Goal: Task Accomplishment & Management: Manage account settings

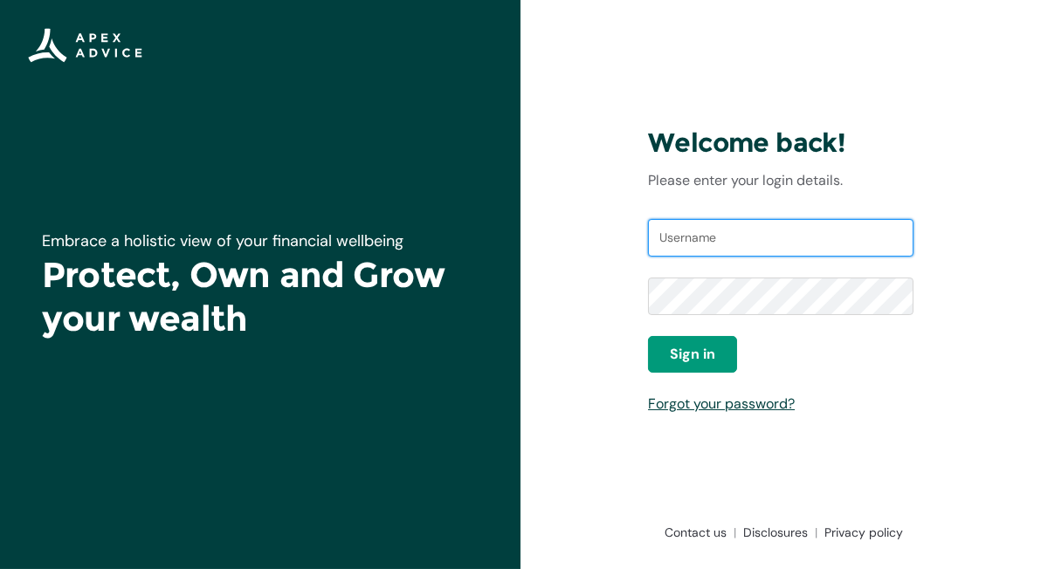
click at [708, 245] on input "Username" at bounding box center [780, 238] width 265 height 38
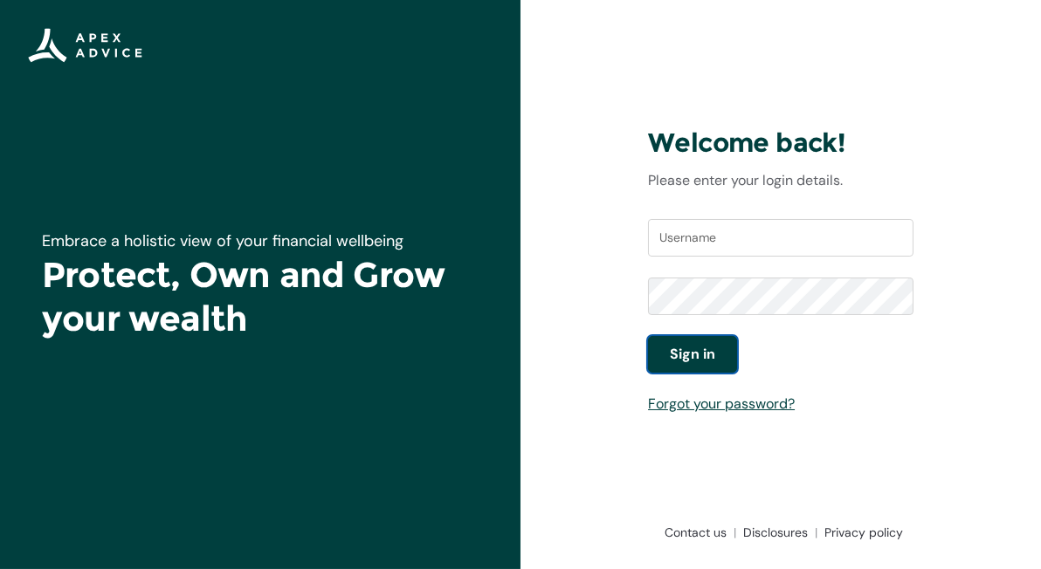
click at [679, 359] on span "Sign in" at bounding box center [692, 354] width 45 height 21
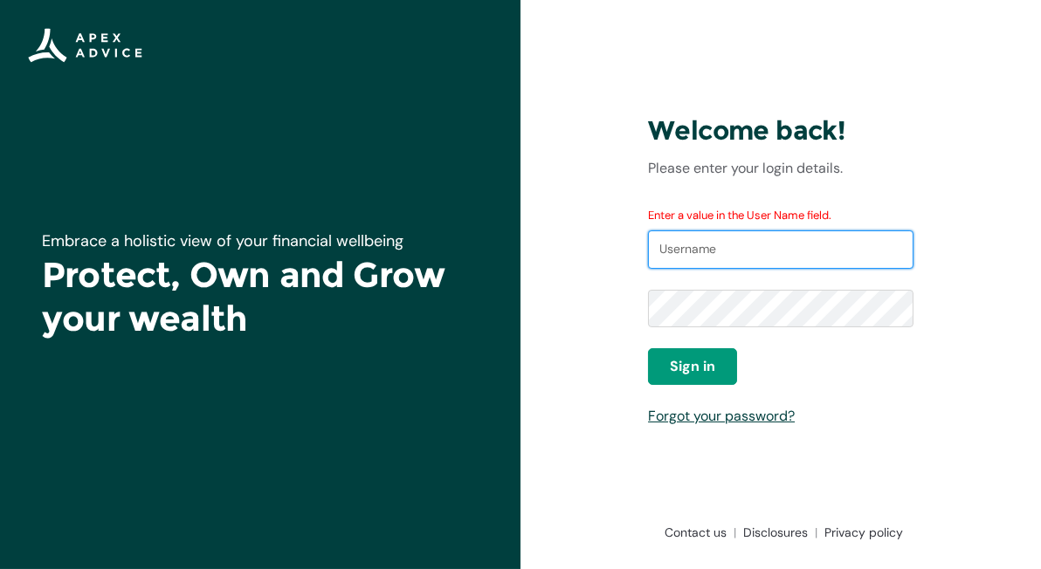
click at [681, 256] on input "Username" at bounding box center [780, 250] width 265 height 38
type input "a"
type input "jaredmitch"
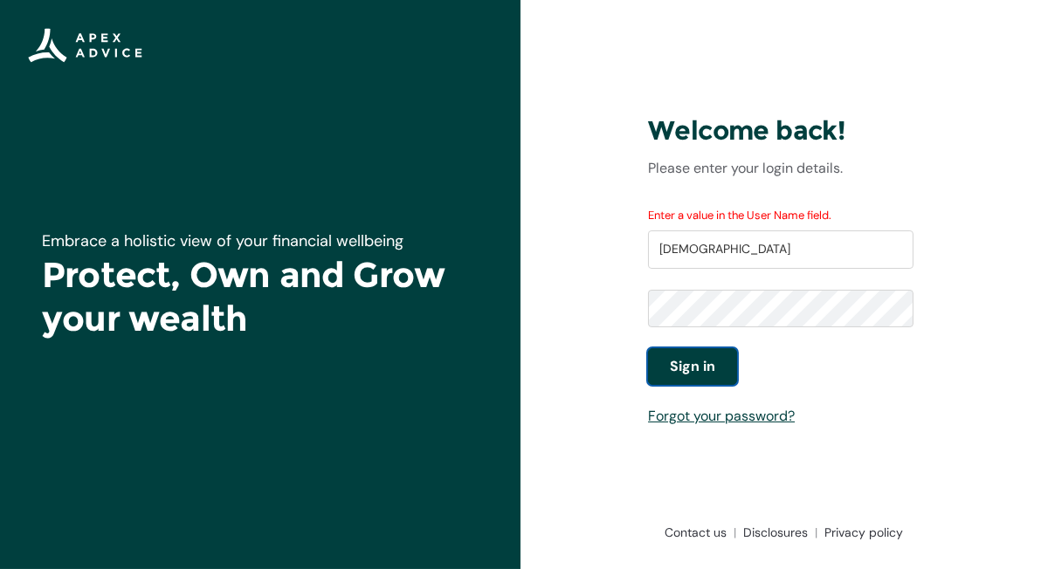
click at [692, 355] on button "Sign in" at bounding box center [692, 366] width 89 height 37
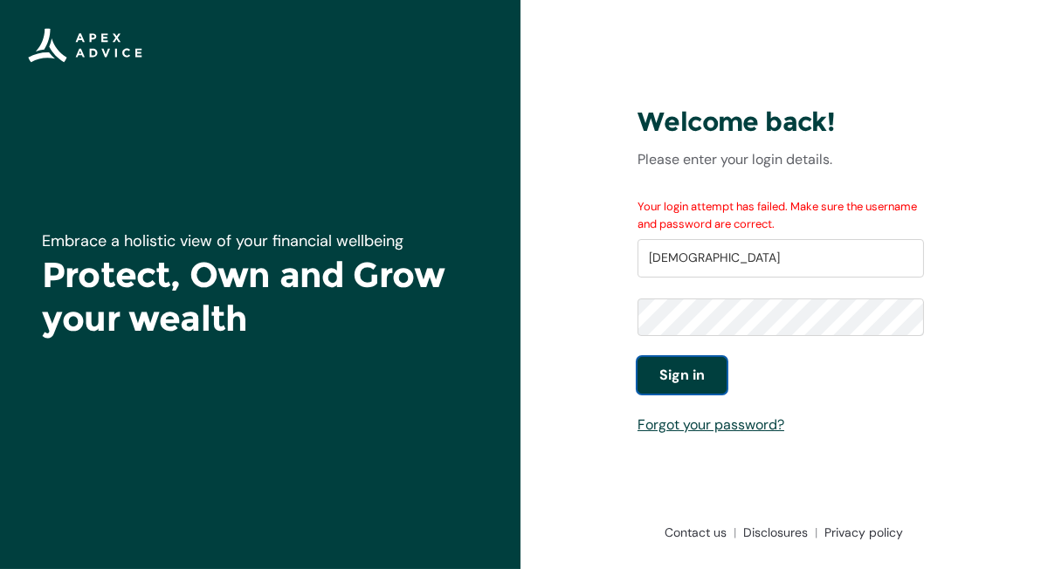
click at [691, 376] on span "Sign in" at bounding box center [681, 375] width 45 height 21
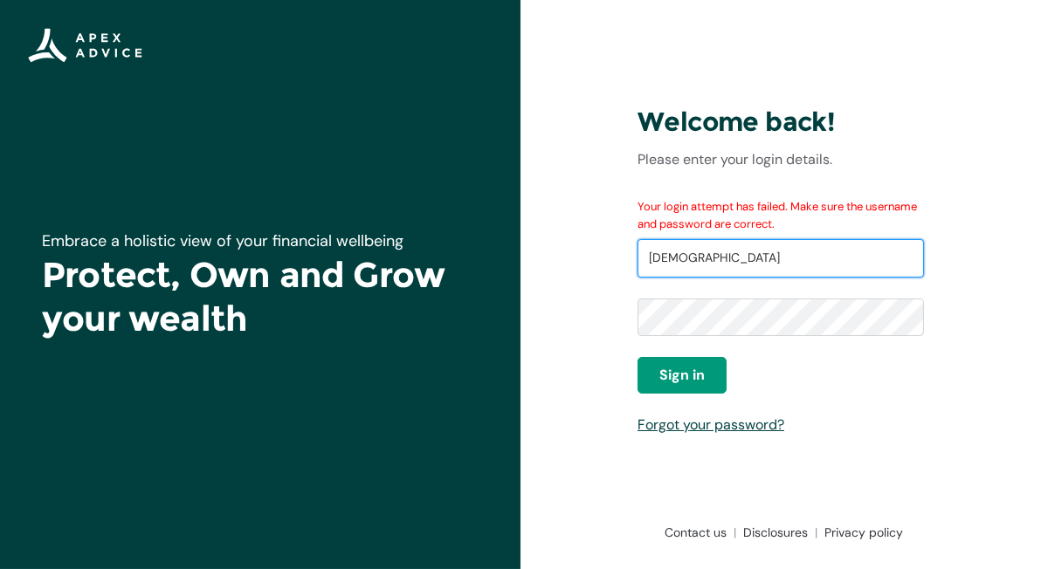
click at [721, 252] on input "jaredmitch" at bounding box center [781, 258] width 286 height 38
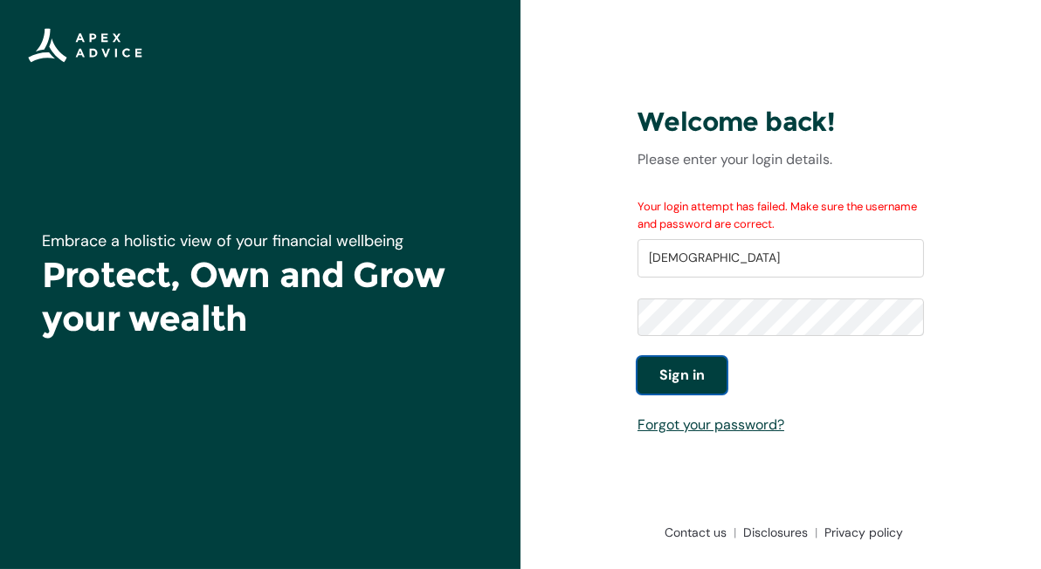
click at [651, 372] on button "Sign in" at bounding box center [682, 375] width 89 height 37
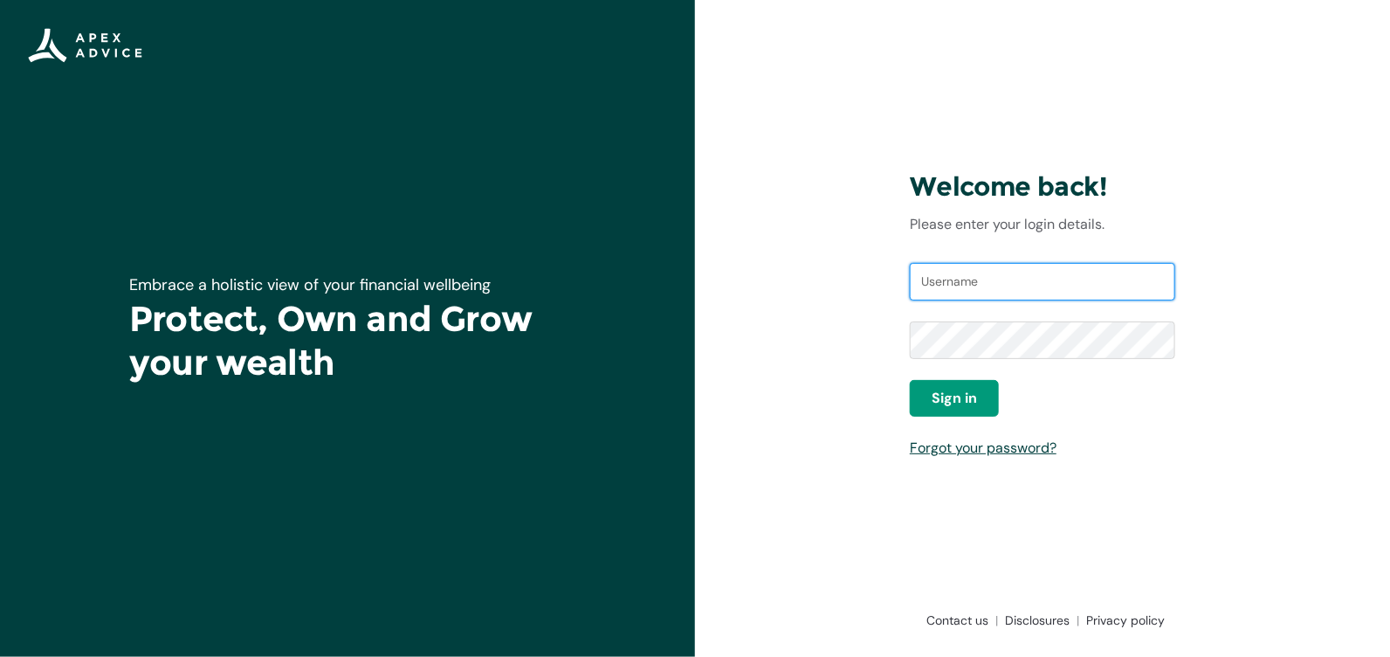
click at [983, 280] on input "Username" at bounding box center [1042, 282] width 265 height 38
type input "lisab@photolife.co.nz"
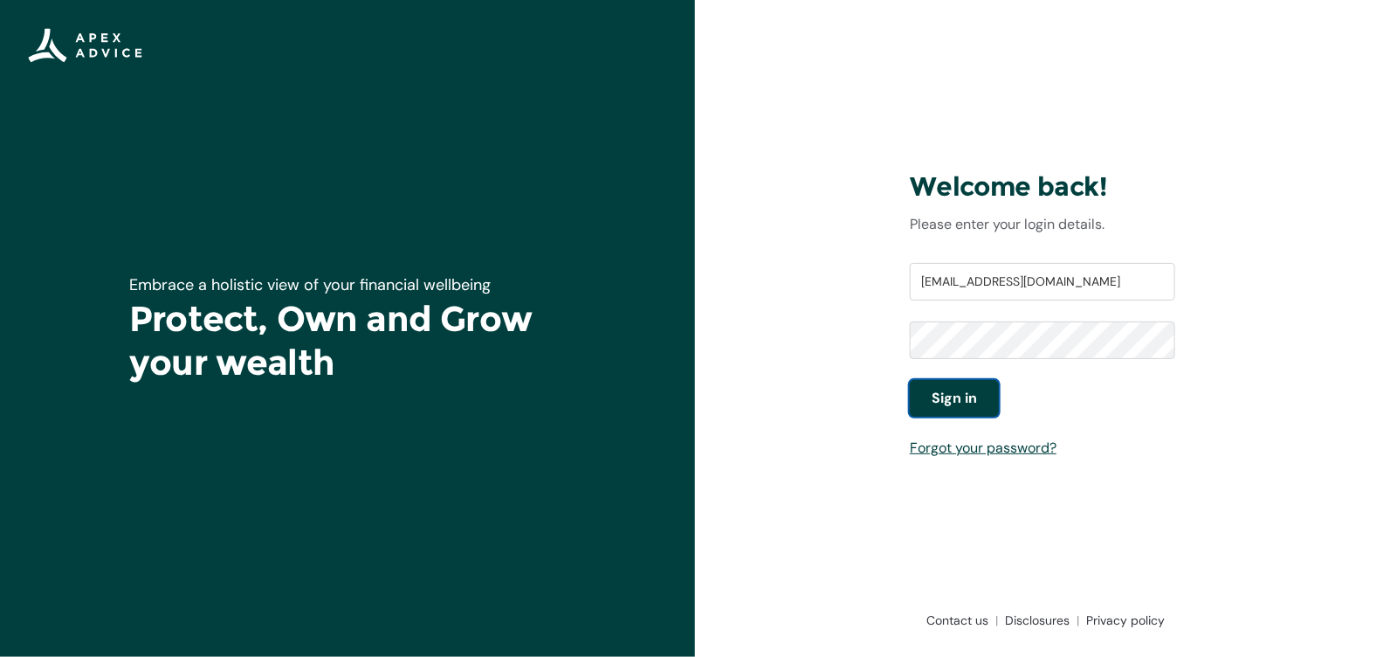
click at [948, 398] on span "Sign in" at bounding box center [954, 398] width 45 height 21
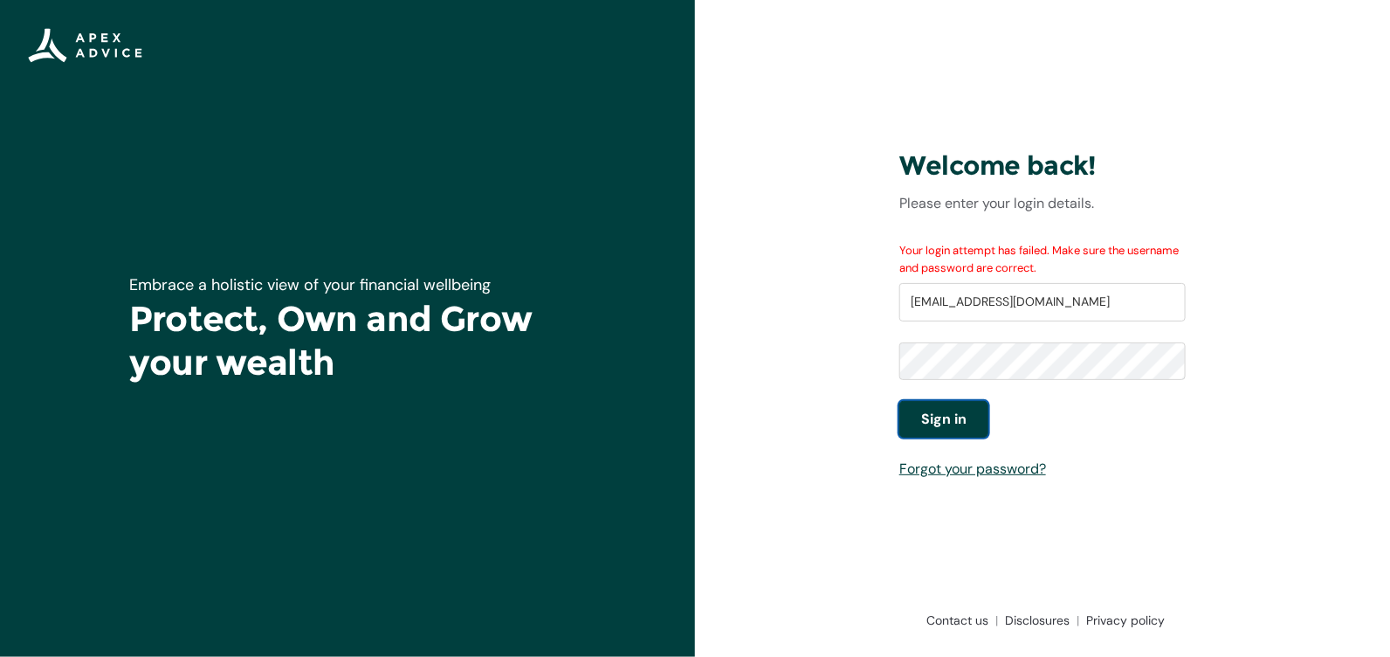
click at [924, 406] on button "Sign in" at bounding box center [944, 419] width 89 height 37
click at [1009, 471] on link "Forgot your password?" at bounding box center [973, 468] width 147 height 18
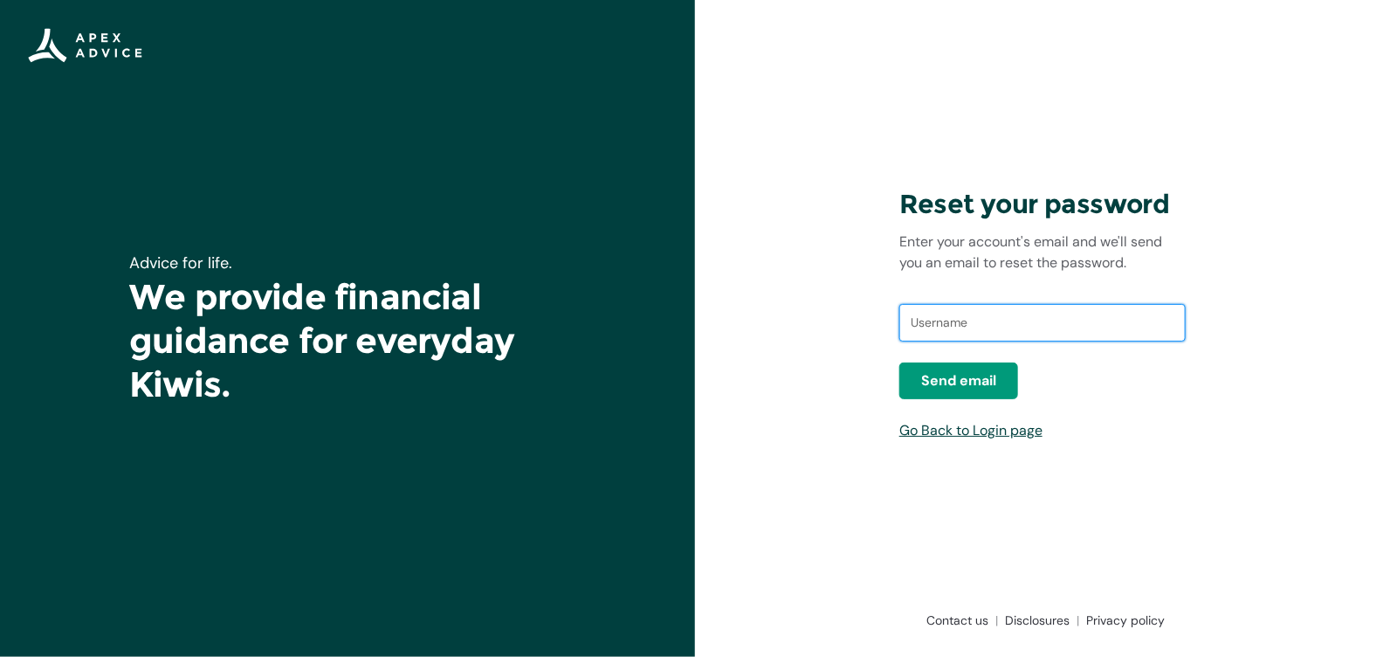
click at [961, 323] on input "text" at bounding box center [1043, 323] width 286 height 38
type input "[EMAIL_ADDRESS][DOMAIN_NAME]"
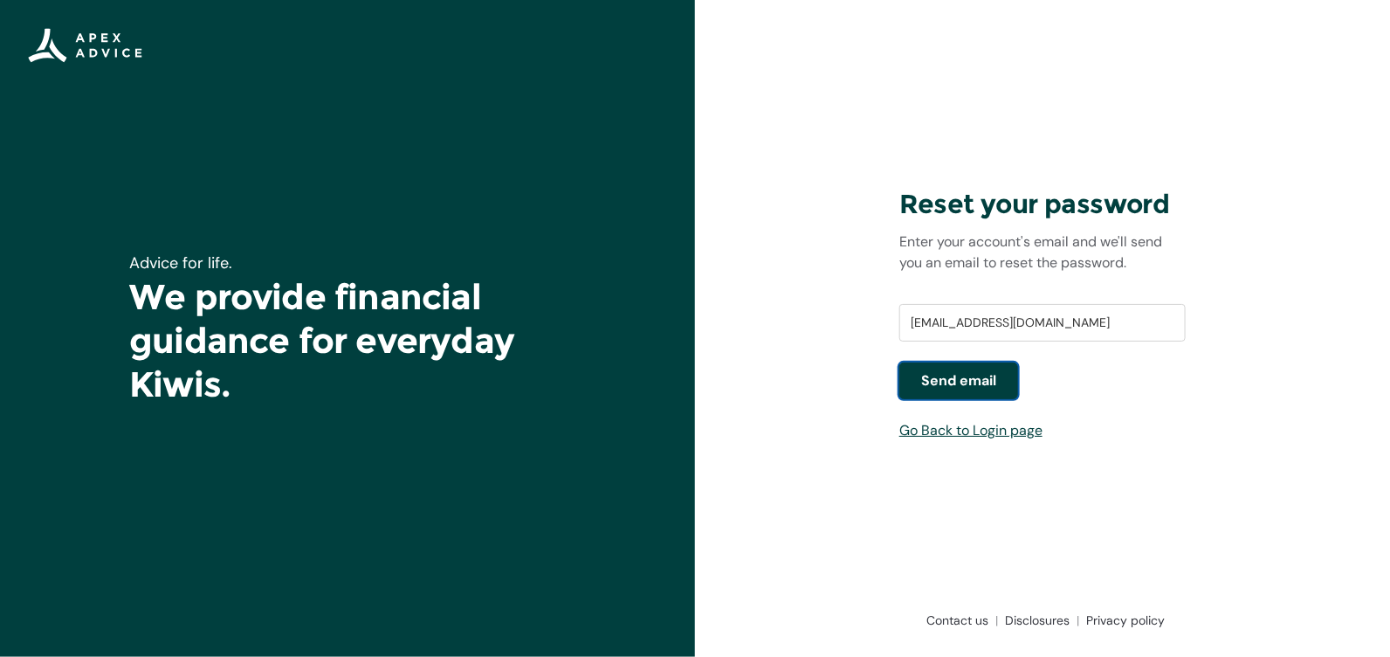
click at [961, 392] on button "Send email" at bounding box center [959, 380] width 119 height 37
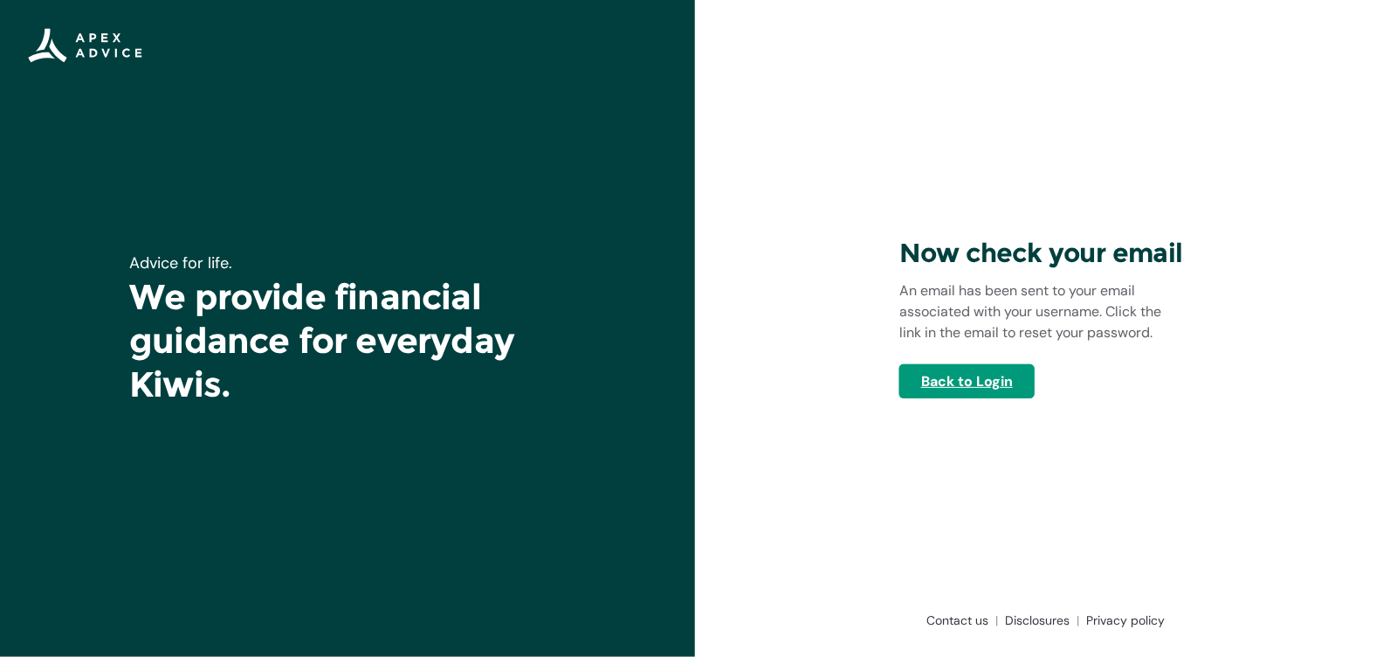
click at [961, 392] on link "Back to Login" at bounding box center [967, 381] width 135 height 34
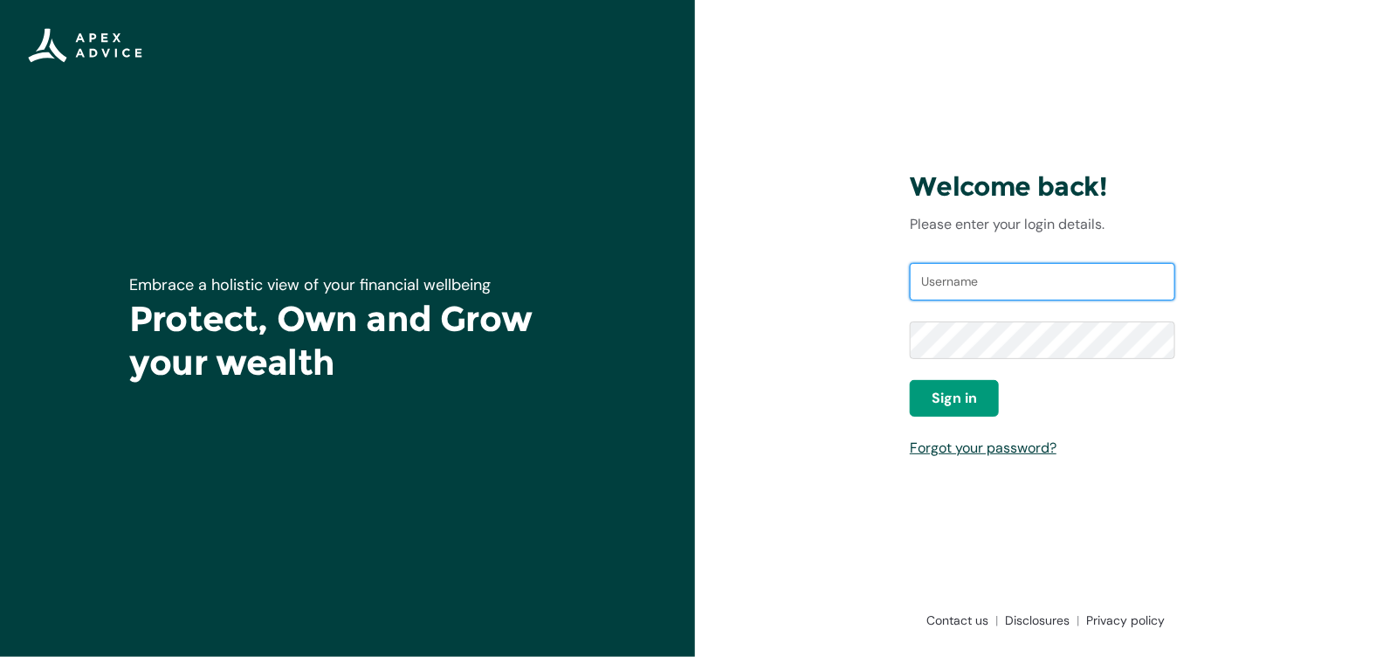
click at [1015, 276] on input "Username" at bounding box center [1042, 282] width 265 height 38
type input "lisab@photolife.co.nz"
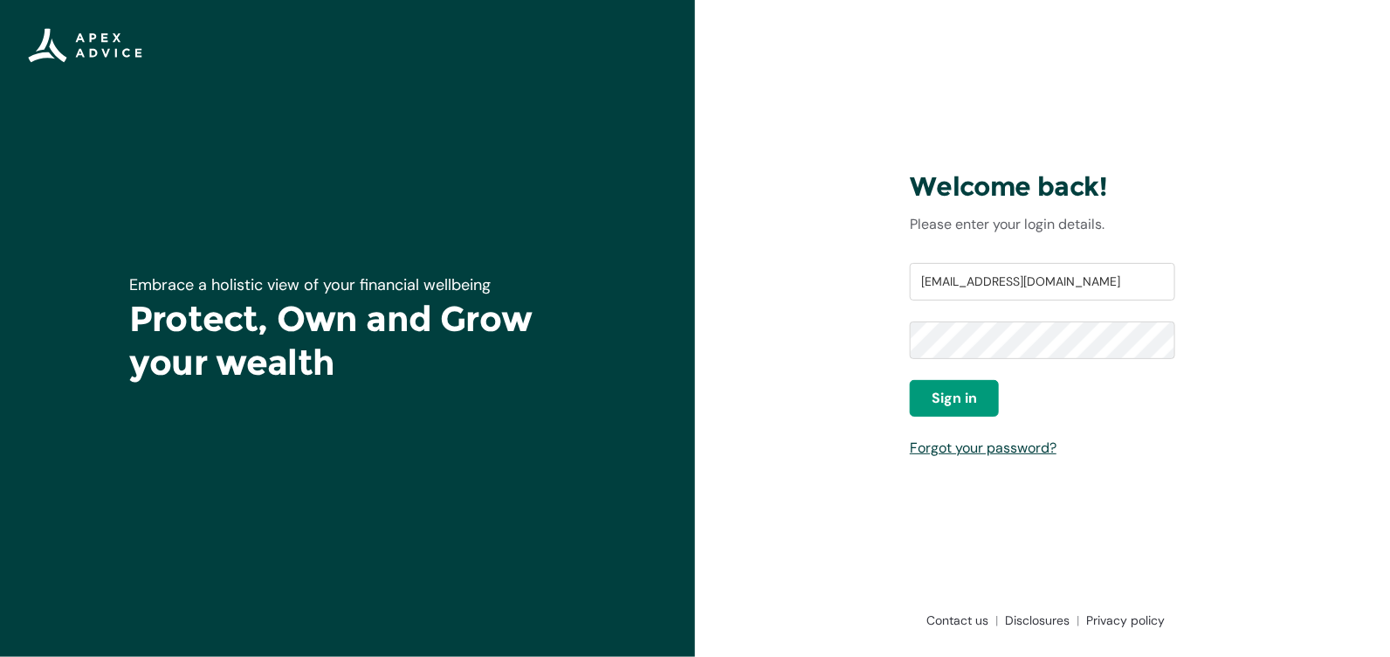
click at [841, 268] on div "Welcome back! Please enter your login details. Username lisab@photolife.co.nz P…" at bounding box center [1042, 328] width 695 height 657
click at [937, 394] on span "Sign in" at bounding box center [954, 398] width 45 height 21
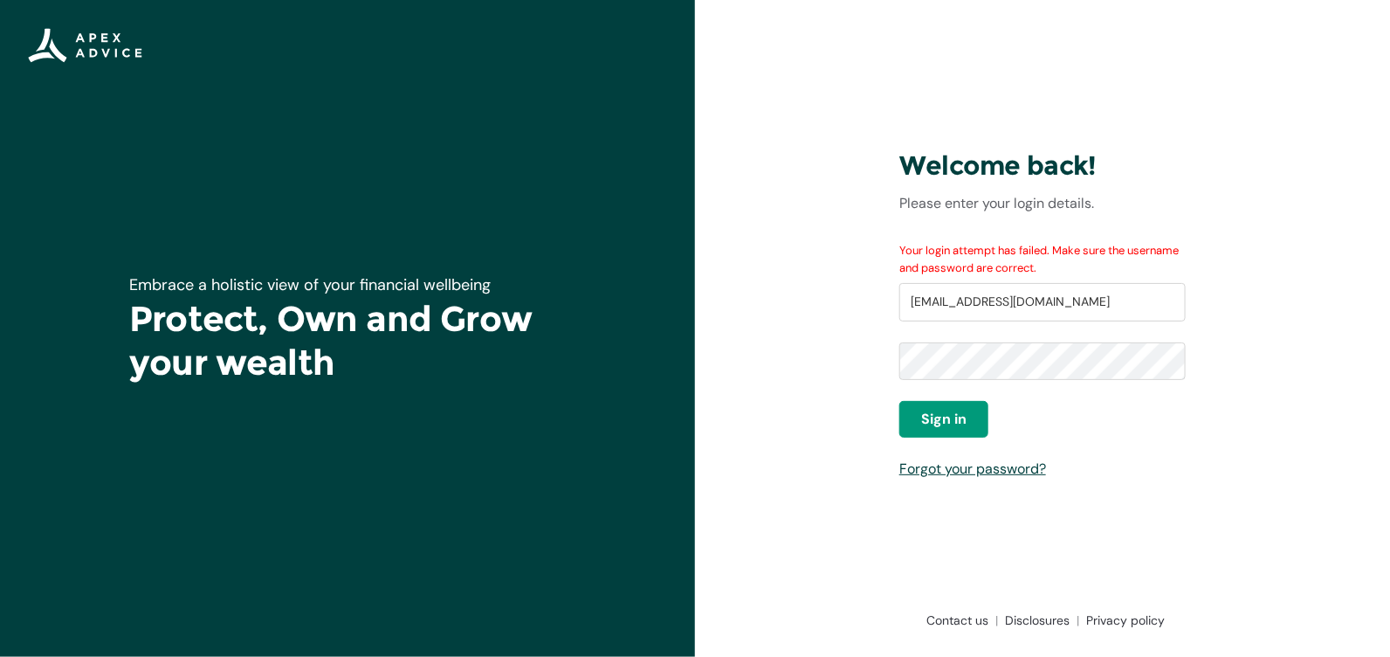
click at [816, 363] on div "Welcome back! Please enter your login details. Your login attempt has failed. M…" at bounding box center [1042, 328] width 695 height 657
click at [953, 418] on span "Sign in" at bounding box center [943, 419] width 45 height 21
click at [911, 424] on button "Sign in" at bounding box center [944, 419] width 89 height 37
click at [915, 471] on link "Forgot your password?" at bounding box center [973, 468] width 147 height 18
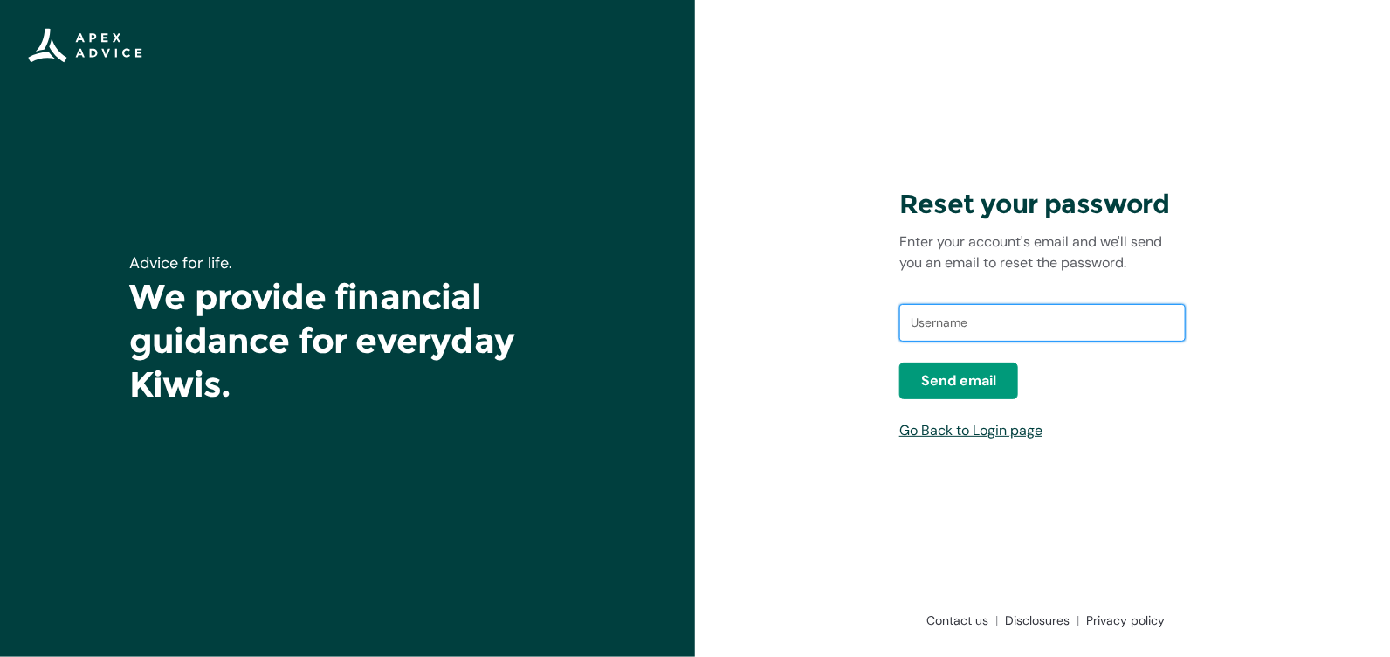
click at [979, 328] on input "text" at bounding box center [1043, 323] width 286 height 38
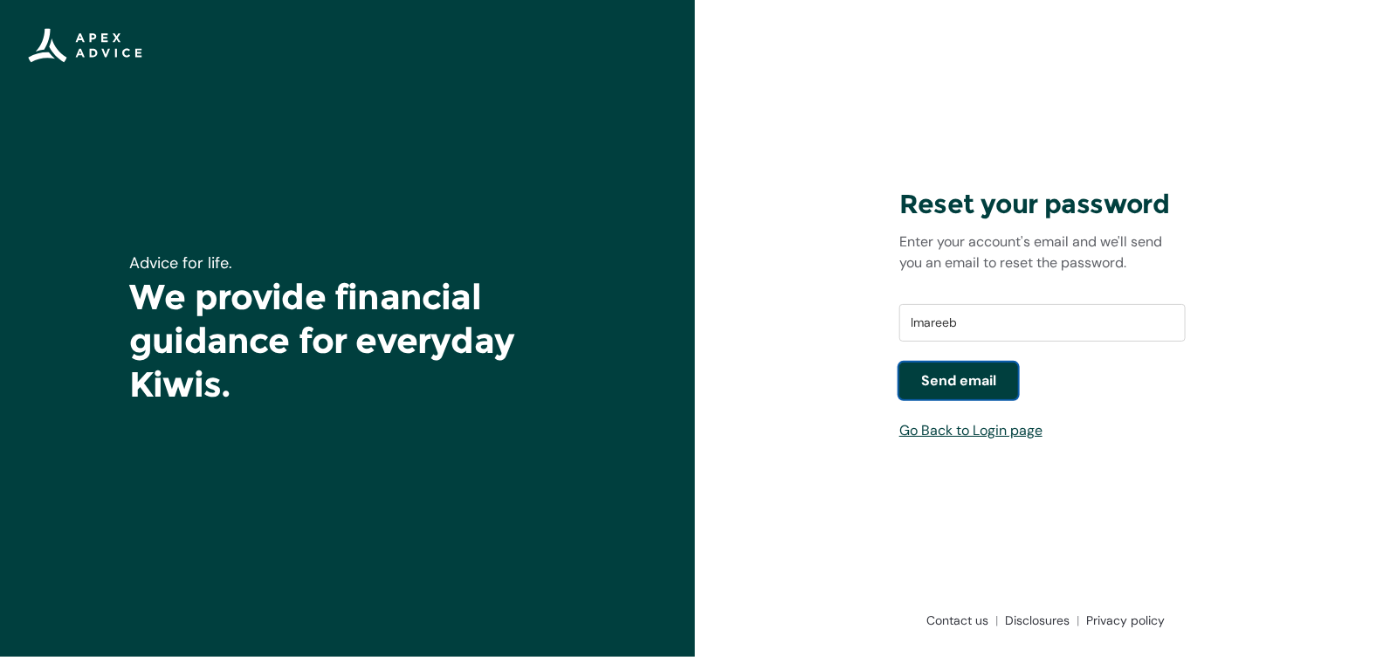
click at [967, 390] on span "Send email" at bounding box center [958, 380] width 75 height 21
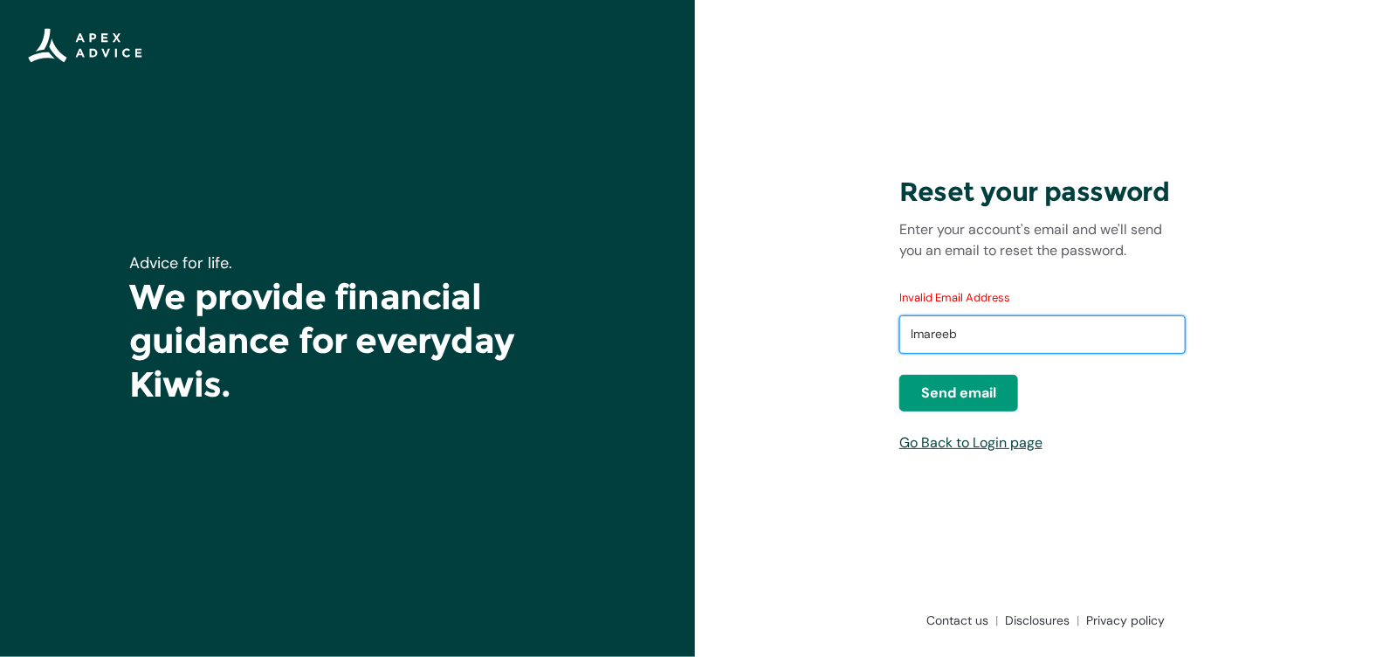
click at [966, 336] on input "lmareeb" at bounding box center [1043, 334] width 286 height 38
drag, startPoint x: 964, startPoint y: 336, endPoint x: 870, endPoint y: 333, distance: 94.4
click at [870, 333] on div "Reset your password Enter your account's email and we'll send you an email to r…" at bounding box center [1042, 328] width 695 height 657
type input "[EMAIL_ADDRESS][DOMAIN_NAME]"
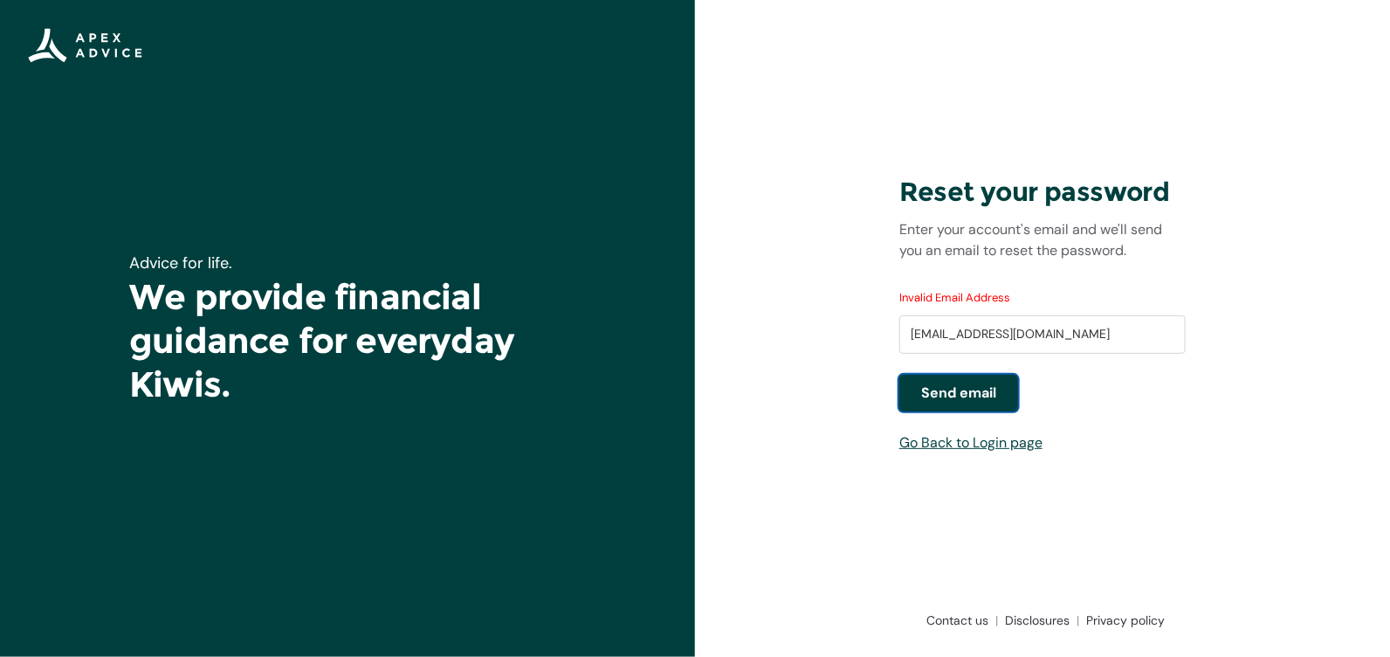
click at [941, 397] on span "Send email" at bounding box center [958, 393] width 75 height 21
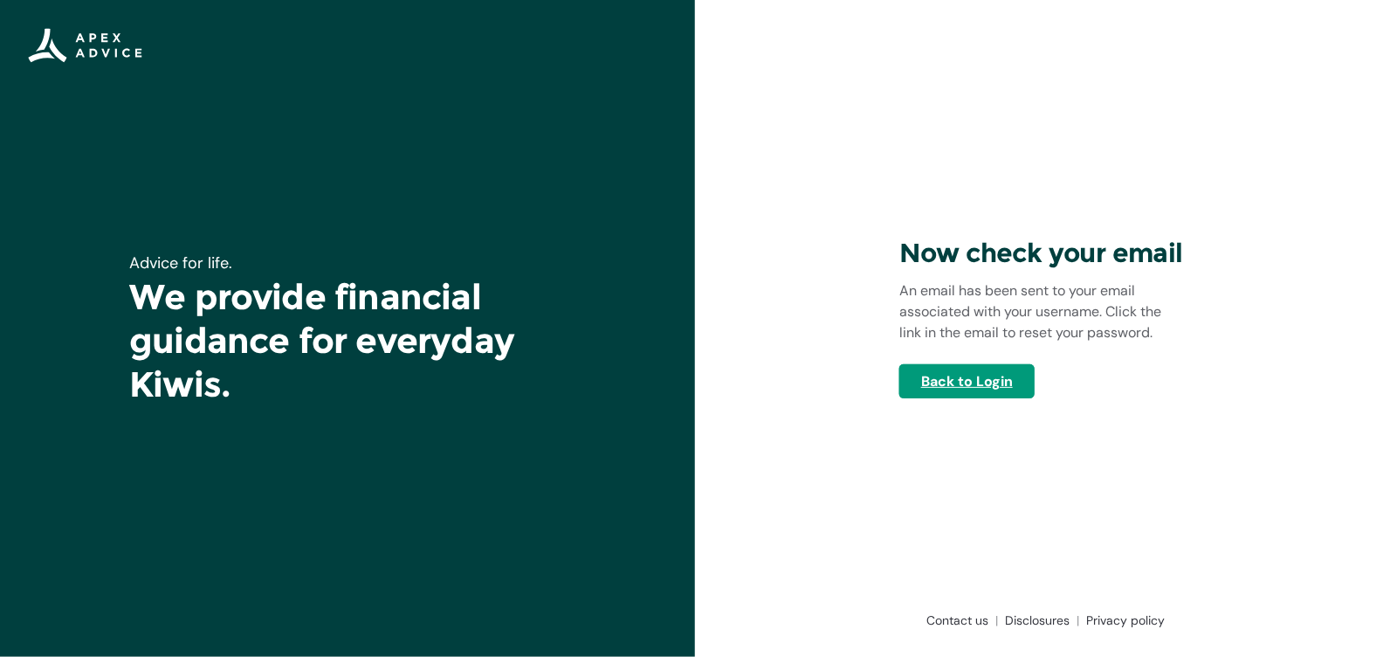
click at [950, 398] on link "Back to Login" at bounding box center [967, 381] width 135 height 34
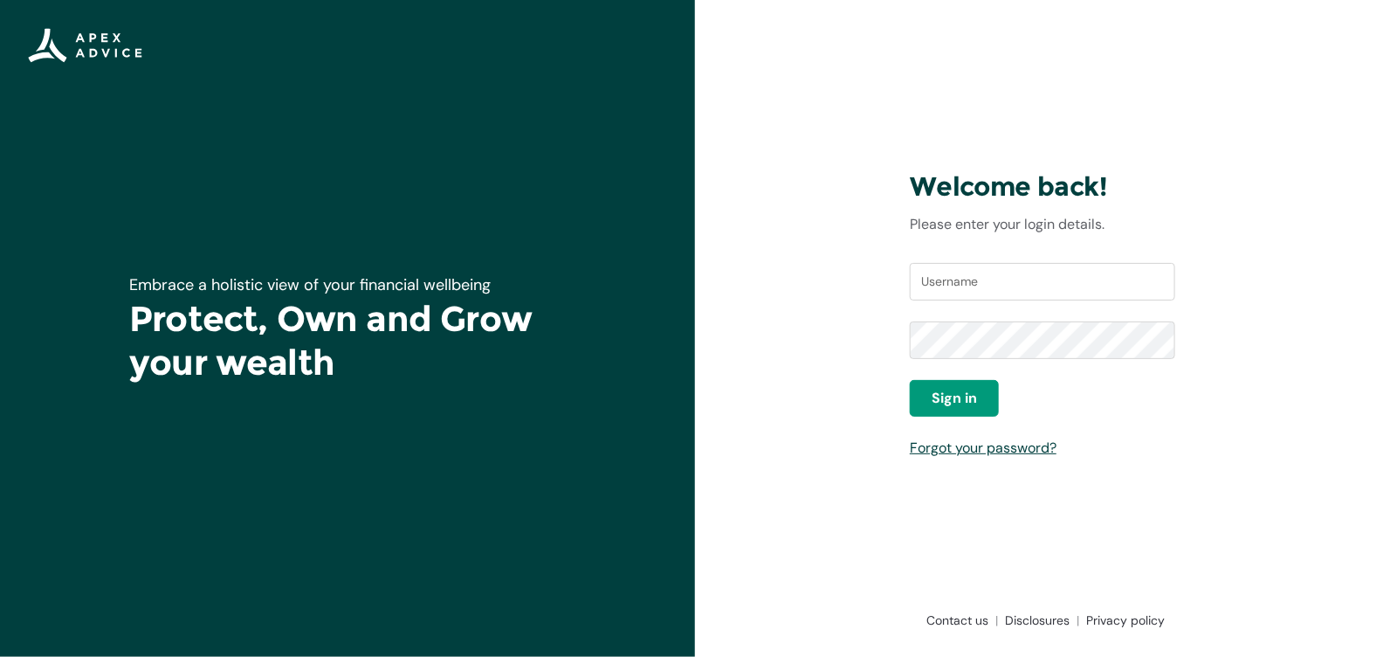
click at [948, 285] on input "Username" at bounding box center [1042, 282] width 265 height 38
click at [909, 403] on div "Welcome back! Please enter your login details. Username [PERSON_NAME][EMAIL_ADD…" at bounding box center [1042, 329] width 293 height 460
click at [932, 403] on span "Sign in" at bounding box center [954, 398] width 45 height 21
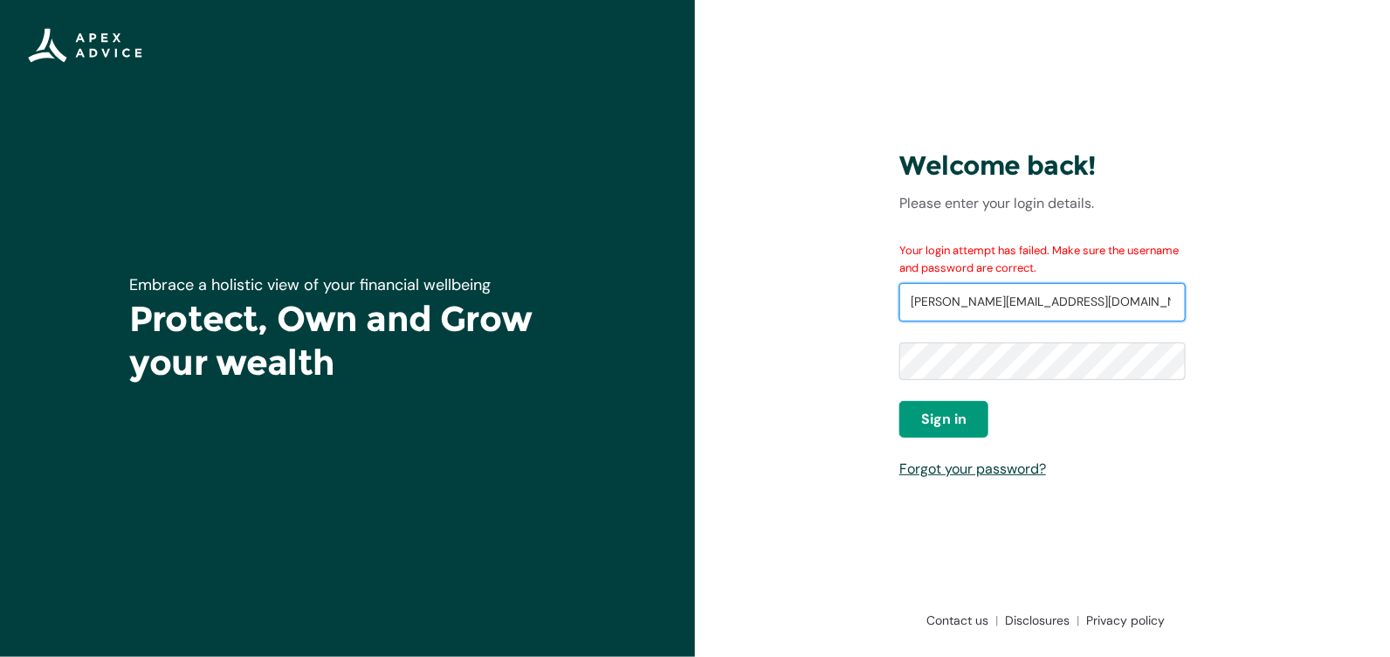
click at [940, 305] on input "[PERSON_NAME][EMAIL_ADDRESS][DOMAIN_NAME]" at bounding box center [1043, 302] width 286 height 38
type input "[PERSON_NAME][EMAIL_ADDRESS][PERSON_NAME][DOMAIN_NAME]"
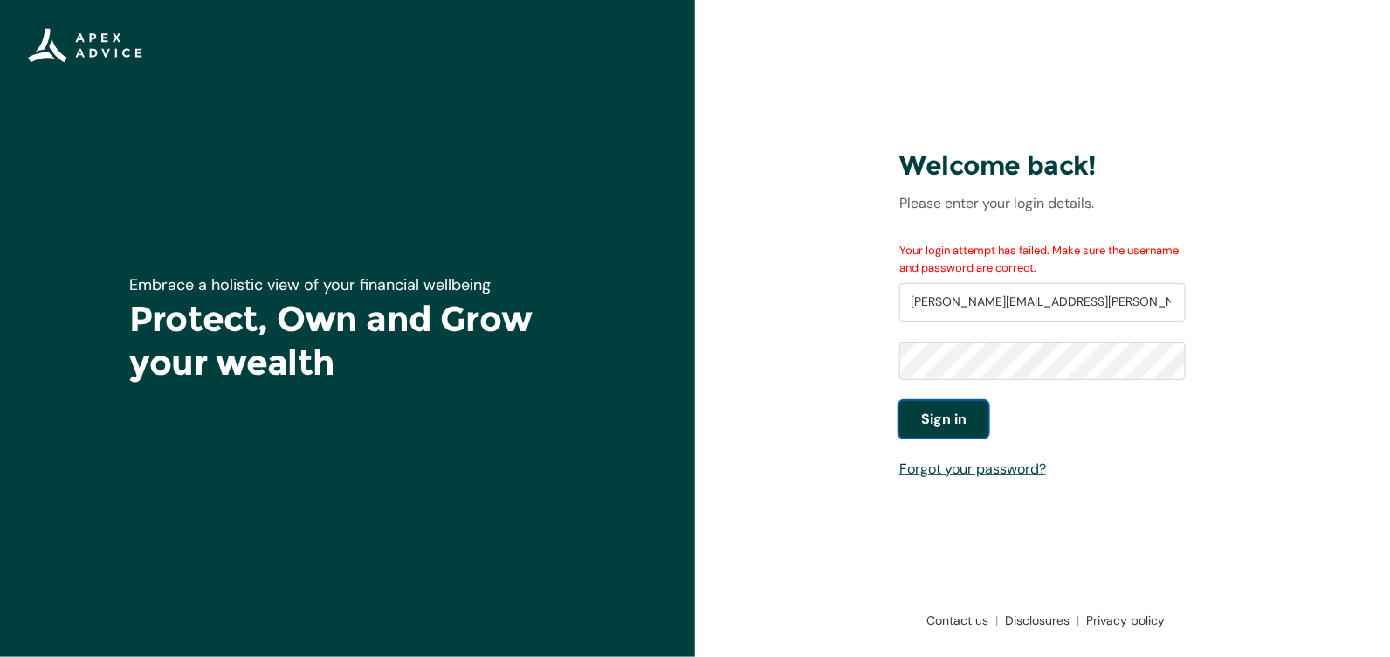
click at [934, 431] on button "Sign in" at bounding box center [944, 419] width 89 height 37
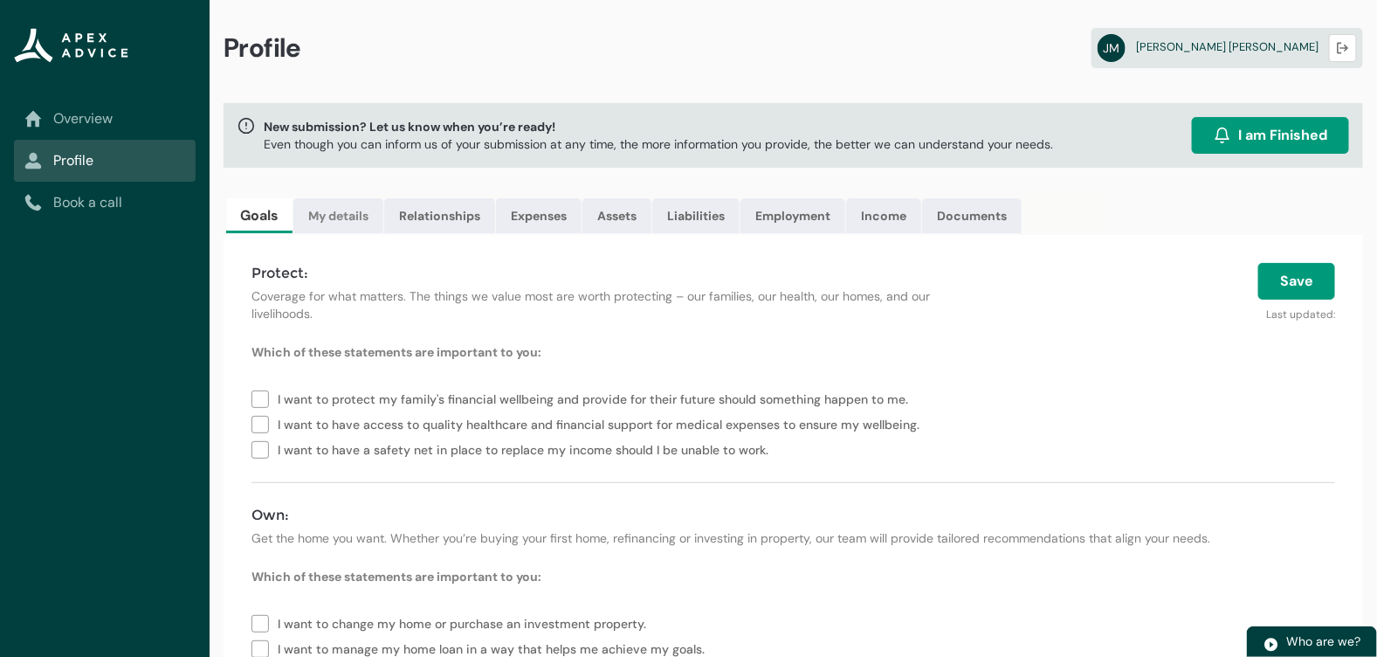
click at [365, 221] on link "My details" at bounding box center [338, 215] width 90 height 35
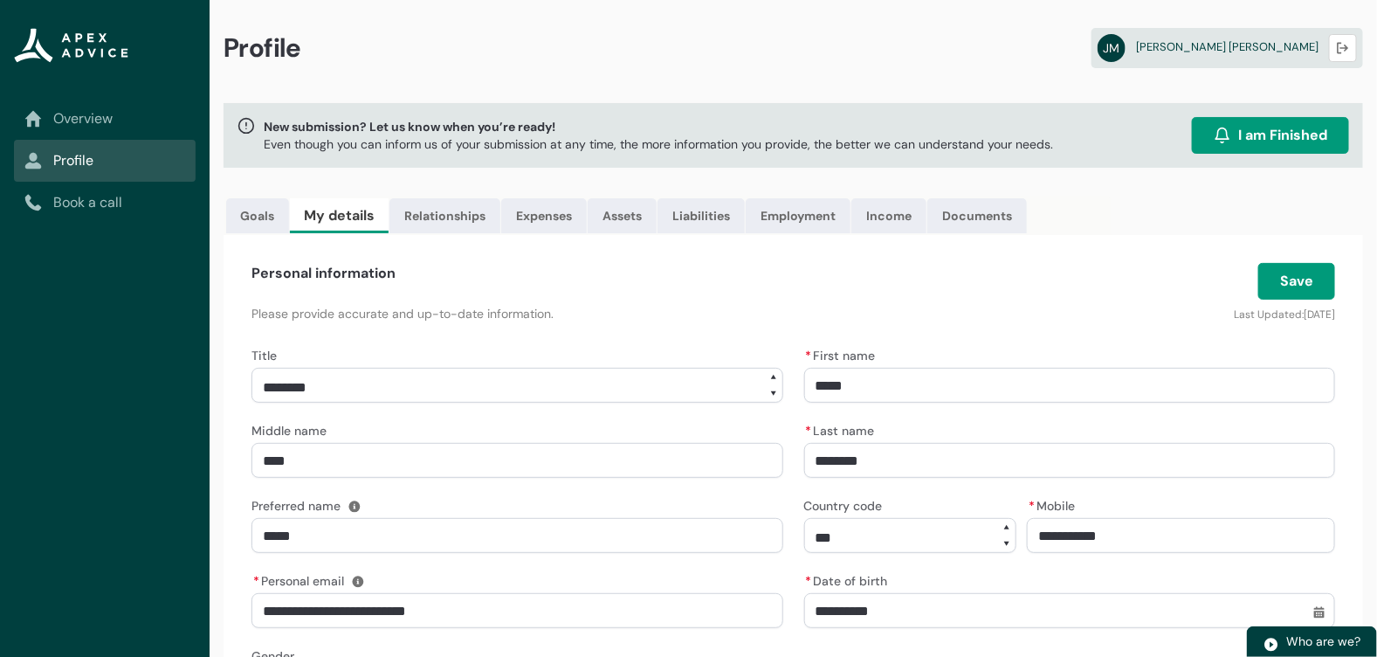
scroll to position [86, 0]
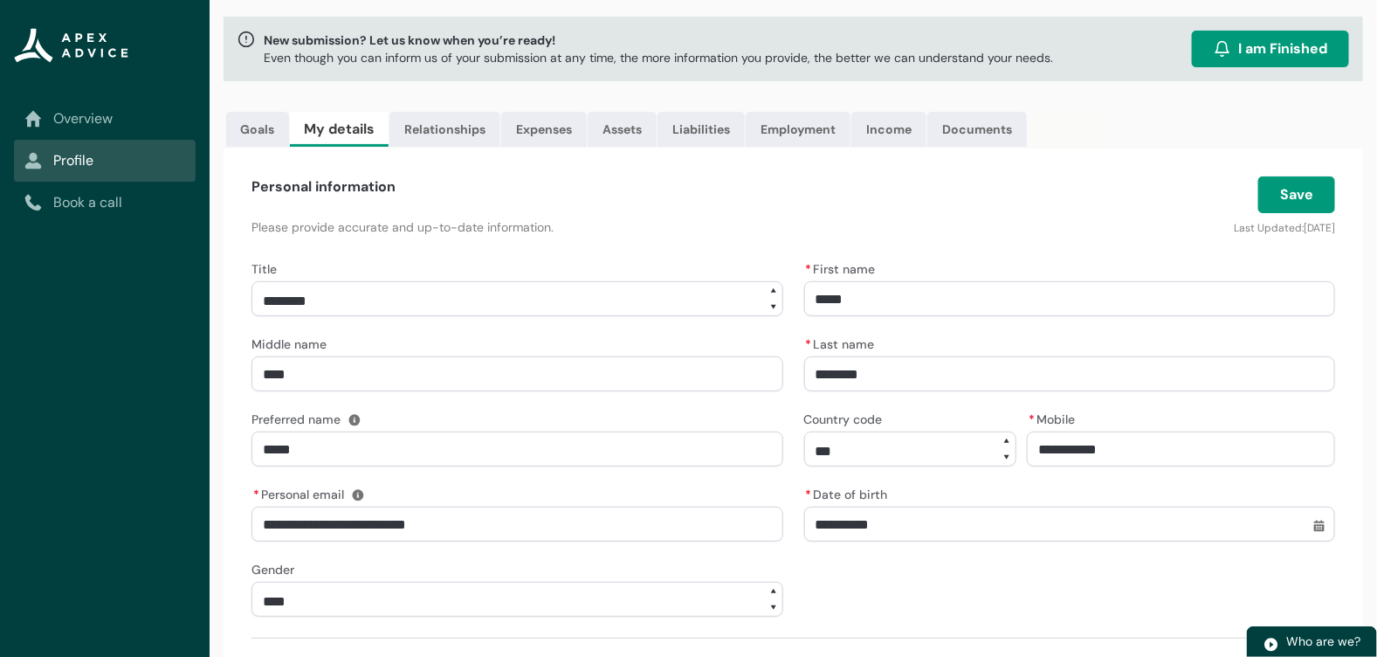
click at [621, 302] on select "**********" at bounding box center [518, 298] width 532 height 35
select select "***"
click at [252, 281] on select "**********" at bounding box center [518, 298] width 532 height 35
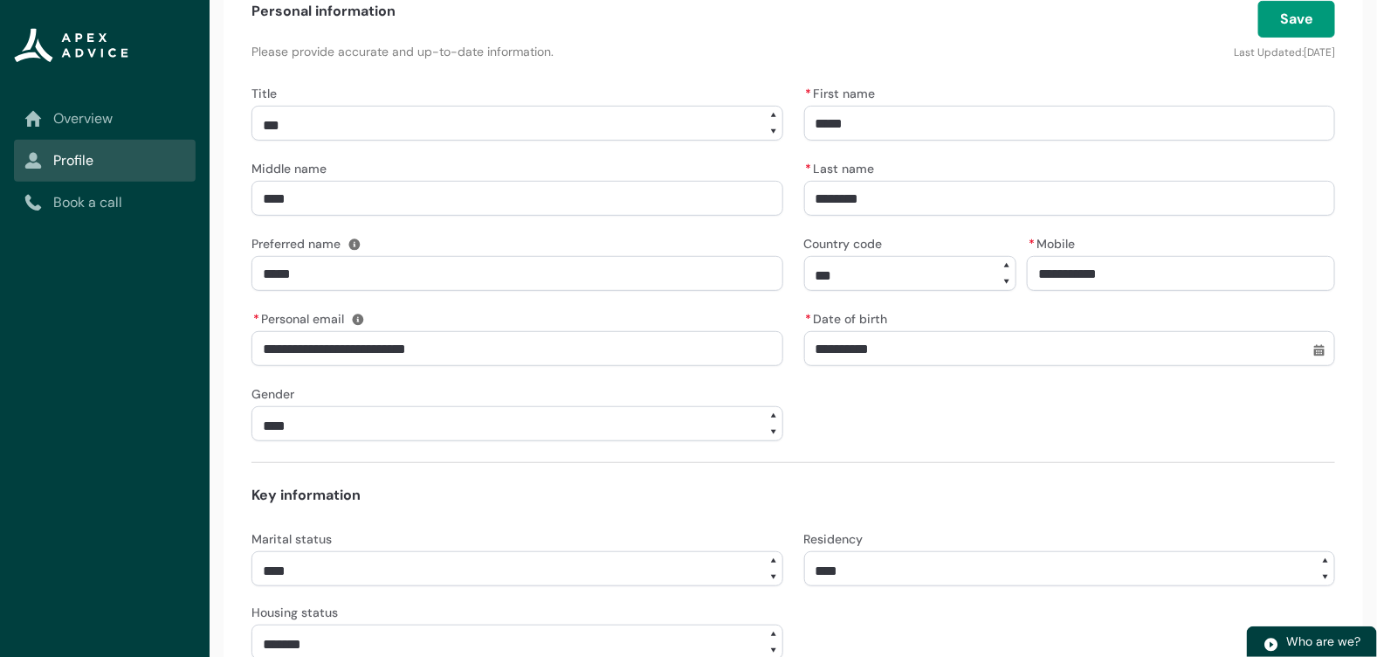
scroll to position [348, 0]
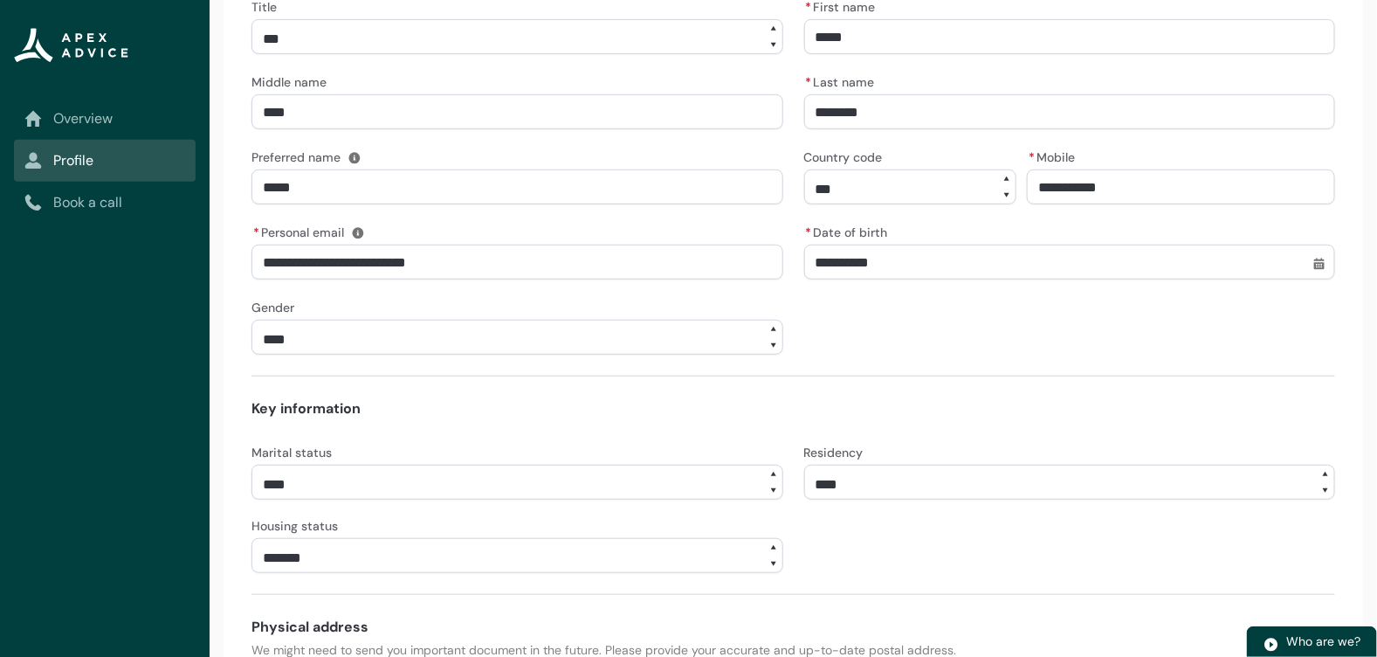
click at [658, 491] on select "**** ******* ****** ******** ******** ********* ******* *******" at bounding box center [518, 482] width 532 height 35
select select "*******"
click at [252, 465] on select "**** ******* ****** ******** ******** ********* ******* *******" at bounding box center [518, 482] width 532 height 35
click at [925, 485] on select "**********" at bounding box center [1070, 482] width 532 height 35
select select "*******"
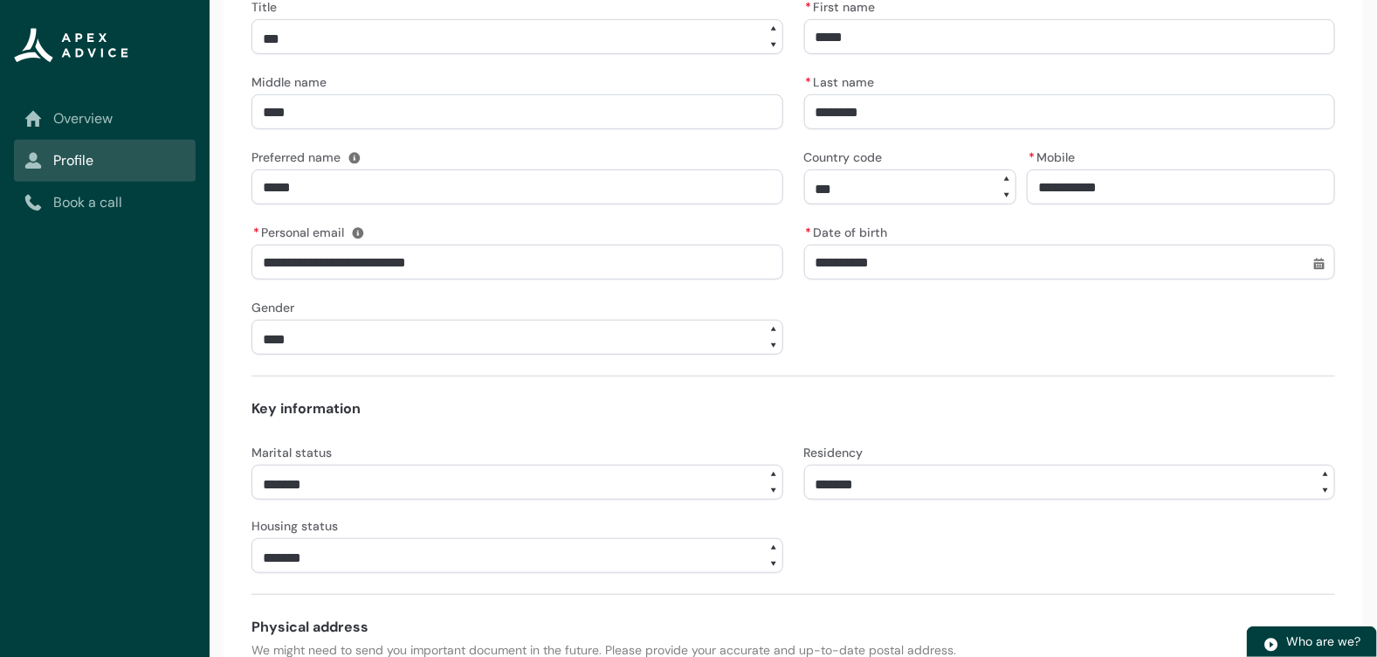
click at [804, 465] on select "**********" at bounding box center [1070, 482] width 532 height 35
click at [694, 555] on select "**********" at bounding box center [518, 555] width 532 height 35
select select "**********"
click at [252, 538] on select "**********" at bounding box center [518, 555] width 532 height 35
click at [861, 555] on div "**********" at bounding box center [794, 506] width 1084 height 133
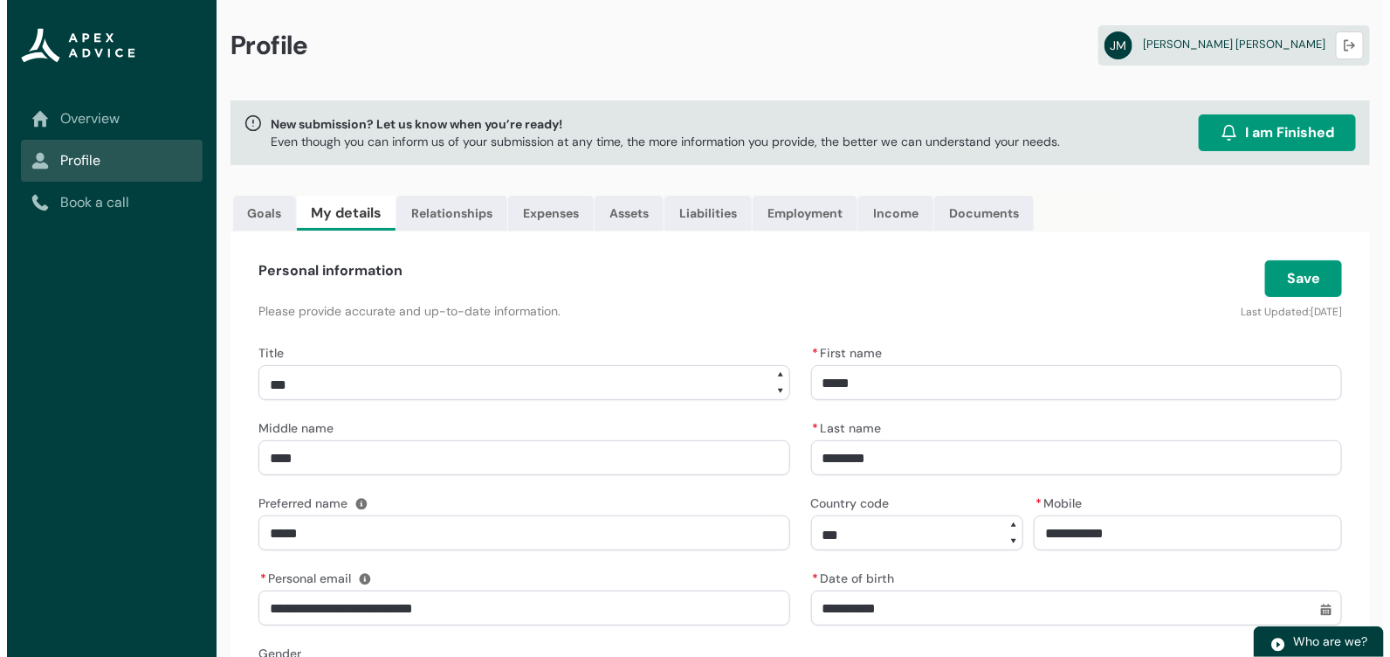
scroll to position [0, 0]
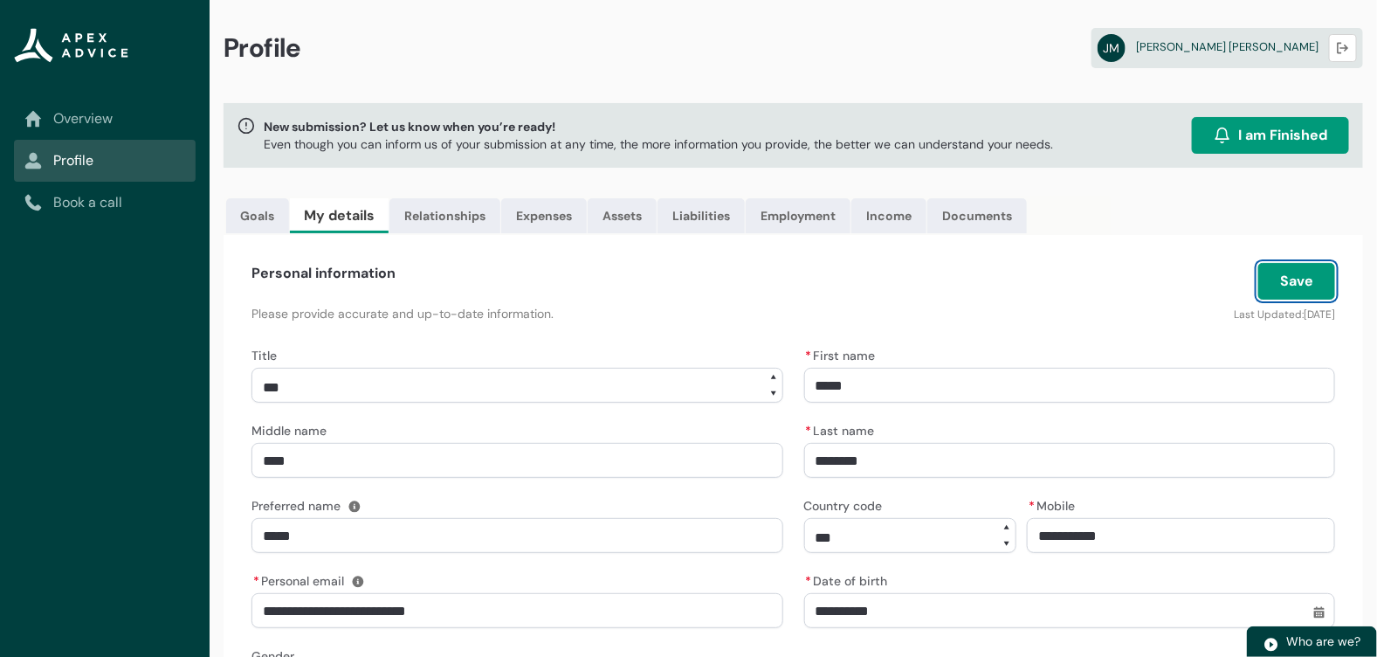
click at [1296, 285] on button "Save" at bounding box center [1296, 281] width 77 height 37
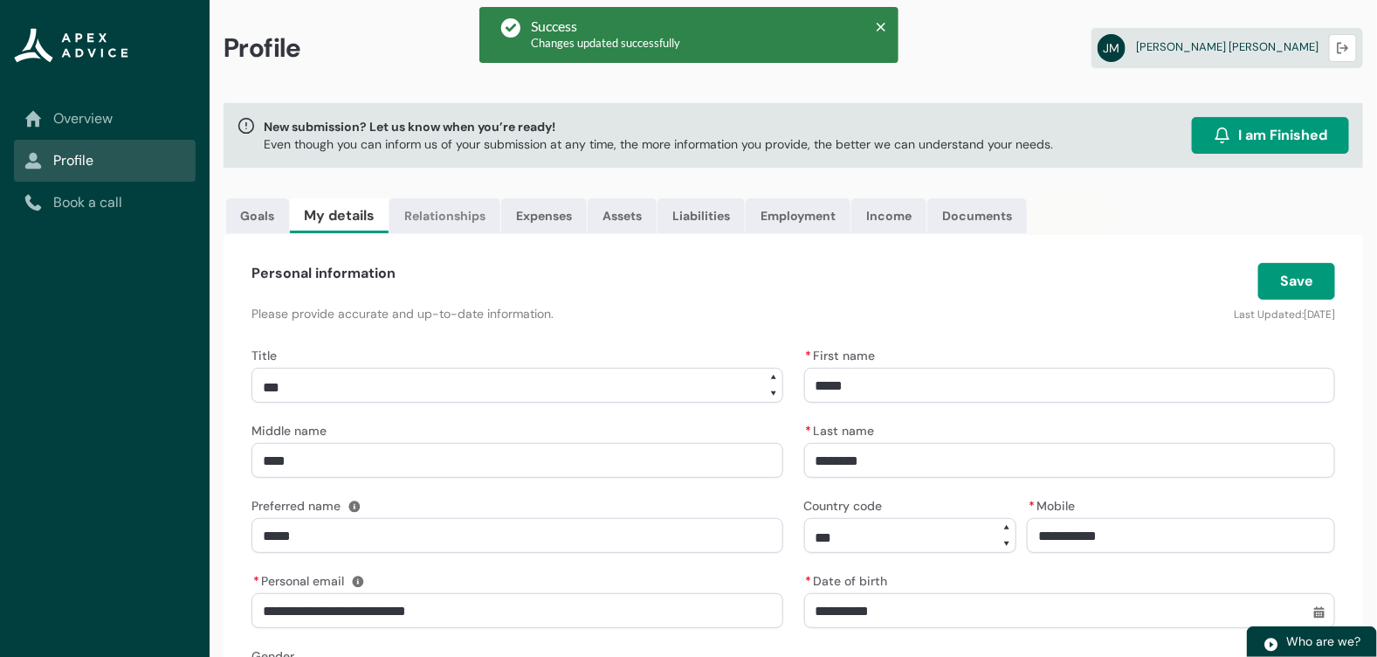
click at [473, 224] on link "Relationships" at bounding box center [445, 215] width 111 height 35
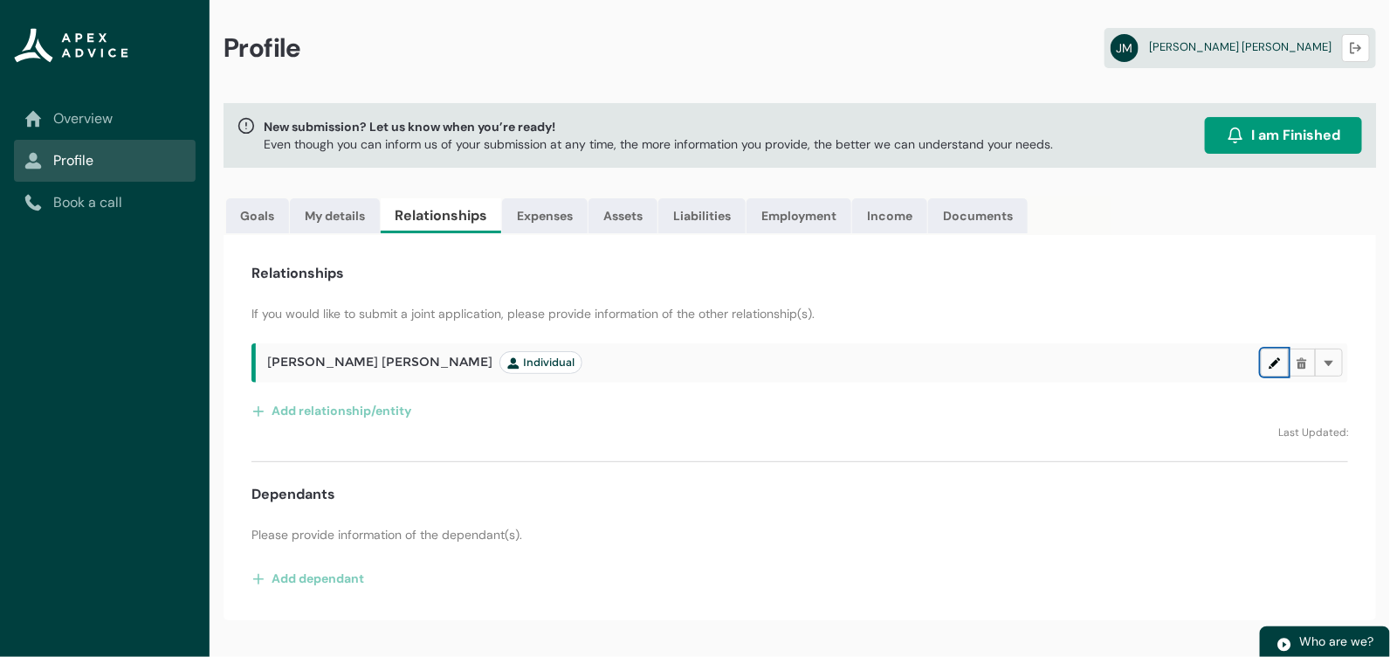
click at [1282, 368] on button "Edit" at bounding box center [1275, 362] width 28 height 28
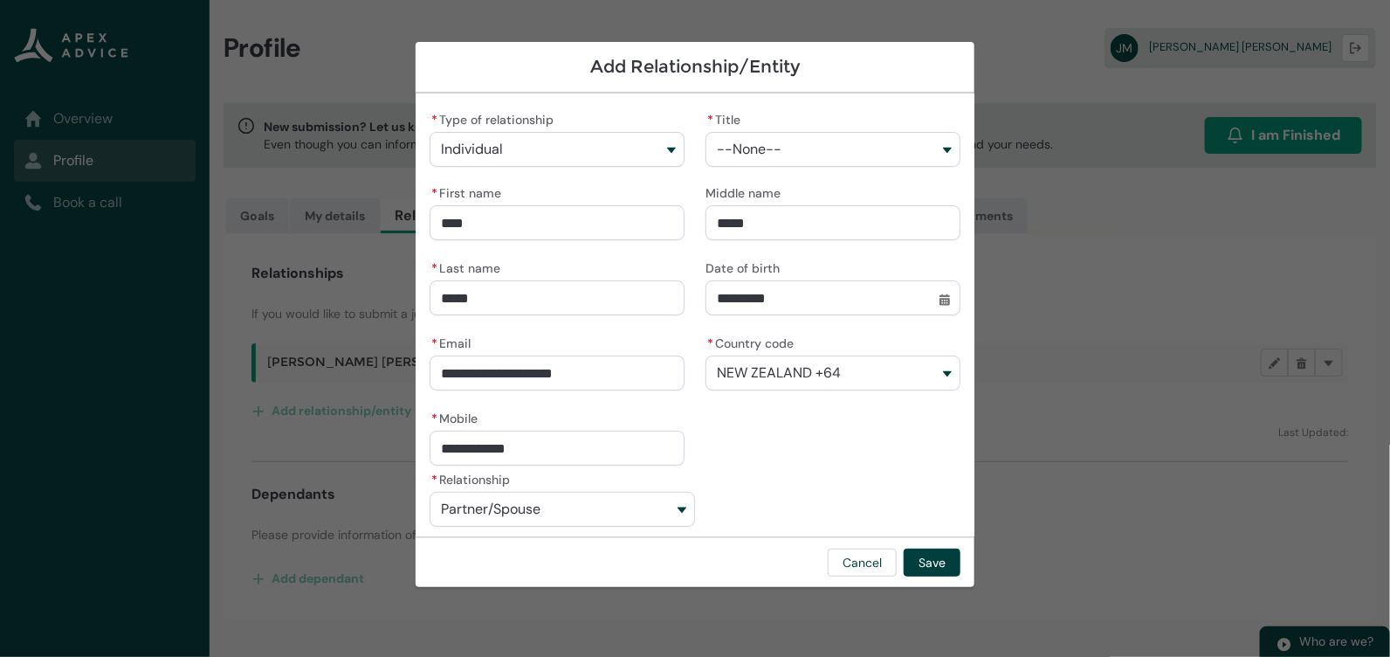
click at [738, 147] on span "--None--" at bounding box center [749, 149] width 65 height 16
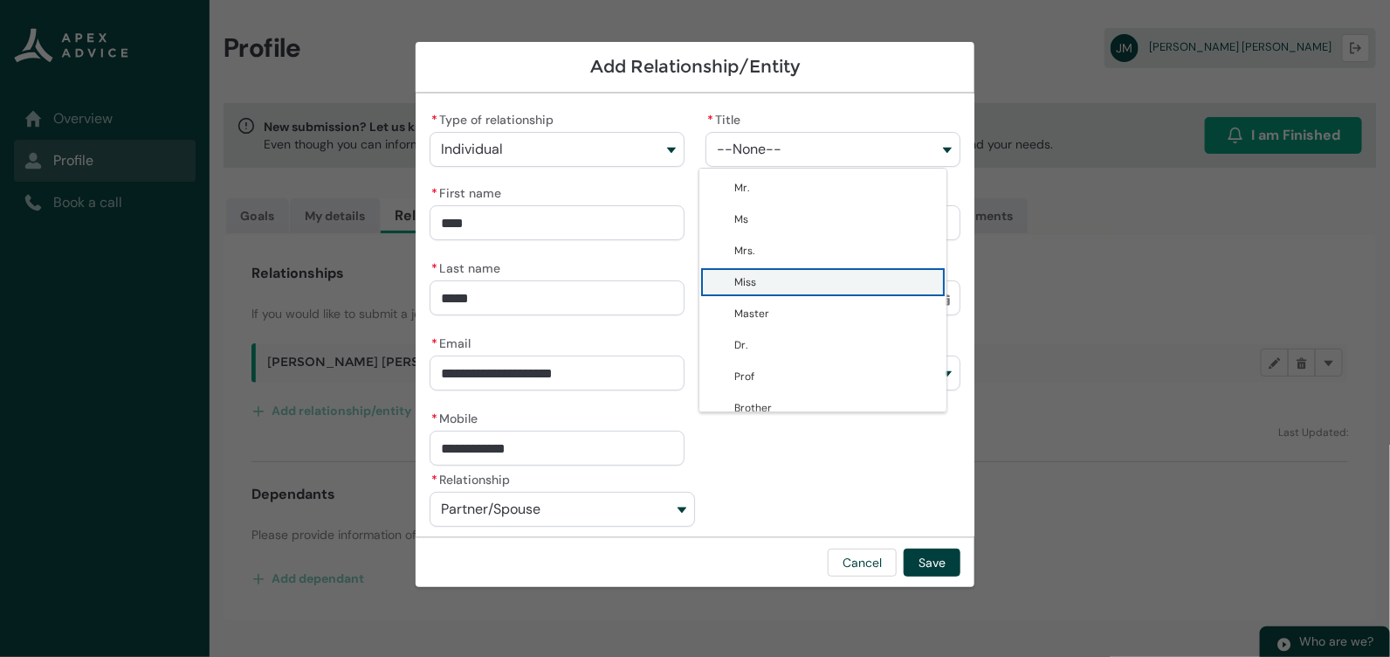
click at [763, 285] on span "Miss" at bounding box center [835, 281] width 202 height 17
type lightning-combobox "Miss"
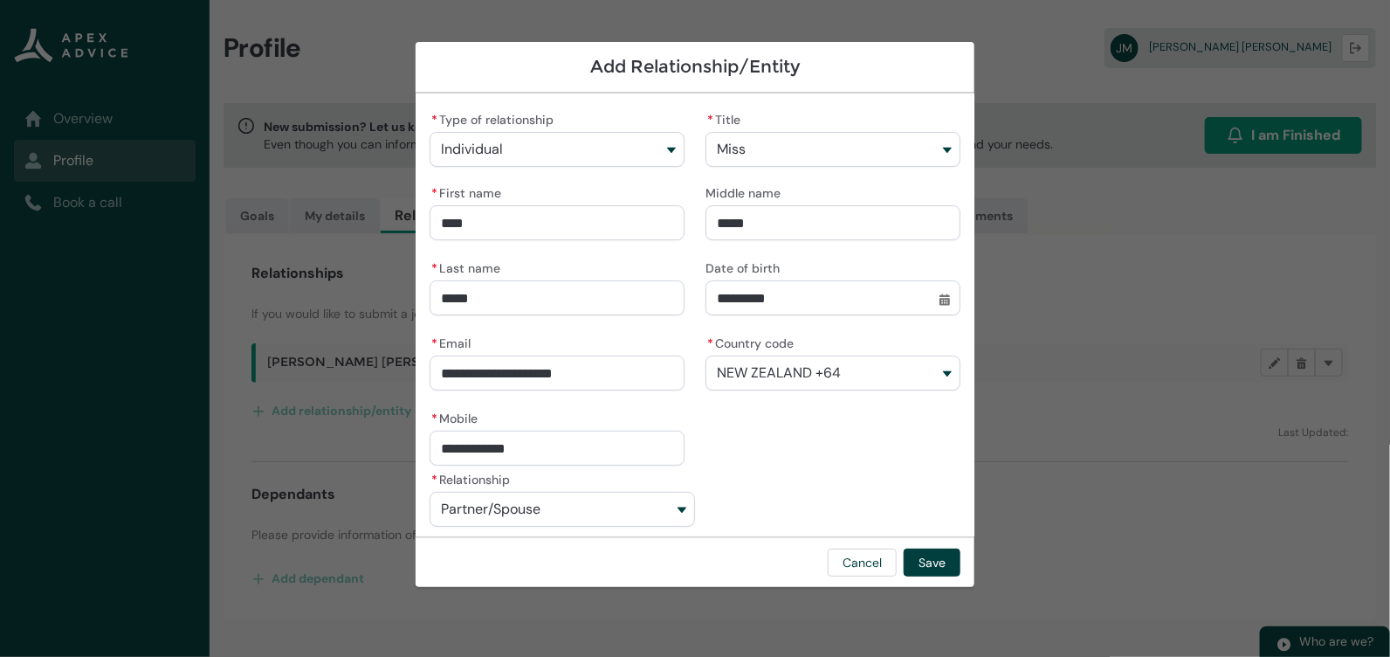
scroll to position [3, 0]
drag, startPoint x: 470, startPoint y: 450, endPoint x: 612, endPoint y: 452, distance: 142.4
click at [612, 452] on input "**********" at bounding box center [557, 445] width 255 height 35
type lightning-primitive-input-simple "021 3"
type input "*****"
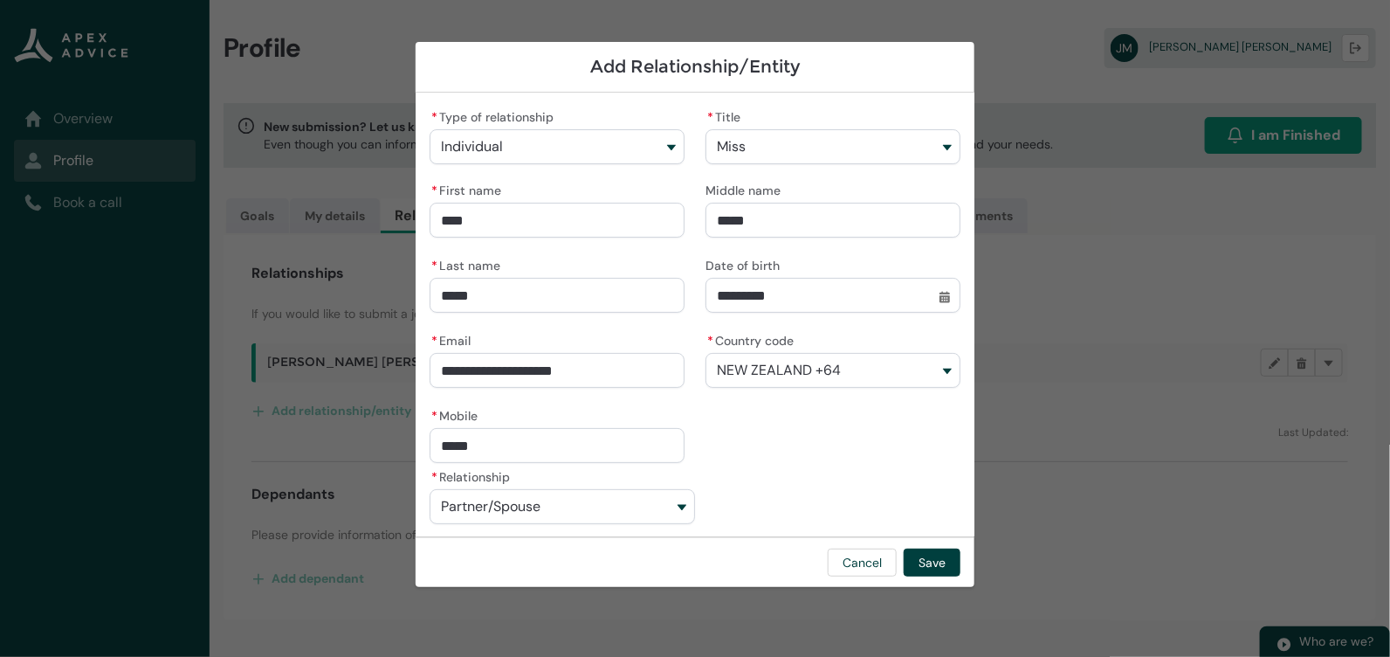
type lightning-primitive-input-simple "021 34"
type input "******"
type lightning-primitive-input-simple "021 342"
type input "*******"
type lightning-primitive-input-simple "021 3426"
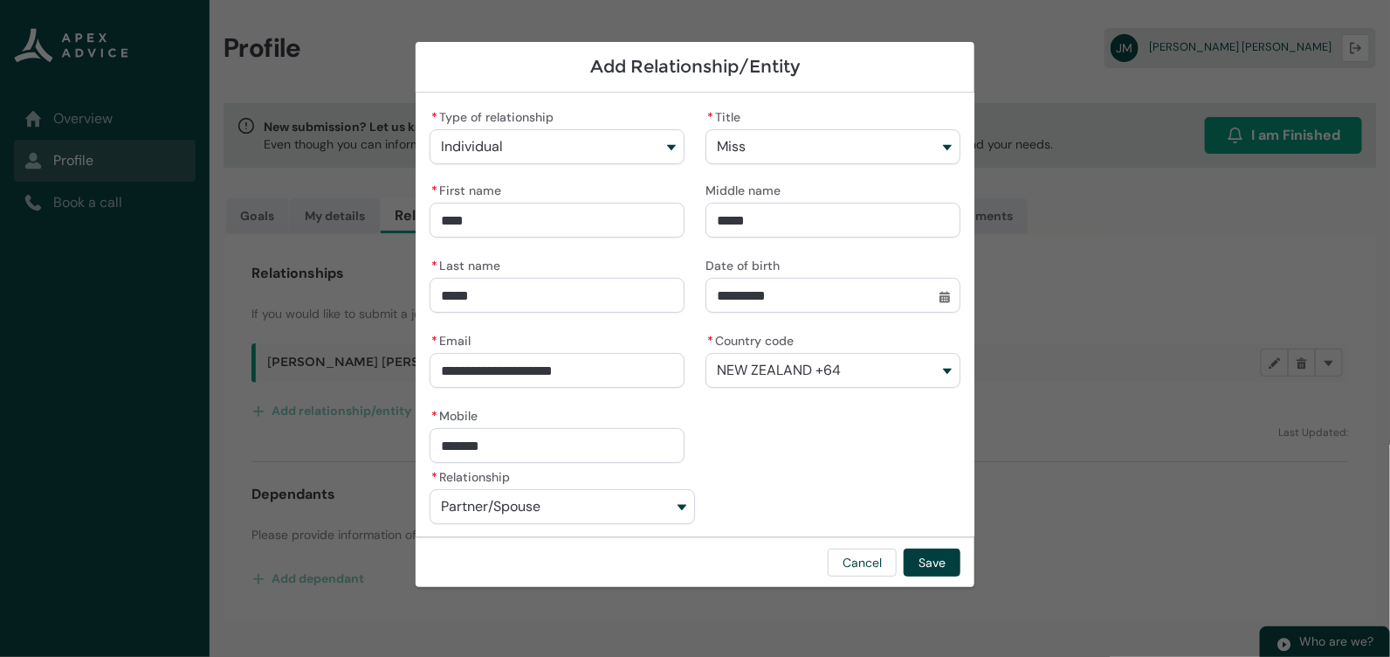
type input "********"
type lightning-primitive-input-simple "021 34263"
type input "*********"
type lightning-primitive-input-simple "021 342639"
type input "**********"
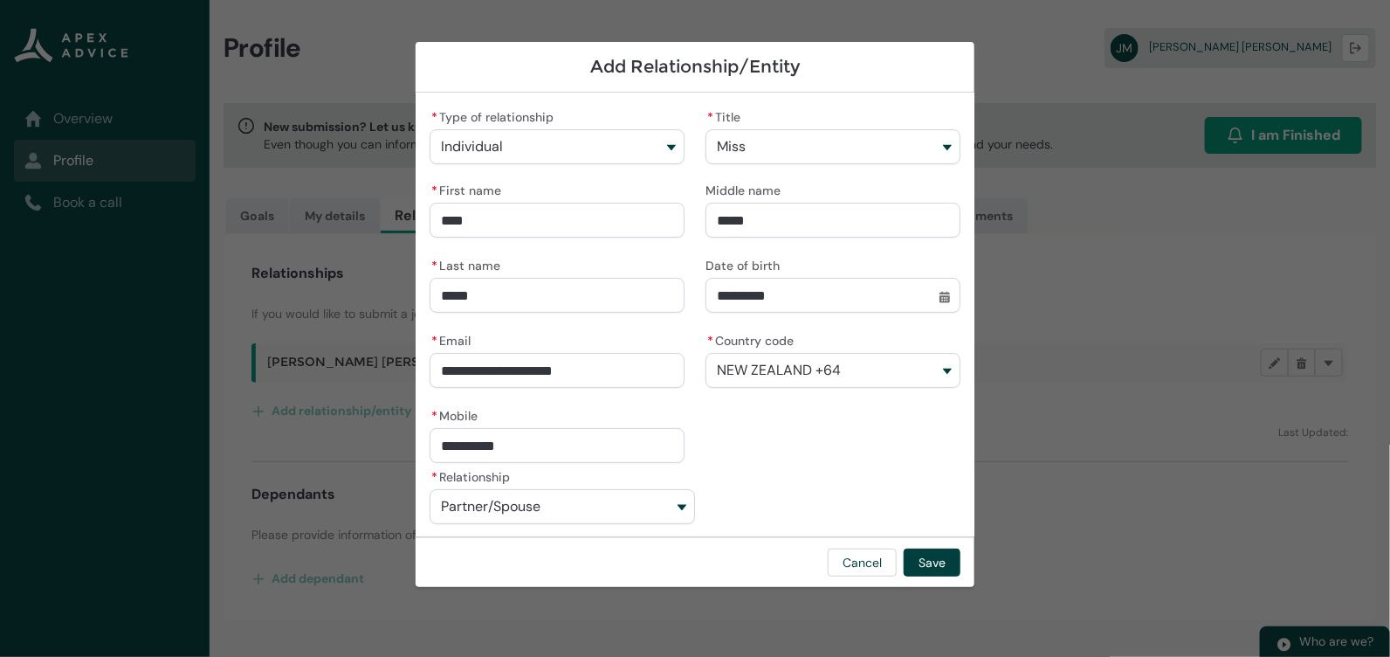
click at [591, 510] on button "Partner/Spouse" at bounding box center [562, 506] width 265 height 35
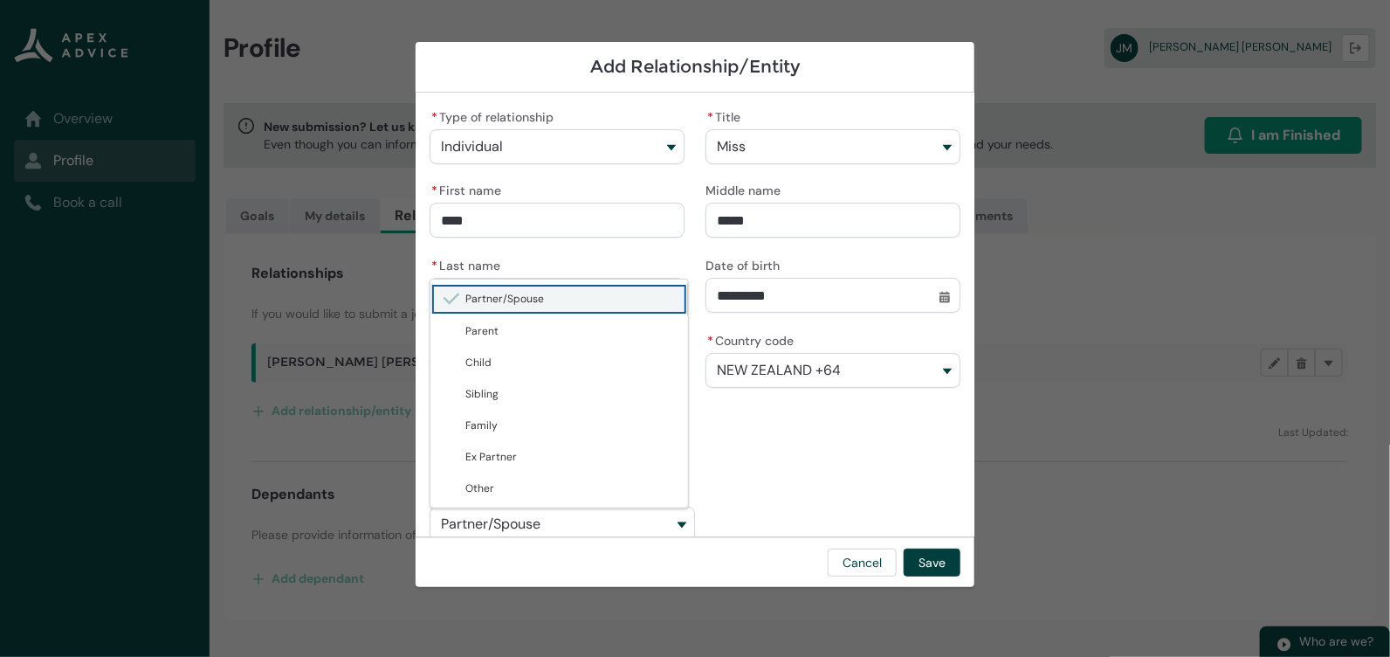
click at [582, 305] on span "Partner/Spouse" at bounding box center [571, 298] width 212 height 17
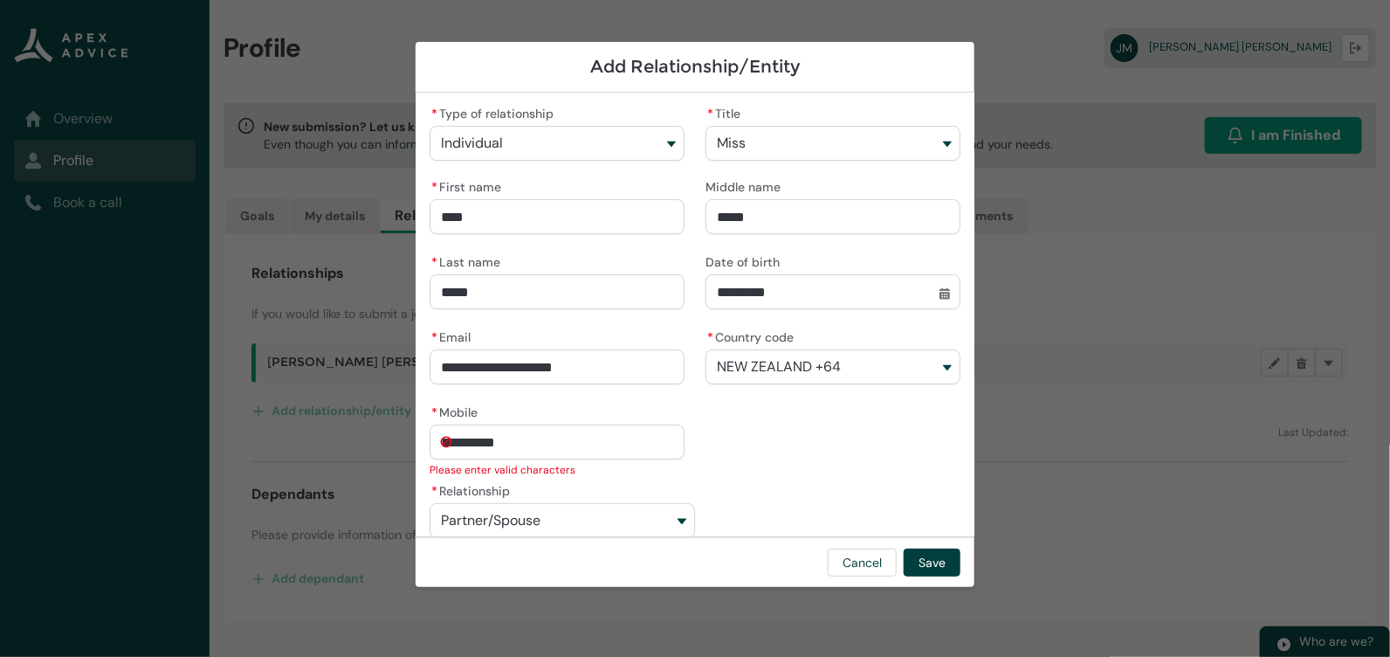
click at [542, 442] on input "**********" at bounding box center [557, 441] width 255 height 35
click at [452, 440] on input "**********" at bounding box center [557, 441] width 255 height 35
type lightning-primitive-input-simple "21 342639"
type input "*********"
drag, startPoint x: 484, startPoint y: 443, endPoint x: 409, endPoint y: 442, distance: 75.1
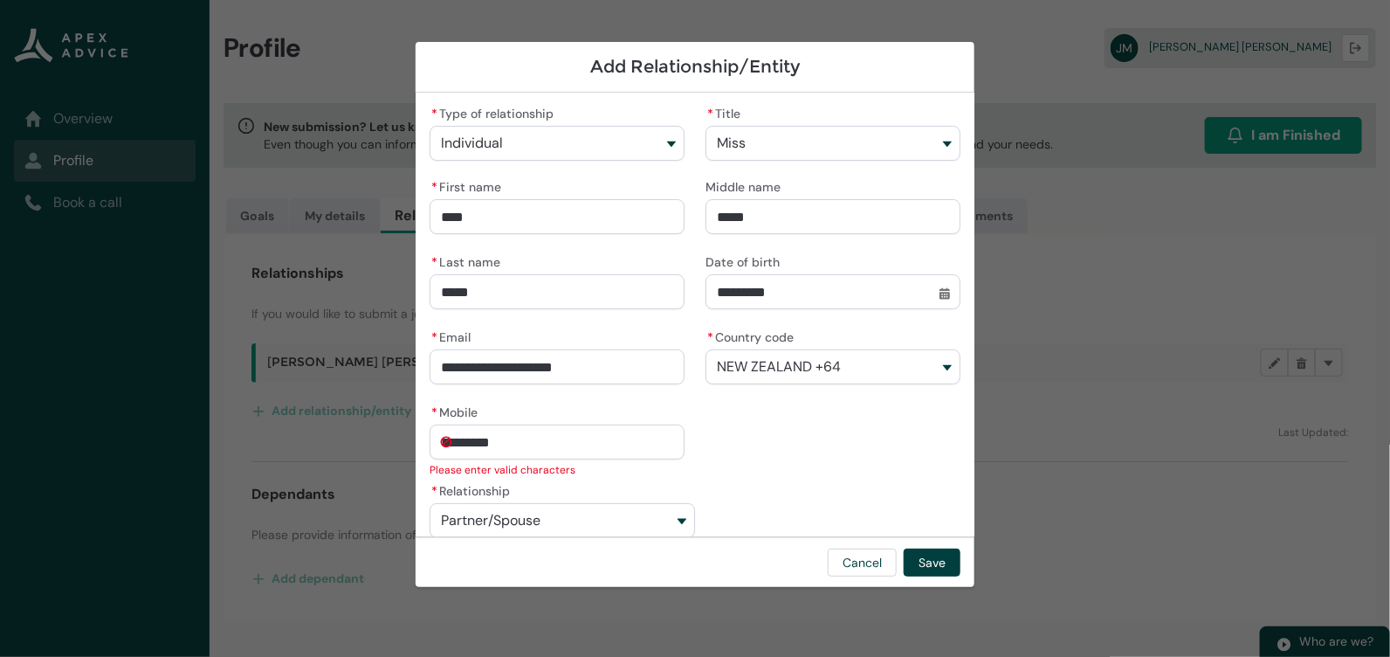
click at [409, 442] on section "**********" at bounding box center [695, 328] width 1390 height 657
type lightning-primitive-input-simple "0"
type input "*"
type lightning-primitive-input-simple "02"
type input "**"
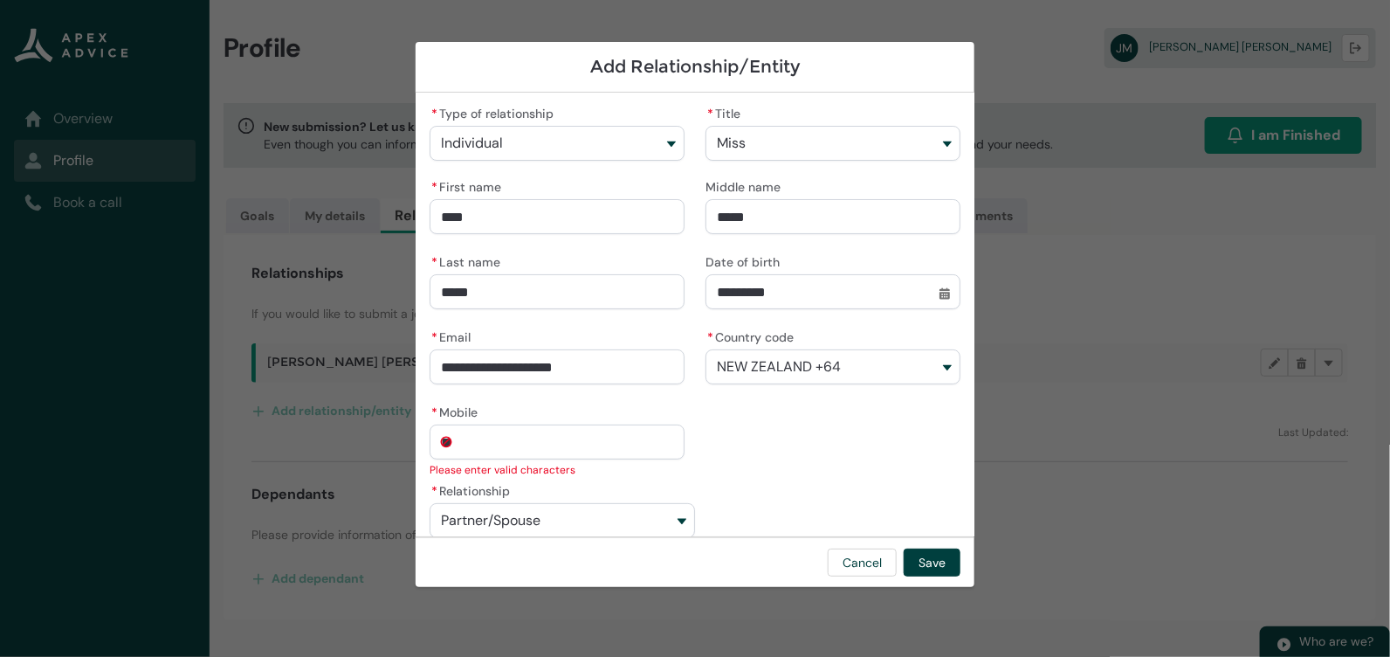
type lightning-primitive-input-simple "021"
type input "***"
type lightning-primitive-input-simple "021342639"
type input "*********"
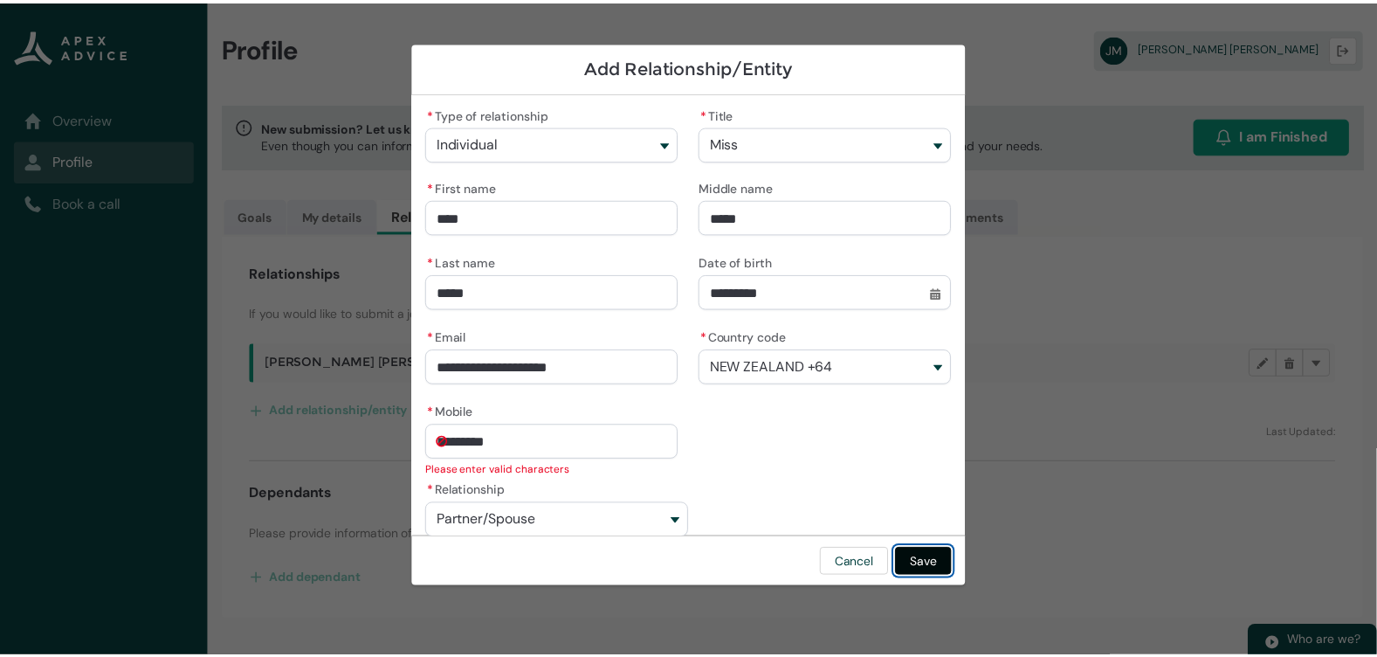
scroll to position [3, 0]
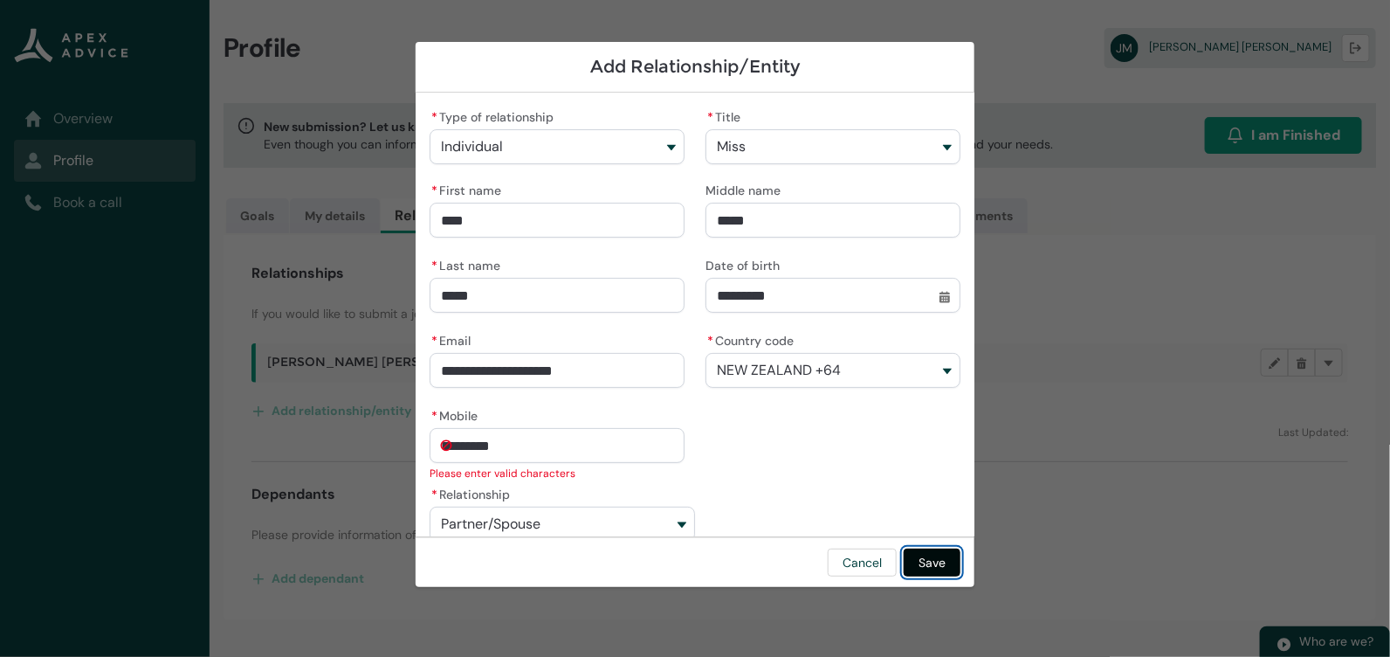
click at [916, 558] on button "Save" at bounding box center [932, 562] width 57 height 28
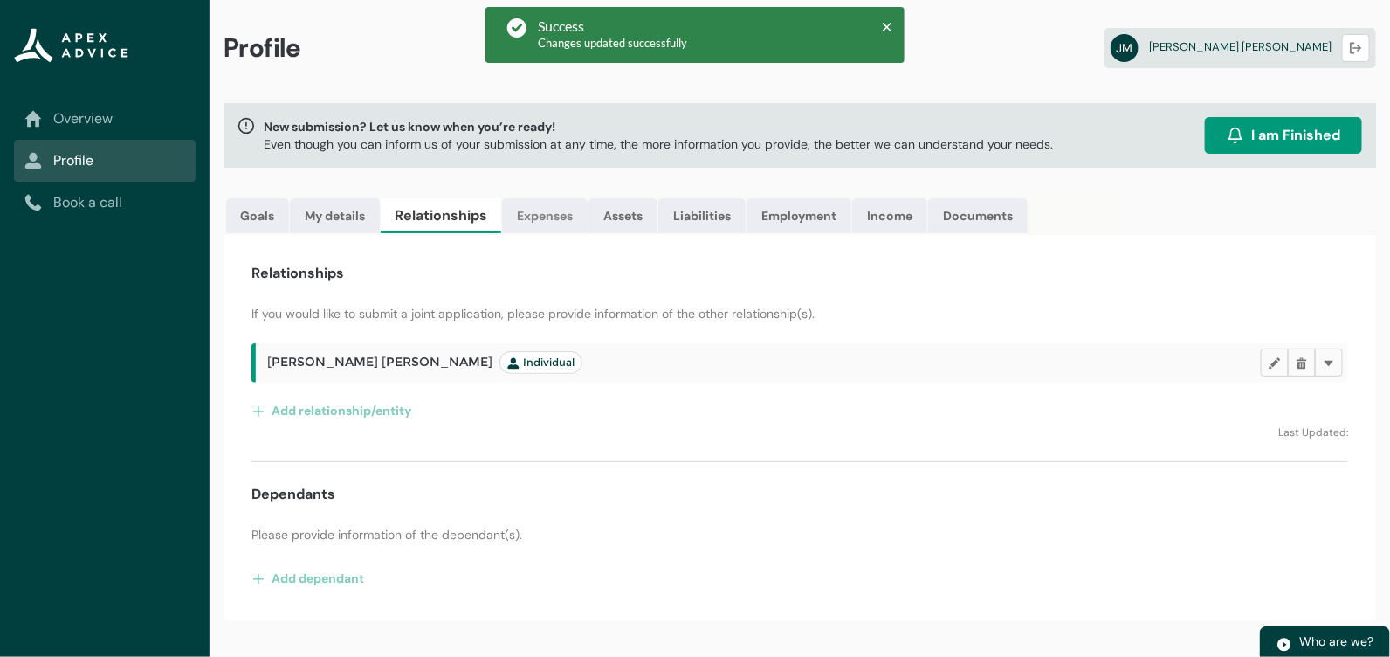
click at [541, 215] on link "Expenses" at bounding box center [545, 215] width 86 height 35
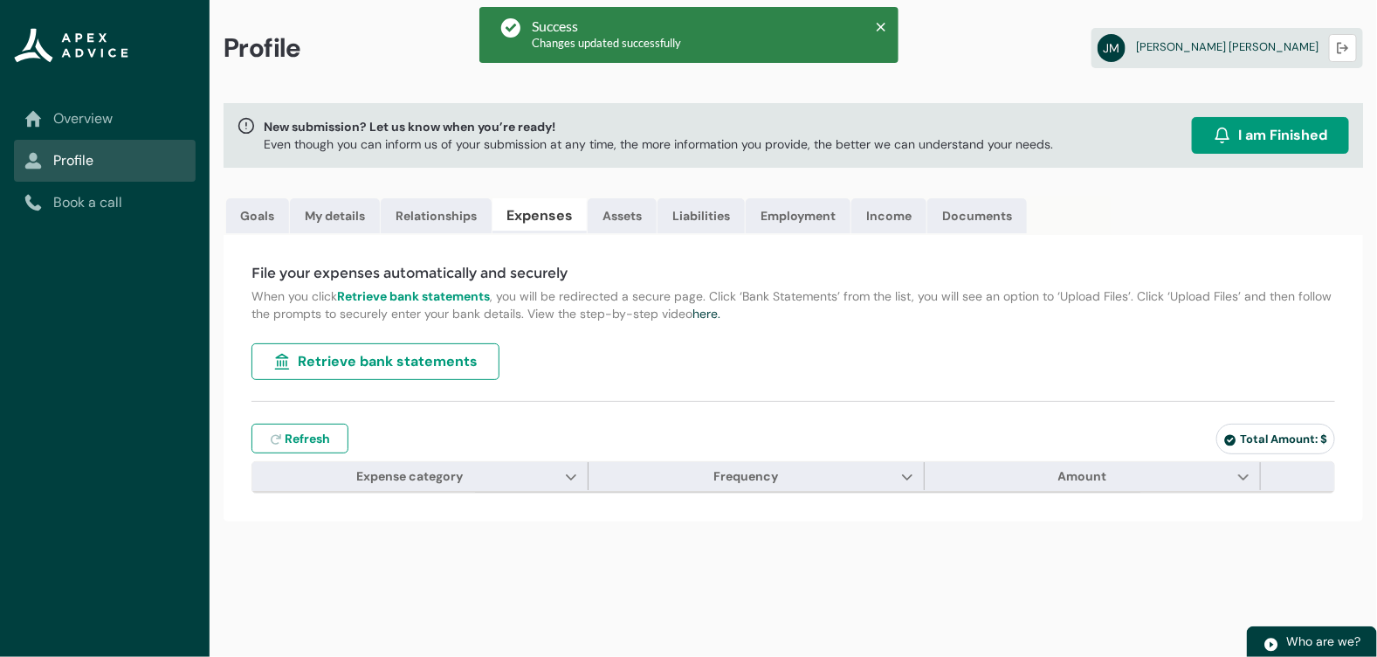
type input "***"
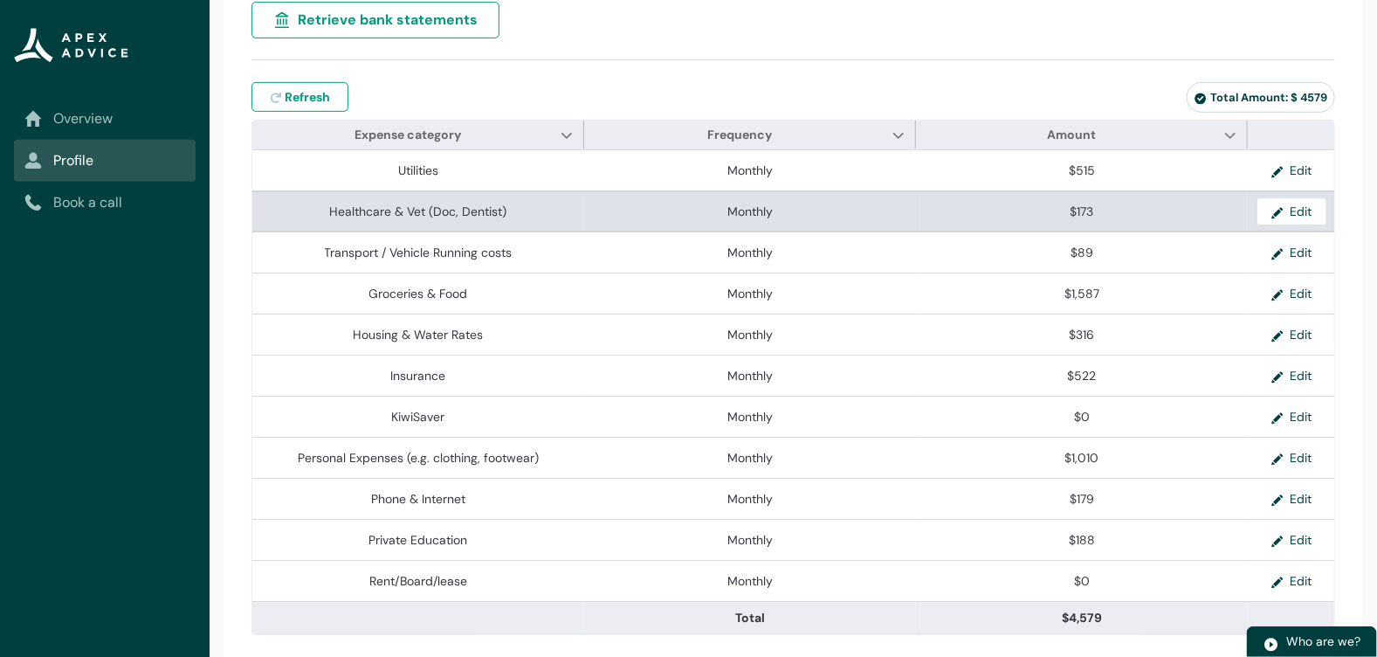
scroll to position [0, 0]
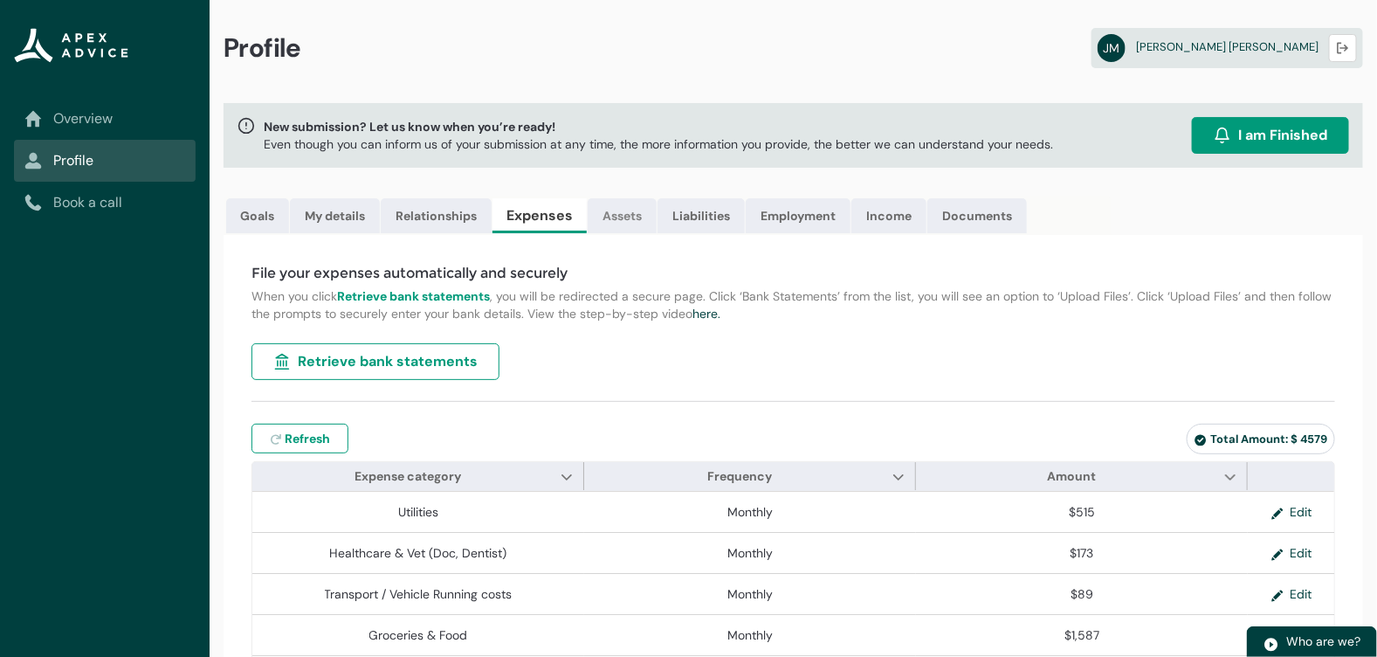
click at [627, 217] on link "Assets" at bounding box center [622, 215] width 69 height 35
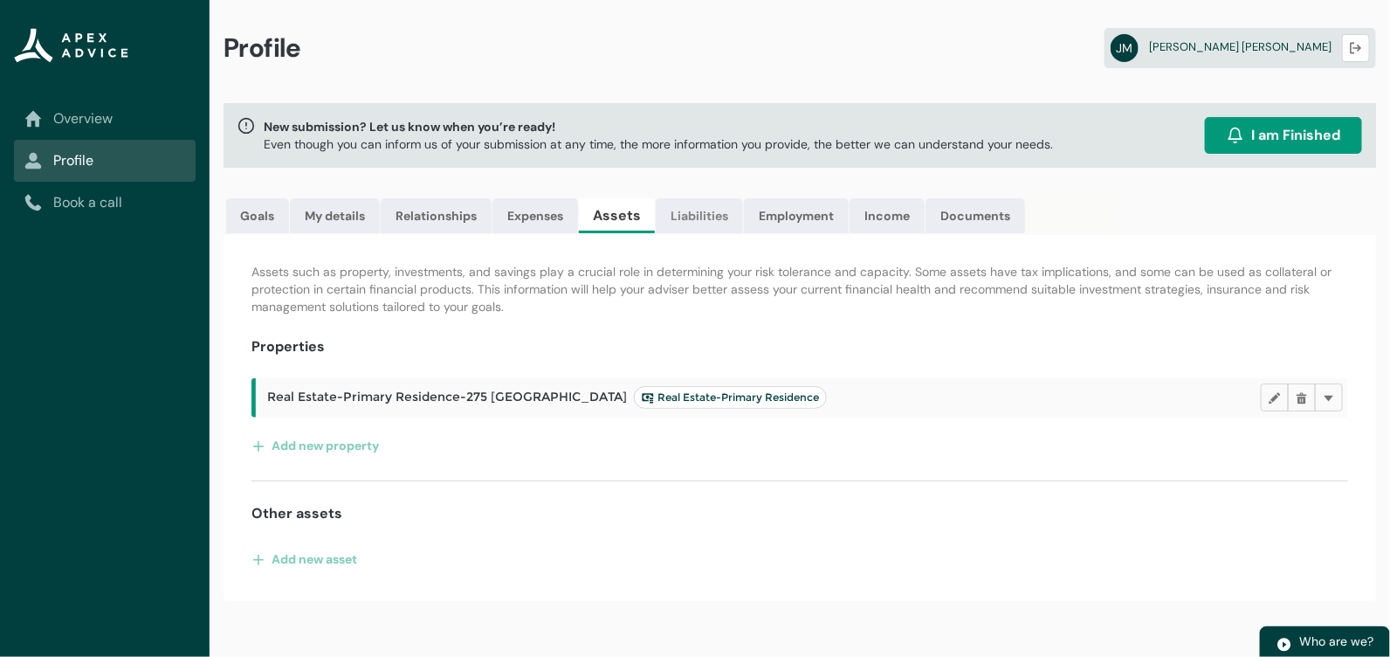
click at [717, 224] on link "Liabilities" at bounding box center [699, 215] width 87 height 35
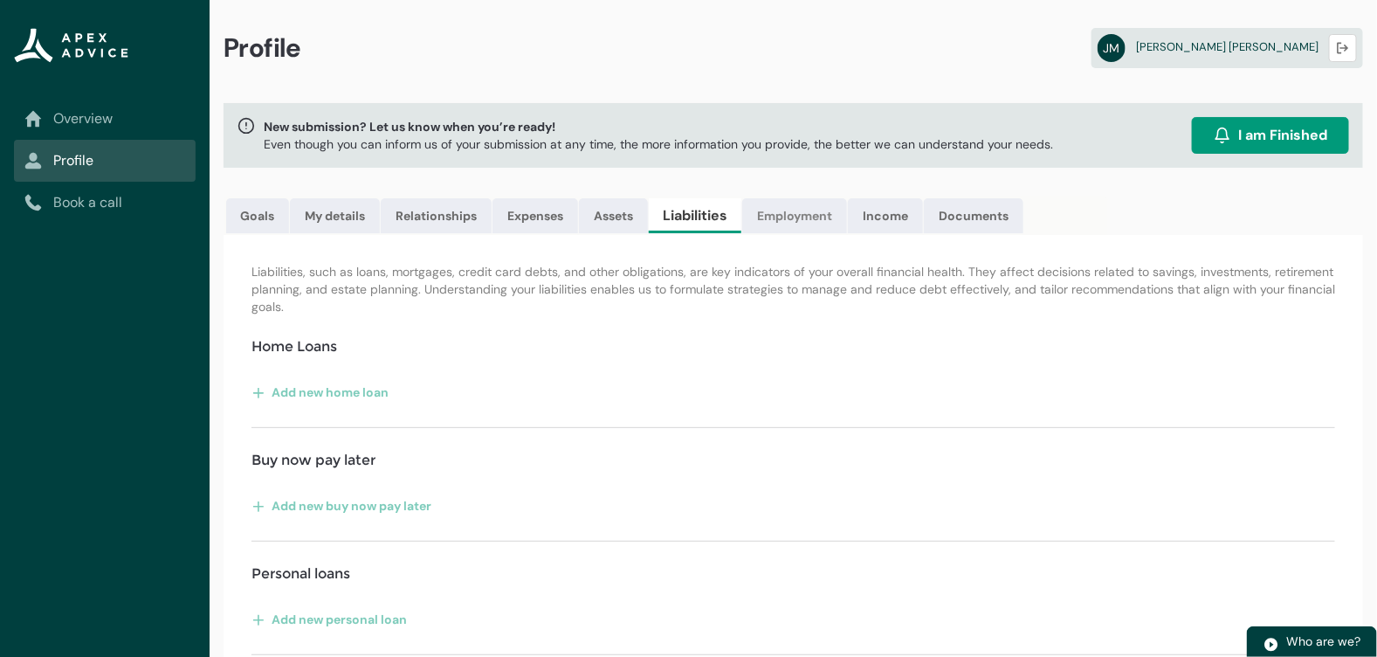
click at [796, 228] on link "Employment" at bounding box center [794, 215] width 105 height 35
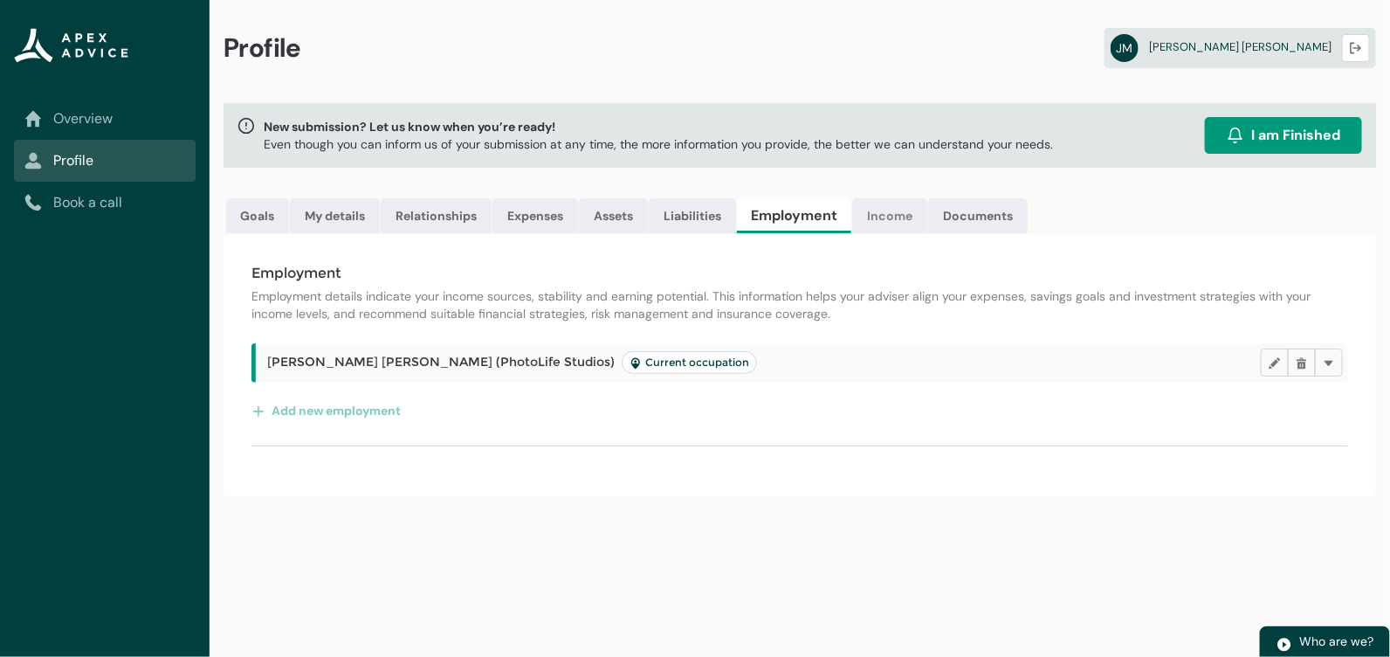
click at [886, 221] on link "Income" at bounding box center [889, 215] width 75 height 35
click at [944, 214] on link "Documents" at bounding box center [973, 215] width 100 height 35
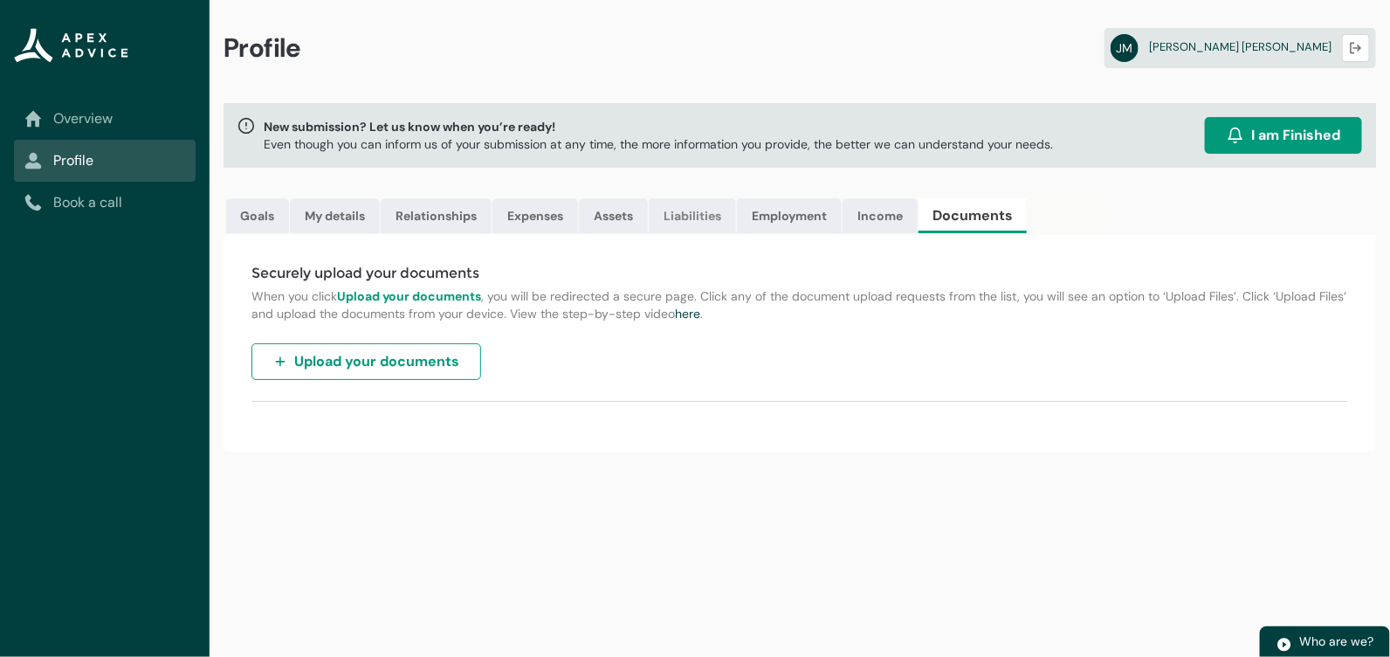
click at [697, 212] on link "Liabilities" at bounding box center [692, 215] width 87 height 35
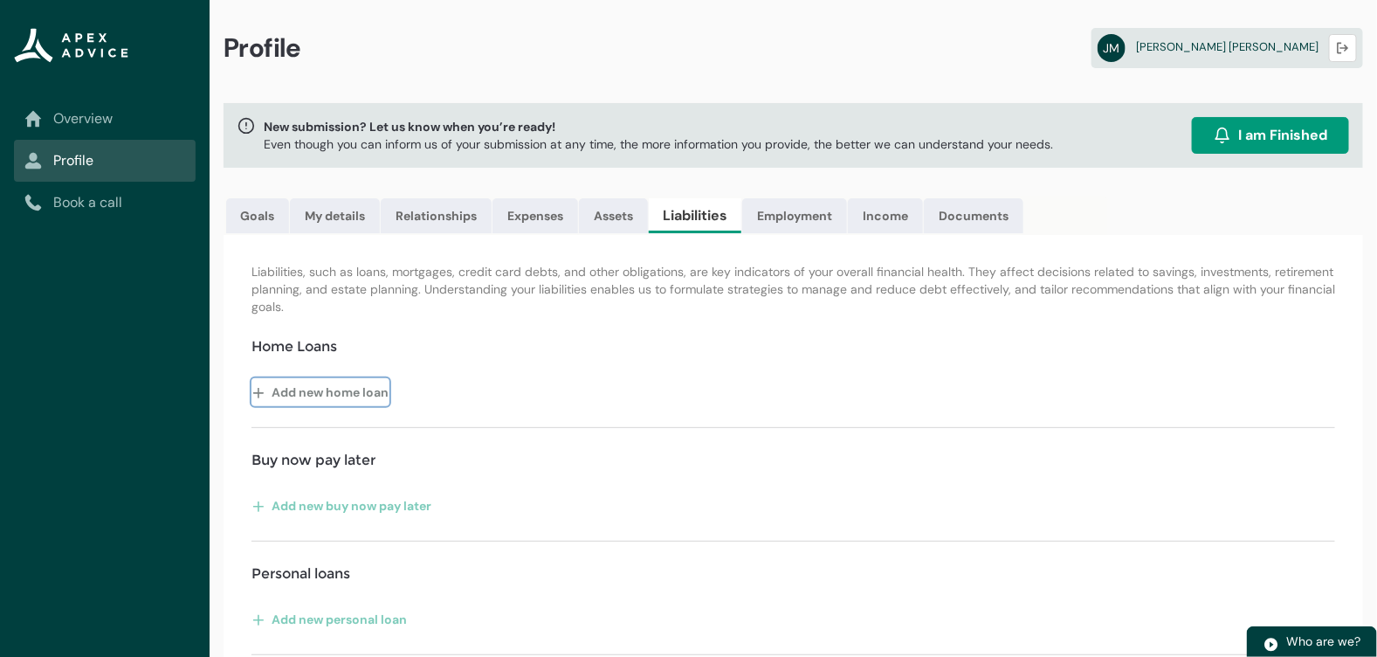
click at [377, 387] on button "Add new home loan" at bounding box center [321, 392] width 138 height 28
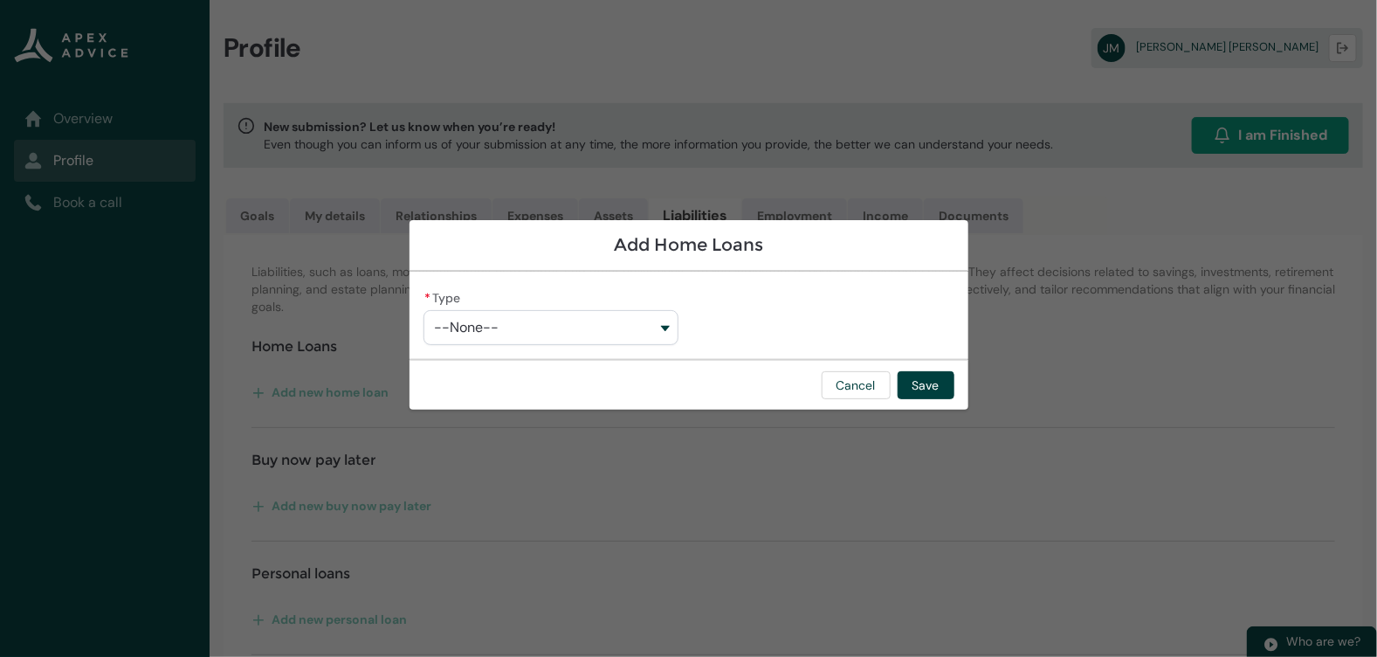
click at [580, 321] on button "--None--" at bounding box center [551, 327] width 255 height 35
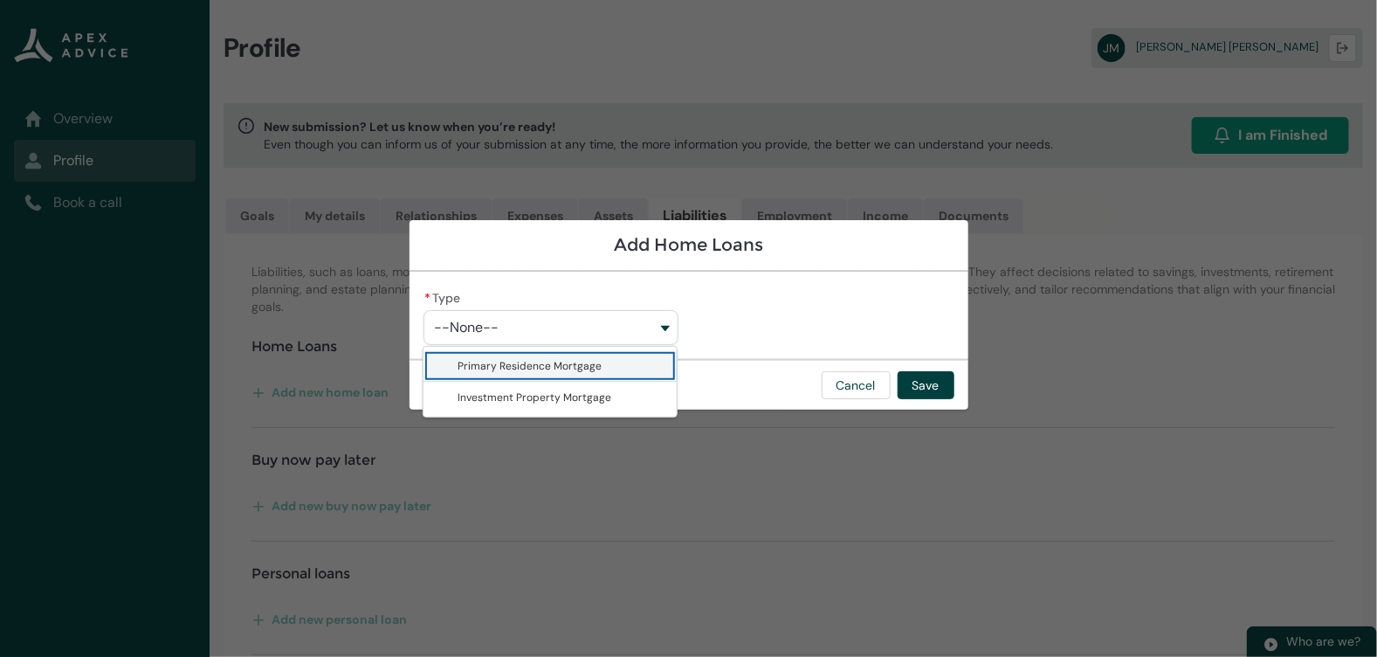
click at [582, 370] on span "Primary Residence Mortgage" at bounding box center [531, 366] width 144 height 14
type lightning-combobox "Primary Residence Mortgage"
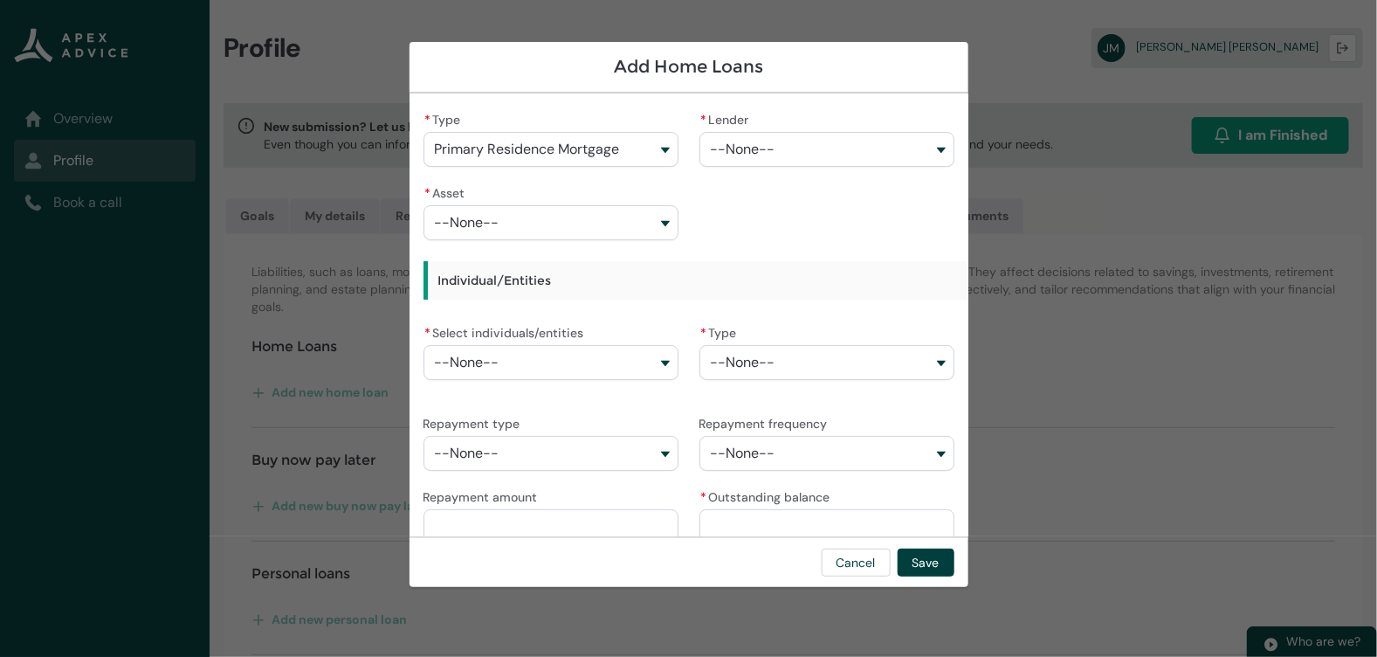
click at [761, 156] on span "--None--" at bounding box center [743, 149] width 65 height 16
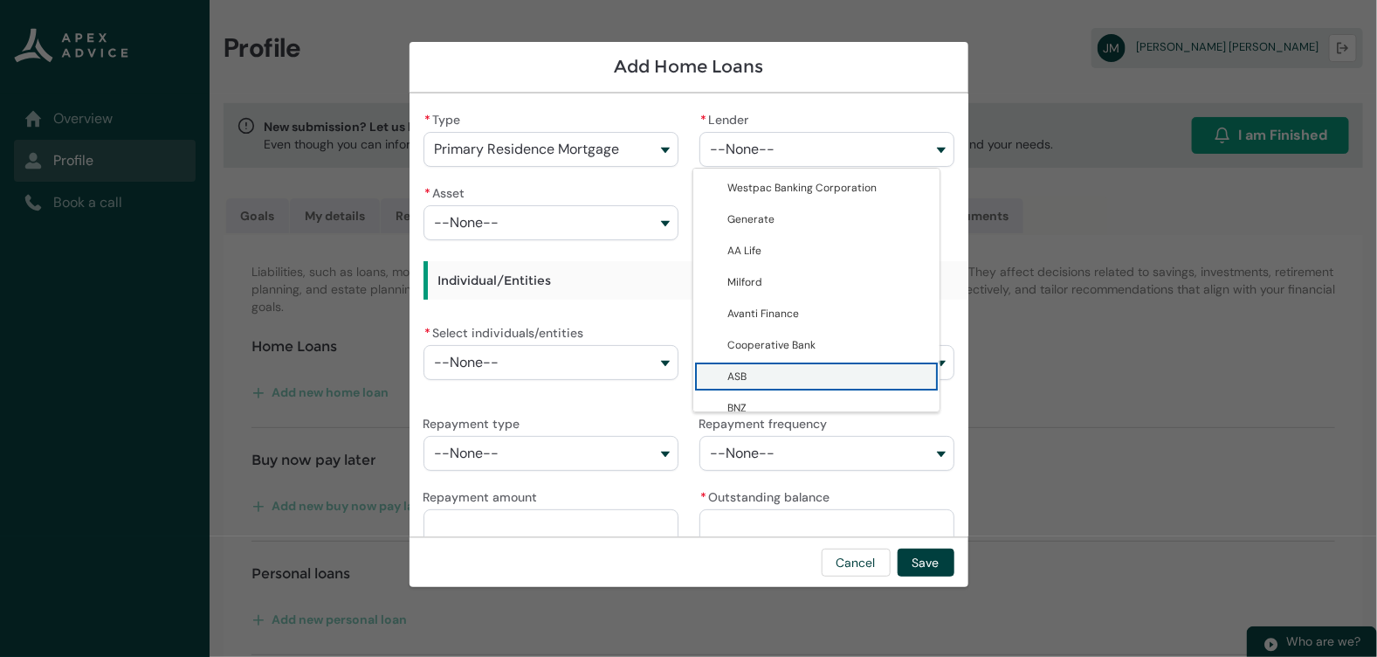
click at [758, 383] on span "ASB" at bounding box center [829, 376] width 202 height 17
type lightning-combobox "0017F0000107f3IQAQ"
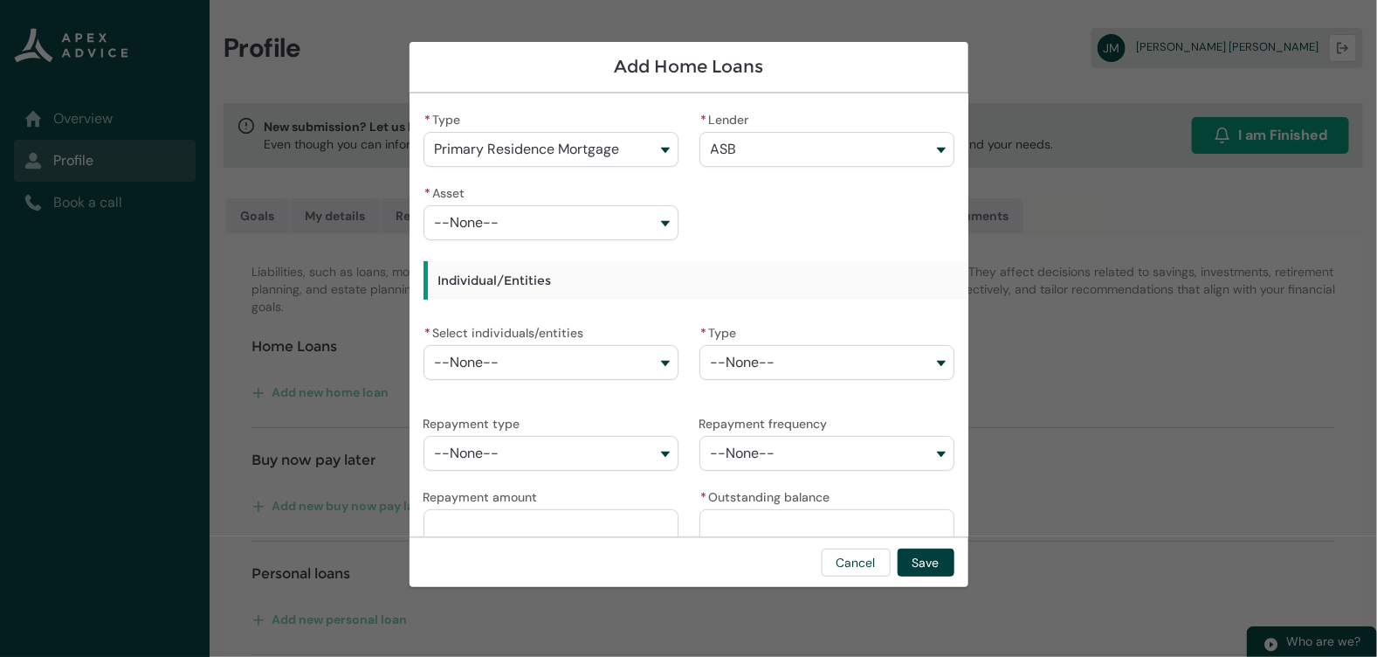
click at [586, 225] on button "--None--" at bounding box center [551, 222] width 255 height 35
click at [586, 268] on span "Real Estate-Primary Residence-275 [GEOGRAPHIC_DATA]" at bounding box center [560, 269] width 202 height 35
type lightning-combobox "a08Q900000Fglw1IAB"
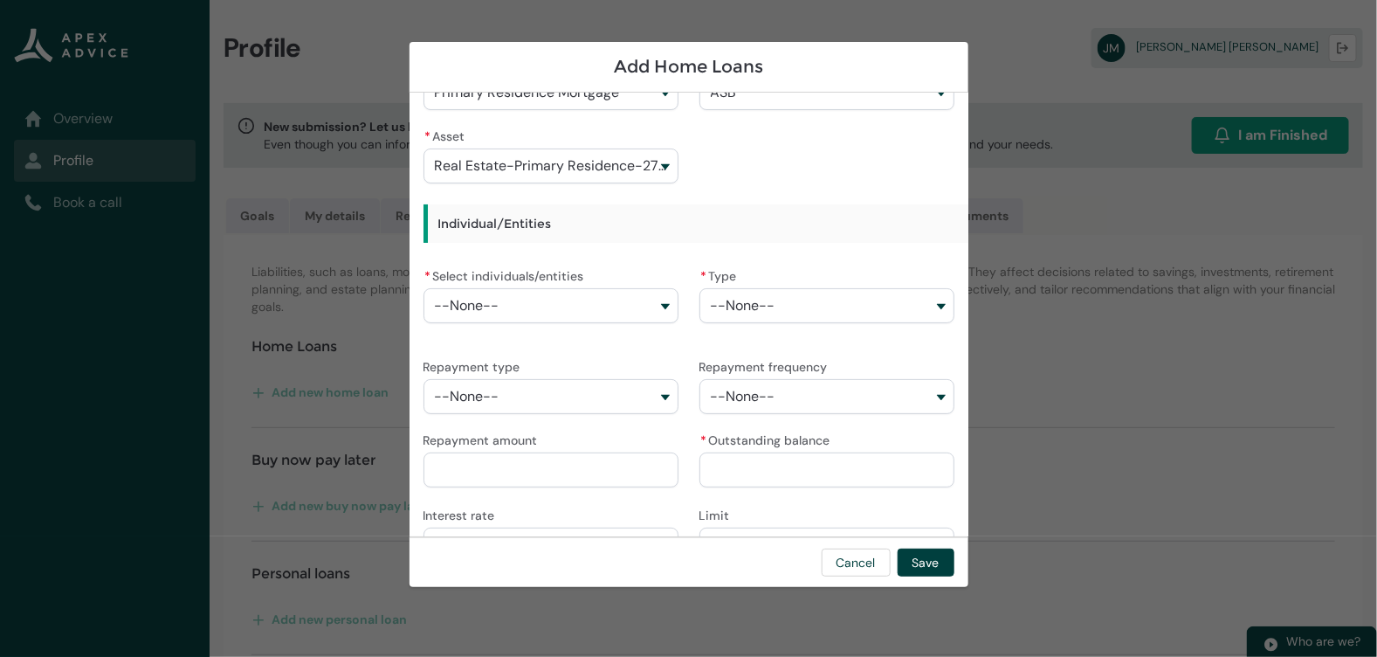
scroll to position [86, 0]
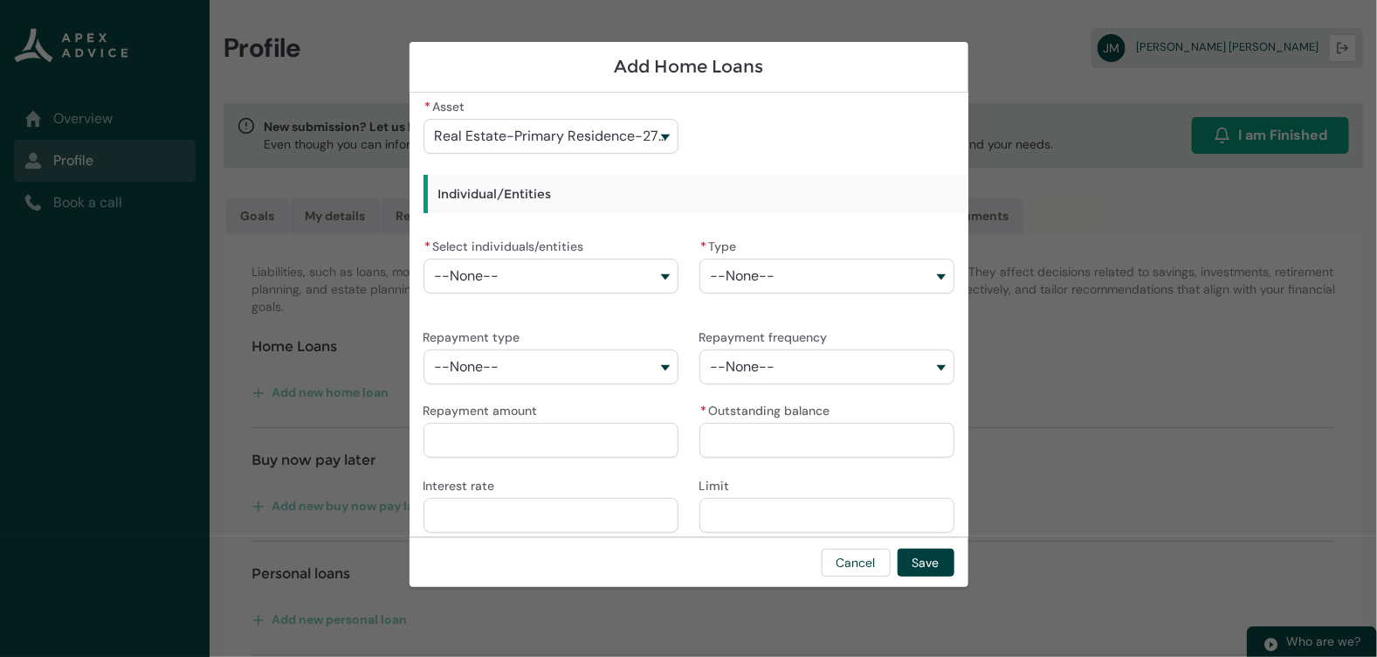
click at [558, 279] on button "--None--" at bounding box center [551, 276] width 255 height 35
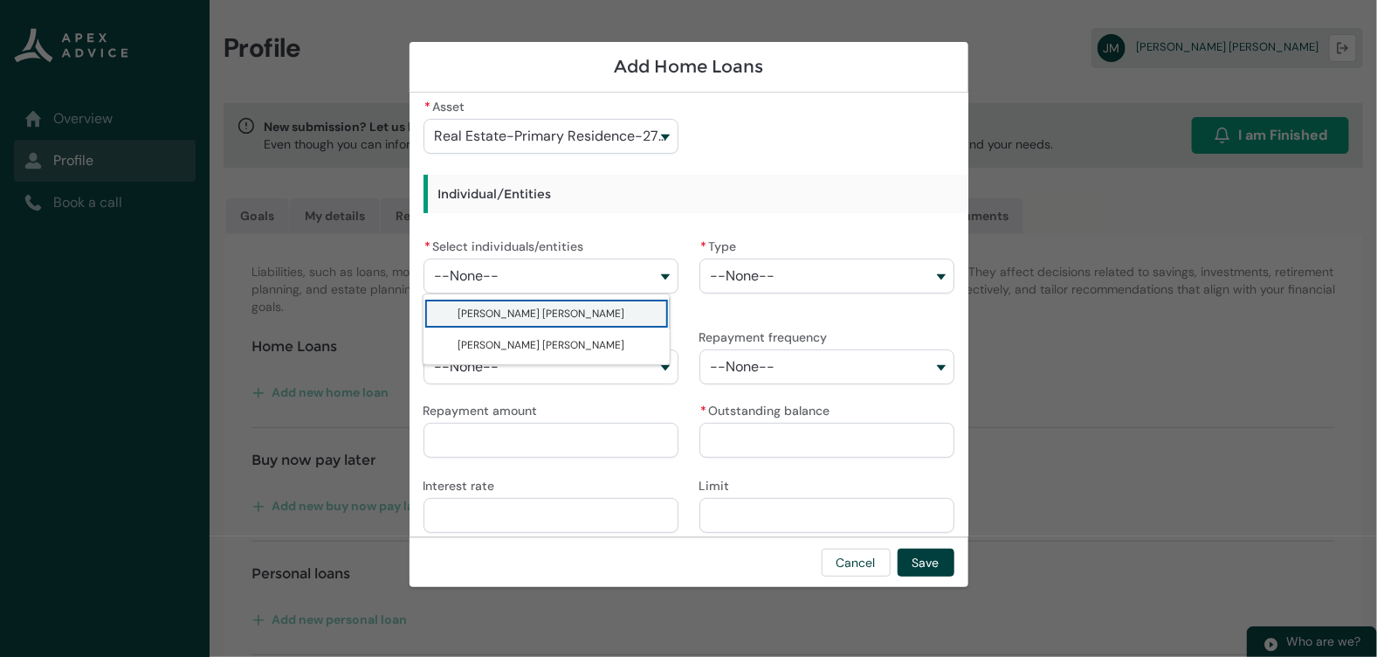
click at [554, 314] on span "[PERSON_NAME] [PERSON_NAME]" at bounding box center [560, 313] width 202 height 17
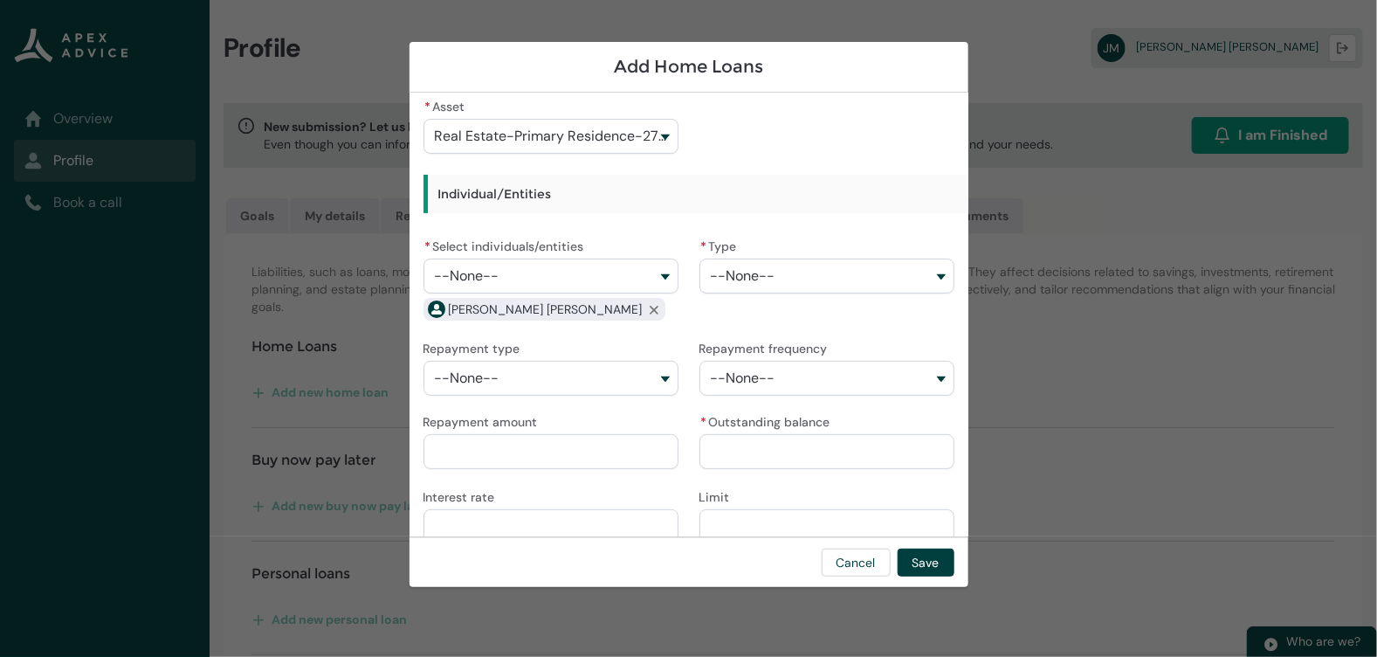
click at [575, 273] on button "--None--" at bounding box center [551, 276] width 255 height 35
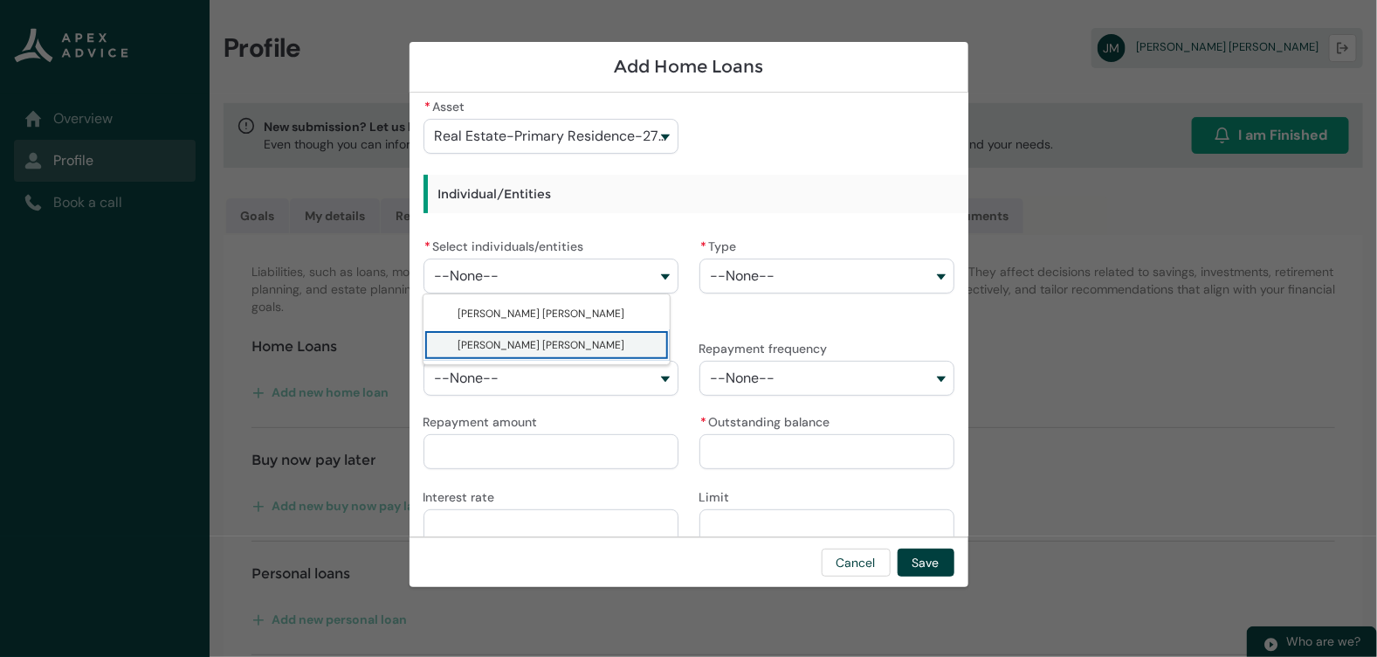
click at [576, 344] on span "[PERSON_NAME] [PERSON_NAME]" at bounding box center [560, 344] width 202 height 17
type lightning-combobox "0017F00002vygPUQAY"
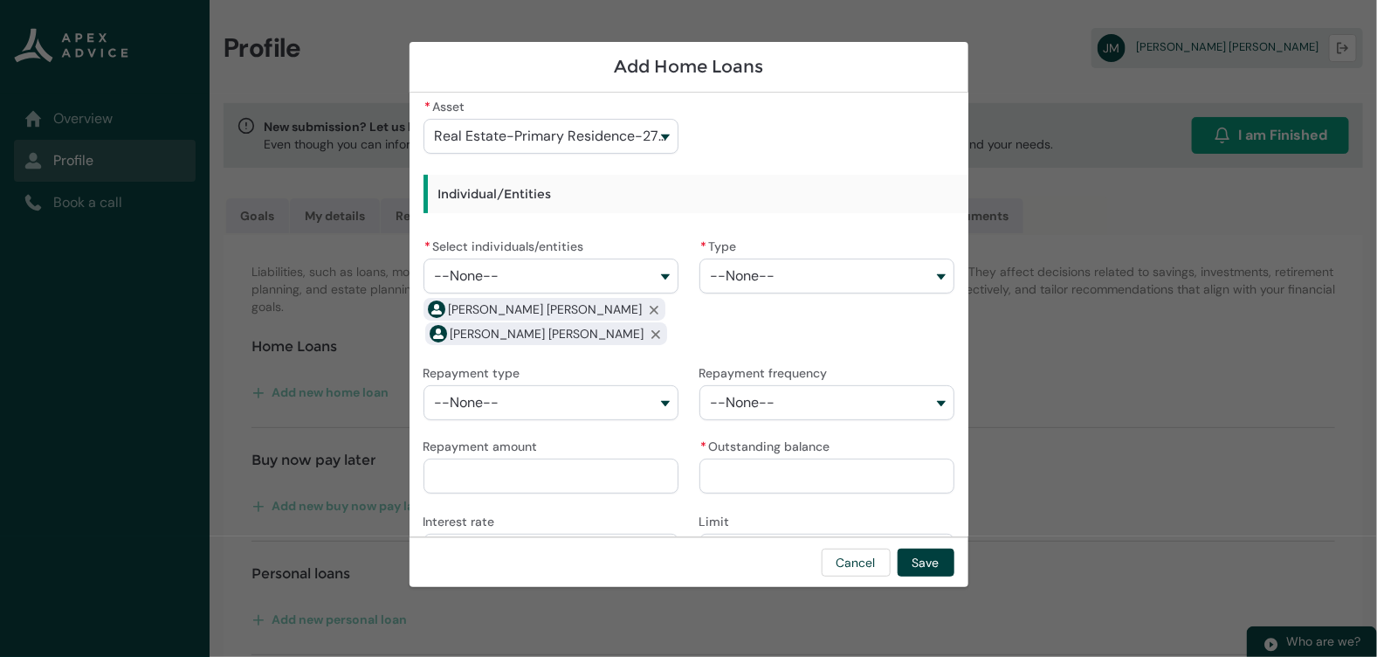
click at [717, 276] on span "--None--" at bounding box center [743, 276] width 65 height 16
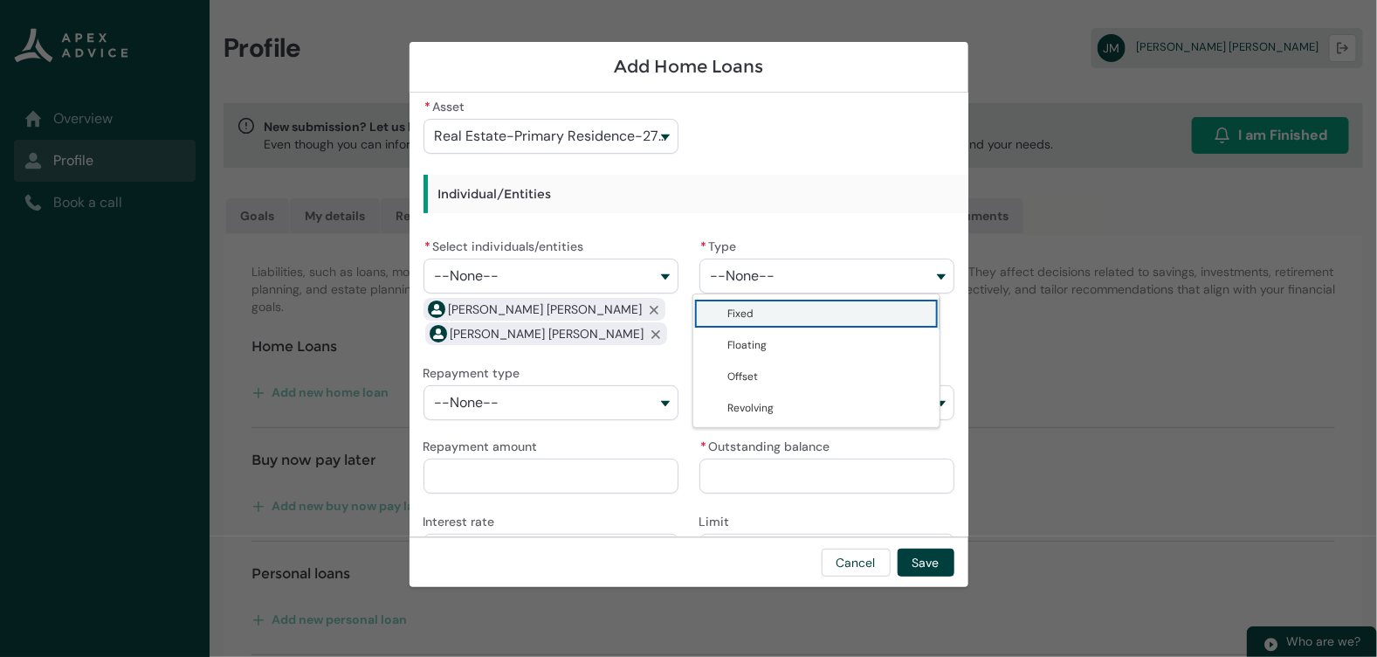
click at [723, 311] on lightning-base-combobox-item "Fixed" at bounding box center [816, 313] width 247 height 31
type lightning-combobox "Fixed"
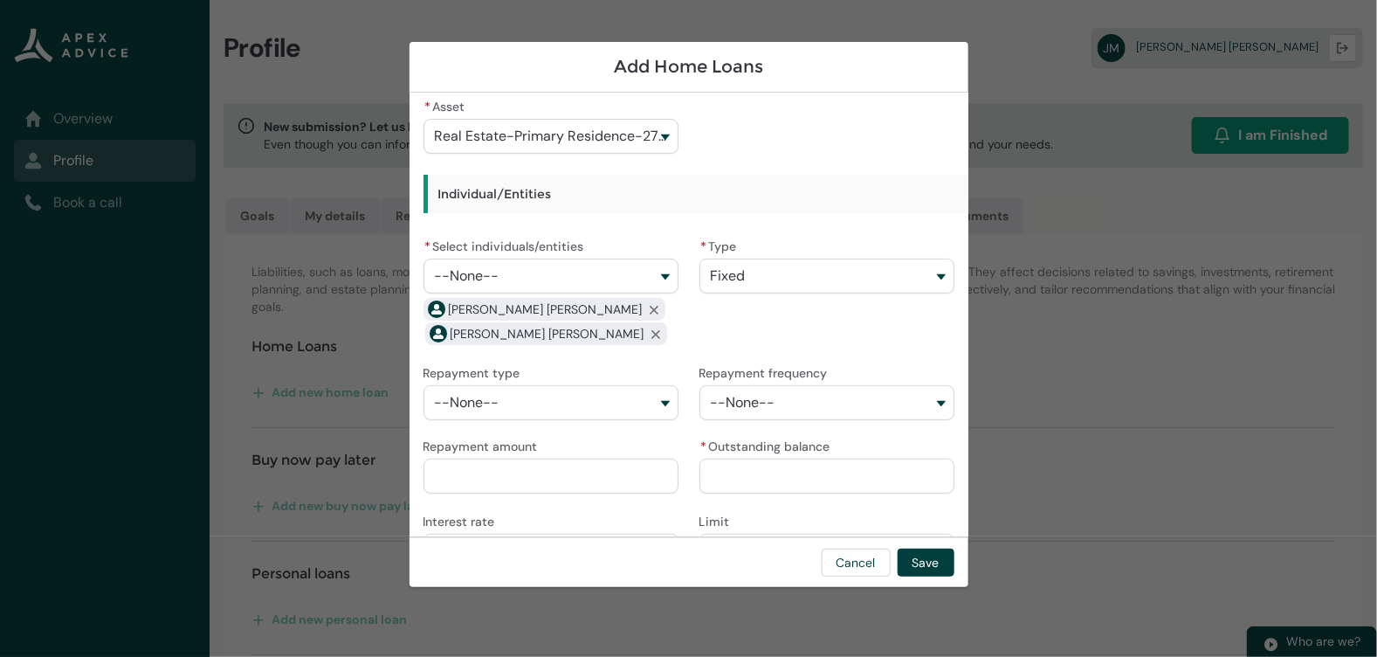
click at [613, 399] on button "--None--" at bounding box center [551, 402] width 255 height 35
click at [586, 453] on lightning-base-combobox-item "Principle & Interest" at bounding box center [547, 439] width 247 height 31
type lightning-combobox "Principle & Interest"
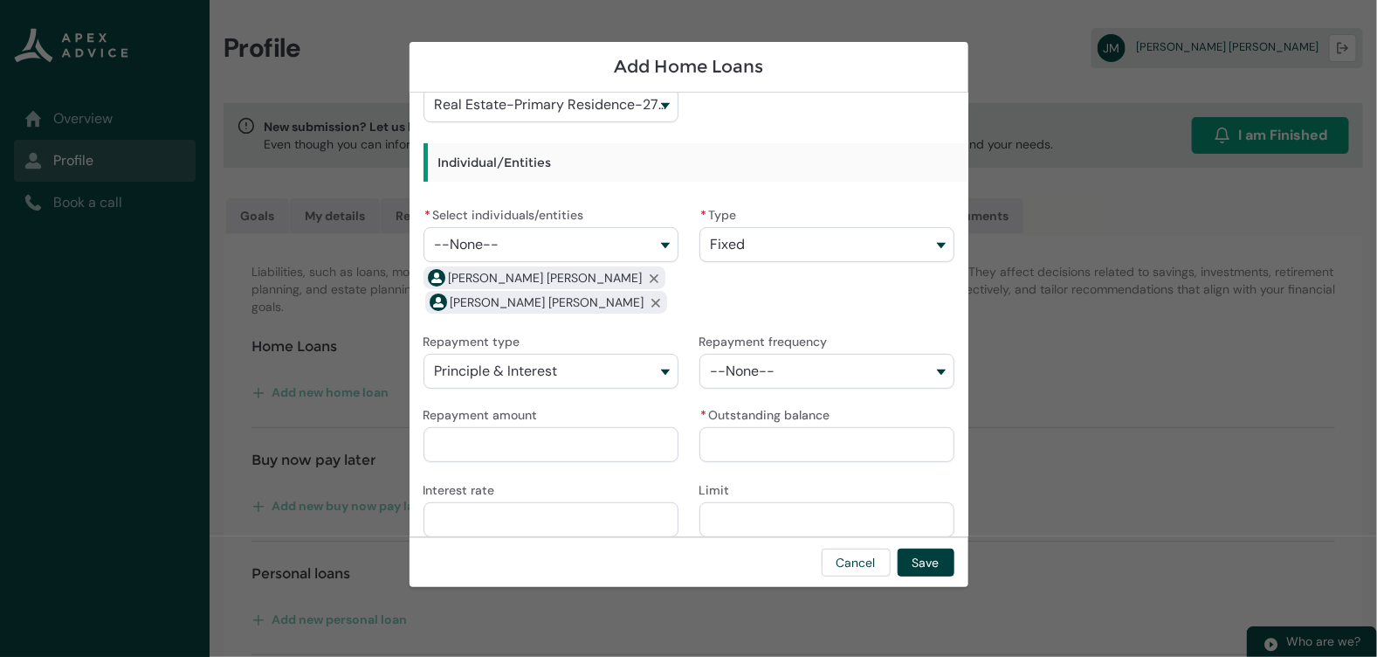
scroll to position [133, 0]
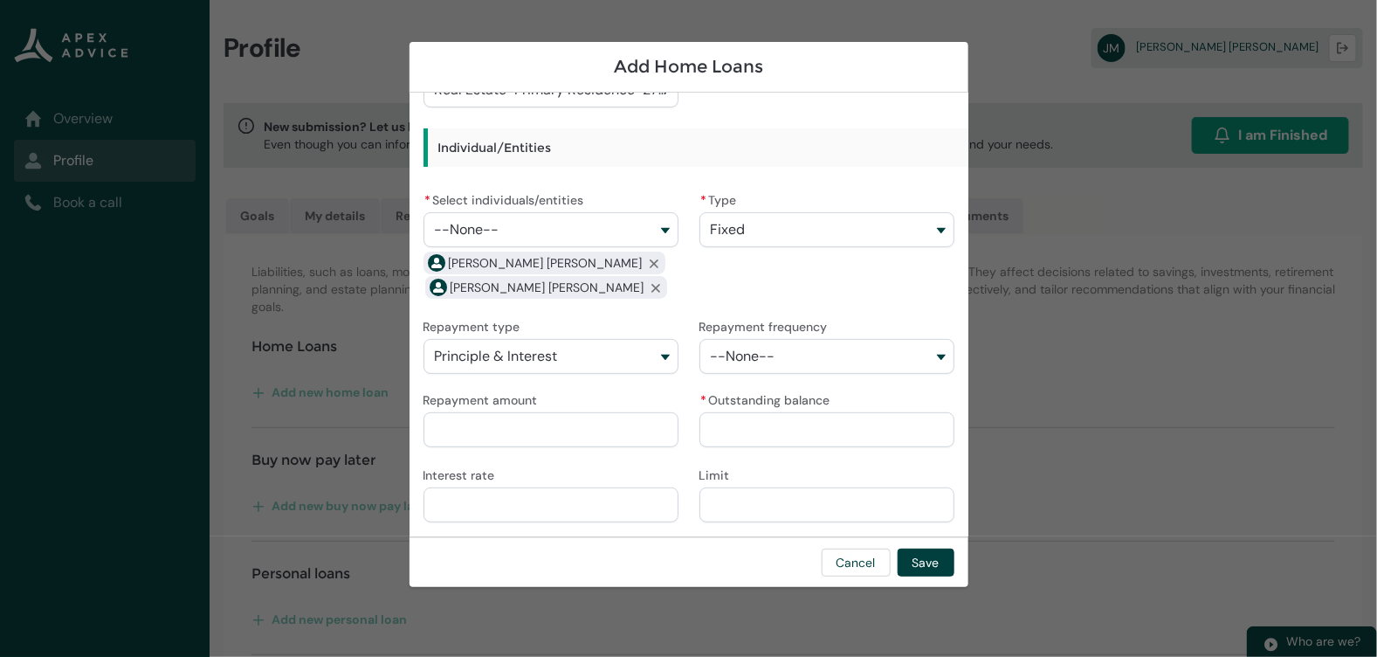
click at [782, 359] on button "--None--" at bounding box center [827, 356] width 255 height 35
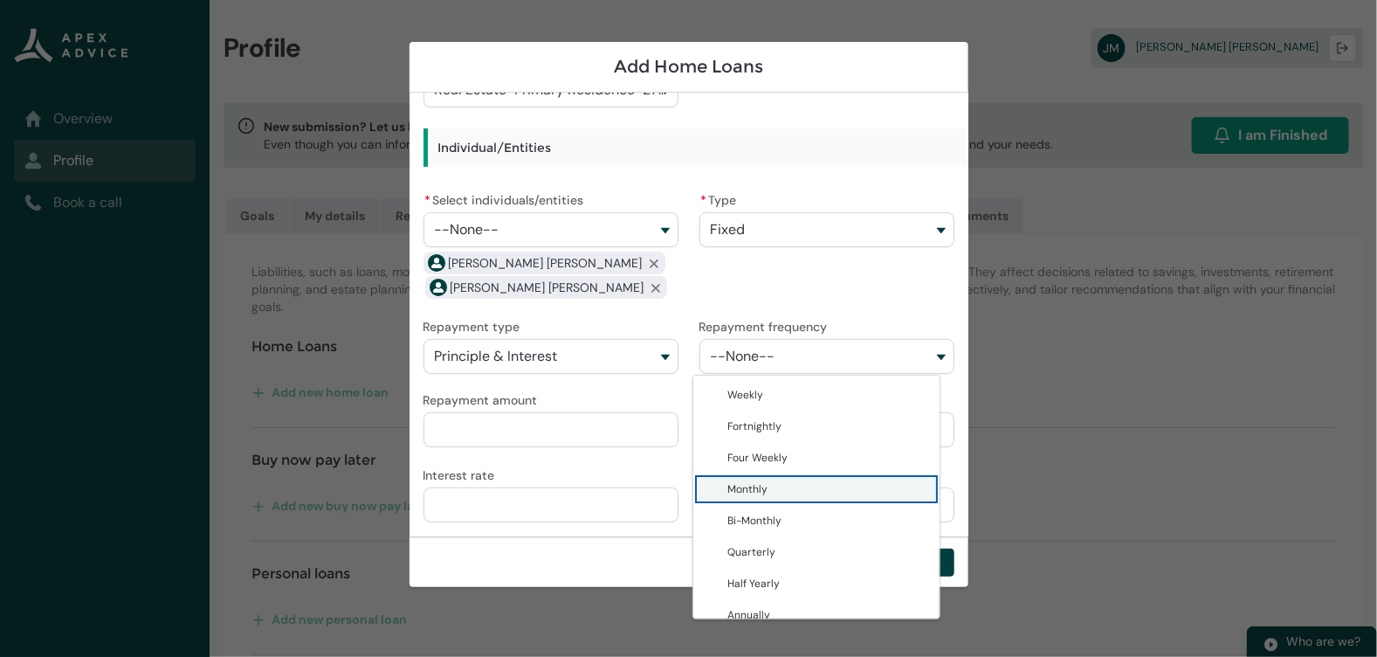
click at [774, 481] on span "Monthly" at bounding box center [829, 488] width 202 height 17
type lightning-combobox "Monthly"
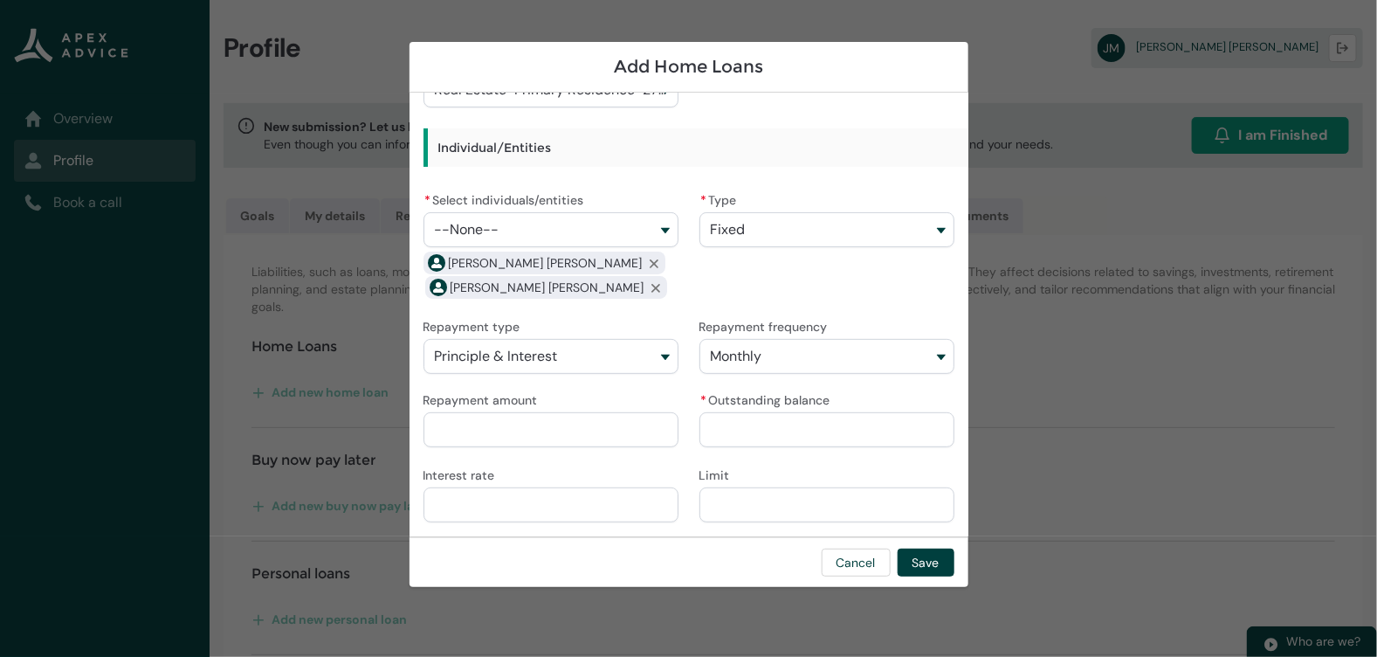
click at [576, 432] on input "Repayment amount" at bounding box center [551, 429] width 255 height 35
type lightning-primitive-input-simple "2"
type input "*"
type lightning-primitive-input-simple "21"
type input "**"
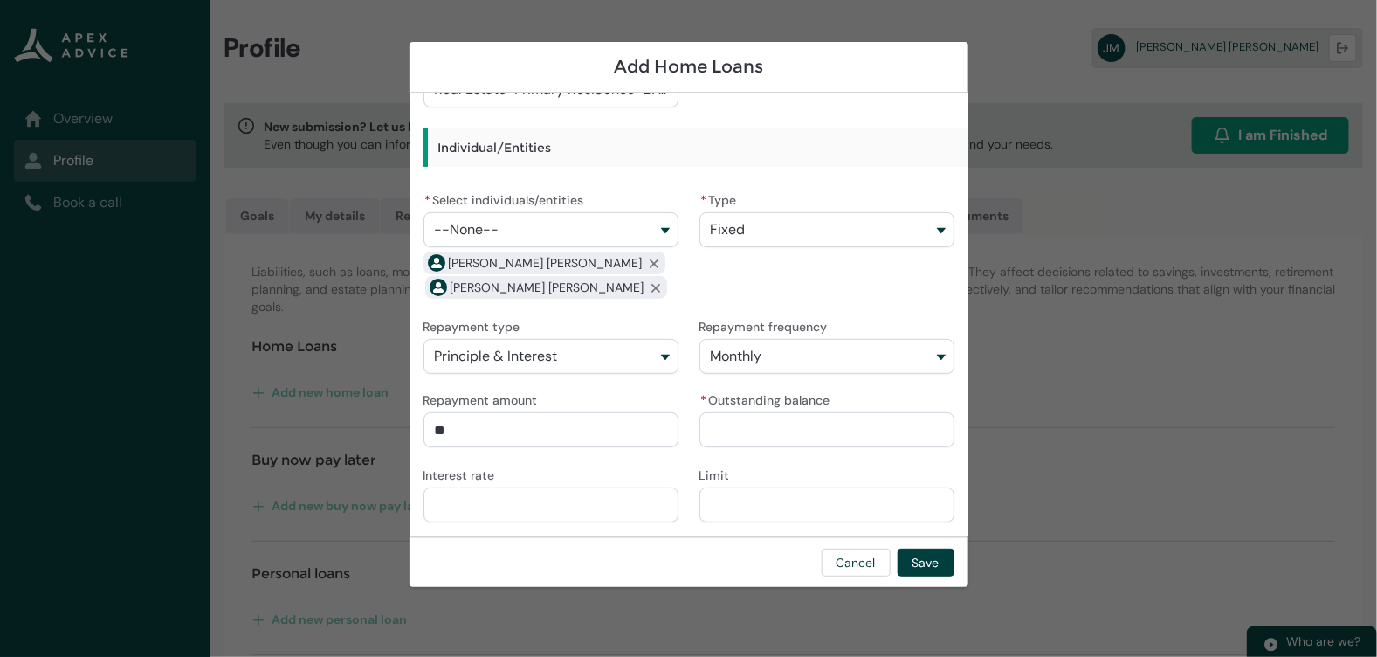
type lightning-primitive-input-simple "210"
type input "***"
type lightning-primitive-input-simple "2100"
type input "*********"
type lightning-primitive-input-simple "2"
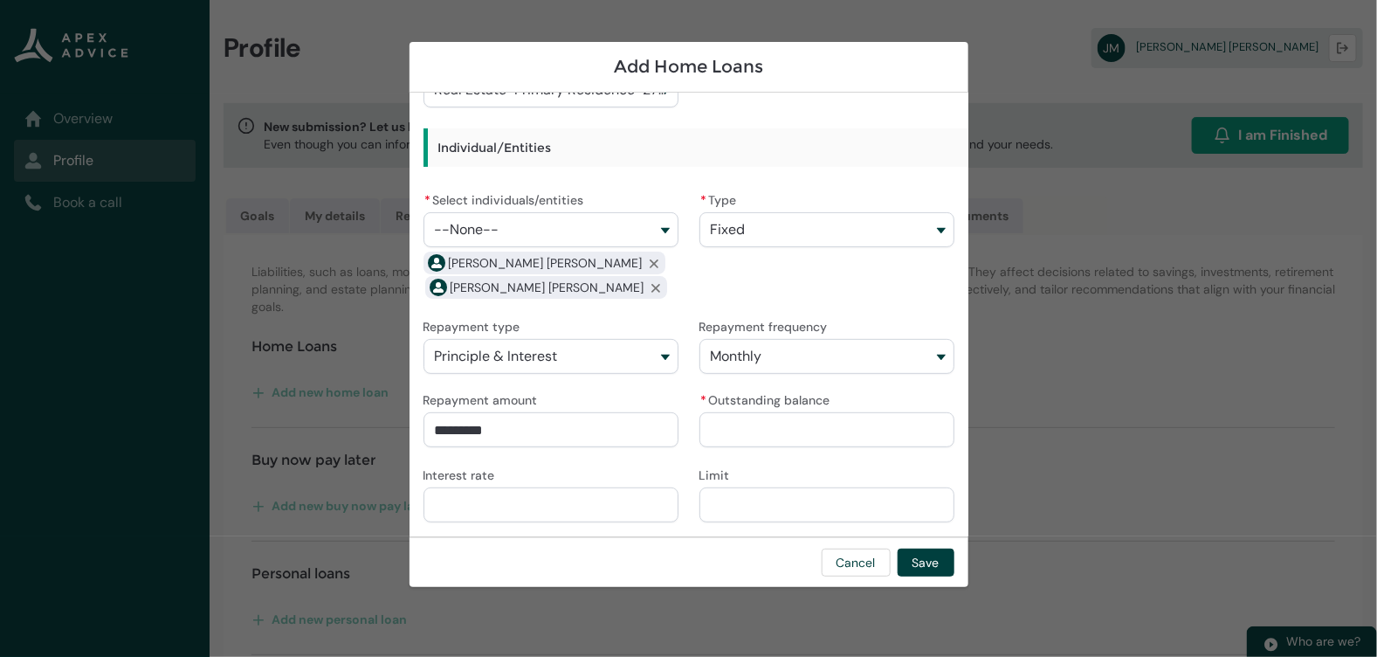
type input "*"
type lightning-primitive-input-simple "27"
type input "**"
type lightning-primitive-input-simple "271"
type input "***"
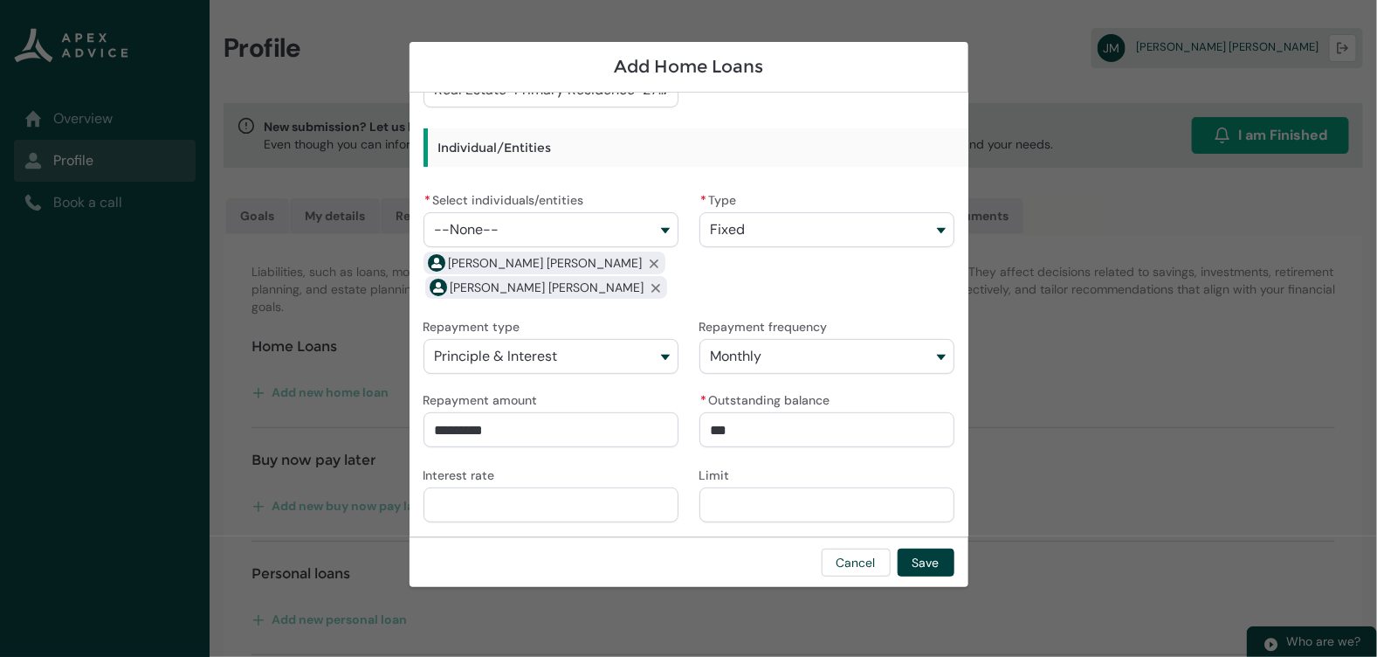
type lightning-primitive-input-simple "2716"
type input "****"
type lightning-primitive-input-simple "27166"
type input "*****"
type lightning-primitive-input-simple "271663"
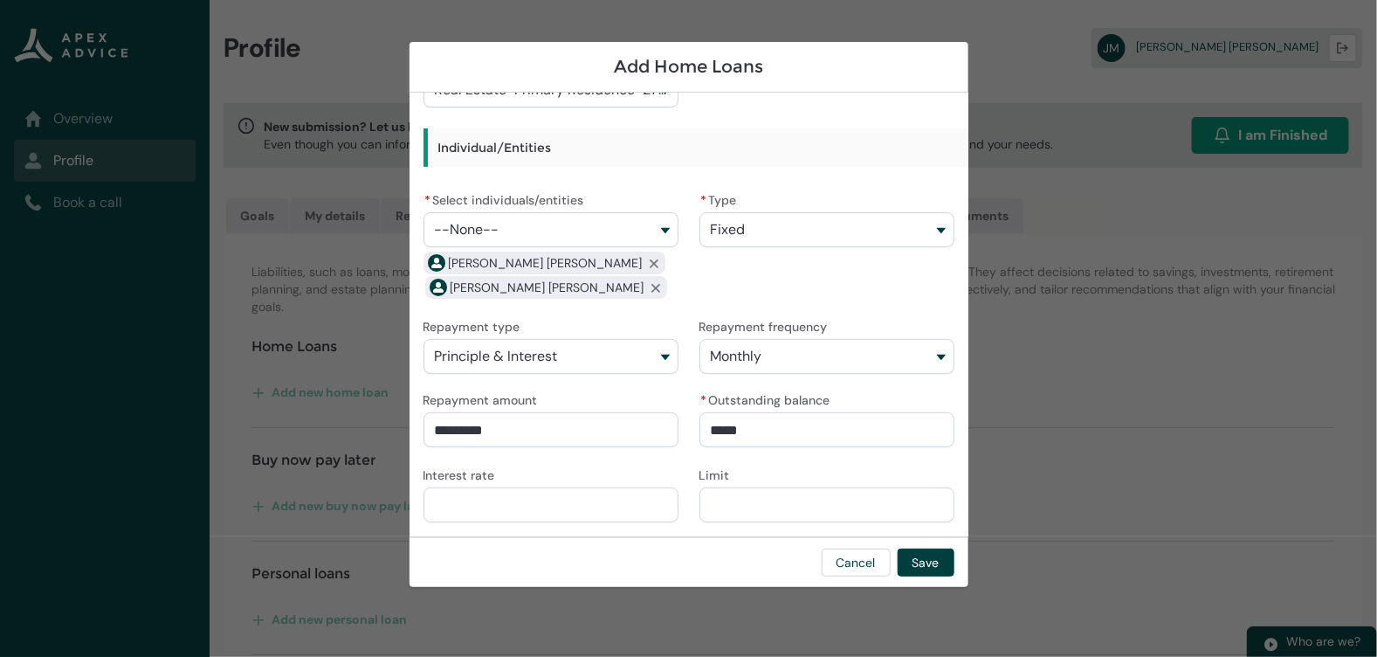
type input "******"
type lightning-primitive-input-simple "271663."
type input "*******"
type lightning-primitive-input-simple "271663.5"
type input "********"
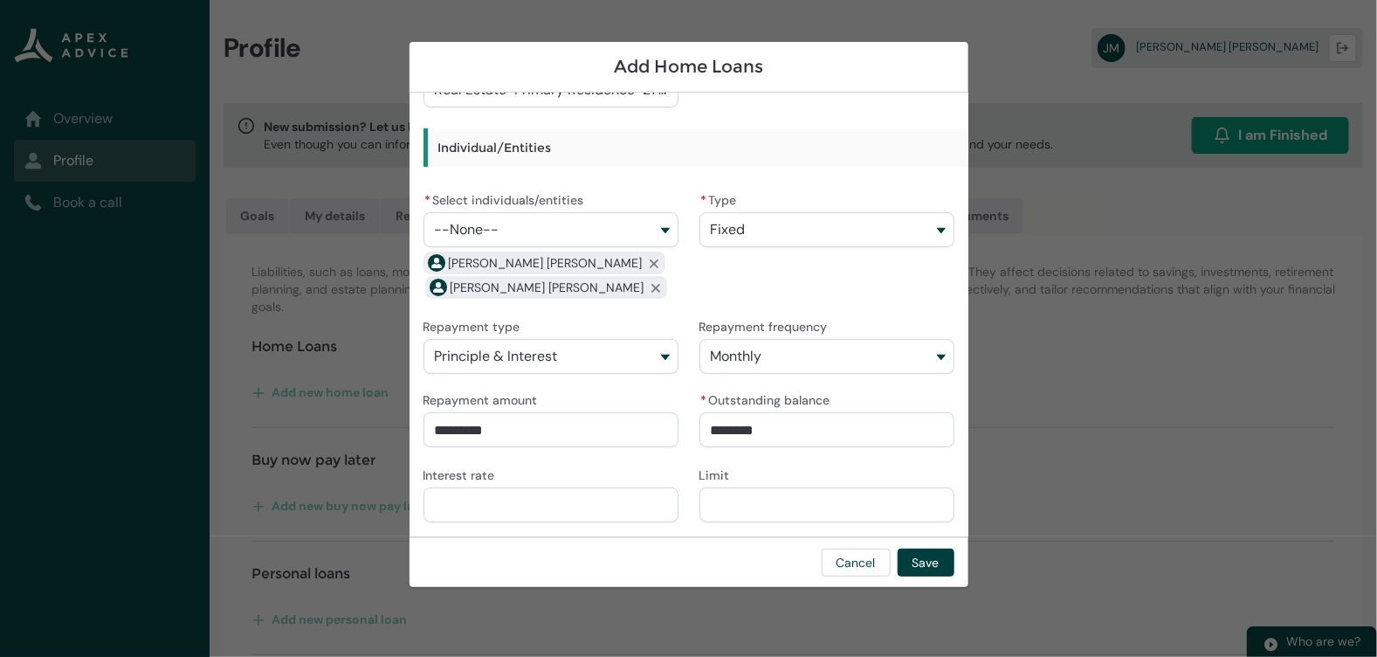
type lightning-primitive-input-simple "271663.50"
type input "**********"
type lightning-primitive-input-simple "5"
type input "*"
type lightning-primitive-input-simple "5."
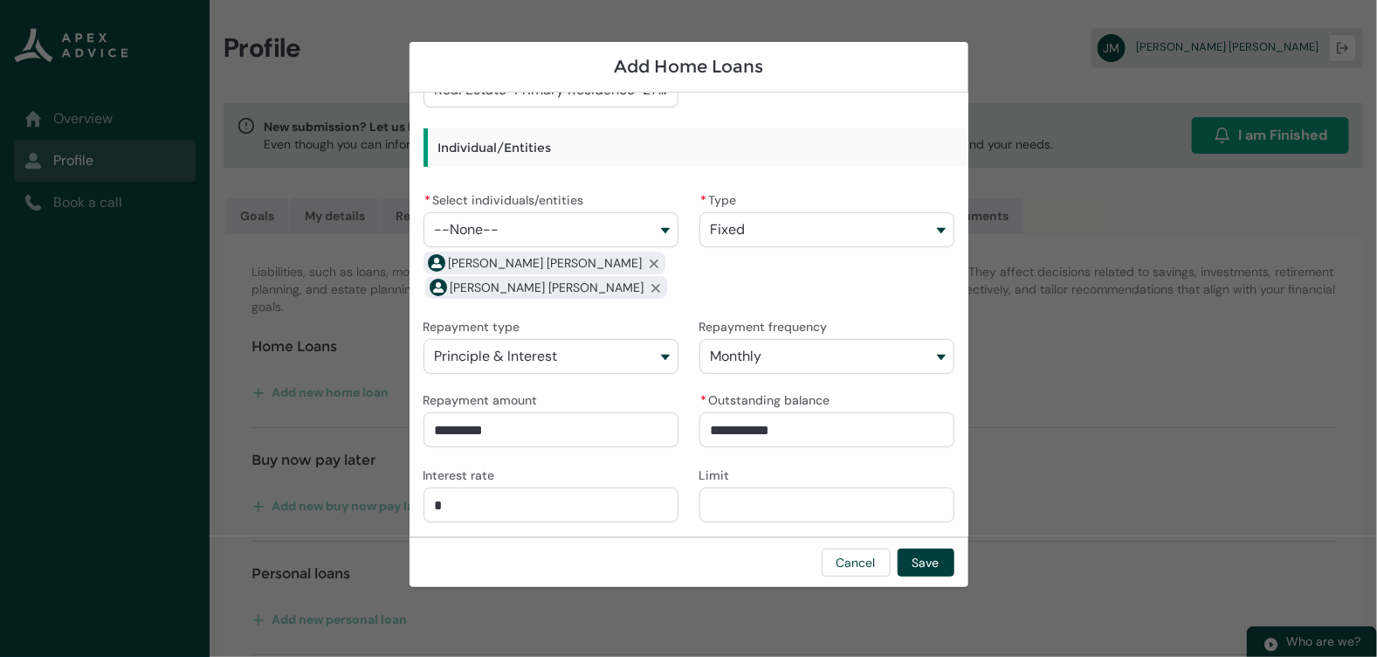
type input "**"
type lightning-primitive-input-simple "5.8"
type input "***"
type lightning-primitive-input-simple "5.85"
type input "****"
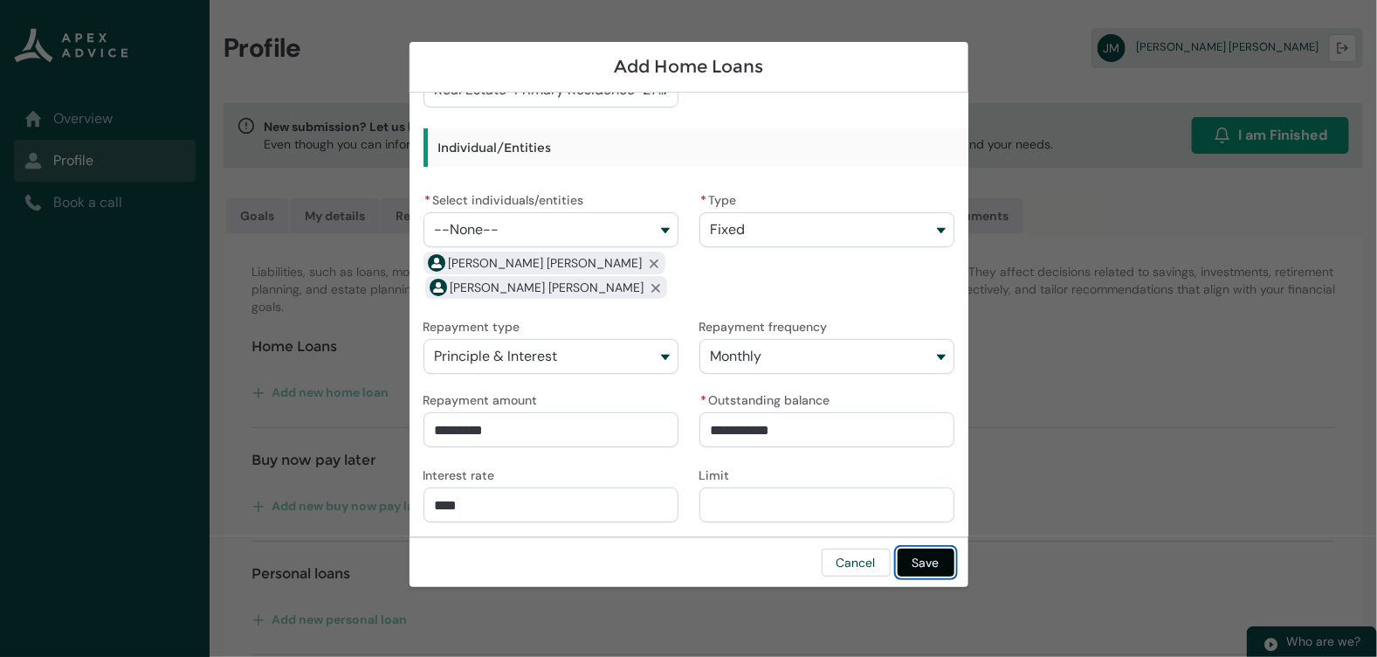
click at [922, 563] on button "Save" at bounding box center [926, 562] width 57 height 28
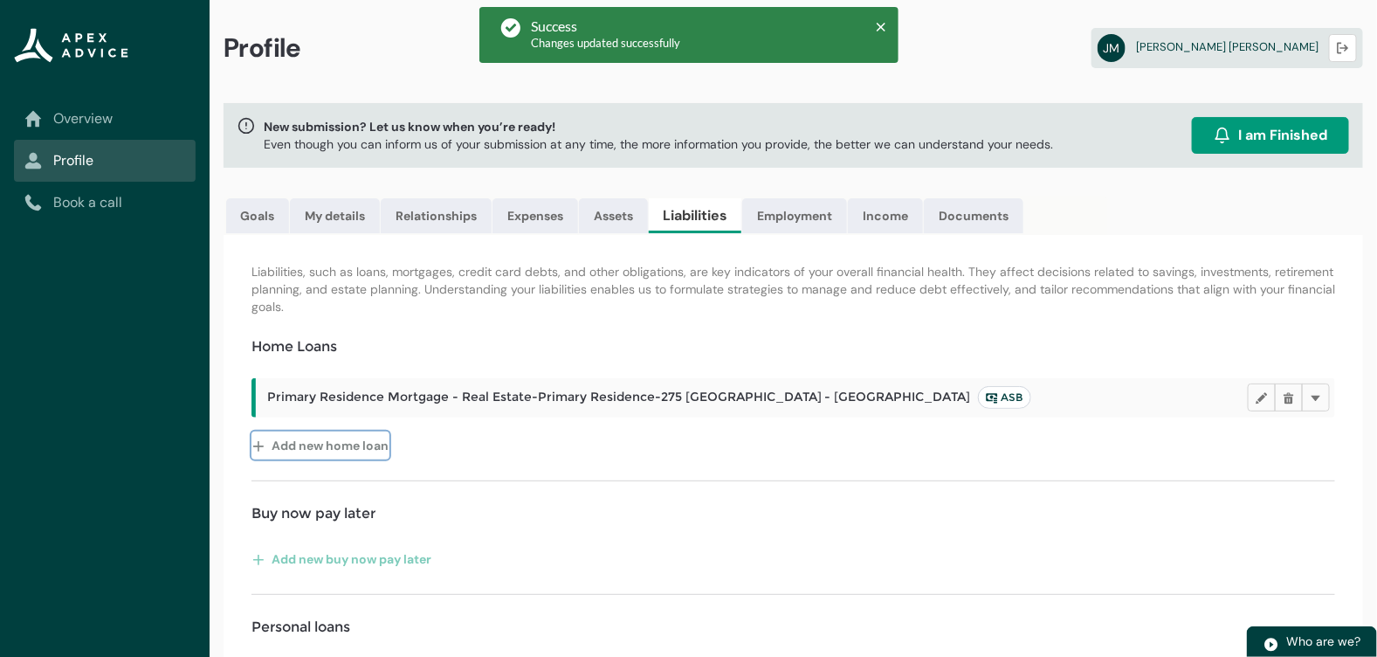
click at [367, 447] on button "Add new home loan" at bounding box center [321, 445] width 138 height 28
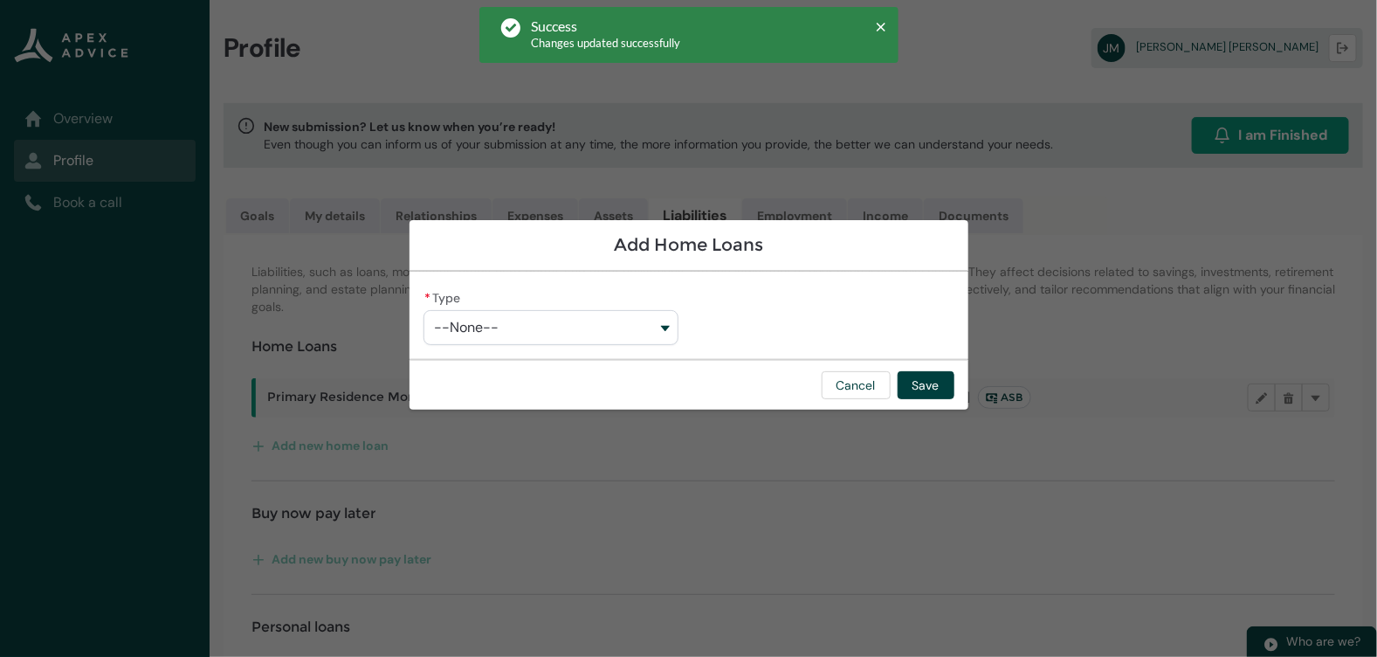
click at [502, 334] on button "--None--" at bounding box center [551, 327] width 255 height 35
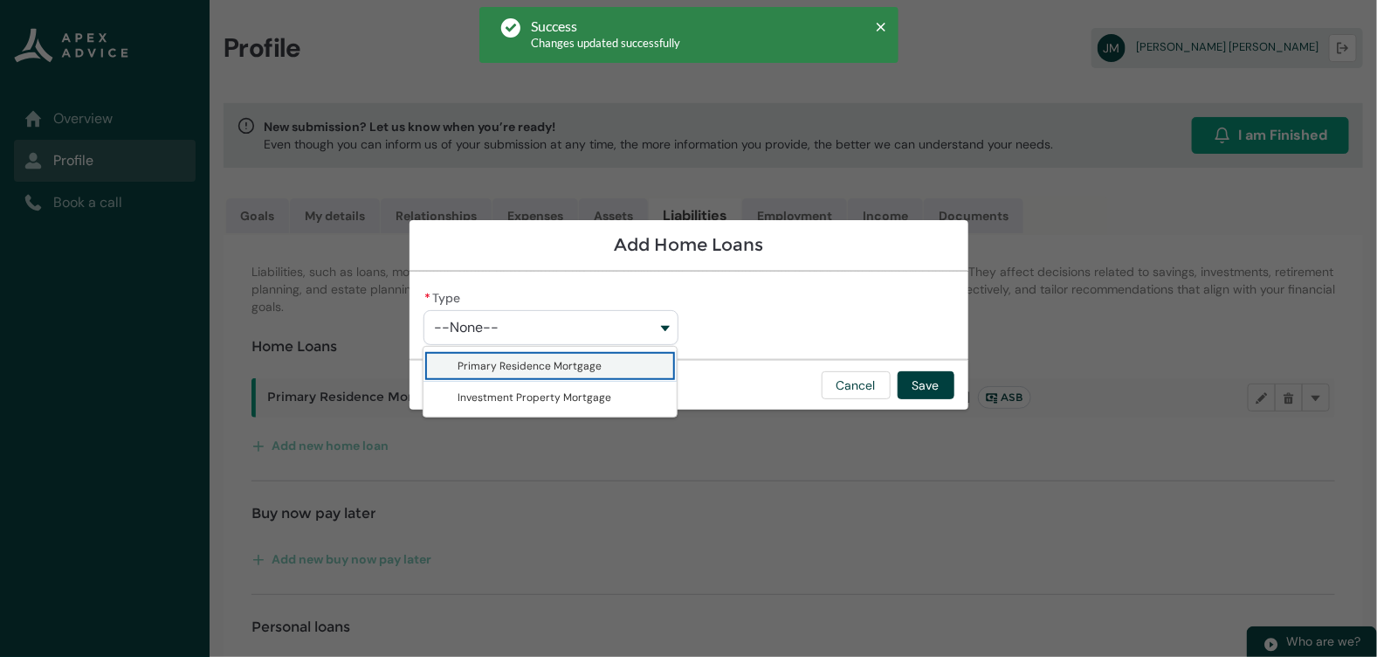
click at [501, 359] on span "Primary Residence Mortgage" at bounding box center [531, 366] width 144 height 14
type lightning-combobox "Primary Residence Mortgage"
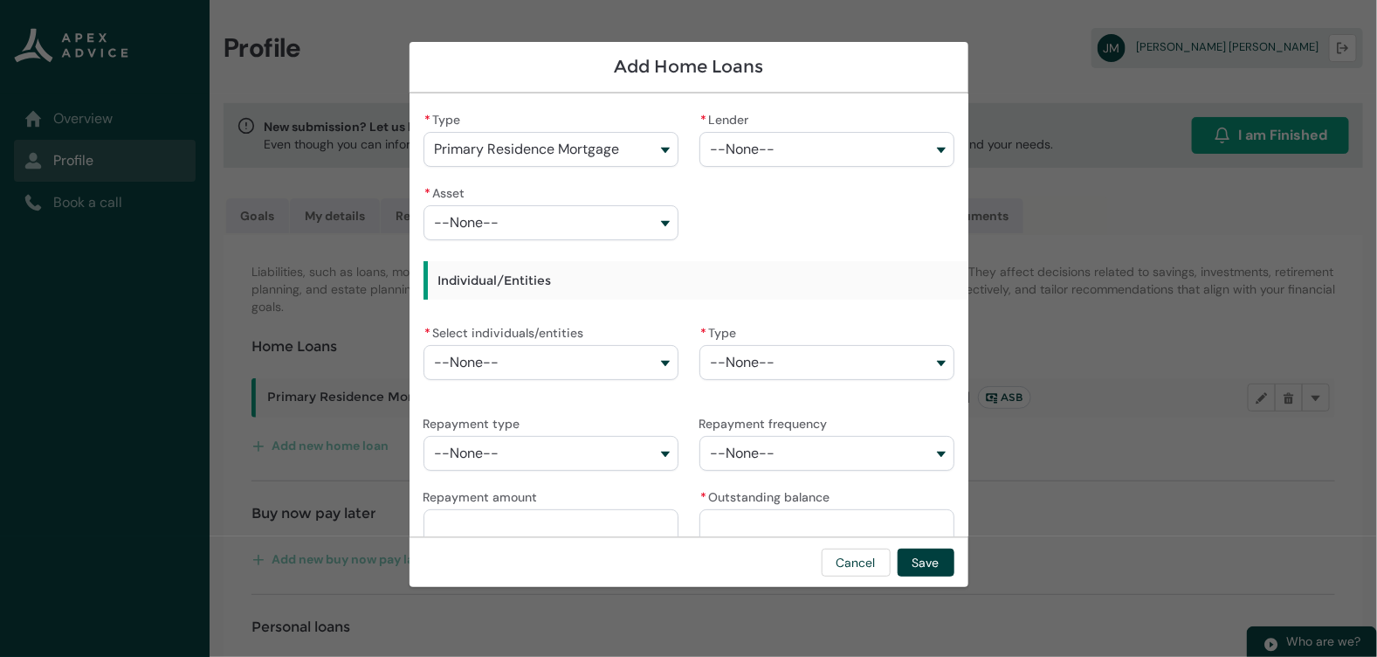
click at [755, 136] on button "--None--" at bounding box center [827, 149] width 255 height 35
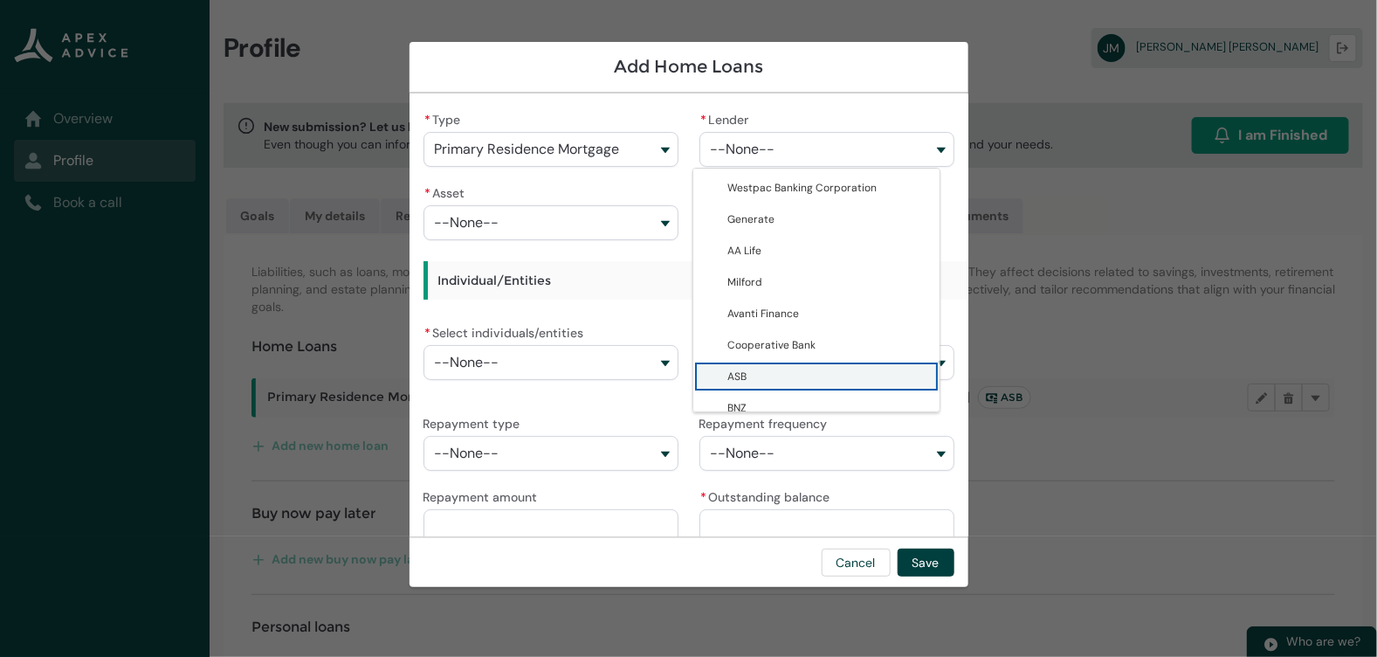
click at [761, 369] on span "ASB" at bounding box center [829, 376] width 202 height 17
type lightning-combobox "0017F0000107f3IQAQ"
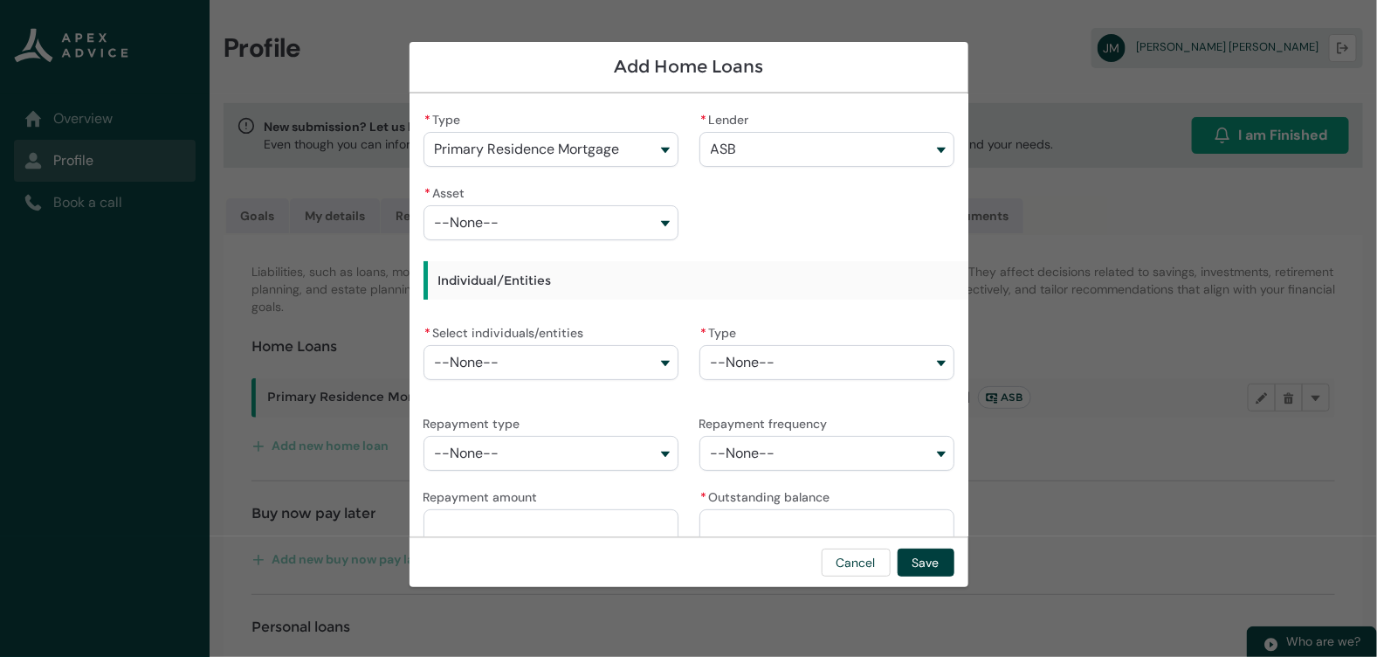
click at [599, 224] on button "--None--" at bounding box center [551, 222] width 255 height 35
click at [599, 264] on span "Real Estate-Primary Residence-275 [GEOGRAPHIC_DATA]" at bounding box center [547, 269] width 177 height 31
type lightning-combobox "a08Q900000Fglw1IAB"
click at [585, 359] on button "--None--" at bounding box center [551, 362] width 255 height 35
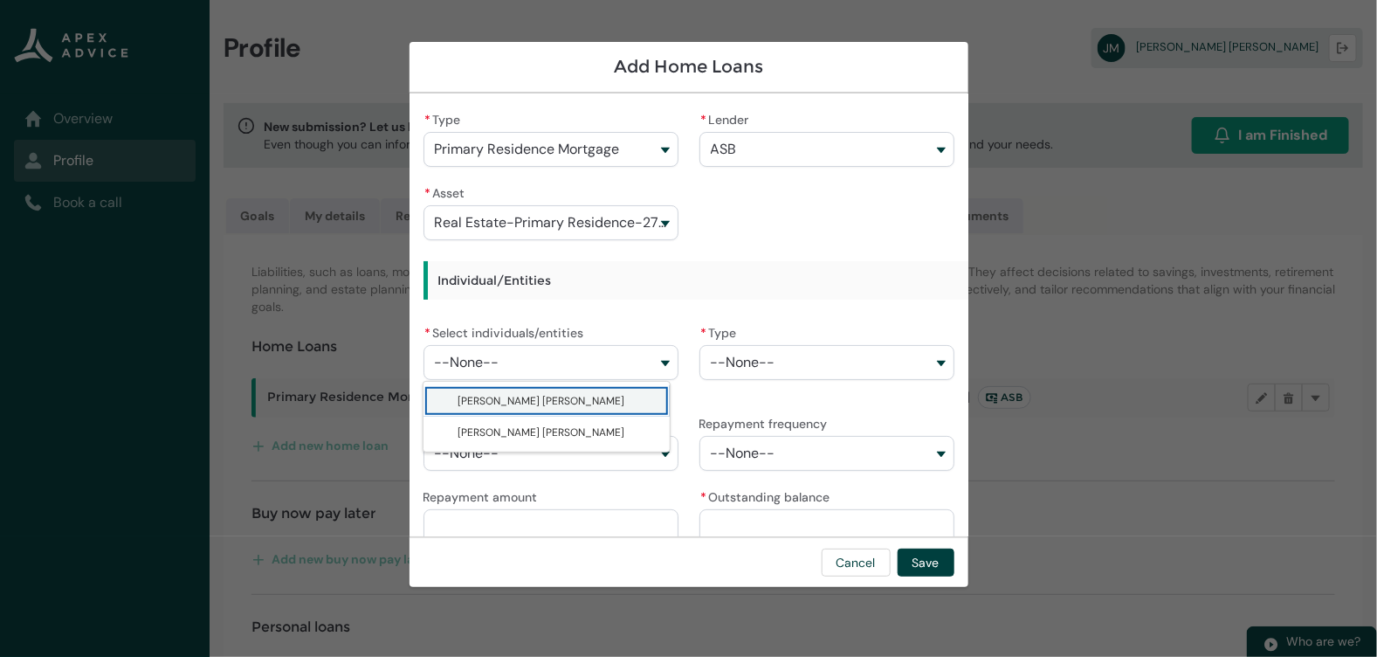
click at [581, 393] on span "[PERSON_NAME] [PERSON_NAME]" at bounding box center [560, 400] width 202 height 17
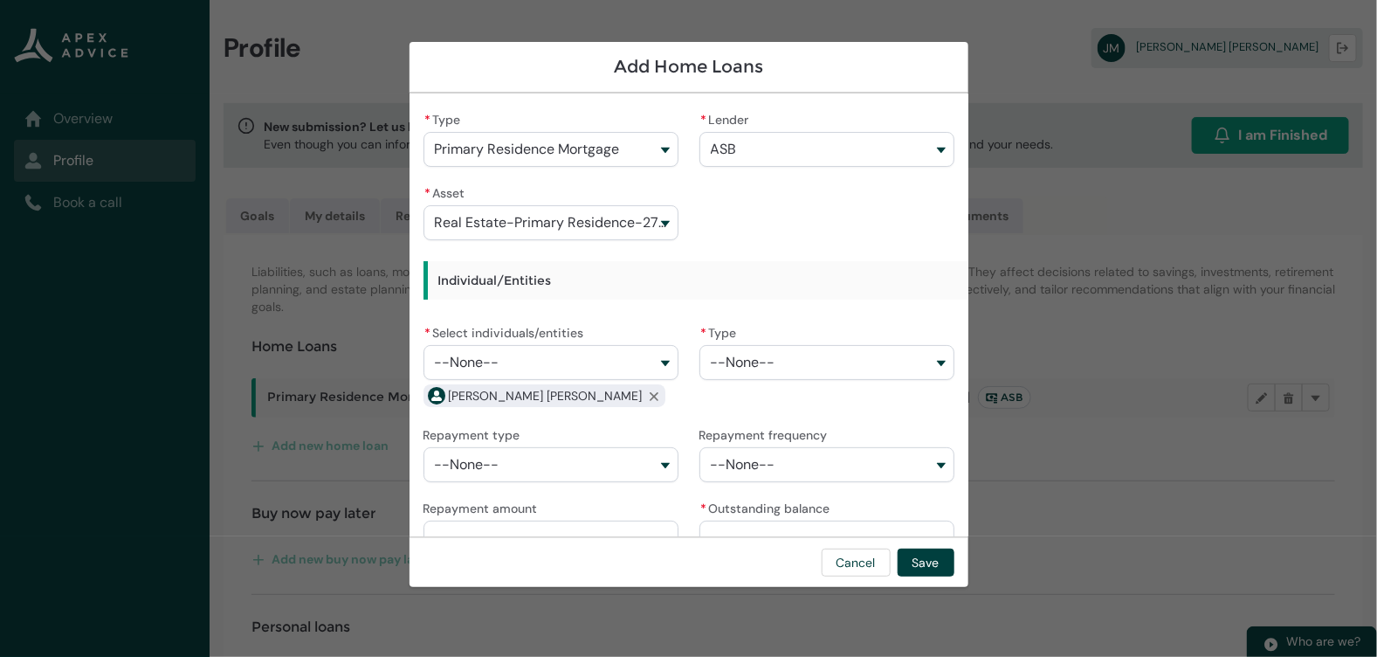
click at [589, 366] on button "--None--" at bounding box center [551, 362] width 255 height 35
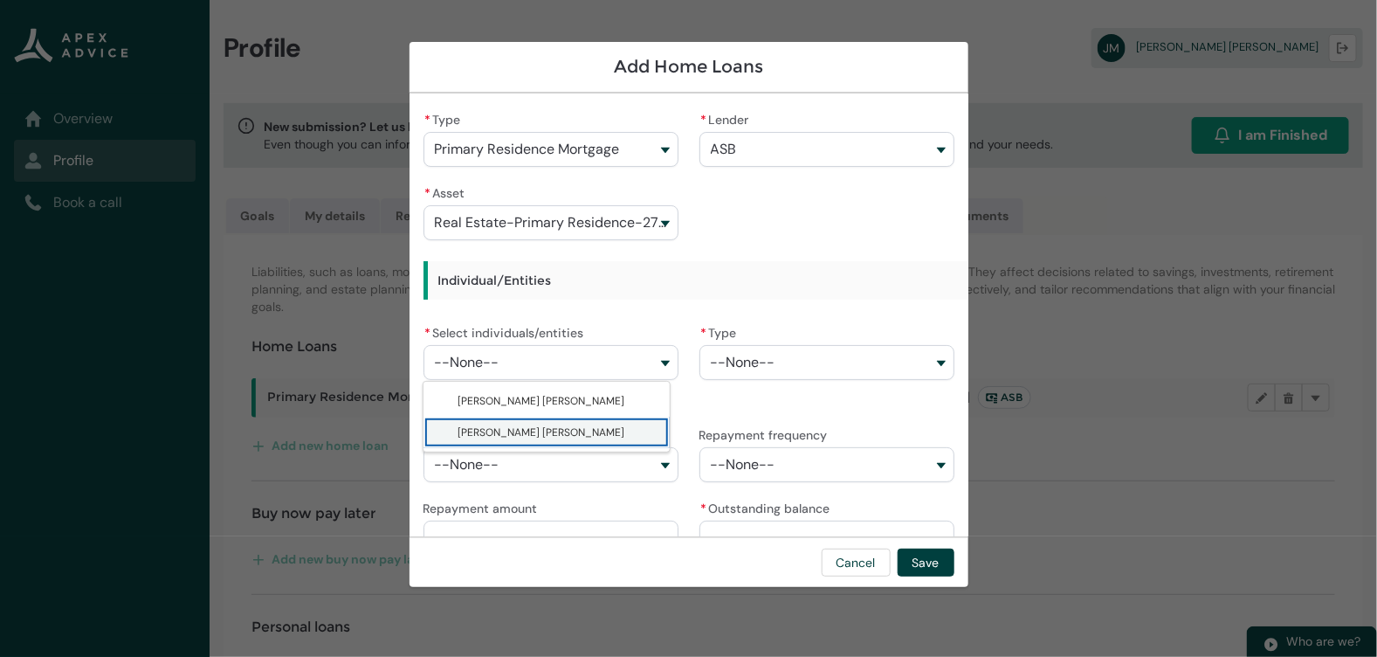
click at [577, 426] on span "[PERSON_NAME] [PERSON_NAME]" at bounding box center [560, 432] width 202 height 17
type lightning-combobox "0017F00002vygPUQAY"
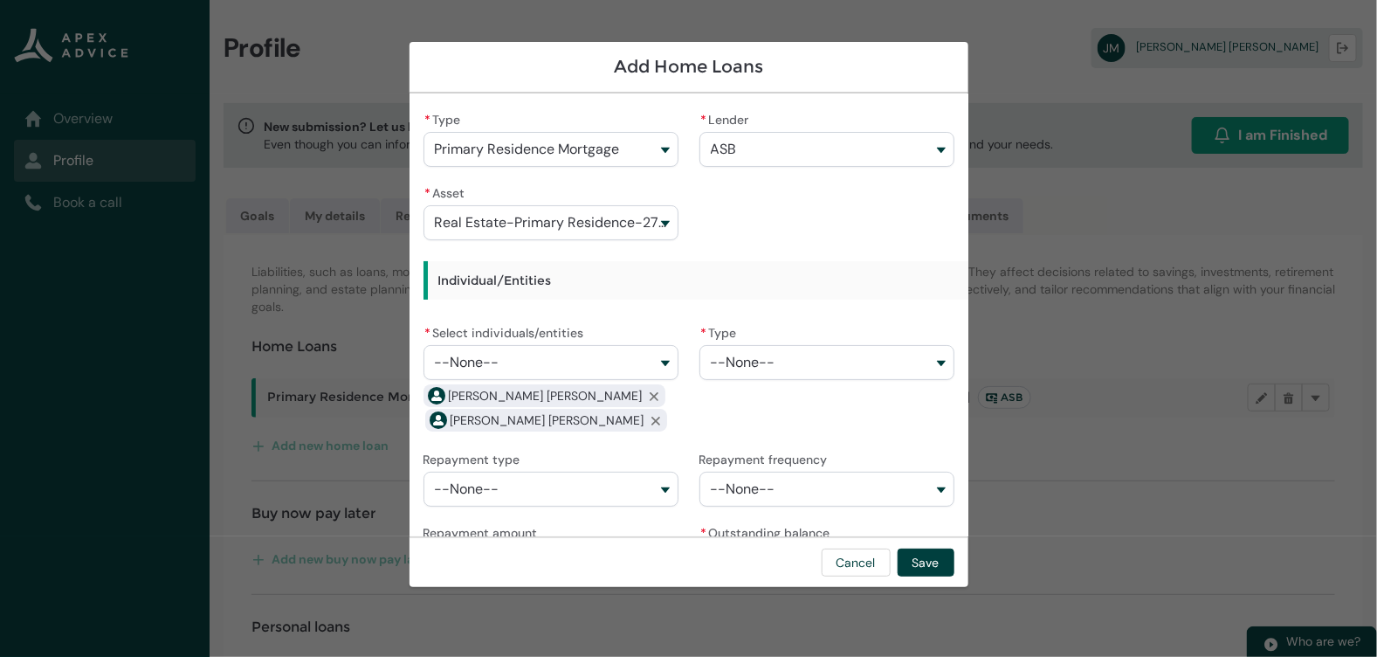
click at [769, 363] on button "--None--" at bounding box center [827, 362] width 255 height 35
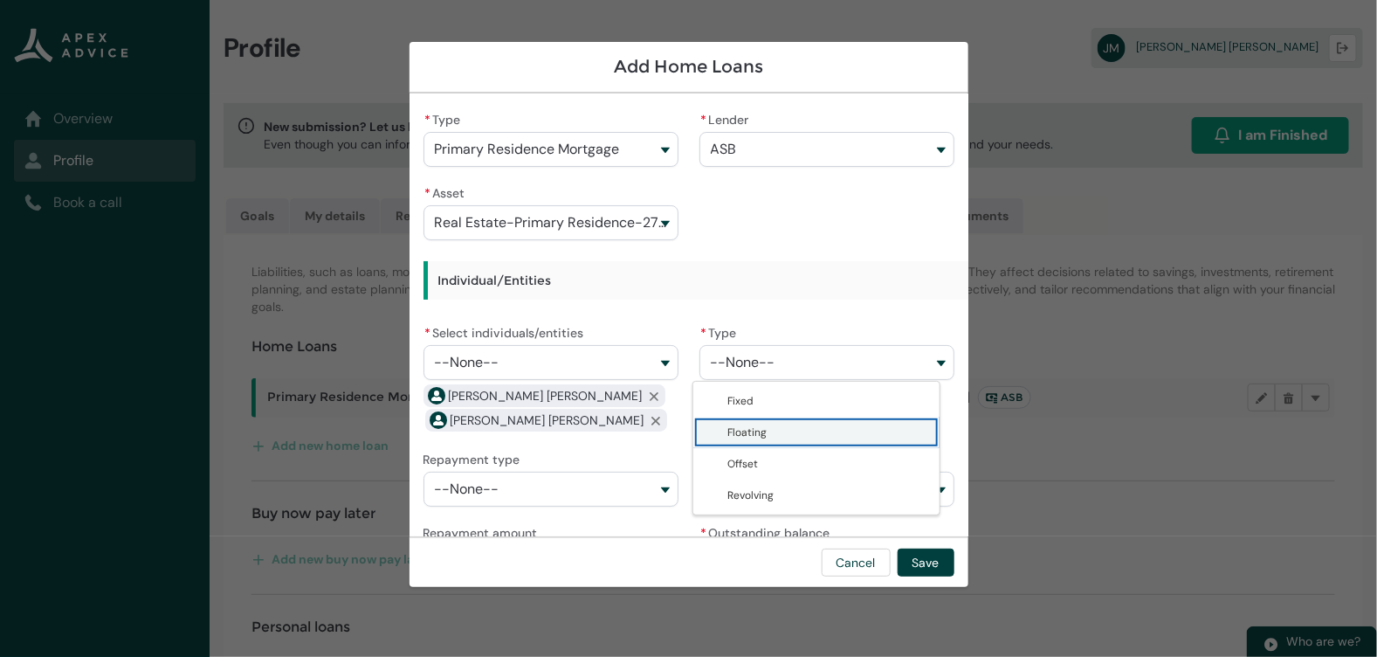
click at [769, 433] on span "Floating" at bounding box center [829, 432] width 202 height 17
type lightning-combobox "Floating"
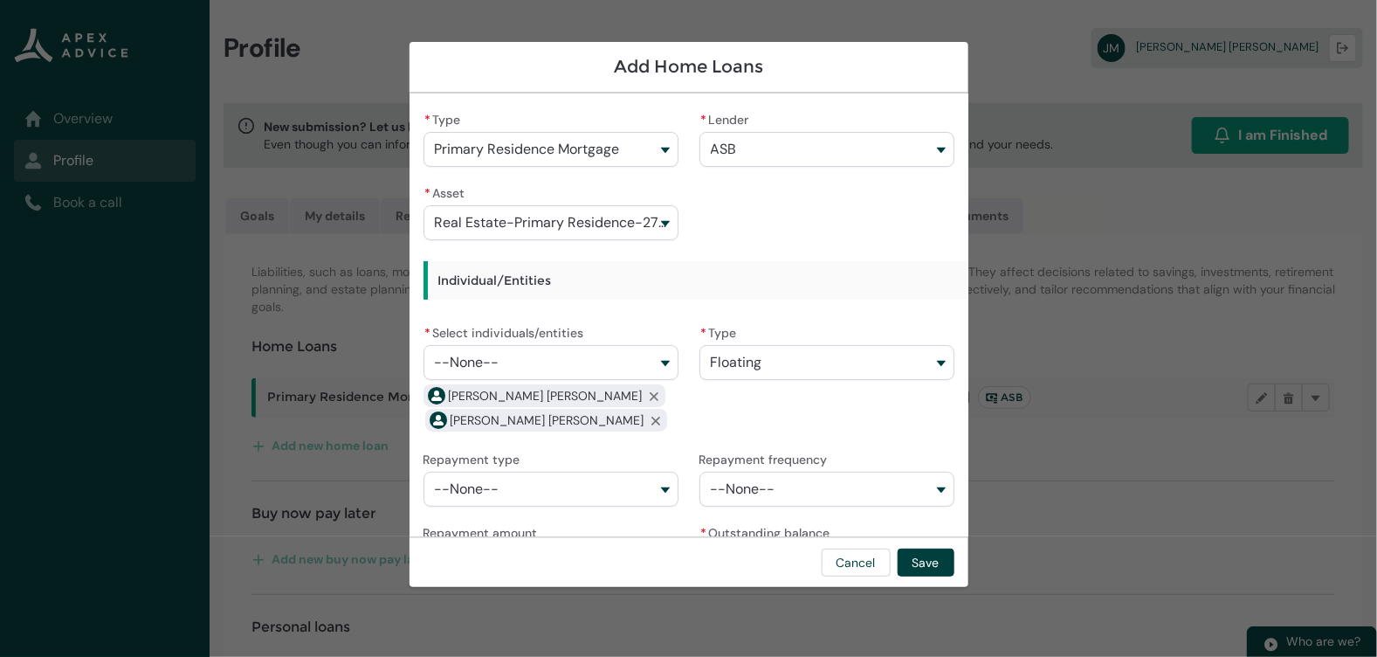
click at [618, 495] on button "--None--" at bounding box center [551, 489] width 255 height 35
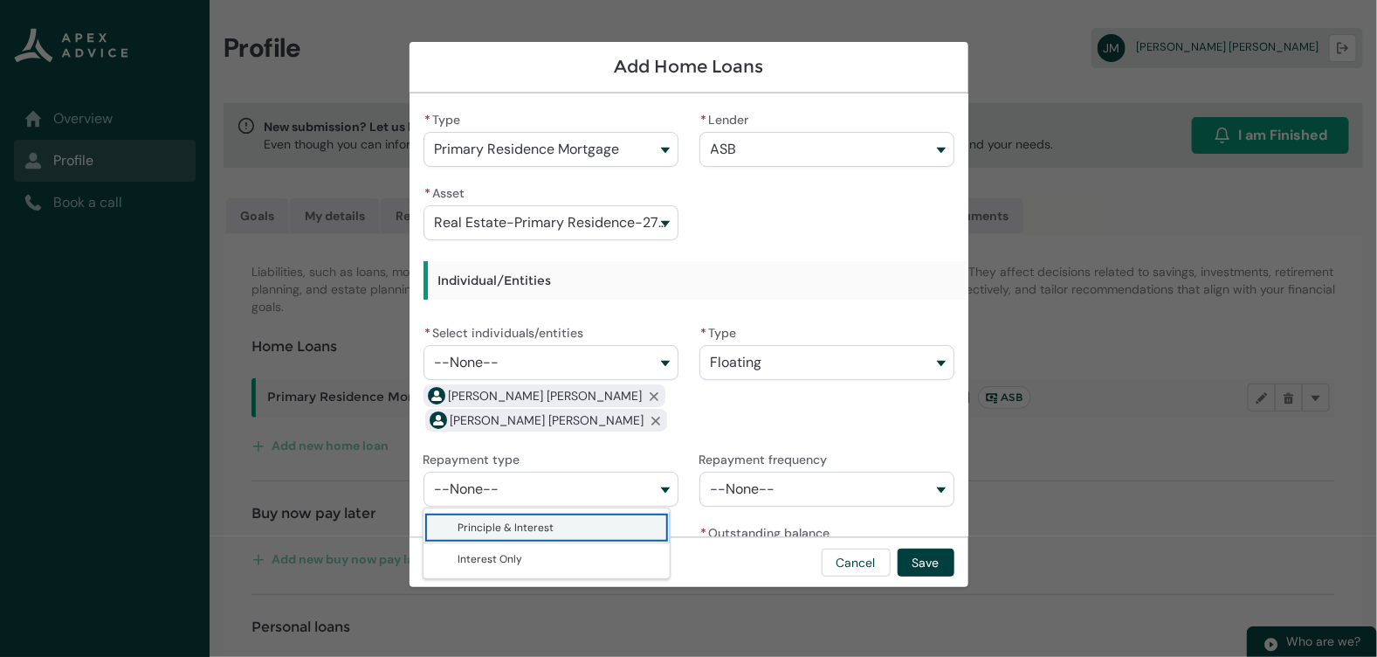
click at [603, 529] on span "Principle & Interest" at bounding box center [560, 527] width 202 height 17
type lightning-combobox "Principle & Interest"
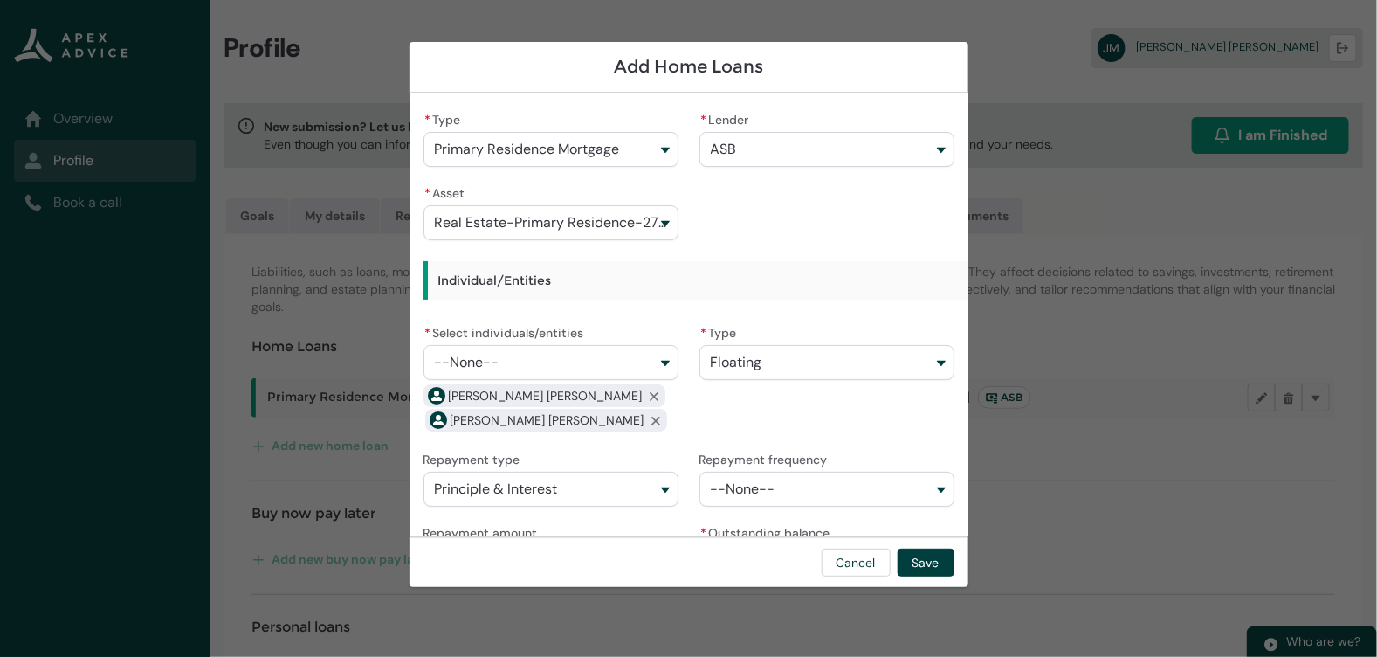
click at [746, 497] on button "--None--" at bounding box center [827, 489] width 255 height 35
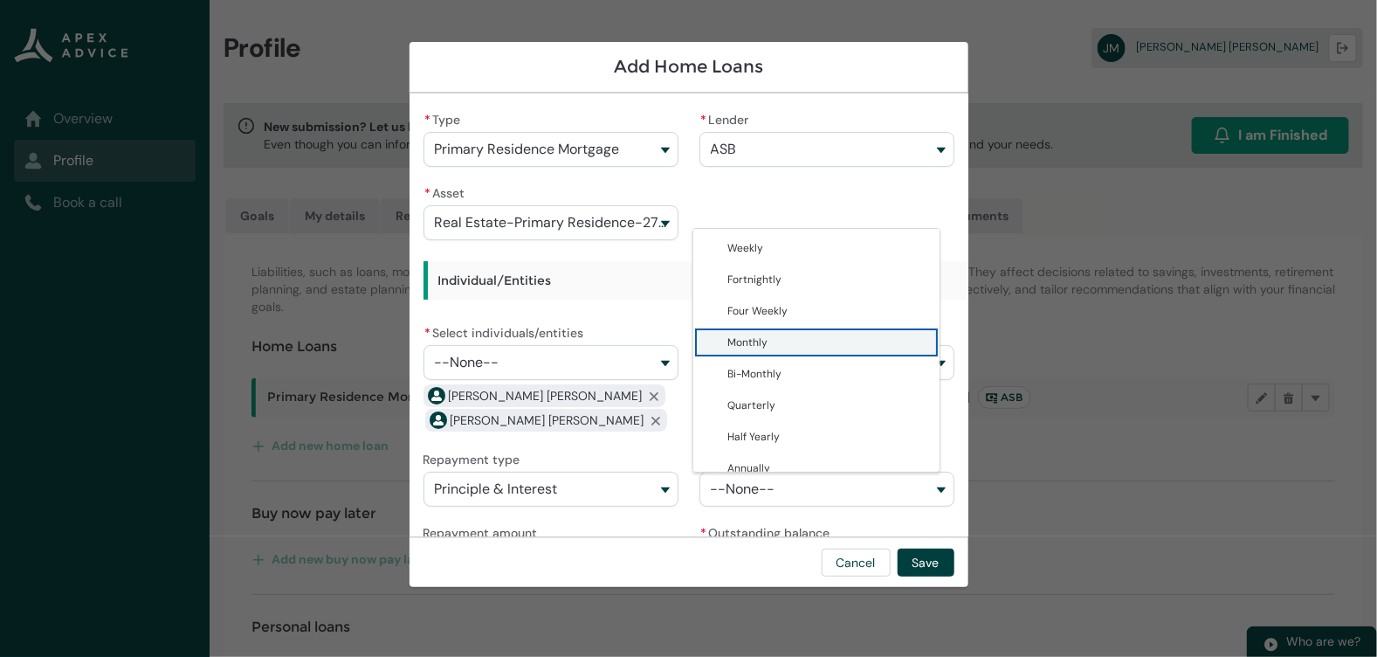
click at [766, 348] on span "Monthly" at bounding box center [748, 342] width 40 height 14
type lightning-combobox "Monthly"
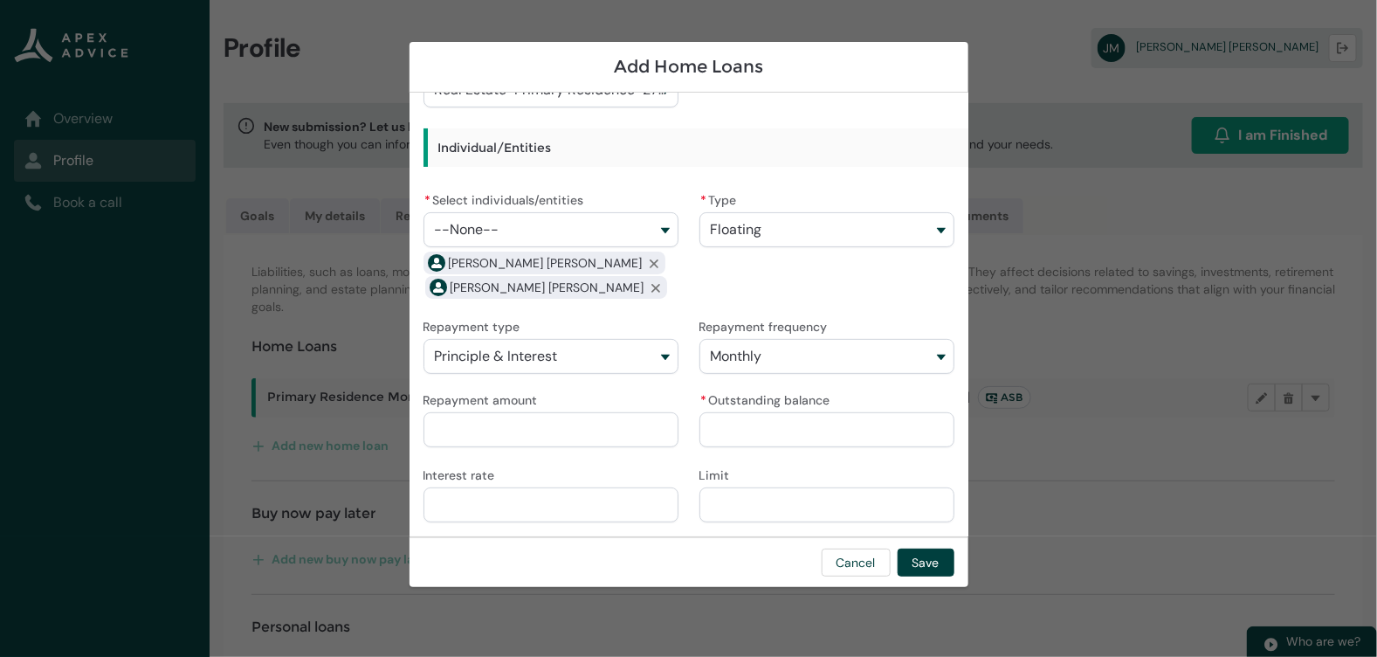
click at [605, 433] on input "Repayment amount" at bounding box center [551, 429] width 255 height 35
click at [734, 424] on input "* Outstanding balance" at bounding box center [827, 429] width 255 height 35
type lightning-primitive-input-simple "9"
type input "*"
type lightning-primitive-input-simple "96"
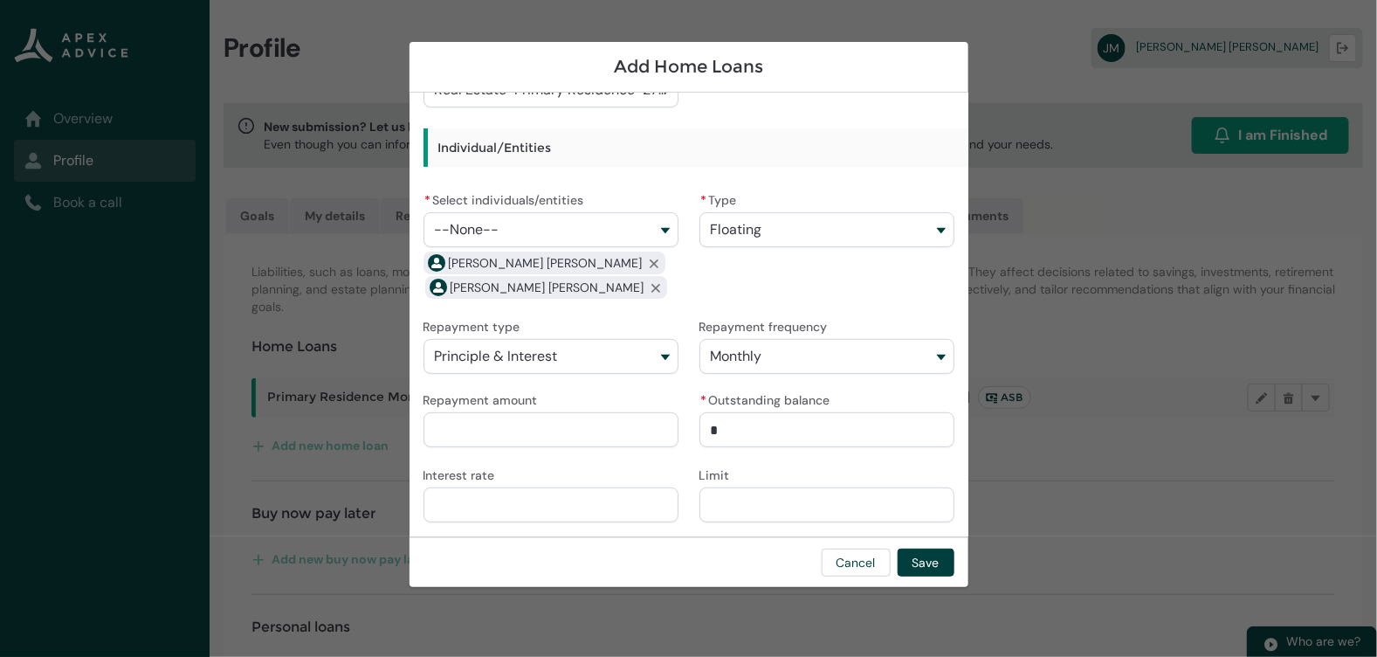
type input "**"
type lightning-primitive-input-simple "963"
type input "***"
type lightning-primitive-input-simple "9635"
type input "****"
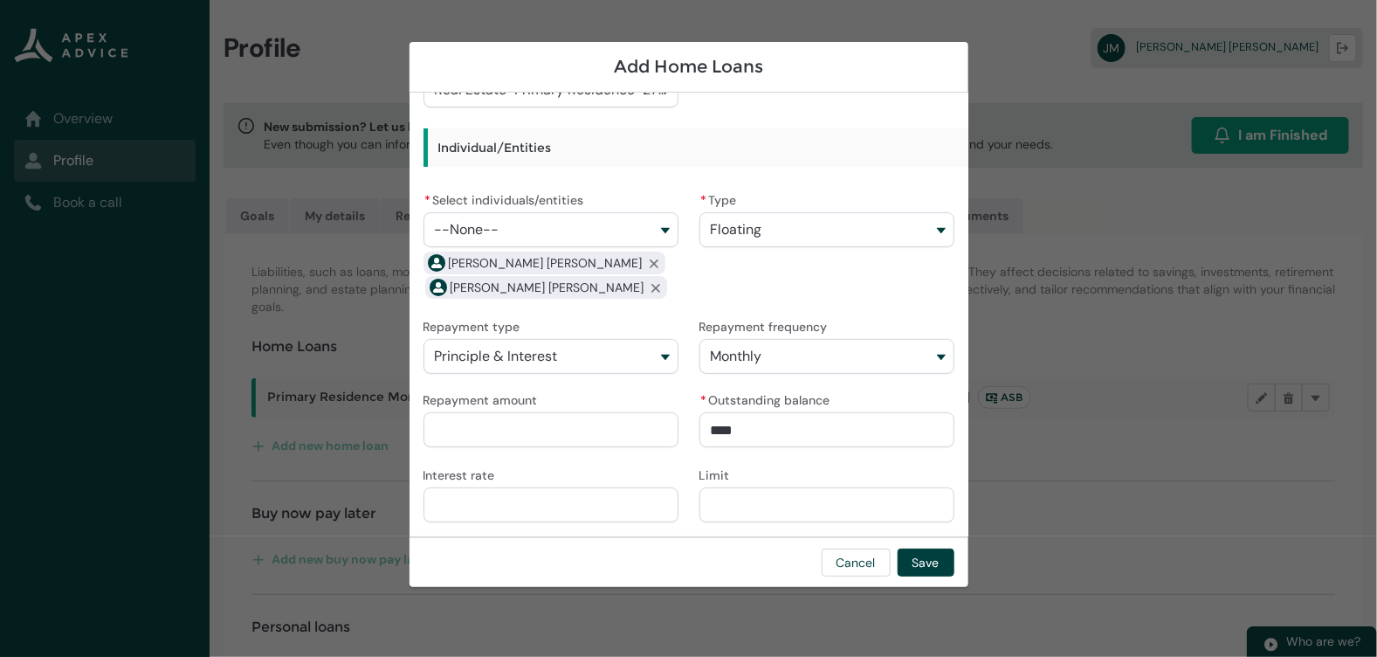
type lightning-primitive-input-simple "96357"
type input "*****"
type lightning-primitive-input-simple "96357."
type input "******"
type lightning-primitive-input-simple "96357.7"
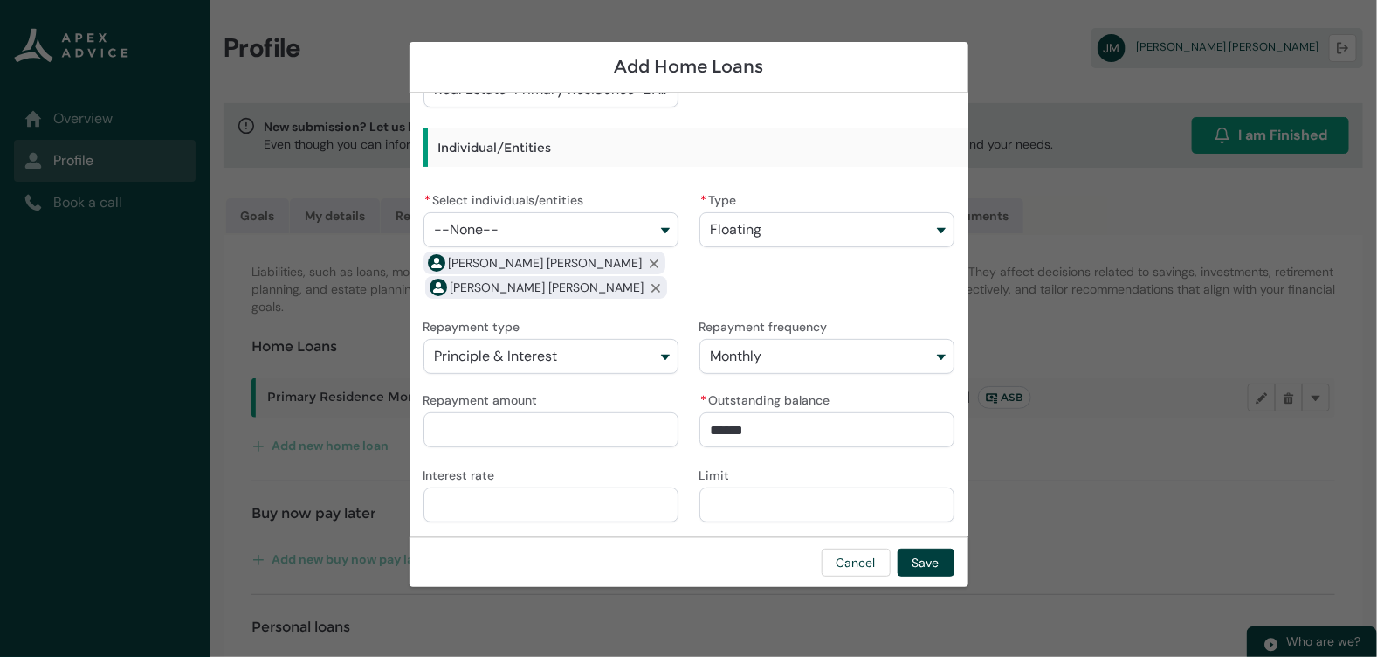
type input "*******"
type lightning-primitive-input-simple "96357.72"
type input "********"
type lightning-primitive-input-simple "96357.721"
type input "*********"
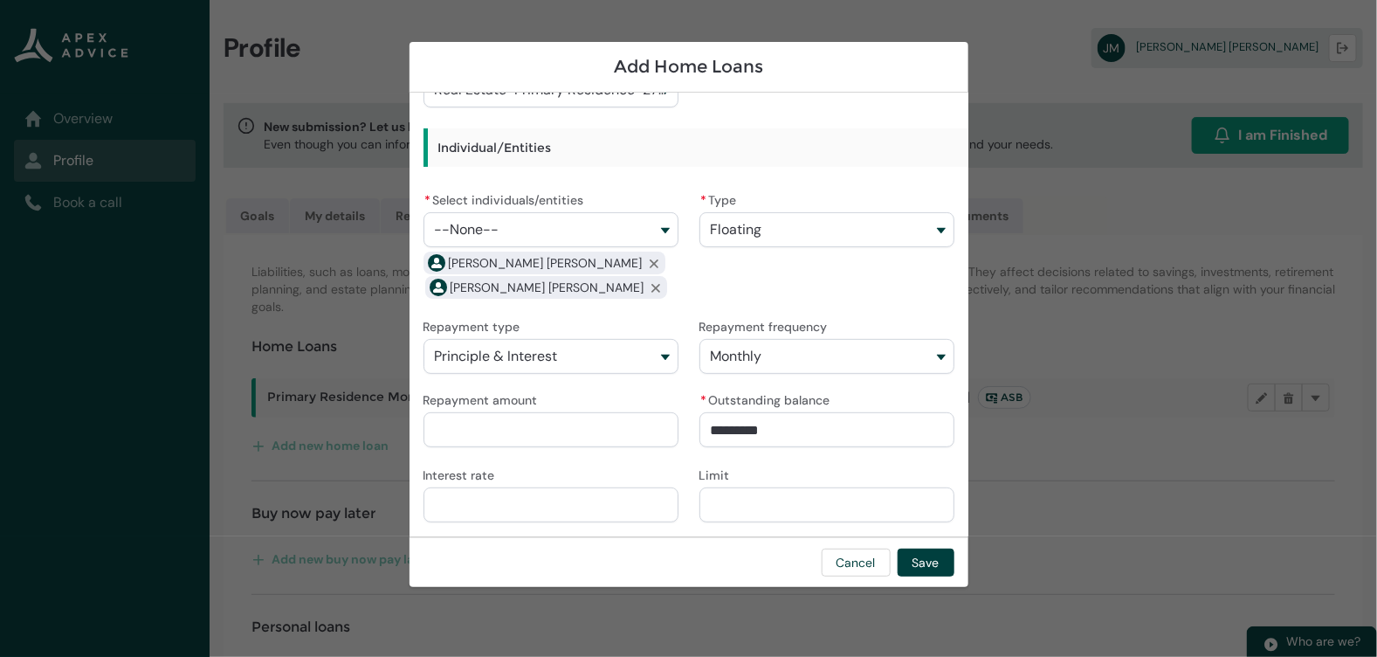
type lightning-primitive-input-simple "96357.72"
type input "**********"
type lightning-primitive-input-simple "5"
type input "*"
type lightning-primitive-input-simple "5."
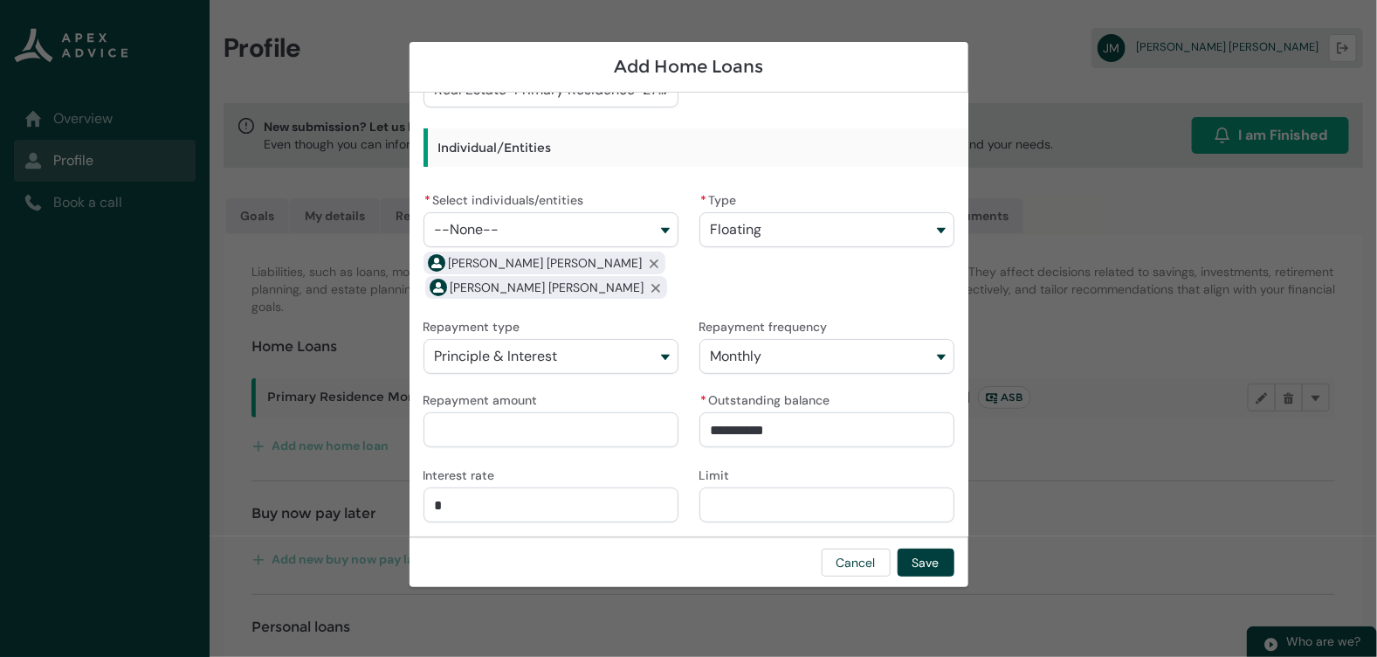
type input "**"
type lightning-primitive-input-simple "5.9"
type input "***"
type lightning-primitive-input-simple "5.94"
type input "****"
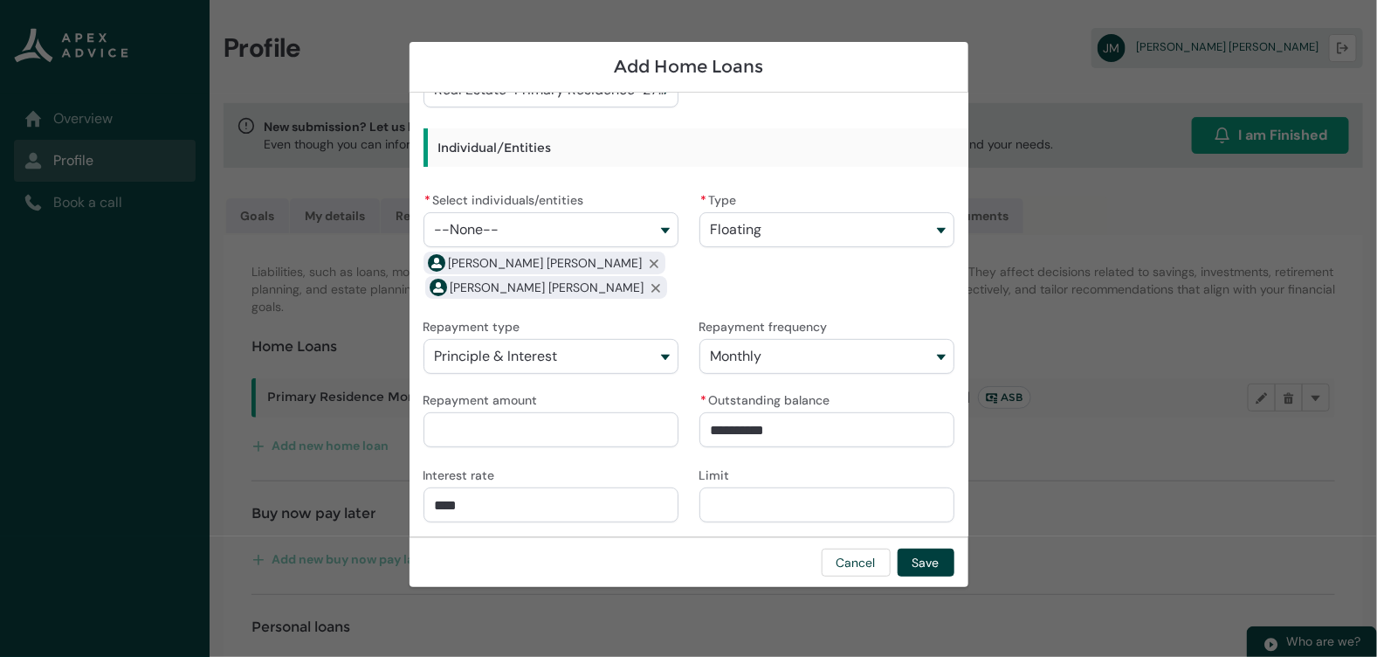
click at [591, 431] on input "Repayment amount" at bounding box center [551, 429] width 255 height 35
type lightning-primitive-input-simple "5"
type input "*"
type lightning-primitive-input-simple "59"
type input "**"
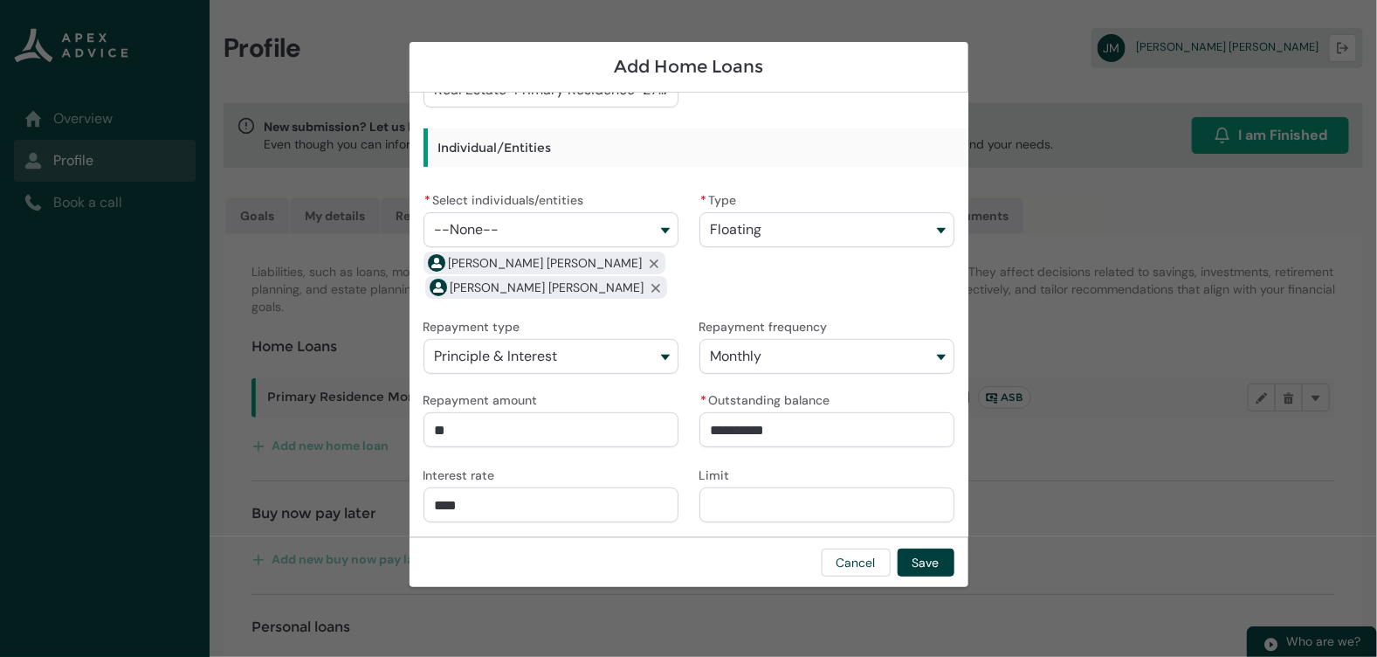
type lightning-primitive-input-simple "596"
type input "***"
type lightning-primitive-input-simple "596."
type input "****"
type lightning-primitive-input-simple "596.4"
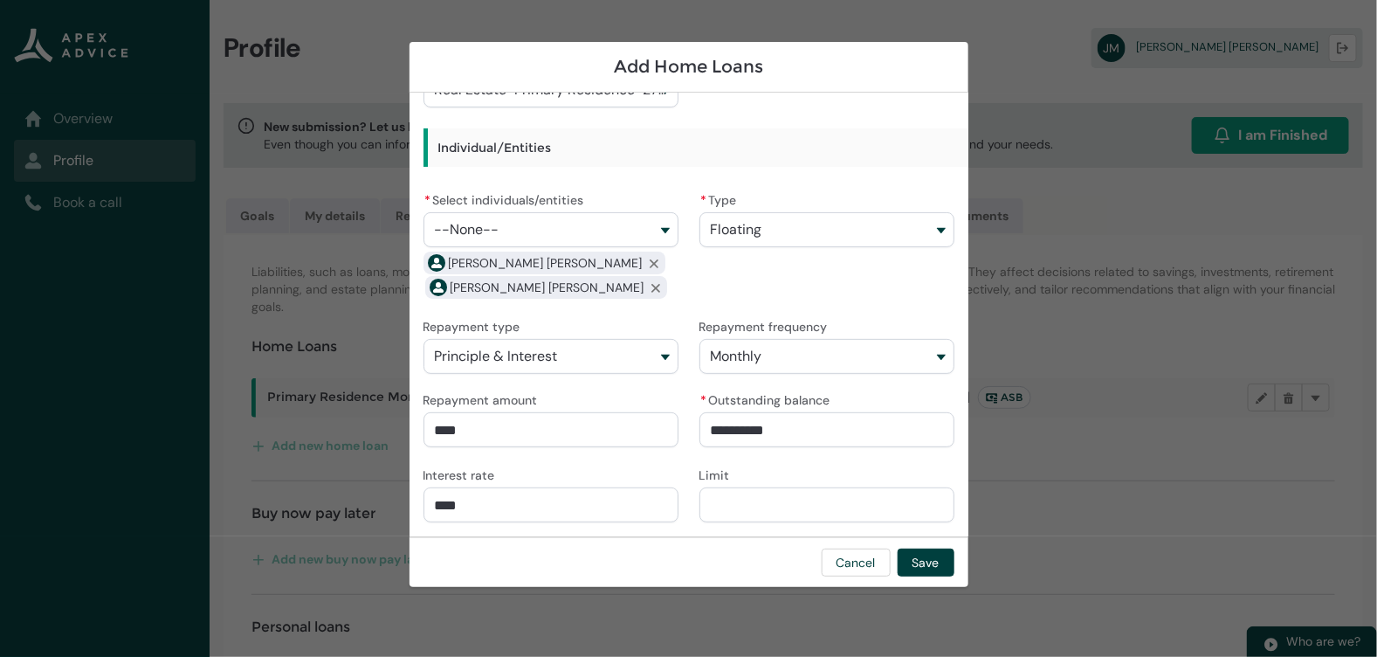
type input "*****"
type lightning-primitive-input-simple "596.42"
type input "*******"
click at [912, 551] on button "Save" at bounding box center [926, 562] width 57 height 28
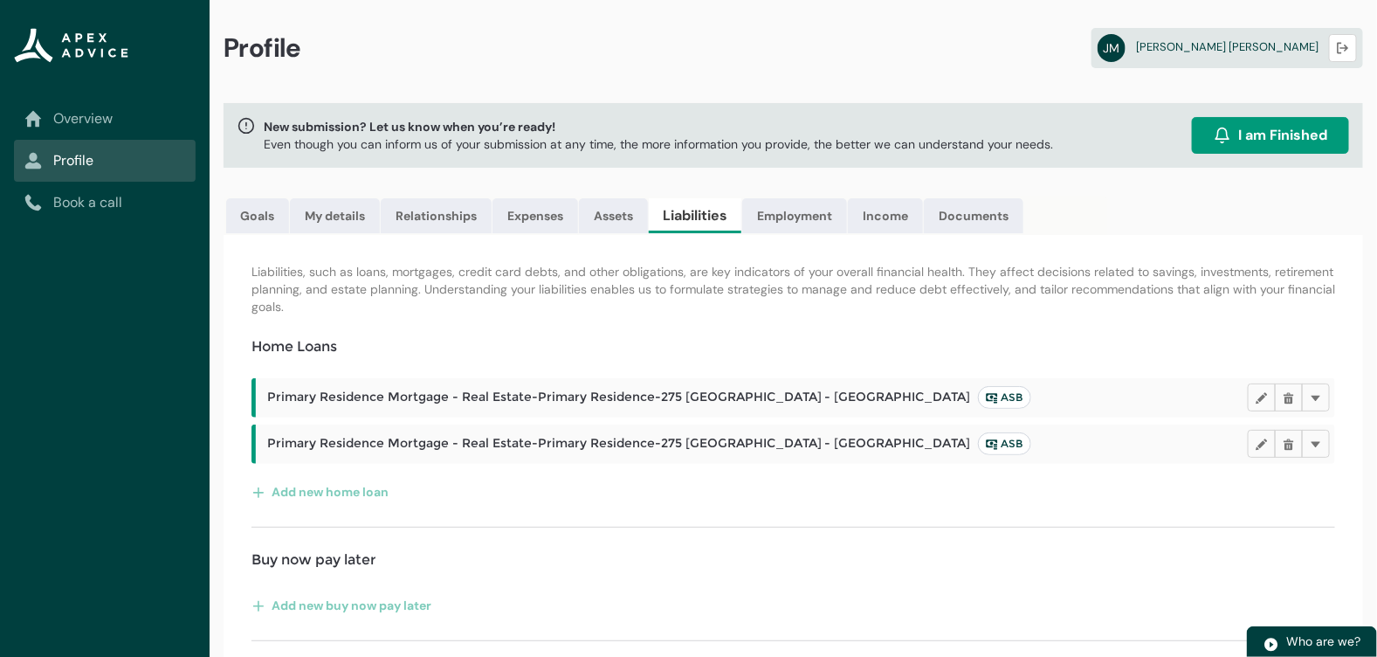
click at [307, 503] on div "Liabilities, such as loans, mortgages, credit card debts, and other obligations…" at bounding box center [794, 668] width 1140 height 866
click at [310, 494] on button "Add new home loan" at bounding box center [321, 492] width 138 height 28
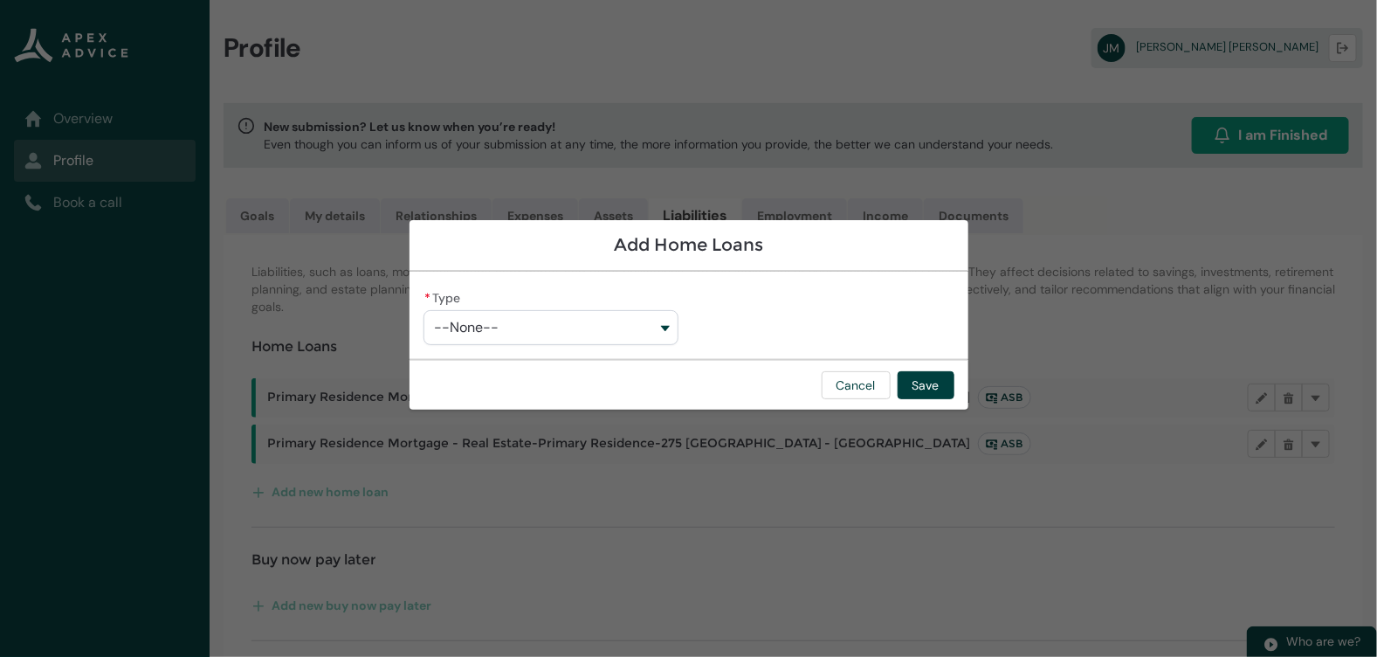
click at [473, 337] on button "--None--" at bounding box center [551, 327] width 255 height 35
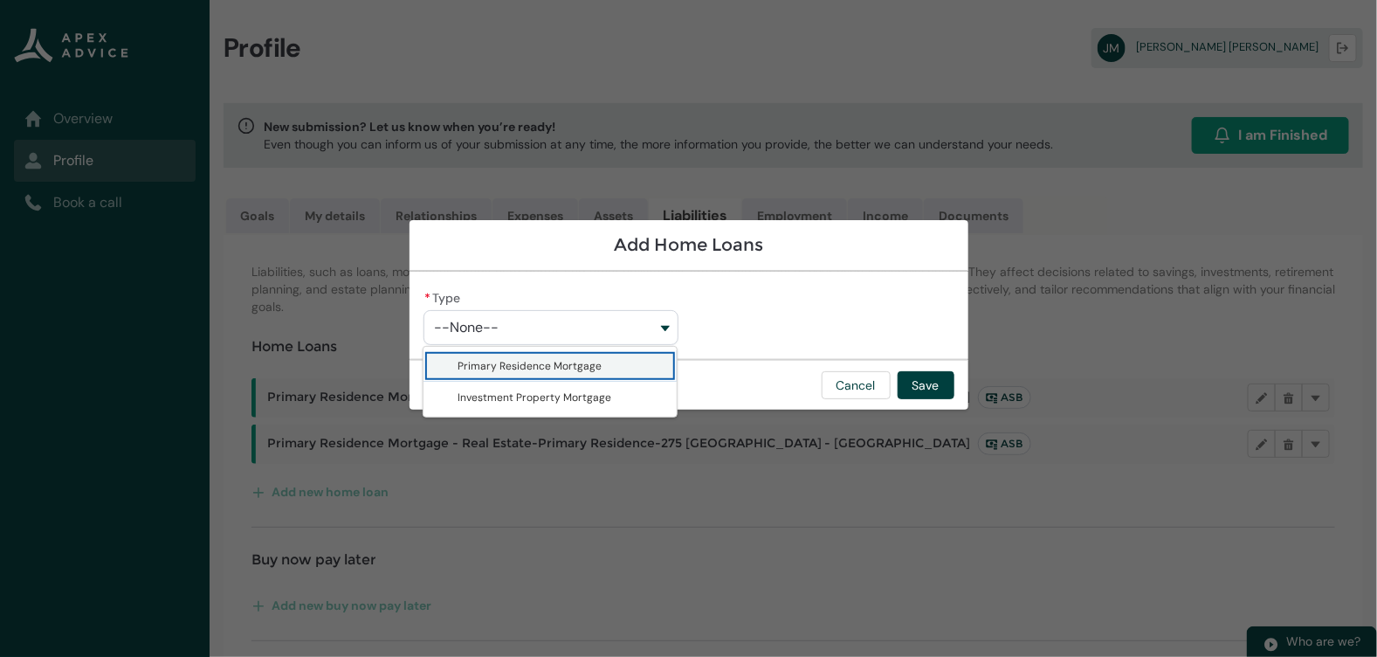
click at [479, 361] on span "Primary Residence Mortgage" at bounding box center [531, 366] width 144 height 14
type lightning-combobox "Primary Residence Mortgage"
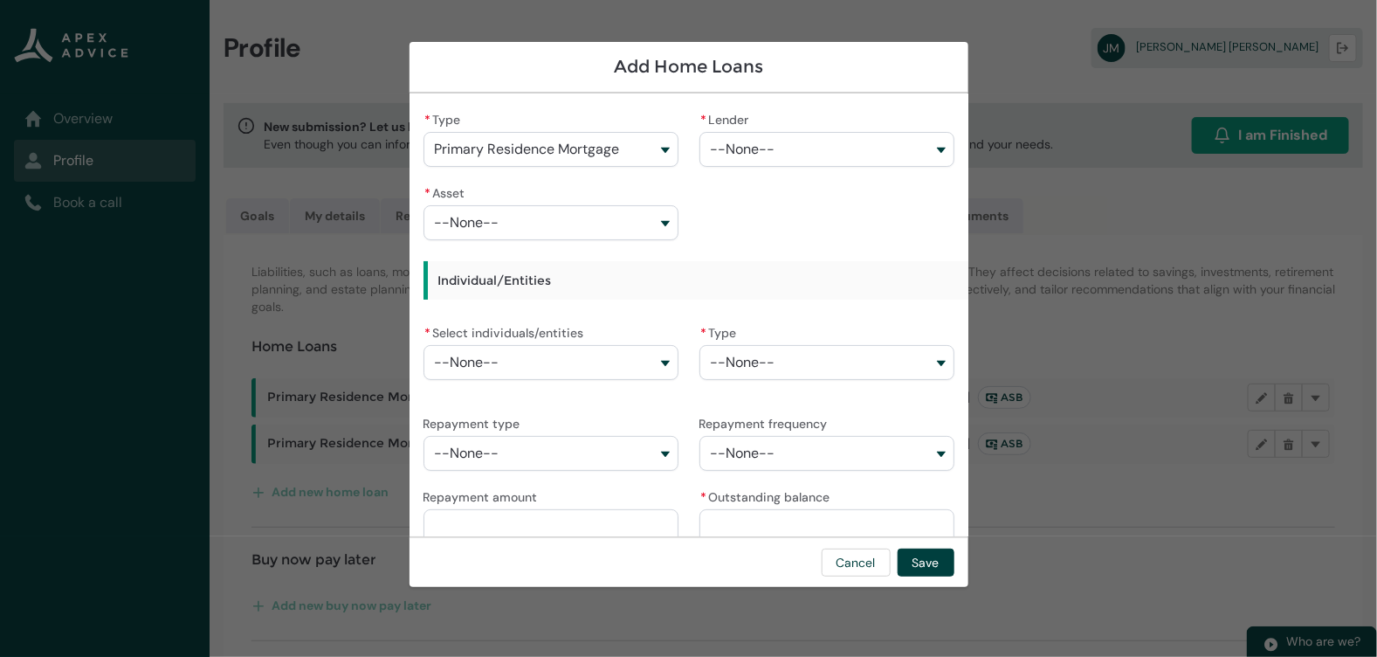
click at [721, 154] on span "--None--" at bounding box center [743, 149] width 65 height 16
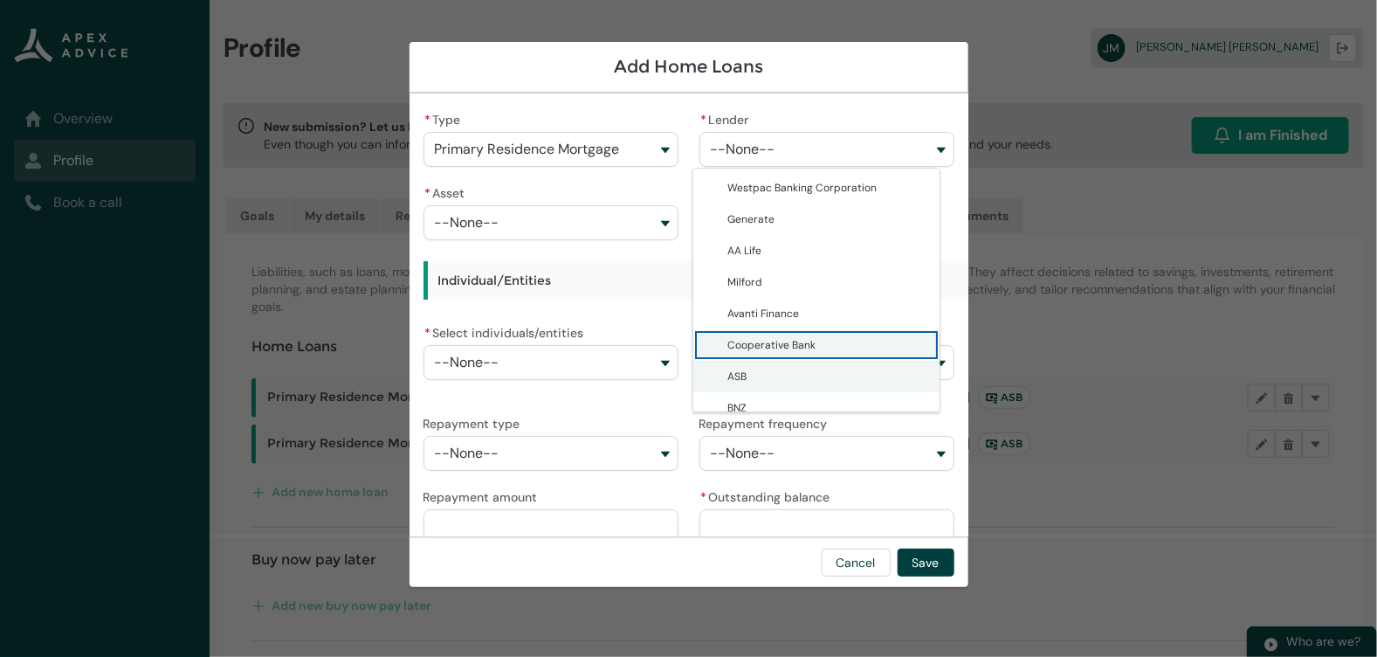
click at [746, 370] on span "ASB" at bounding box center [737, 376] width 19 height 14
type lightning-combobox "0017F0000107f3IQAQ"
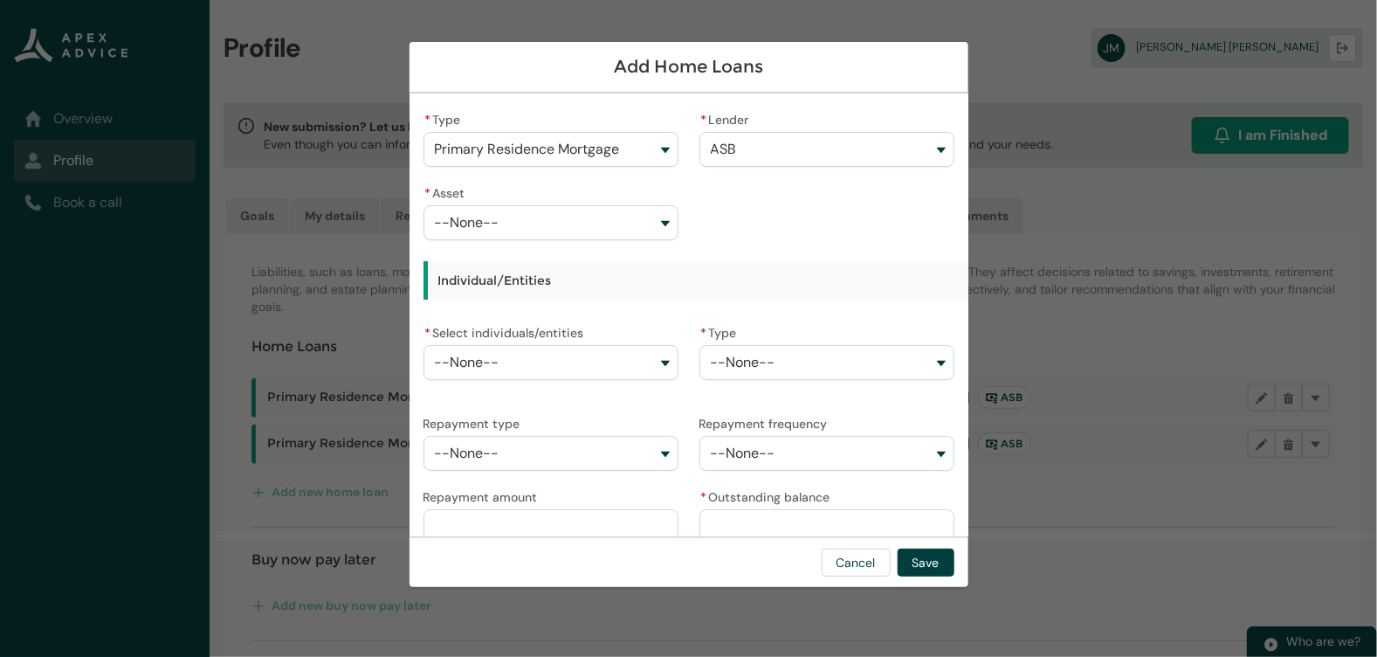
click at [569, 237] on button "--None--" at bounding box center [551, 222] width 255 height 35
click at [565, 265] on span "Real Estate-Primary Residence-275 [GEOGRAPHIC_DATA]" at bounding box center [547, 269] width 177 height 31
type lightning-combobox "a08Q900000Fglw1IAB"
click at [562, 355] on button "--None--" at bounding box center [551, 362] width 255 height 35
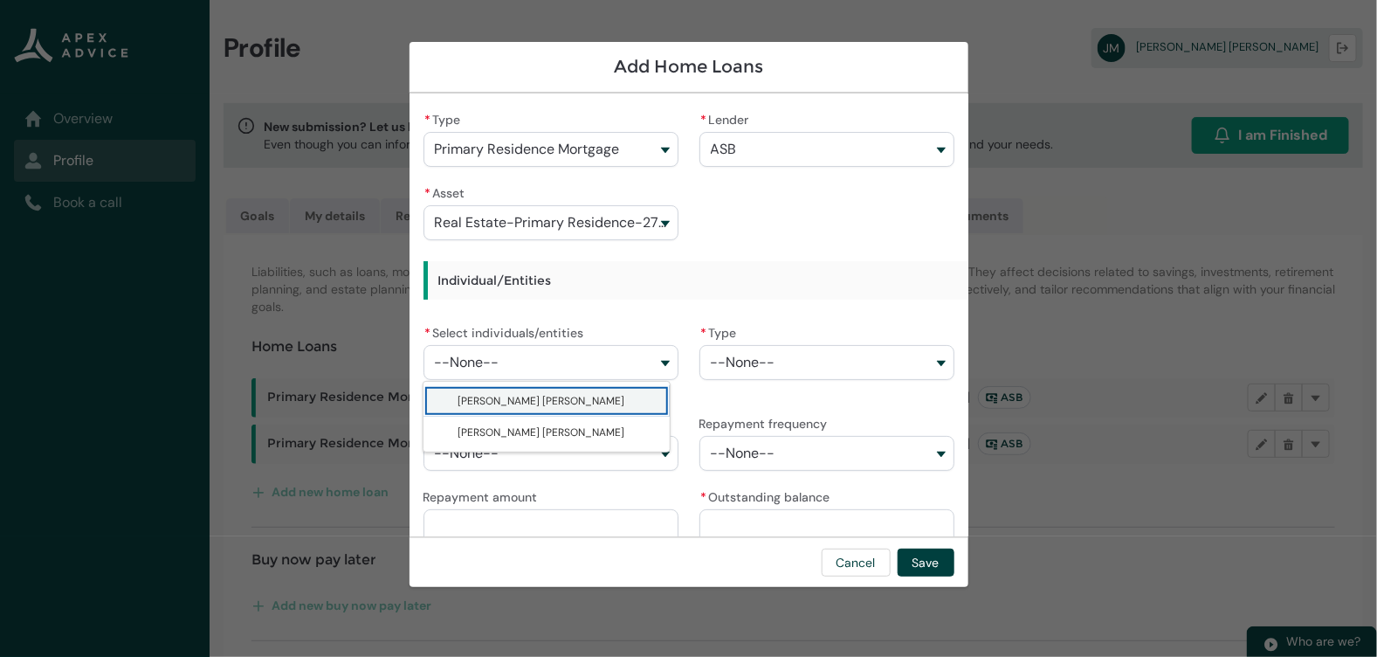
click at [563, 401] on span "[PERSON_NAME] [PERSON_NAME]" at bounding box center [560, 400] width 202 height 17
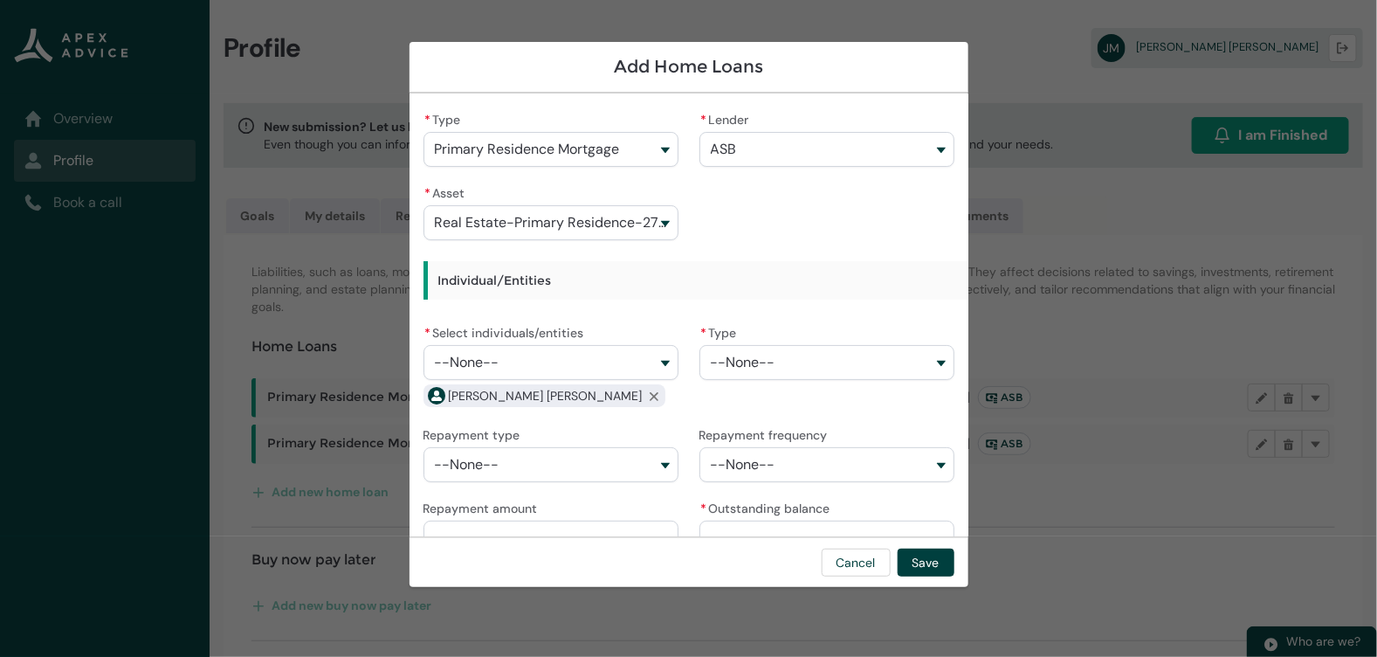
click at [558, 365] on button "--None--" at bounding box center [551, 362] width 255 height 35
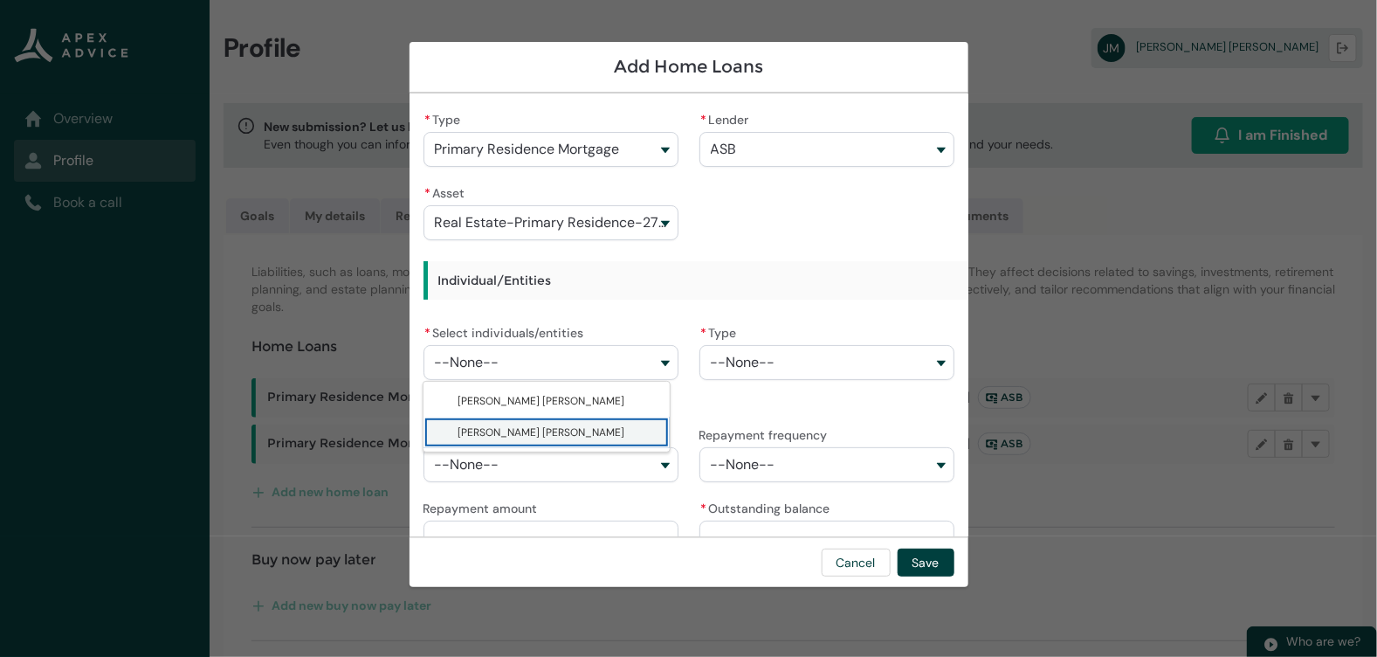
click at [560, 433] on span "[PERSON_NAME] [PERSON_NAME]" at bounding box center [560, 432] width 202 height 17
type lightning-combobox "0017F00002vygPUQAY"
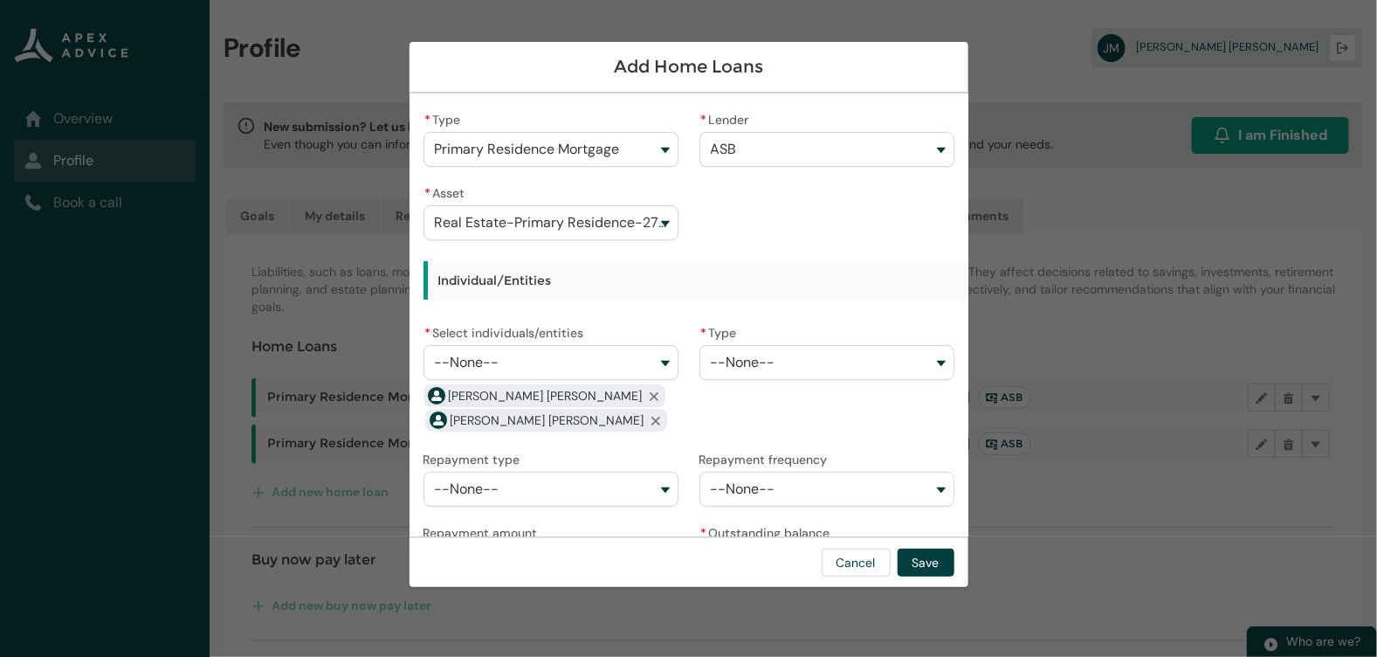
click at [756, 368] on span "--None--" at bounding box center [743, 363] width 65 height 16
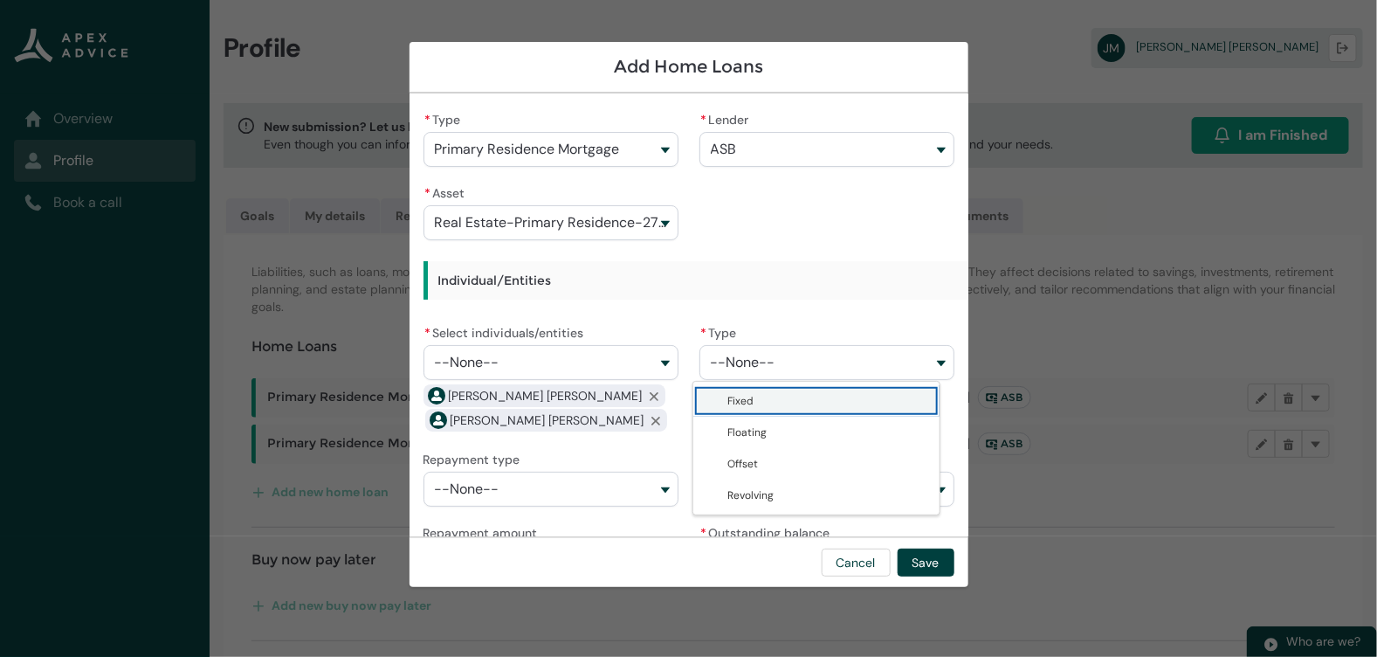
click at [783, 411] on lightning-base-combobox-item "Fixed" at bounding box center [816, 400] width 247 height 31
type lightning-combobox "Fixed"
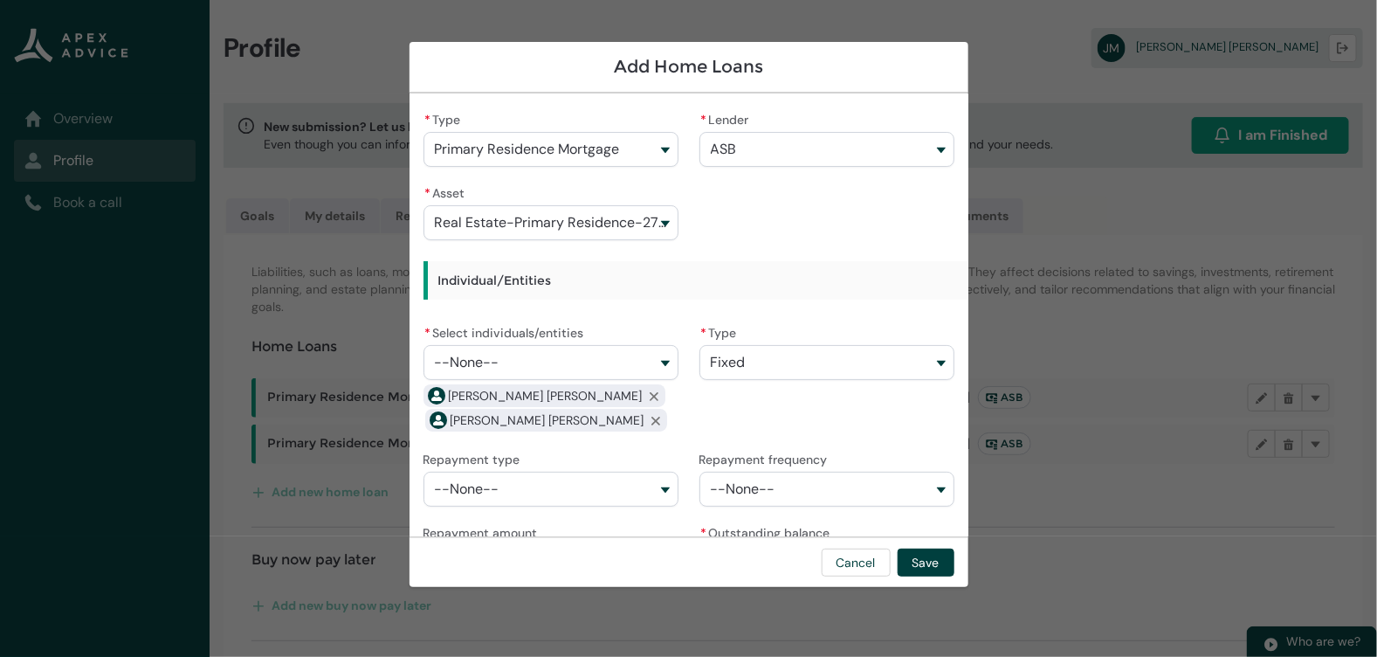
click at [599, 499] on button "--None--" at bounding box center [551, 489] width 255 height 35
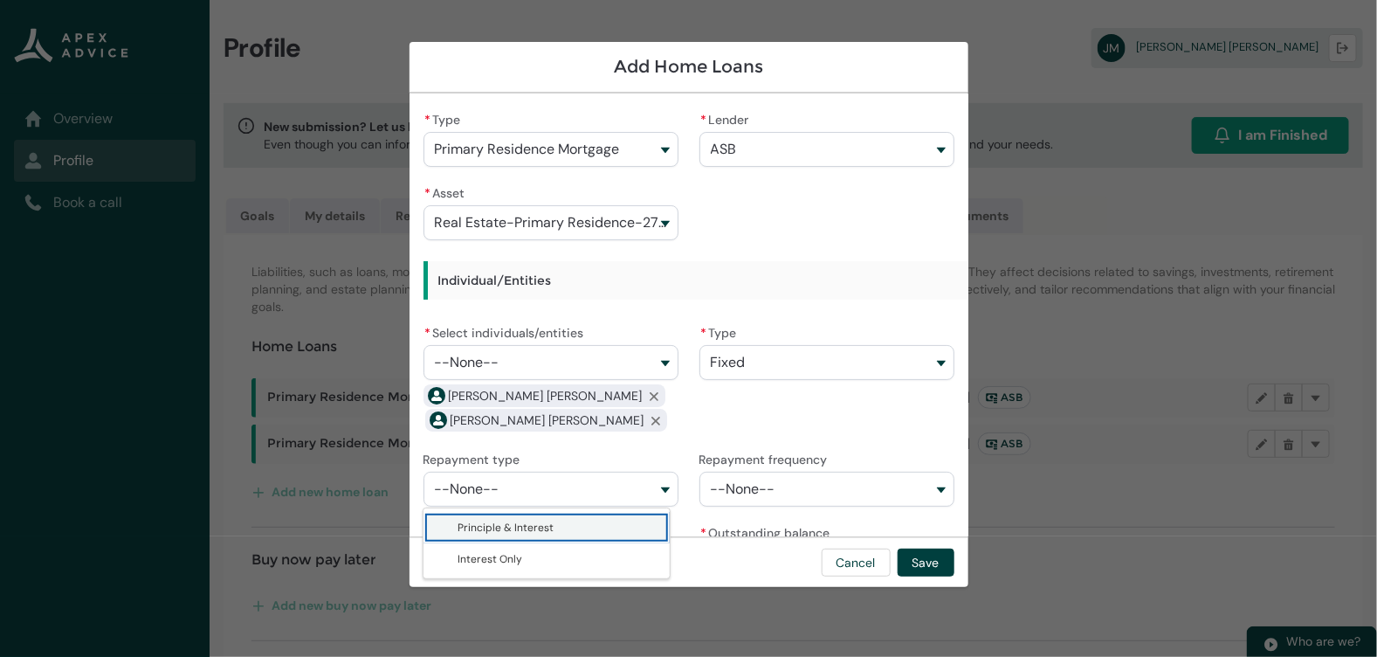
click at [595, 518] on lightning-base-combobox-item "Principle & Interest" at bounding box center [547, 527] width 247 height 31
type lightning-combobox "Principle & Interest"
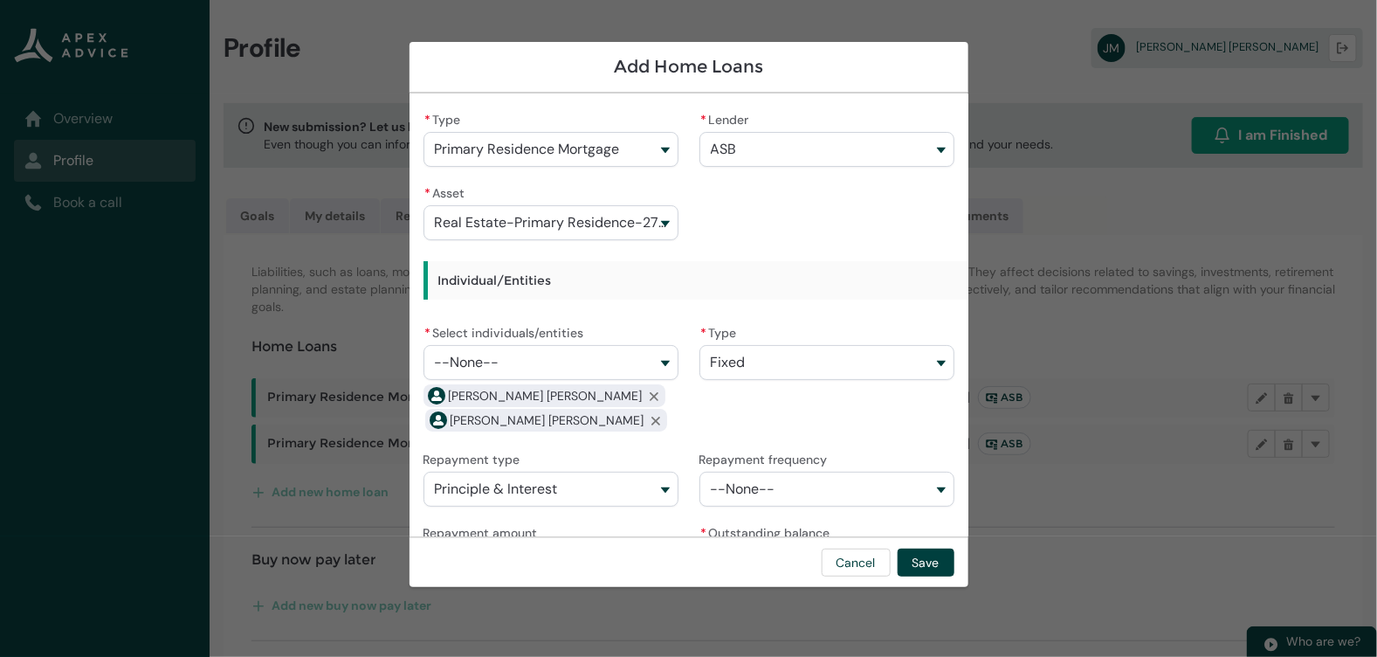
click at [771, 511] on div "* Type Primary Residence Mortgage Primary Residence Mortgage Investment Propert…" at bounding box center [689, 381] width 531 height 549
click at [779, 490] on button "--None--" at bounding box center [827, 489] width 255 height 35
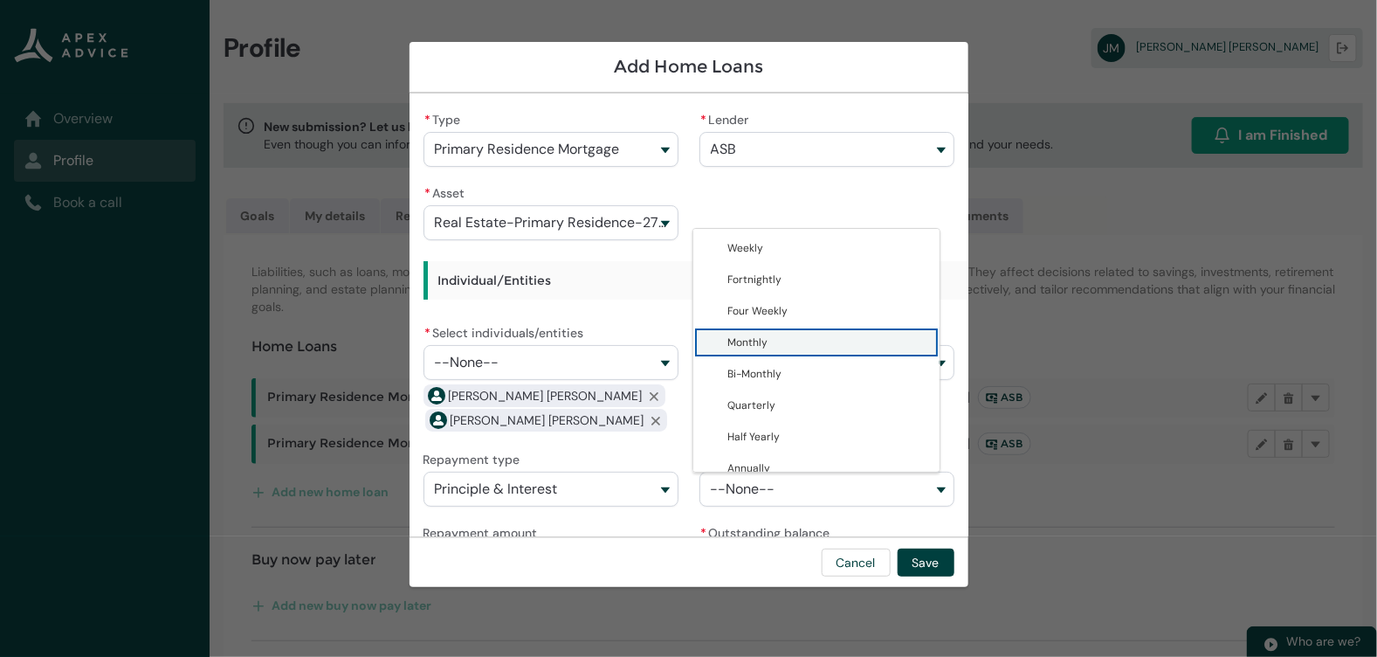
click at [782, 341] on span "Monthly" at bounding box center [829, 342] width 202 height 17
type lightning-combobox "Monthly"
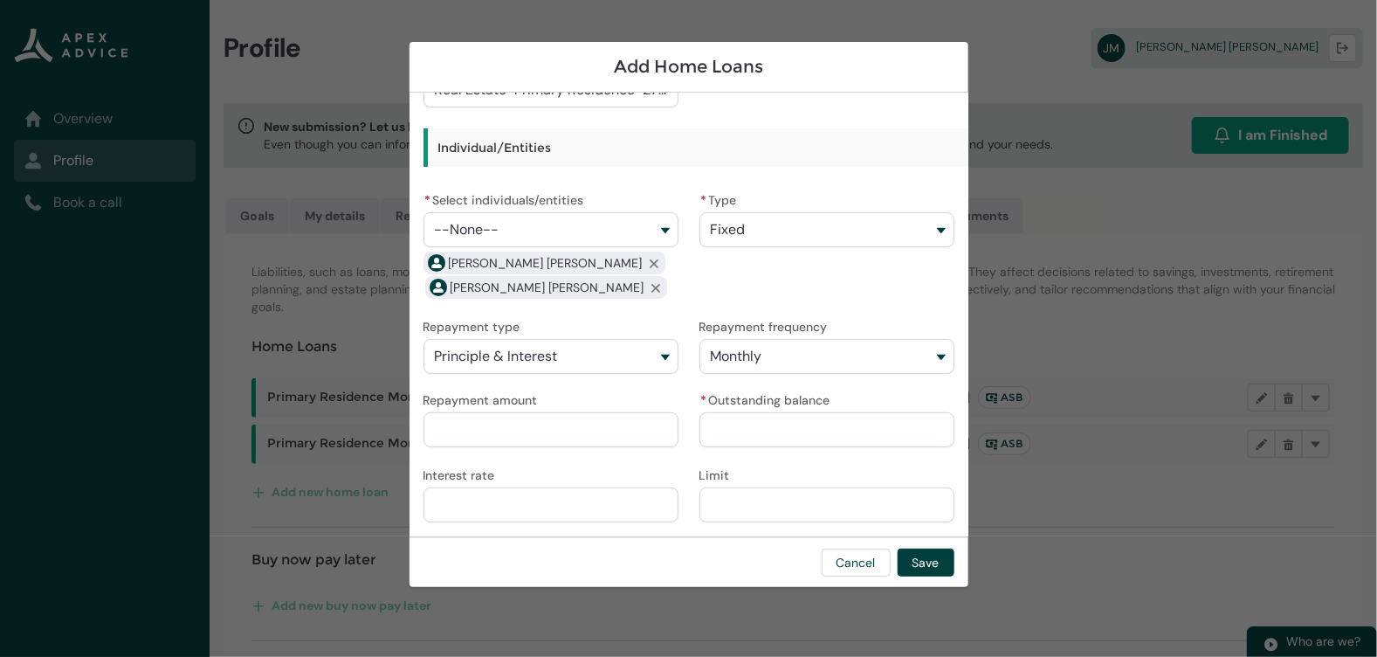
click at [611, 425] on input "Repayment amount" at bounding box center [551, 429] width 255 height 35
type lightning-primitive-input-simple "5"
type input "*"
type lightning-primitive-input-simple "58"
type input "**"
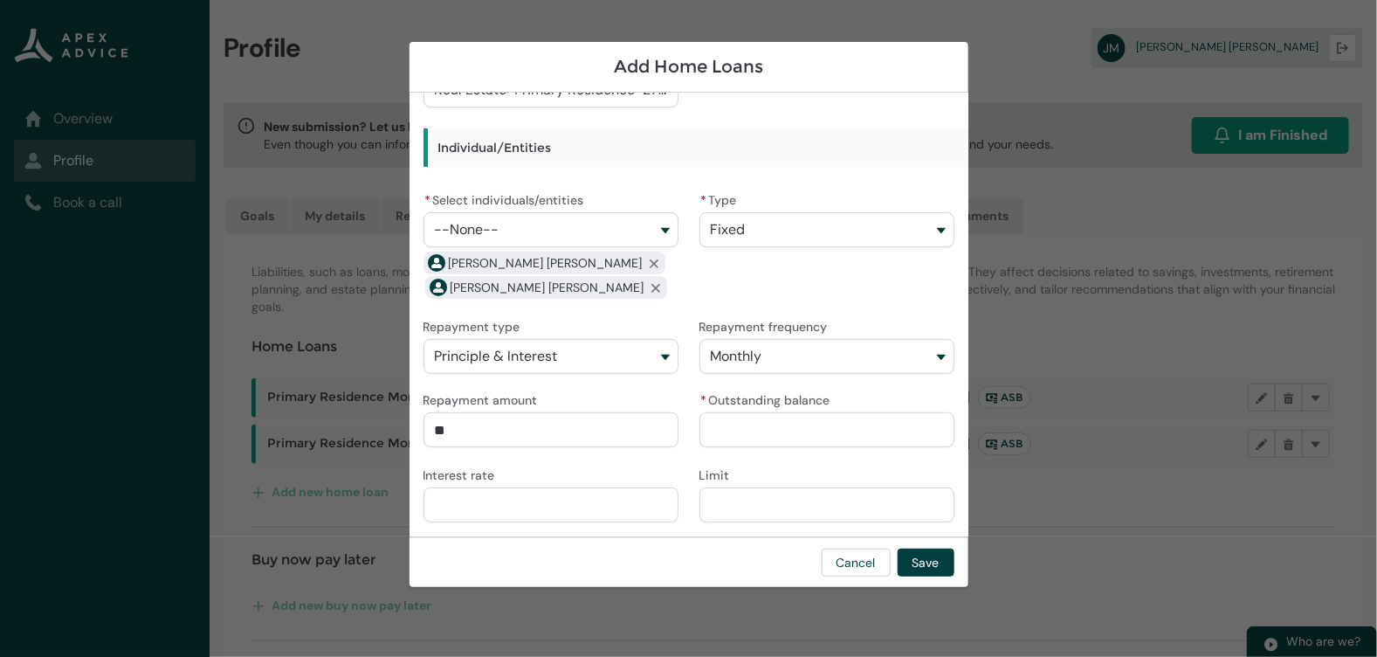
type lightning-primitive-input-simple "587"
type input "***"
type lightning-primitive-input-simple "587."
type input "****"
type lightning-primitive-input-simple "587.2"
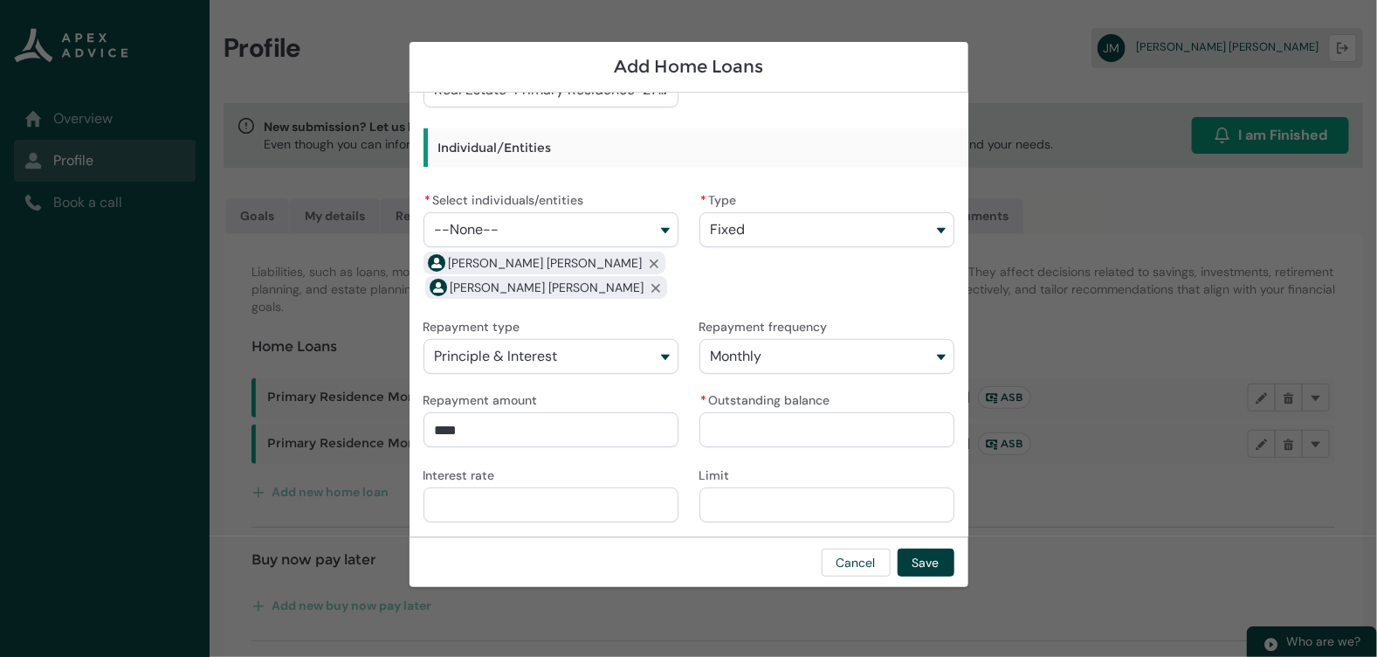
type input "*****"
type lightning-primitive-input-simple "587.22"
type input "*******"
type lightning-primitive-input-simple "8"
type input "*"
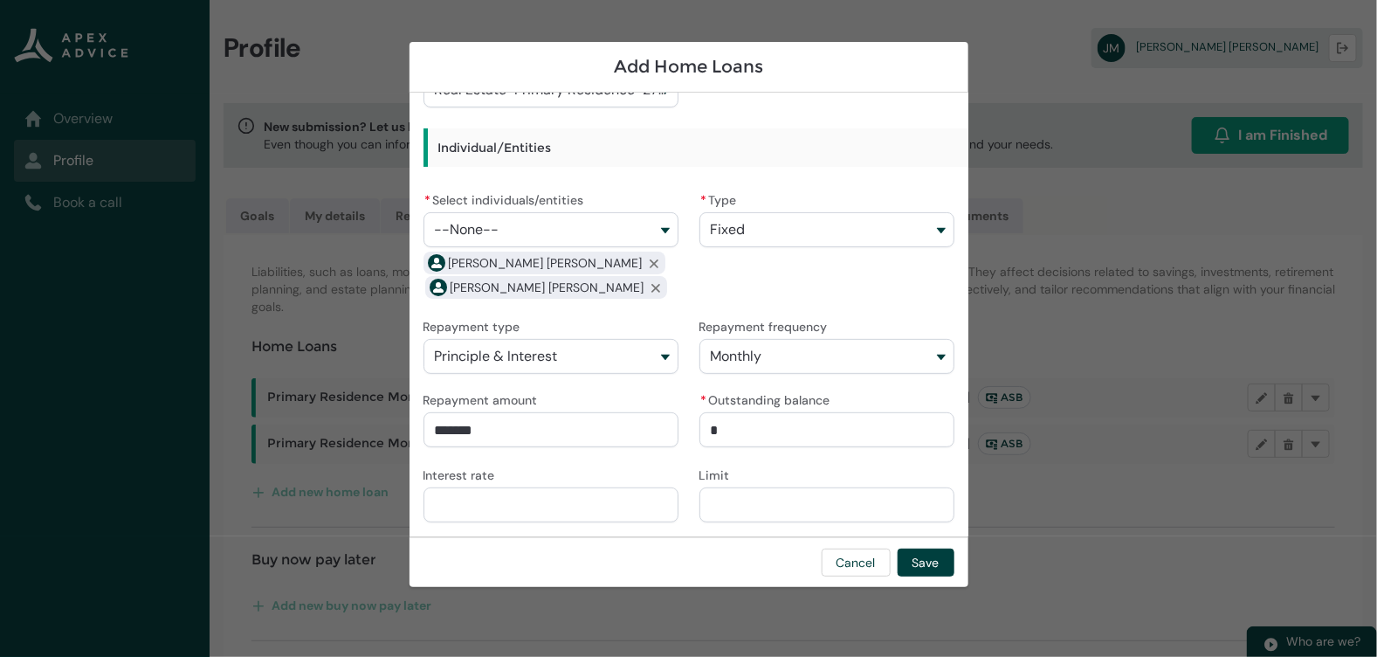
type lightning-primitive-input-simple "87"
type input "**"
type lightning-primitive-input-simple "874"
type input "***"
type lightning-primitive-input-simple "8743"
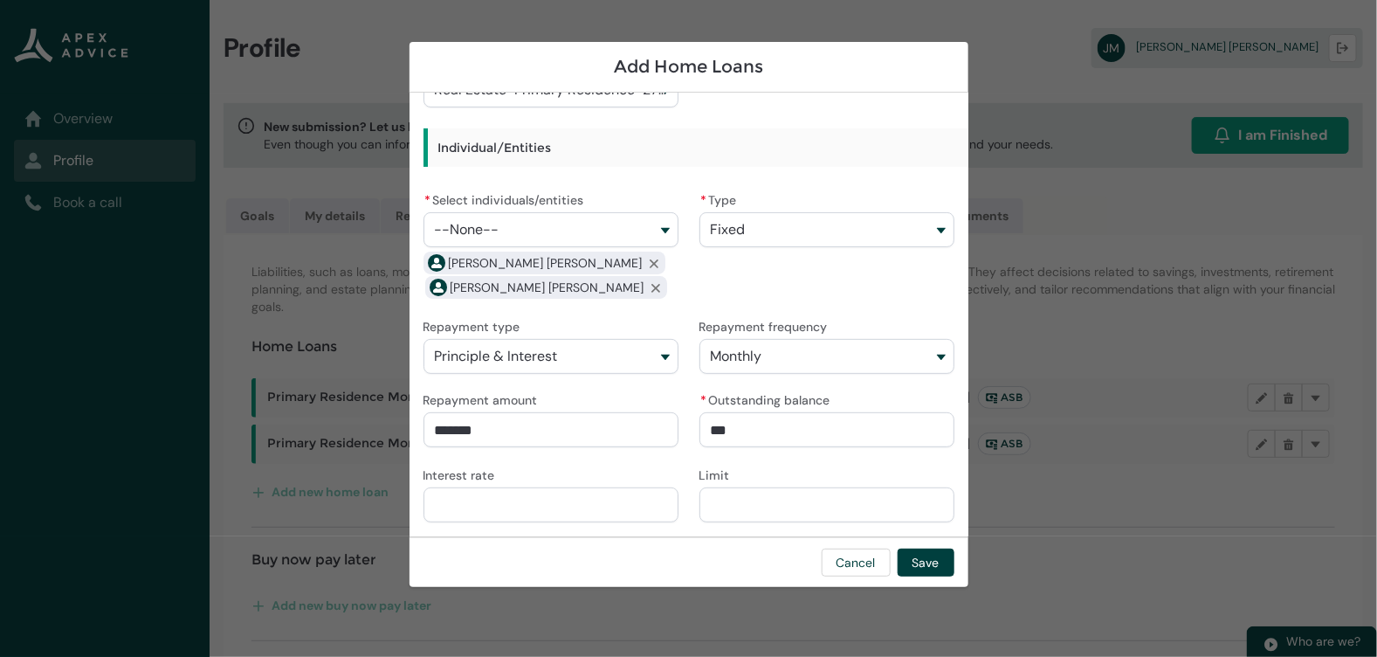
type input "****"
type lightning-primitive-input-simple "87434"
type input "*****"
type lightning-primitive-input-simple "87434."
type input "******"
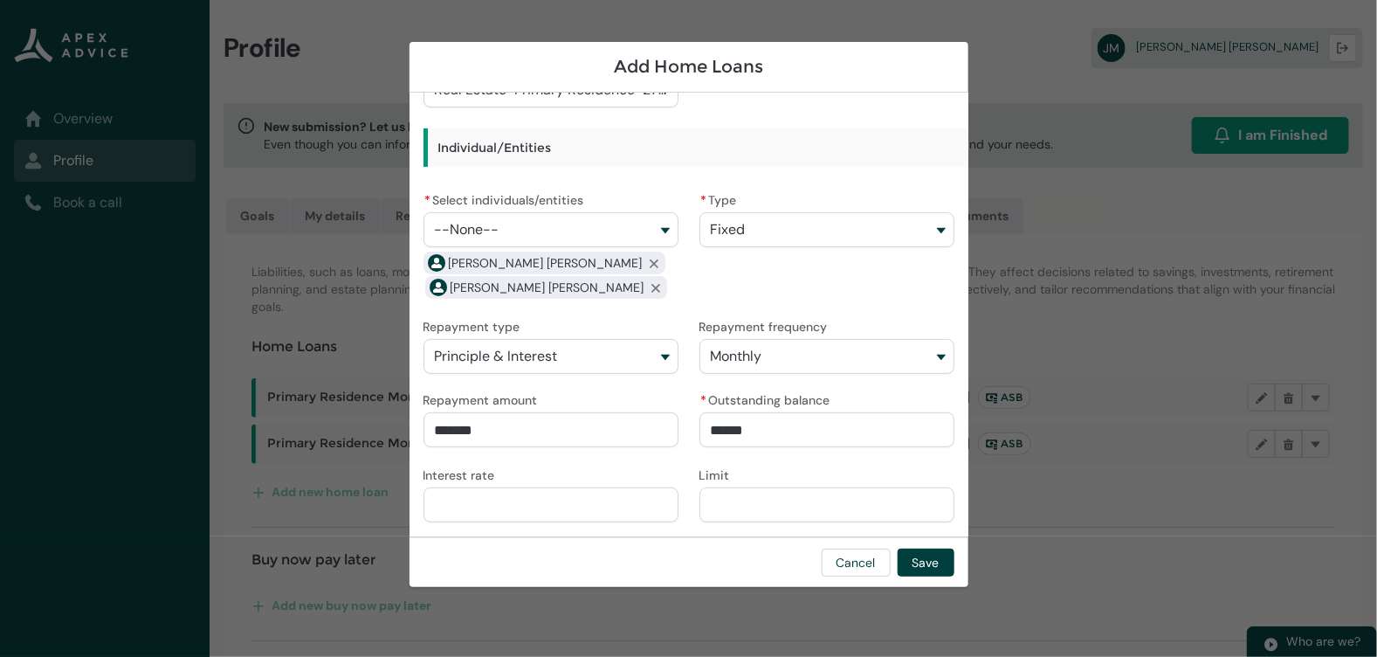
type lightning-primitive-input-simple "87434.2"
type input "*******"
type lightning-primitive-input-simple "87434.20"
type input "**********"
click at [591, 507] on input "Interest rate" at bounding box center [551, 504] width 255 height 35
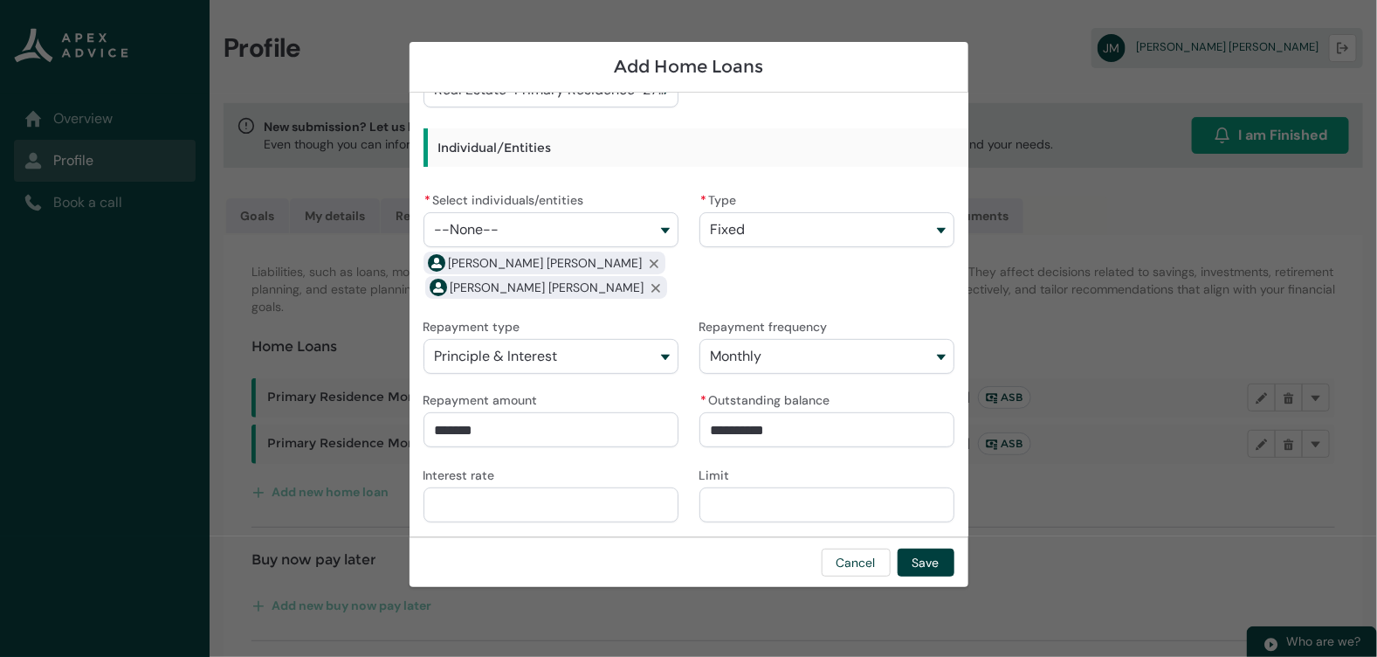
type lightning-primitive-input-simple "6"
type input "*"
type lightning-primitive-input-simple "6."
type input "**"
type lightning-primitive-input-simple "6.4"
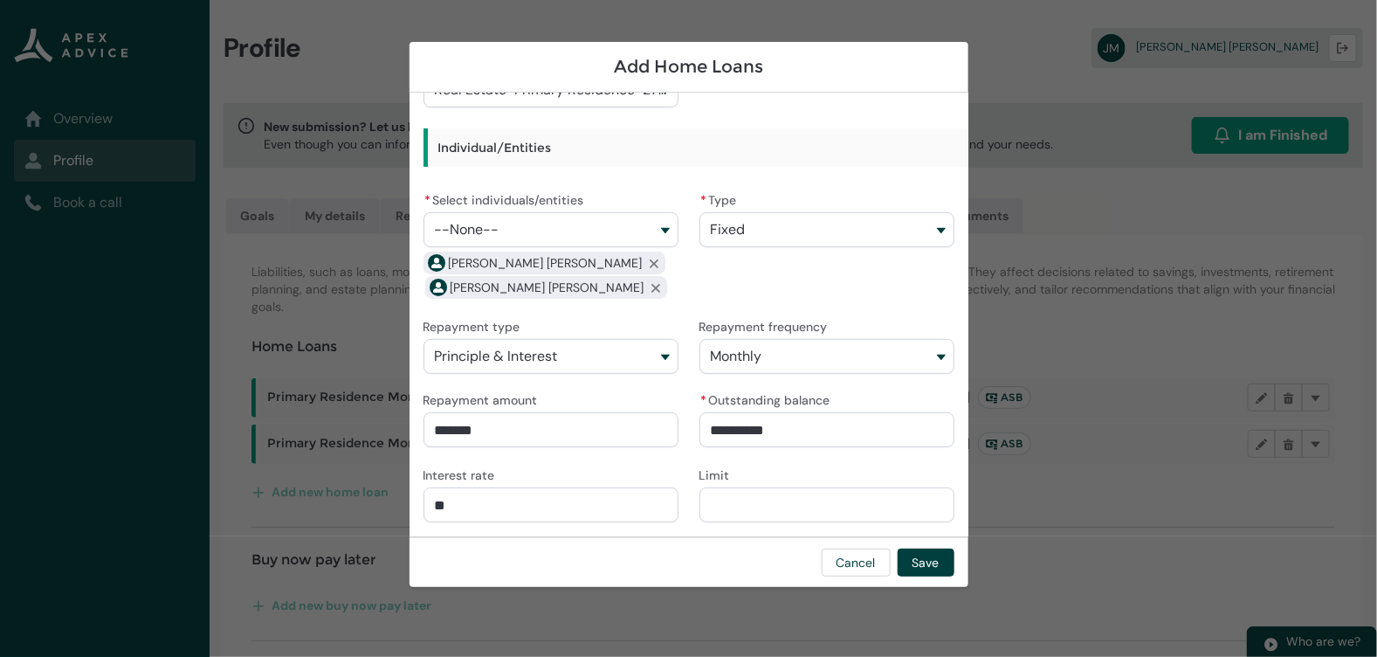
type input "***"
type lightning-primitive-input-simple "6.49"
type input "****"
click at [927, 551] on button "Save" at bounding box center [926, 562] width 57 height 28
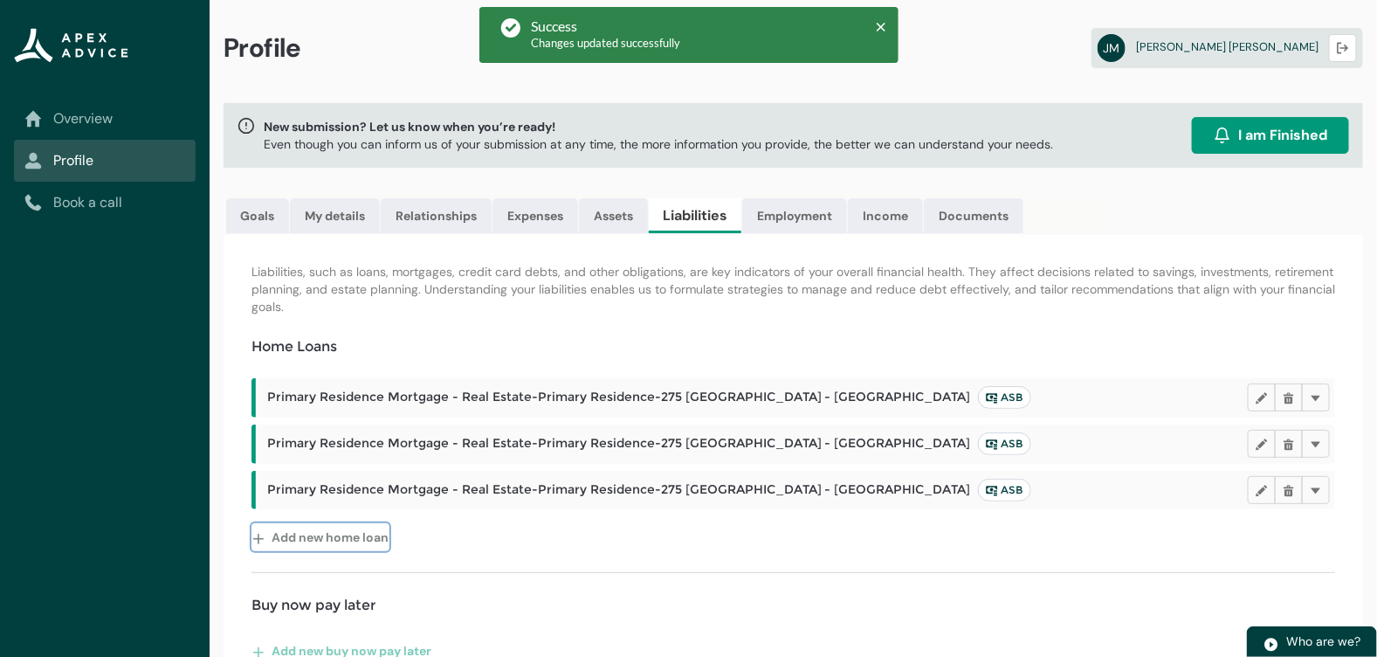
click at [359, 528] on button "Add new home loan" at bounding box center [321, 537] width 138 height 28
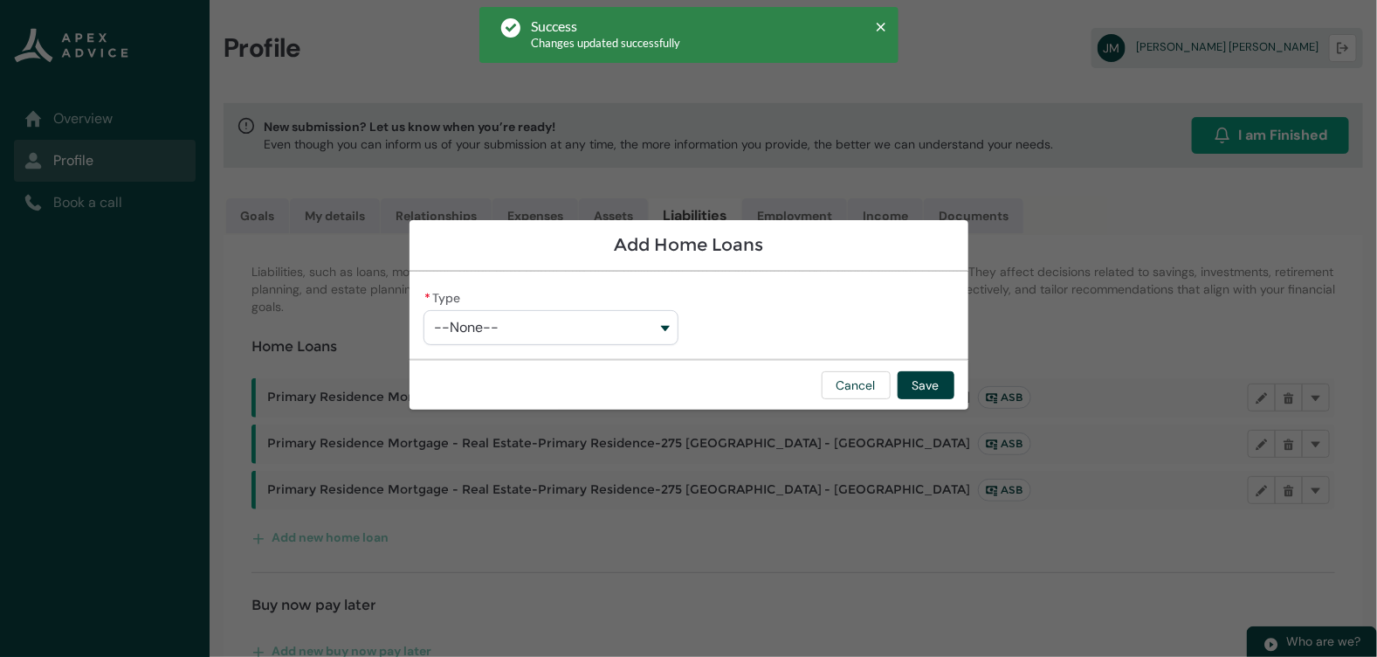
click at [537, 329] on button "--None--" at bounding box center [551, 327] width 255 height 35
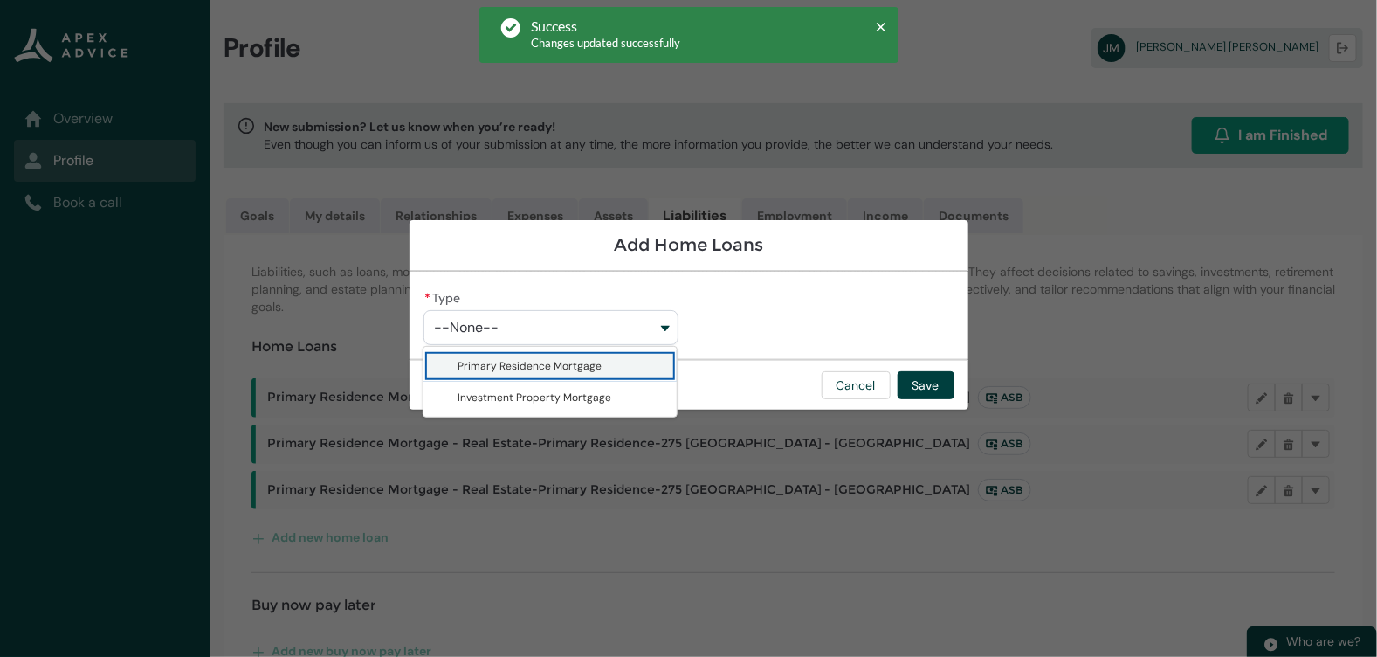
click at [537, 367] on span "Primary Residence Mortgage" at bounding box center [531, 366] width 144 height 14
type lightning-combobox "Primary Residence Mortgage"
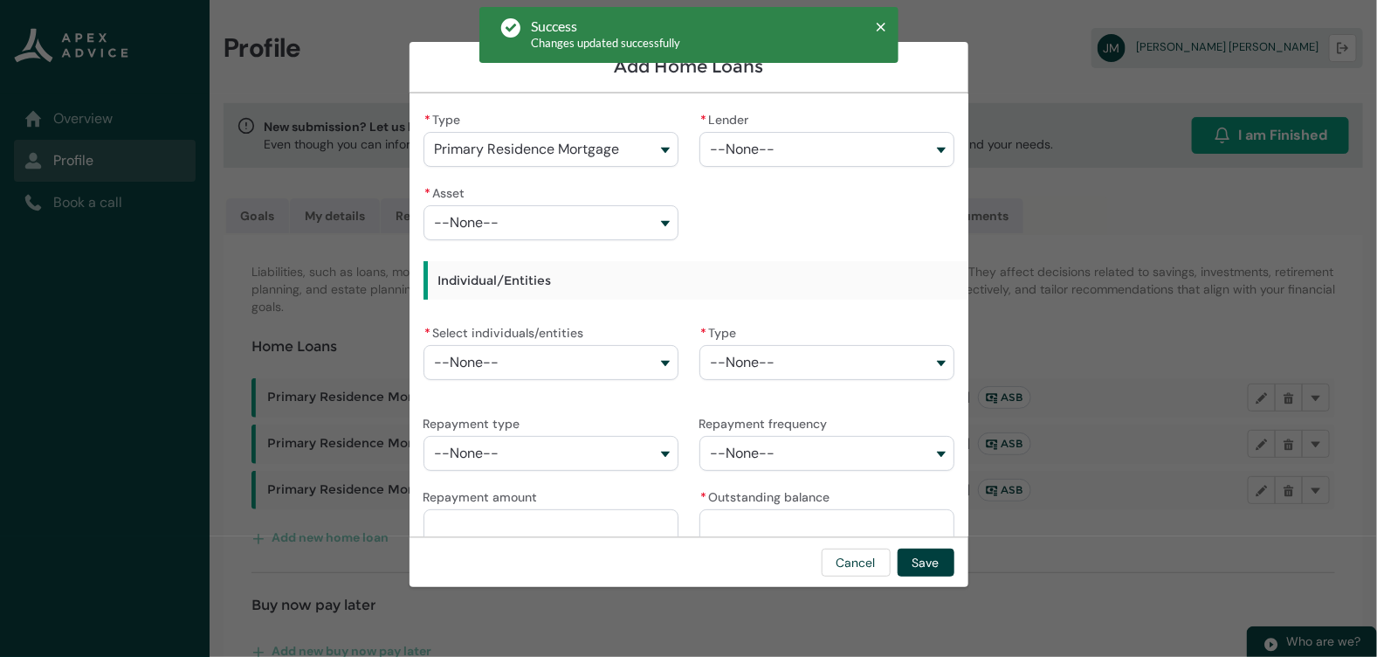
click at [753, 141] on span "--None--" at bounding box center [743, 149] width 65 height 16
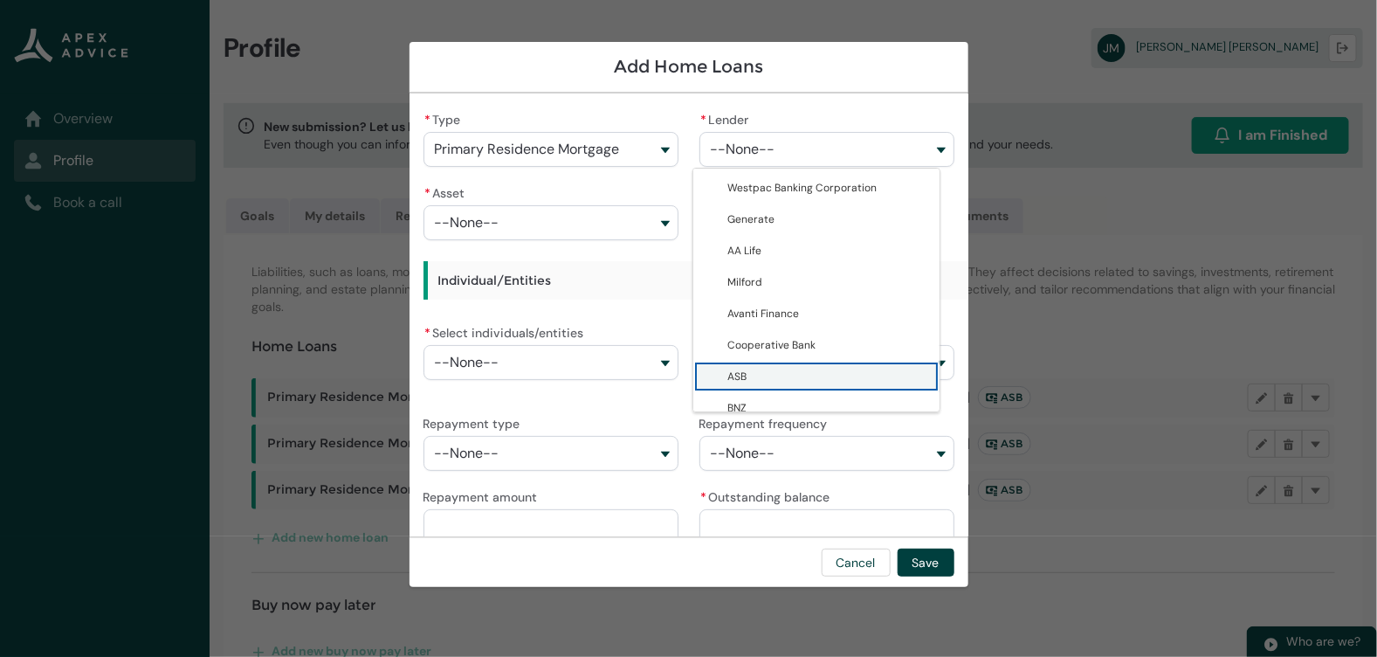
click at [768, 372] on span "ASB" at bounding box center [829, 376] width 202 height 17
type lightning-combobox "0017F0000107f3IQAQ"
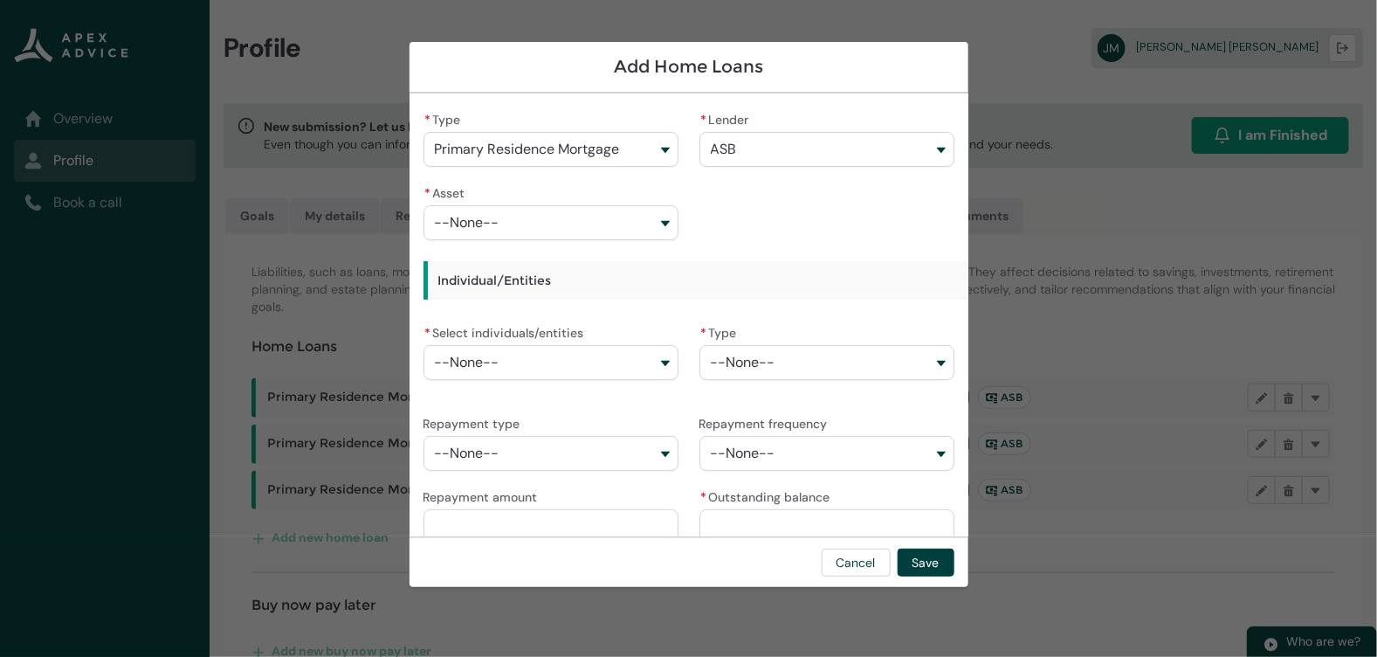
click at [603, 224] on button "--None--" at bounding box center [551, 222] width 255 height 35
click at [614, 272] on span "Real Estate-Primary Residence-275 [GEOGRAPHIC_DATA]" at bounding box center [560, 269] width 202 height 35
type lightning-combobox "a08Q900000Fglw1IAB"
click at [603, 362] on button "--None--" at bounding box center [551, 362] width 255 height 35
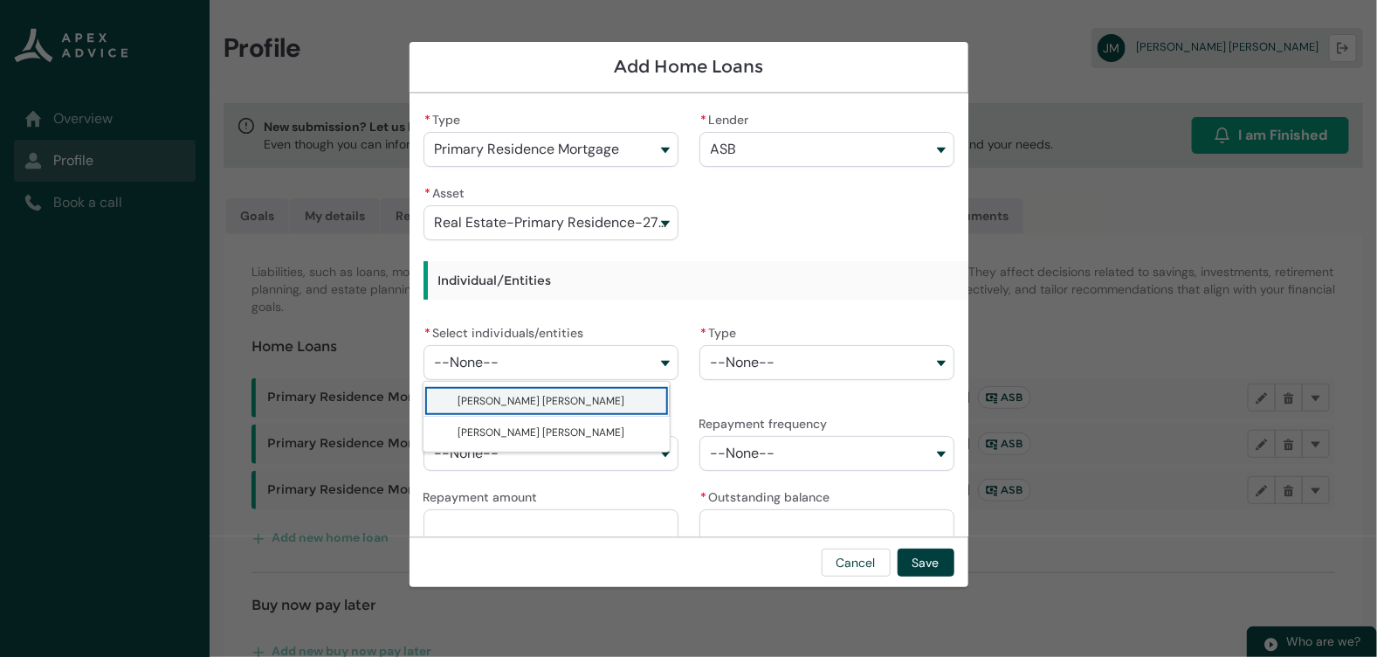
click at [600, 403] on span "[PERSON_NAME] [PERSON_NAME]" at bounding box center [560, 400] width 202 height 17
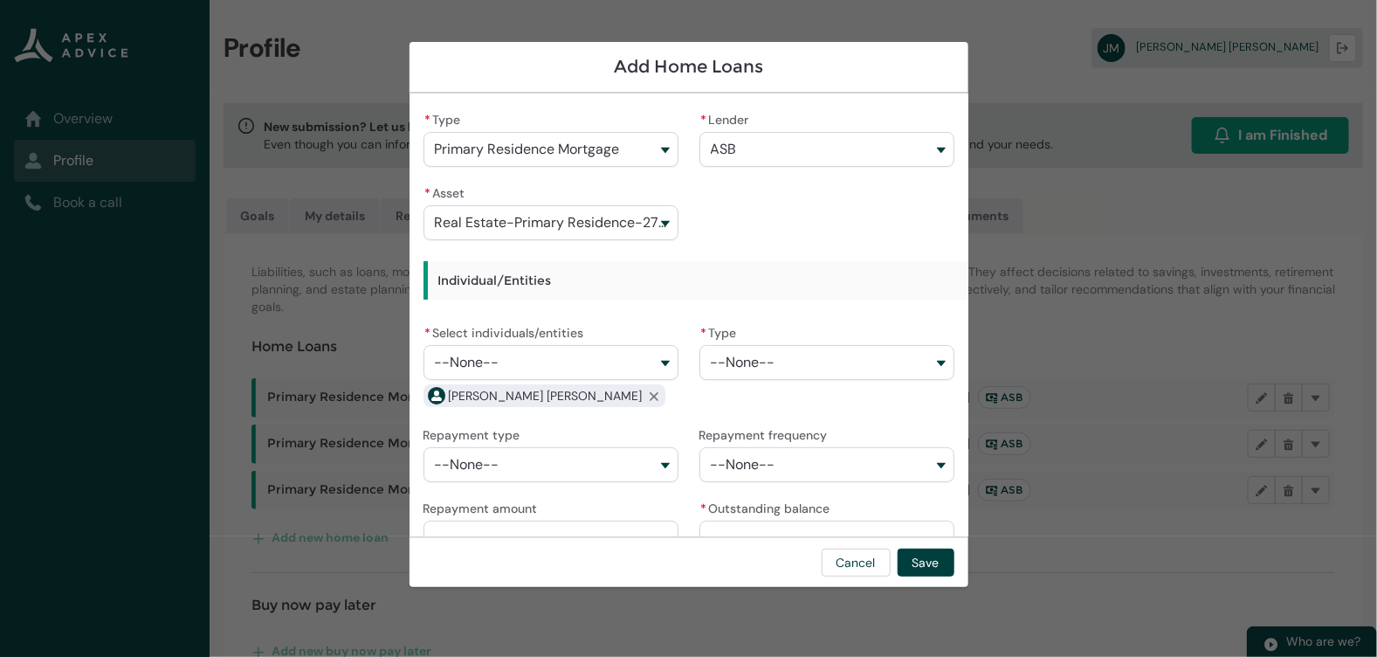
click at [597, 359] on button "--None--" at bounding box center [551, 362] width 255 height 35
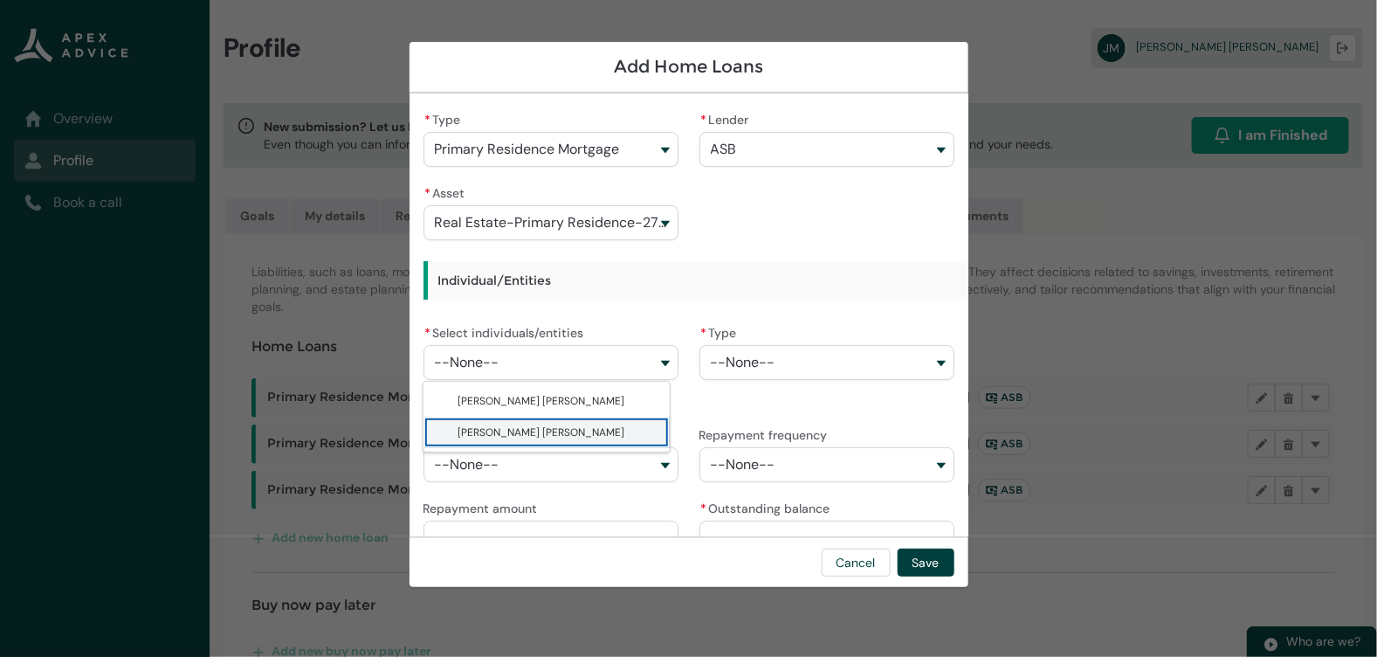
click at [594, 433] on span "[PERSON_NAME] [PERSON_NAME]" at bounding box center [560, 432] width 202 height 17
type lightning-combobox "0017F00002vygPUQAY"
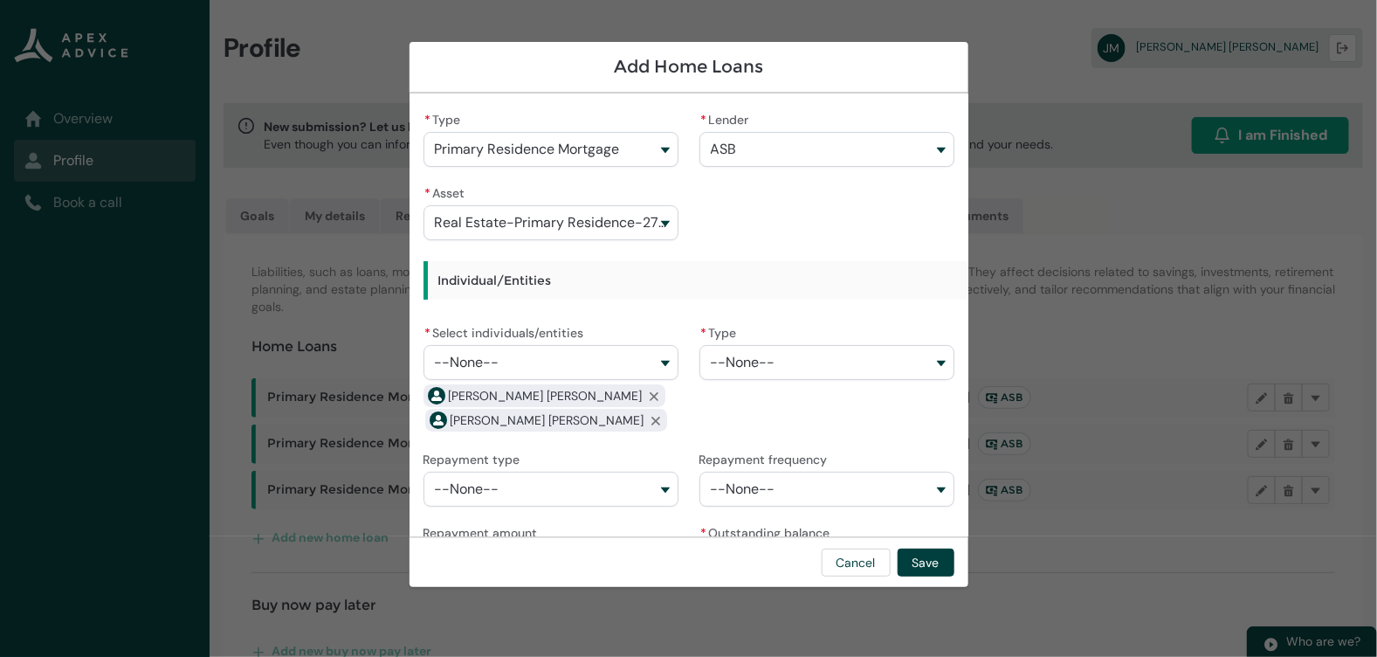
click at [727, 364] on span "--None--" at bounding box center [743, 363] width 65 height 16
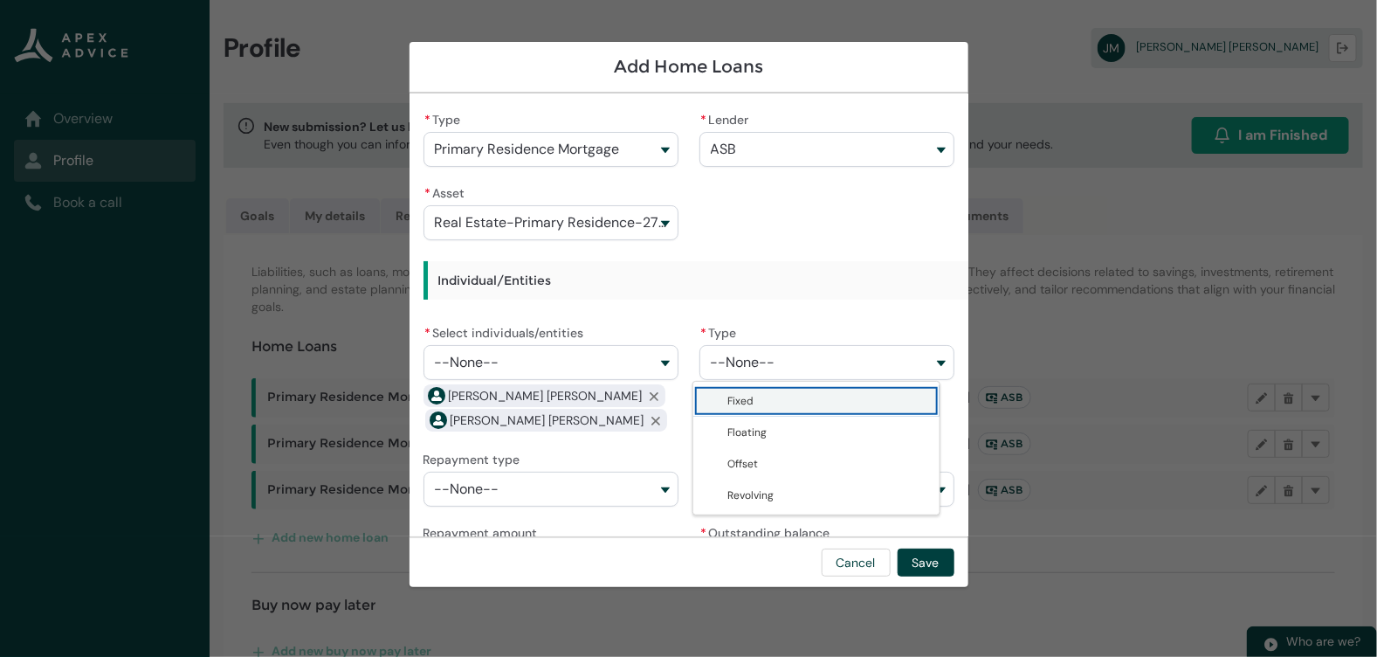
click at [777, 403] on span "Fixed" at bounding box center [829, 400] width 202 height 17
type lightning-combobox "Fixed"
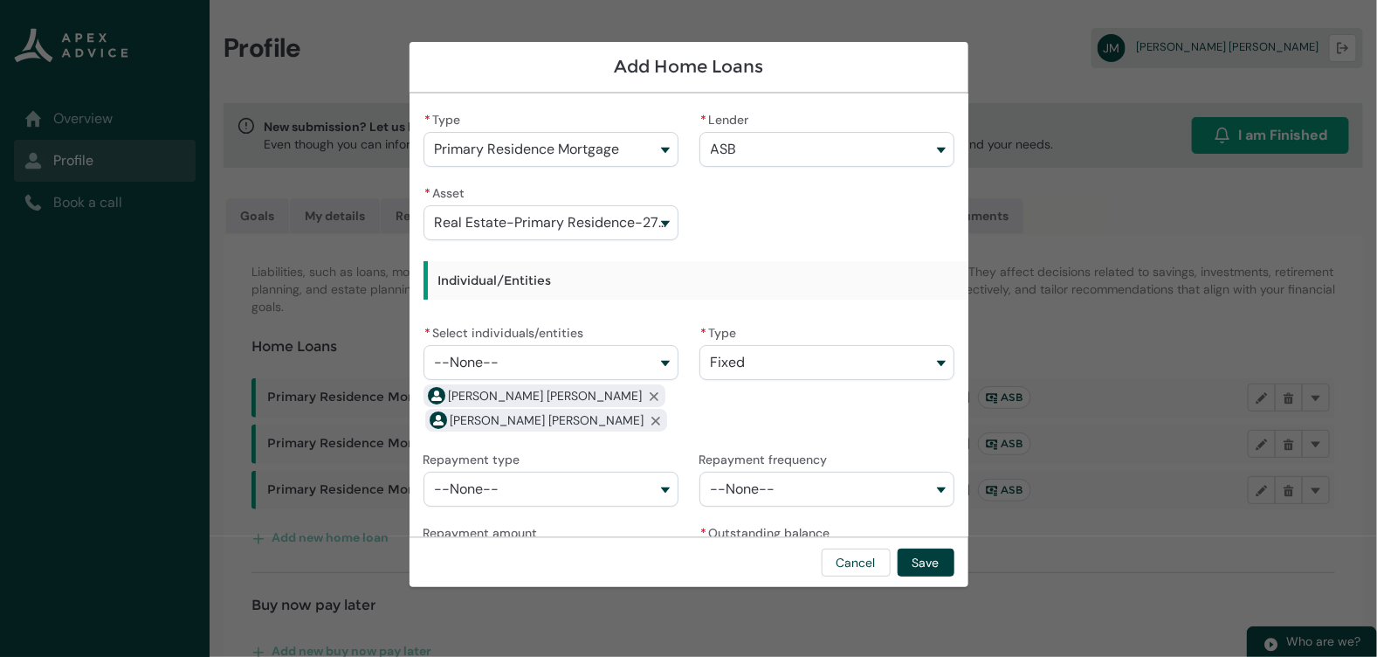
click at [594, 481] on button "--None--" at bounding box center [551, 489] width 255 height 35
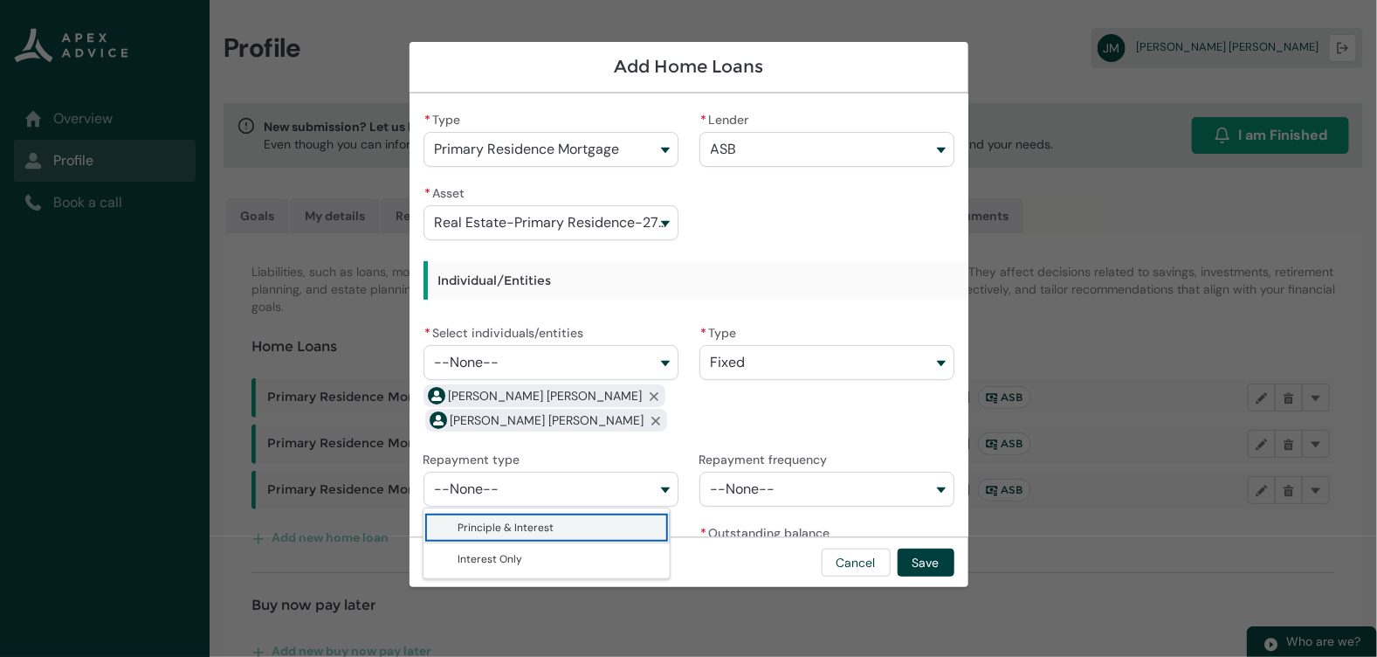
click at [561, 524] on span "Principle & Interest" at bounding box center [560, 527] width 202 height 17
type lightning-combobox "Principle & Interest"
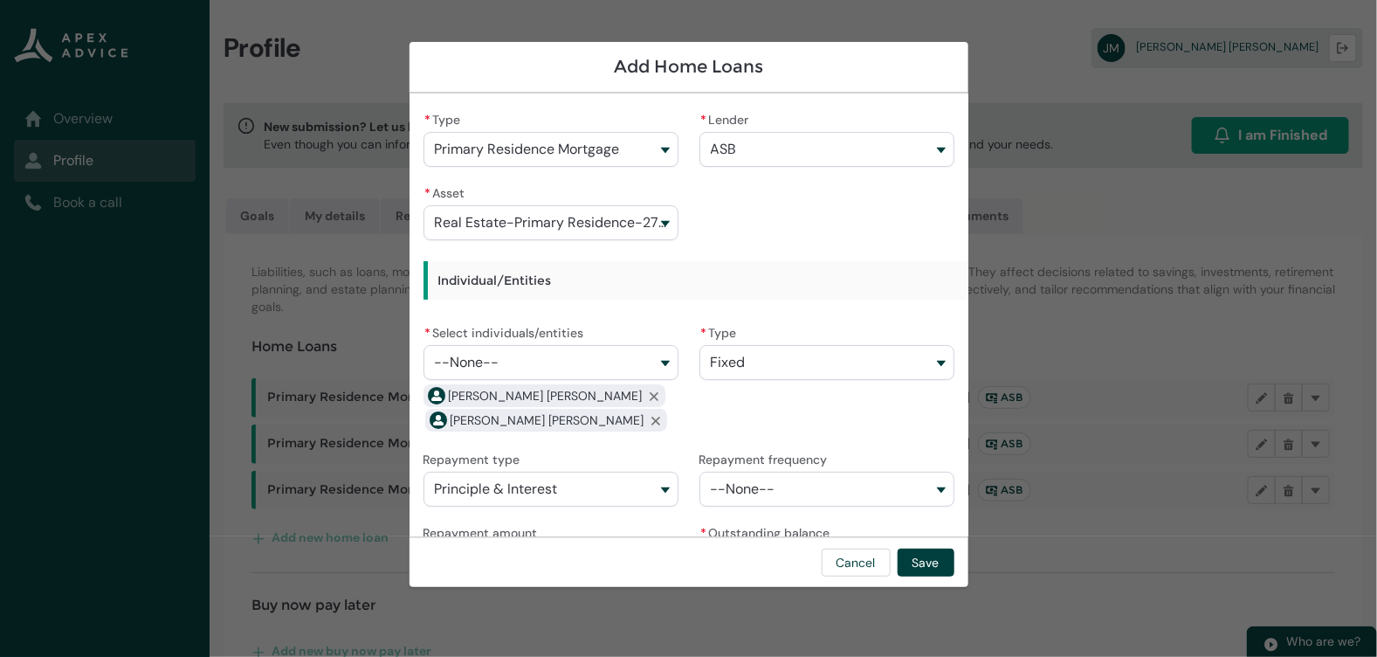
click at [777, 496] on button "--None--" at bounding box center [827, 489] width 255 height 35
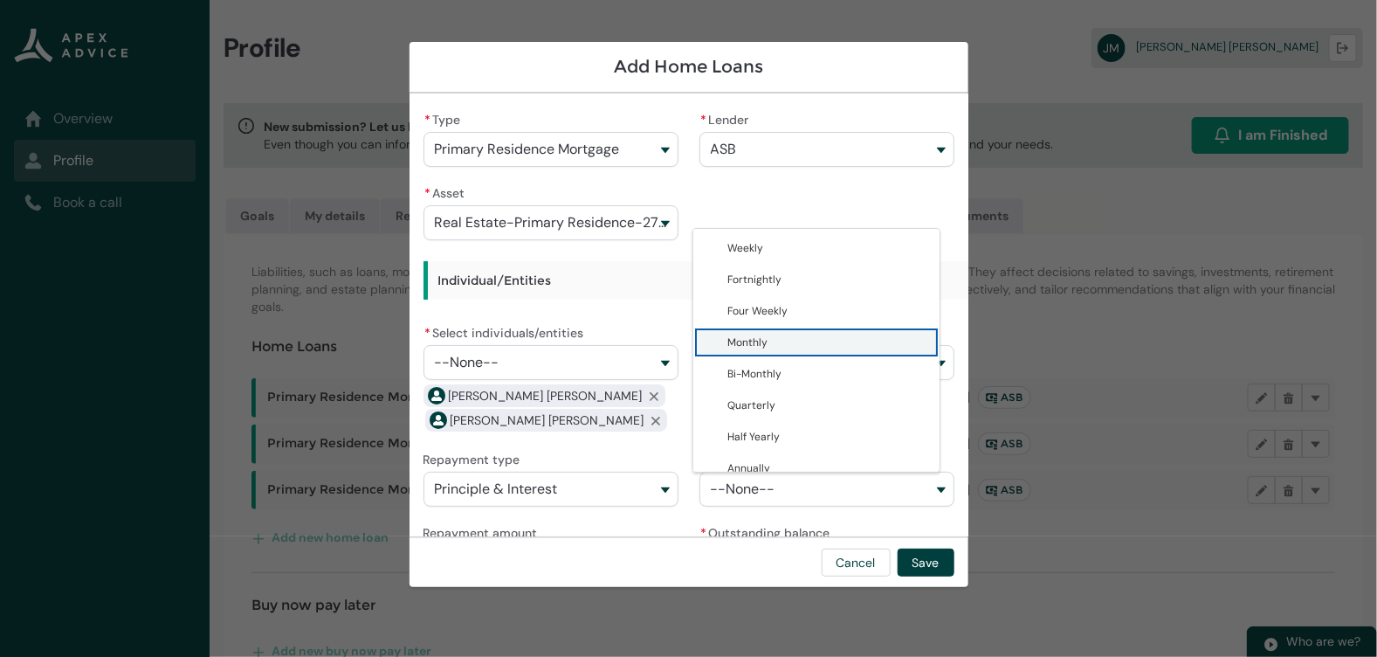
click at [781, 341] on span "Monthly" at bounding box center [829, 342] width 202 height 17
type lightning-combobox "Monthly"
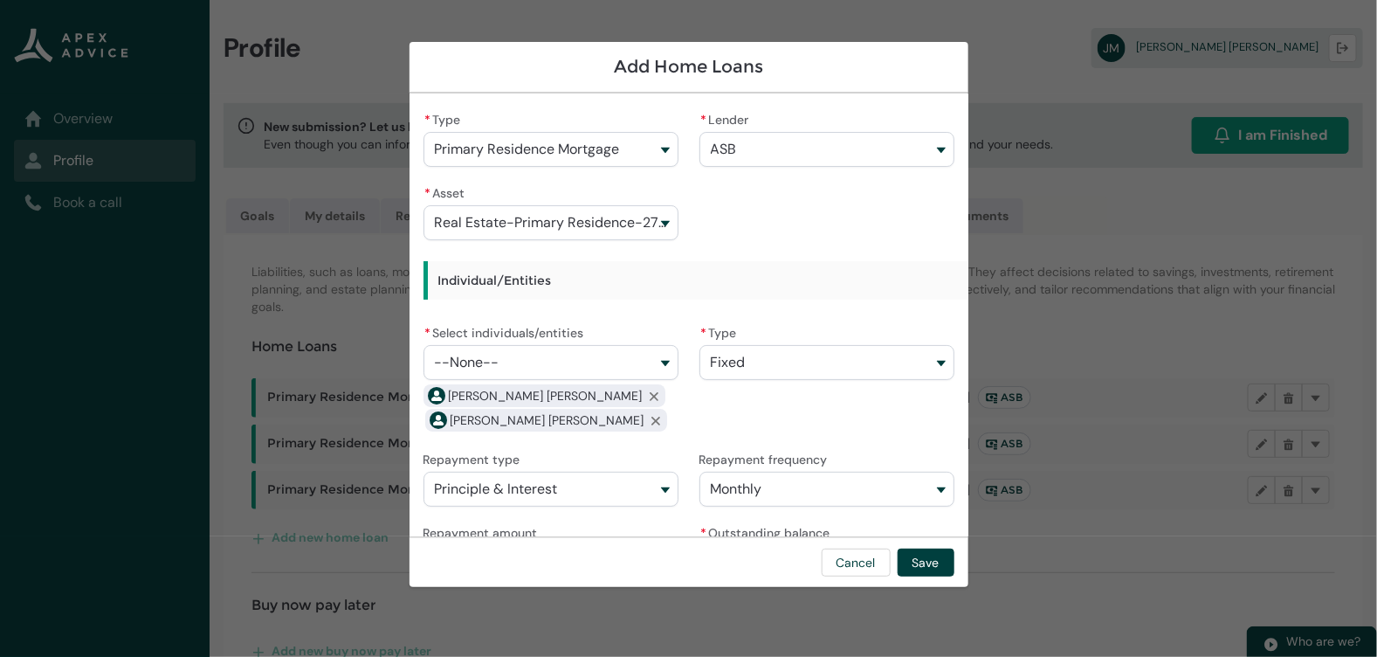
click at [749, 420] on lightning-combobox "* Type Fixed Fixed Floating Offset Revolving" at bounding box center [827, 377] width 255 height 113
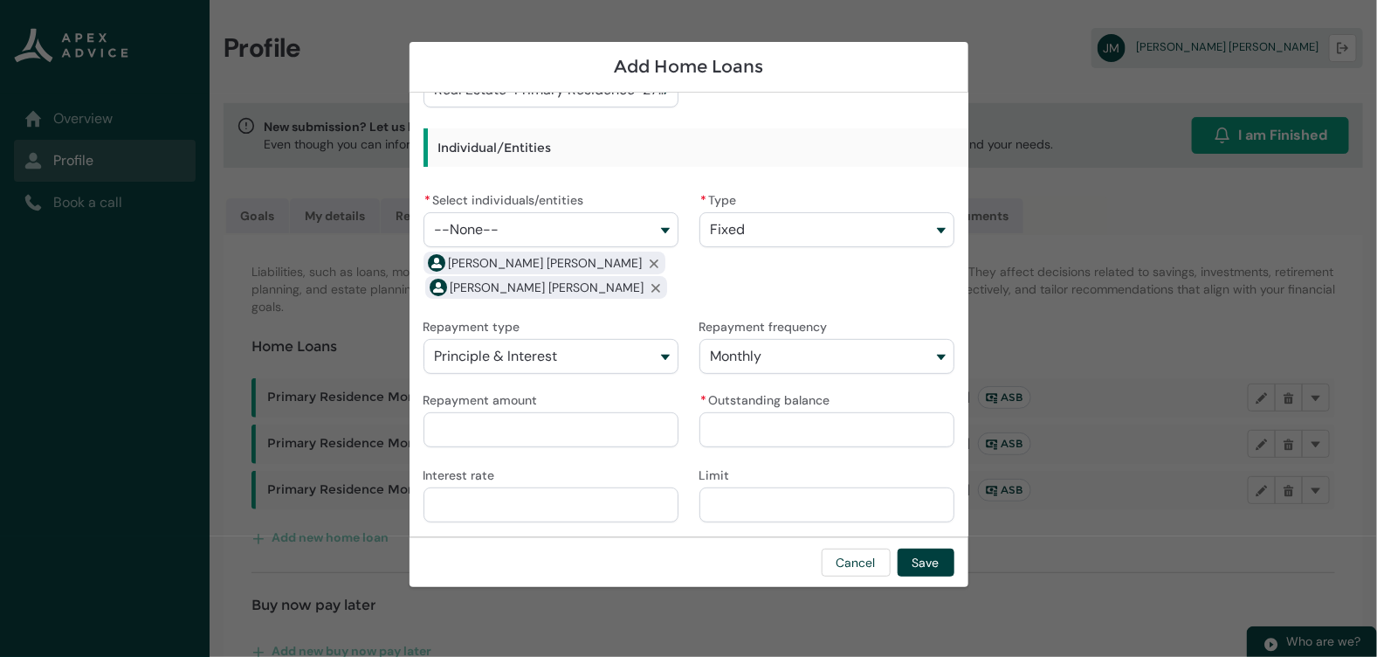
click at [587, 434] on input "Repayment amount" at bounding box center [551, 429] width 255 height 35
type lightning-primitive-input-simple "5"
type input "*"
type lightning-primitive-input-simple "58"
type input "**"
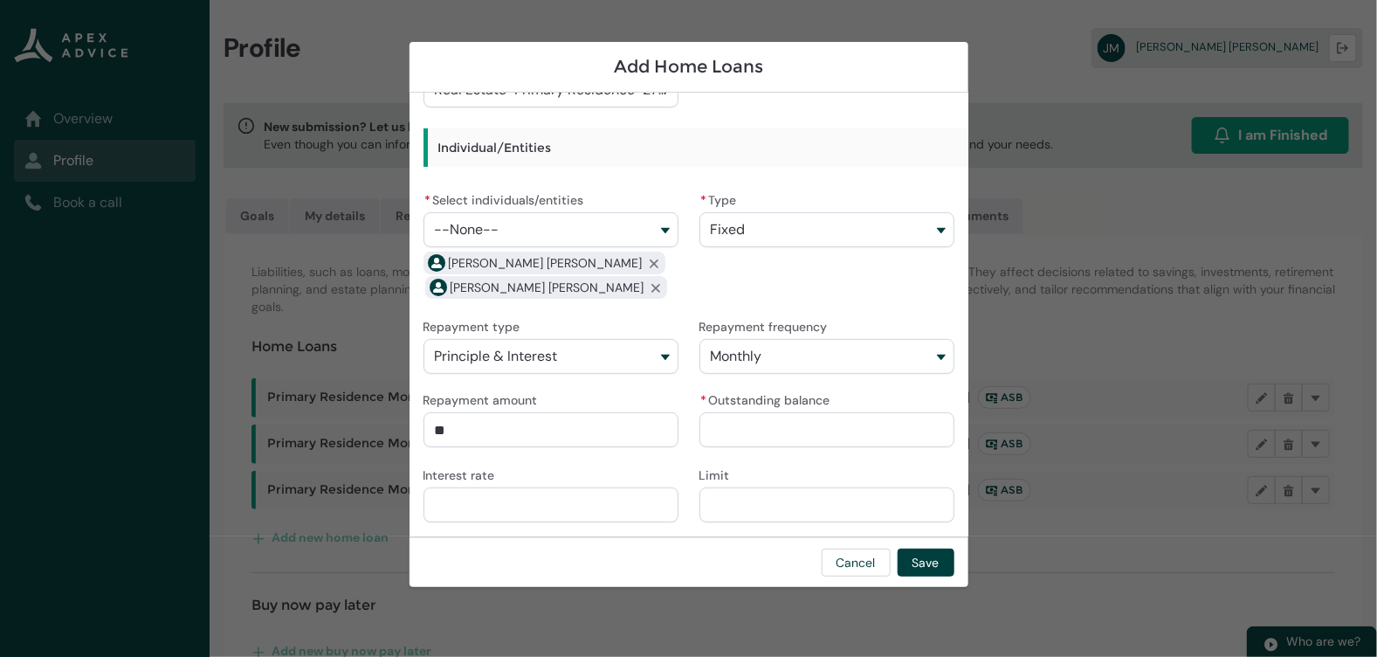
type lightning-primitive-input-simple "585"
type input "***"
type lightning-primitive-input-simple "585."
type input "****"
type lightning-primitive-input-simple "585.9"
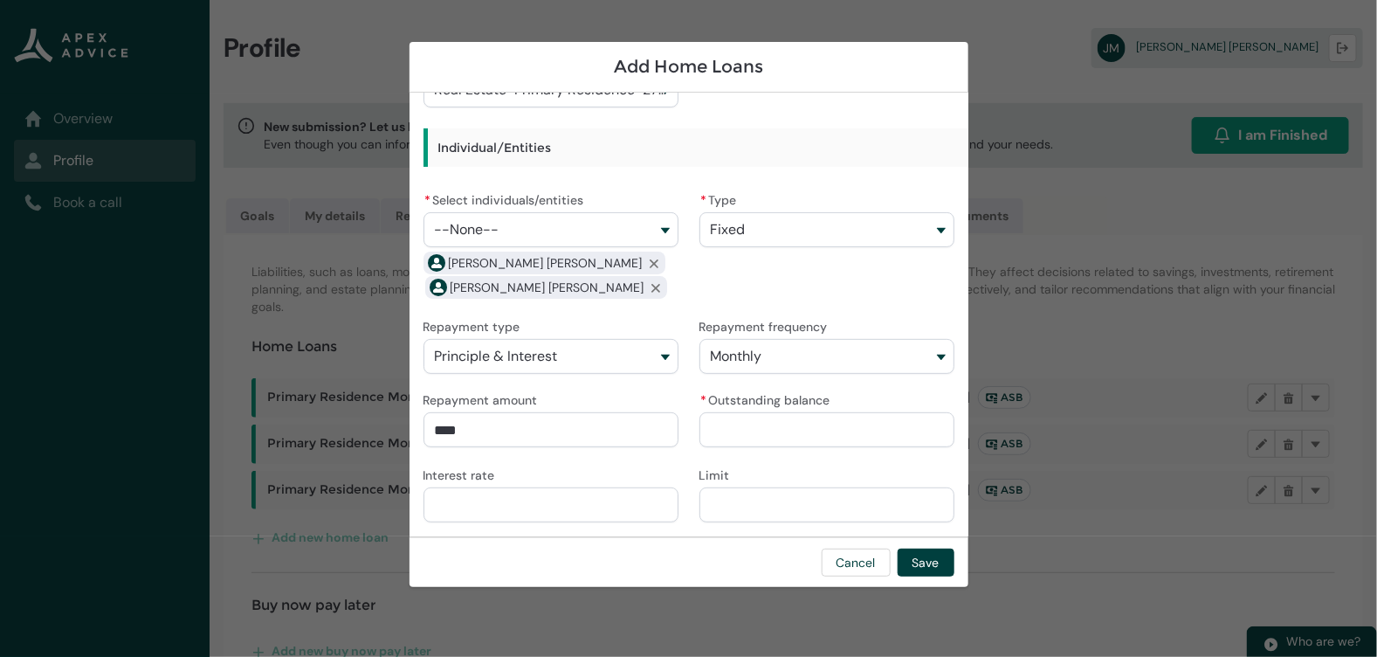
type input "*****"
type lightning-primitive-input-simple "585.95"
type input "*******"
type lightning-primitive-input-simple "8"
type input "*"
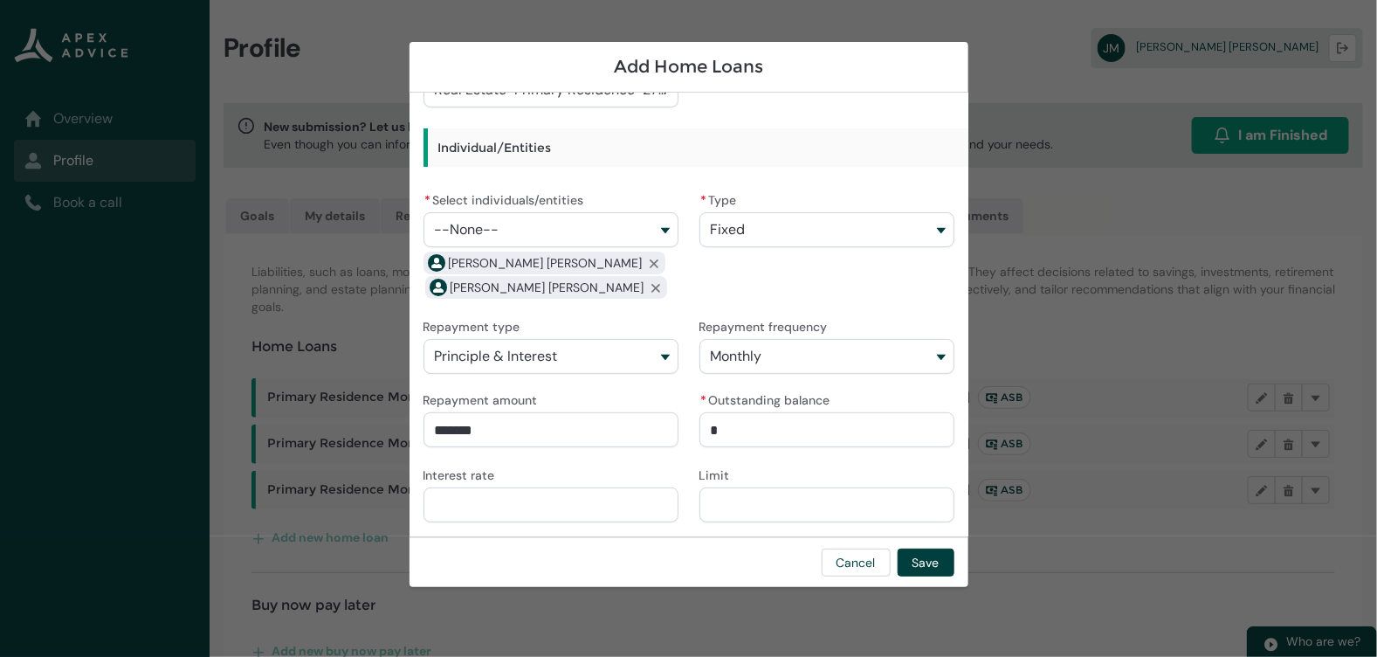
type lightning-primitive-input-simple "82"
type input "**"
type lightning-primitive-input-simple "824"
type input "***"
type lightning-primitive-input-simple "8247"
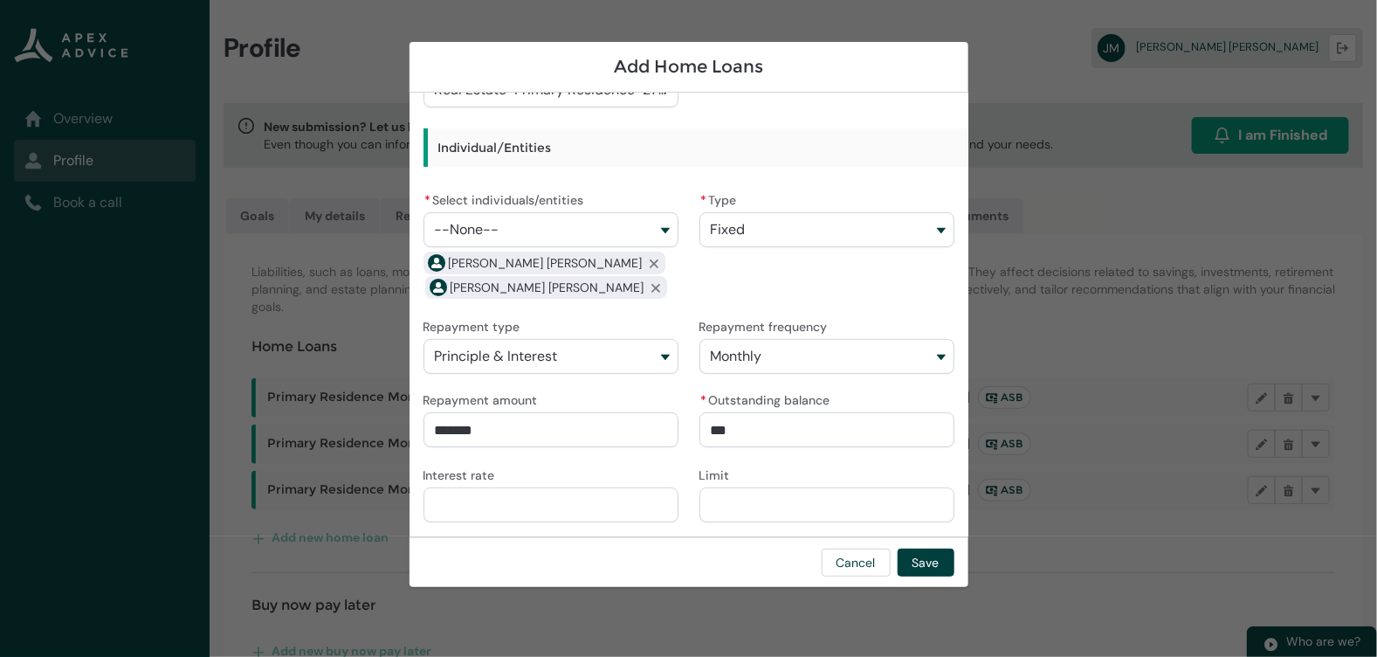
type input "****"
type lightning-primitive-input-simple "82476"
type input "*****"
type lightning-primitive-input-simple "82476."
type input "******"
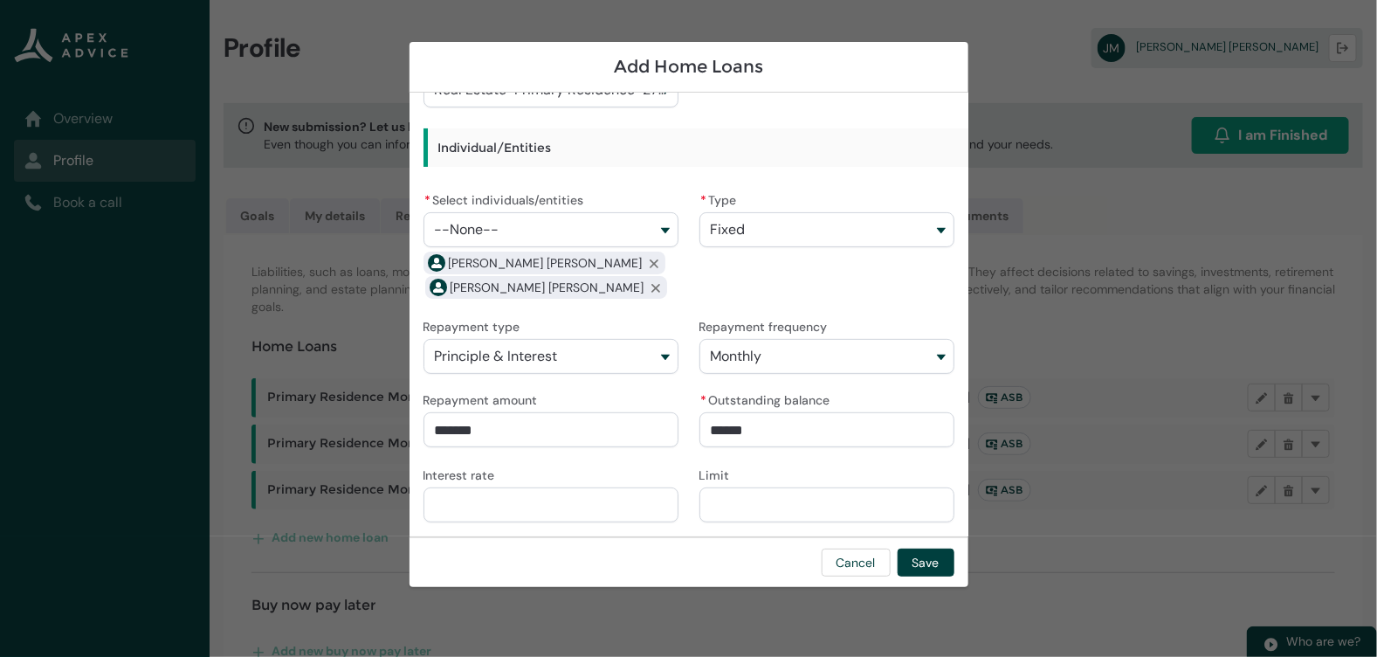
type lightning-primitive-input-simple "82476.7"
type input "*******"
type lightning-primitive-input-simple "82476.70"
type input "**********"
type lightning-primitive-input-simple "6"
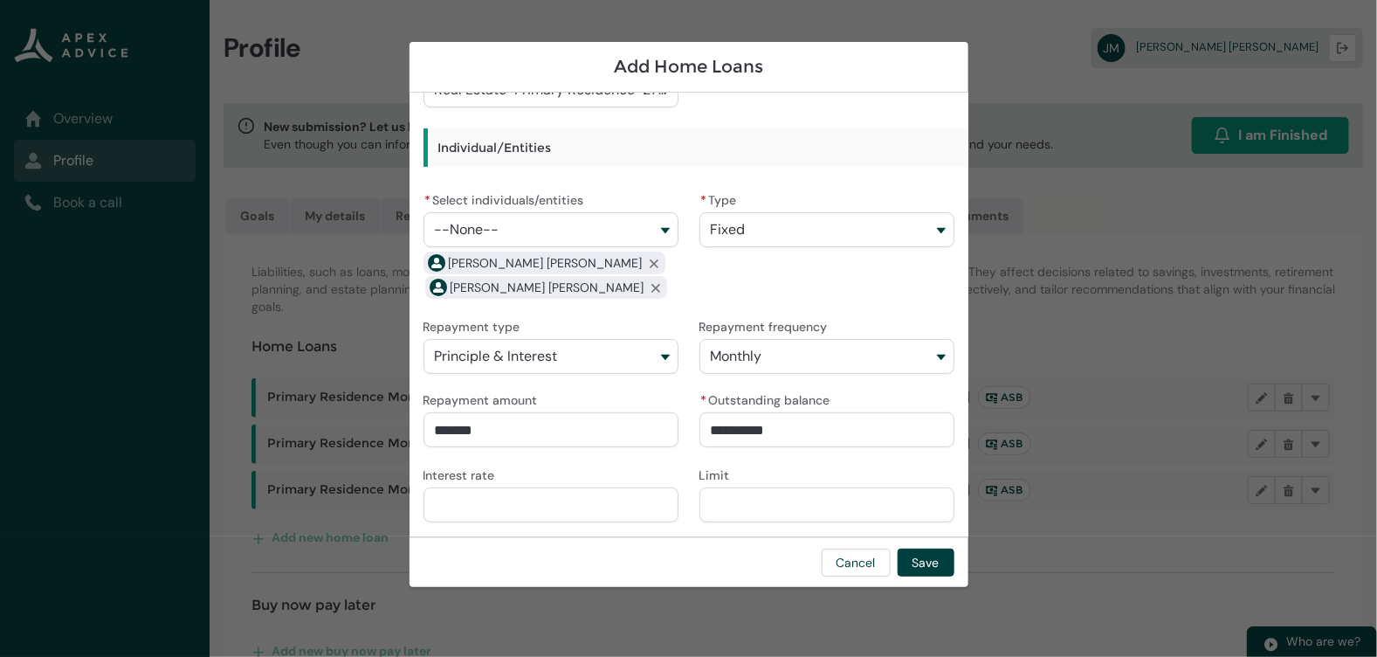
type input "*"
type lightning-primitive-input-simple "6."
type input "**"
click at [911, 569] on button "Save" at bounding box center [926, 562] width 57 height 28
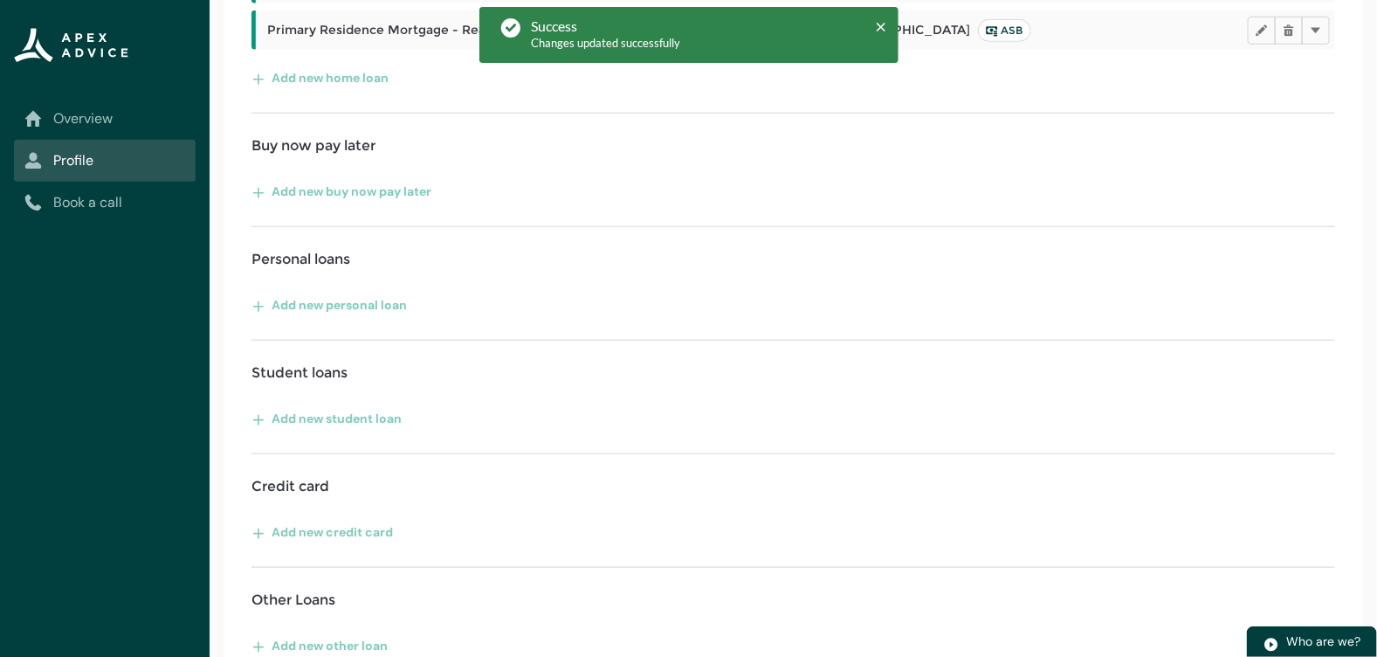
scroll to position [532, 0]
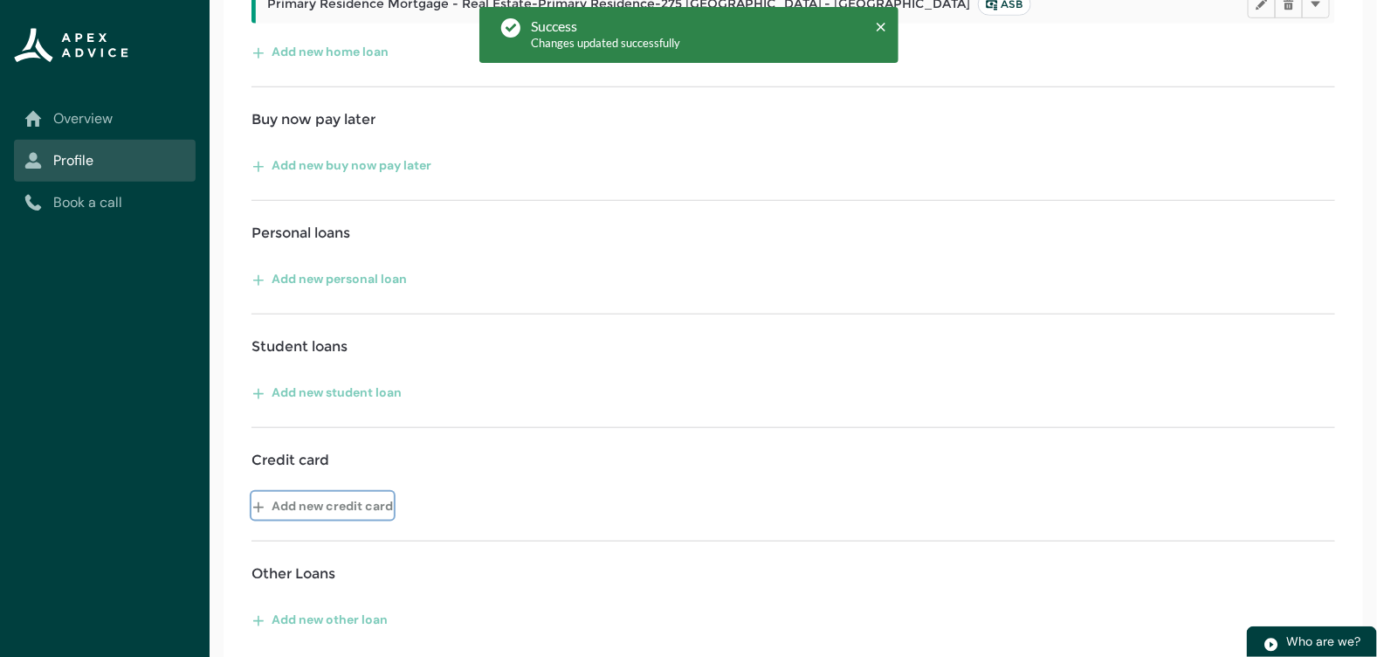
click at [355, 494] on button "Add new credit card" at bounding box center [323, 506] width 142 height 28
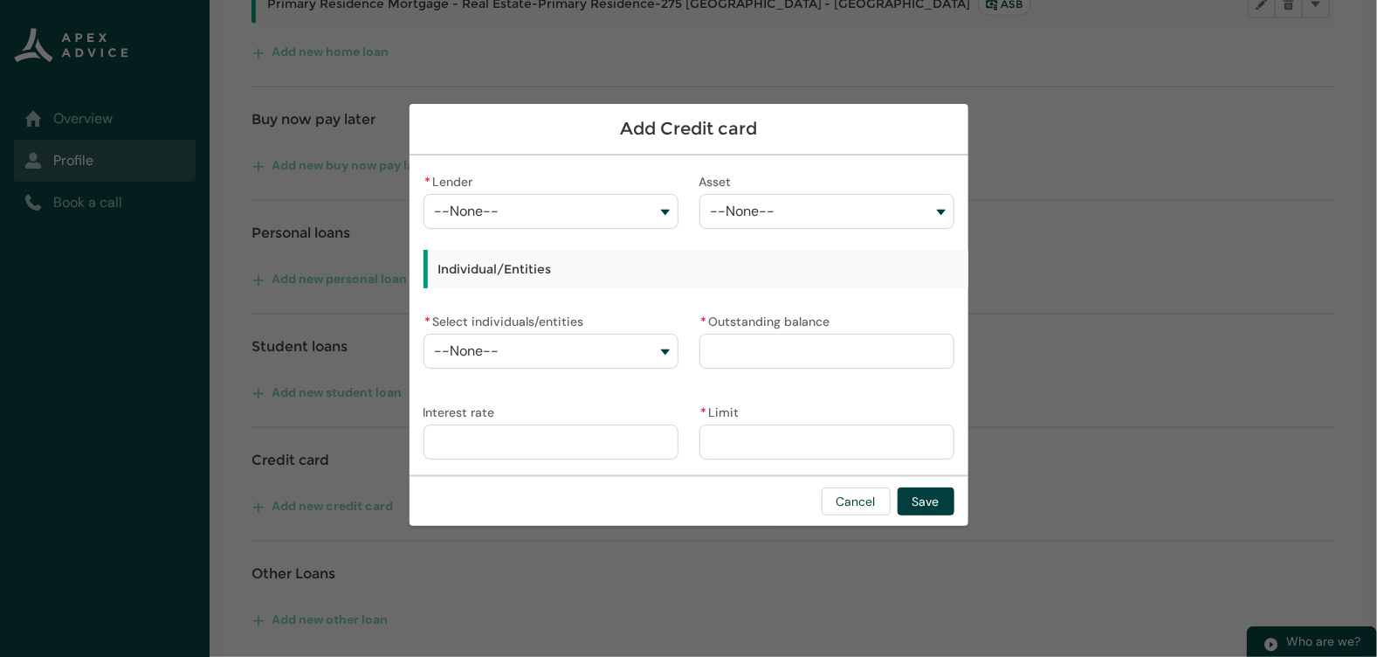
click at [583, 205] on button "--None--" at bounding box center [551, 211] width 255 height 35
click at [757, 203] on span "--None--" at bounding box center [743, 211] width 65 height 16
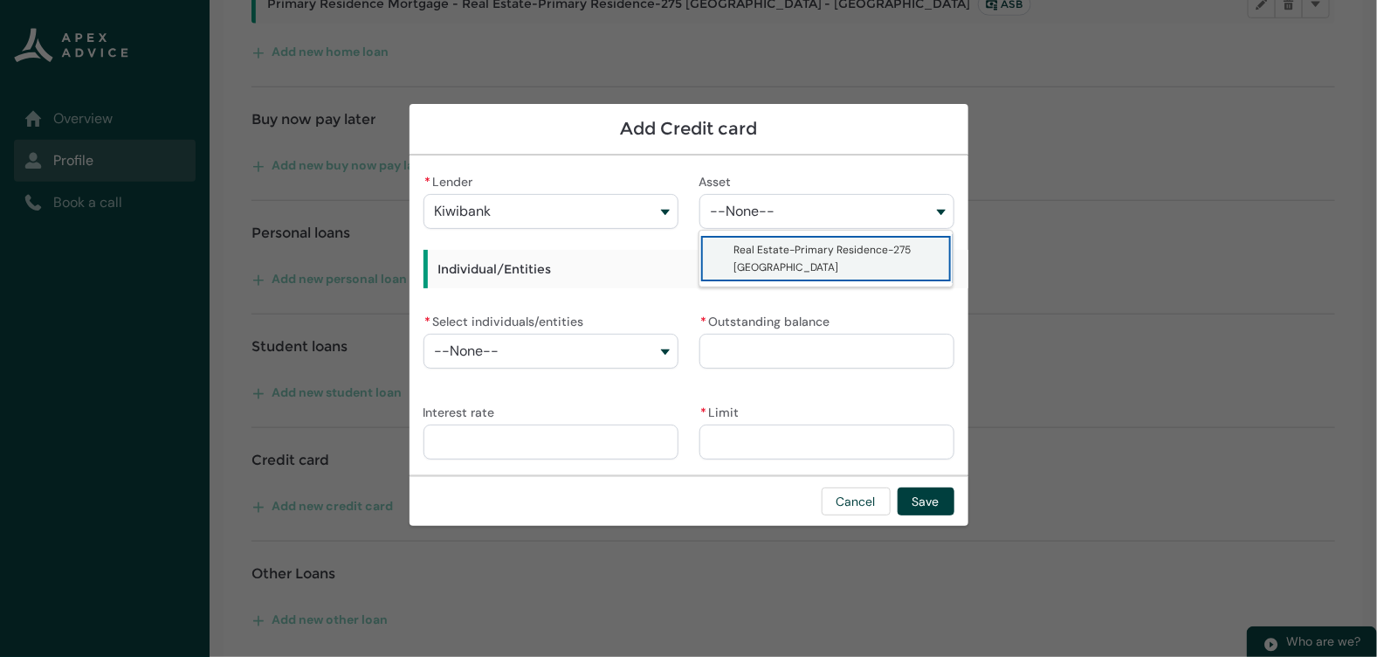
click at [770, 252] on span "Real Estate-Primary Residence-275 [GEOGRAPHIC_DATA]" at bounding box center [822, 258] width 177 height 31
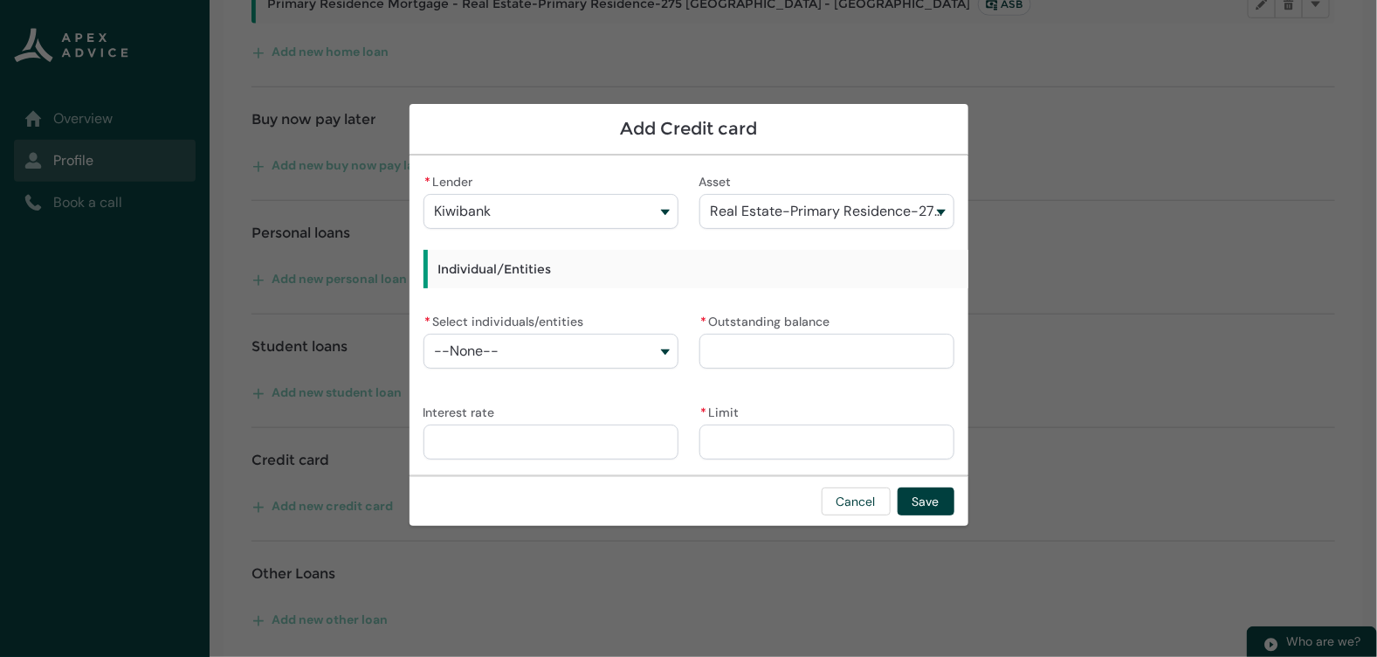
click at [607, 346] on button "--None--" at bounding box center [551, 351] width 255 height 35
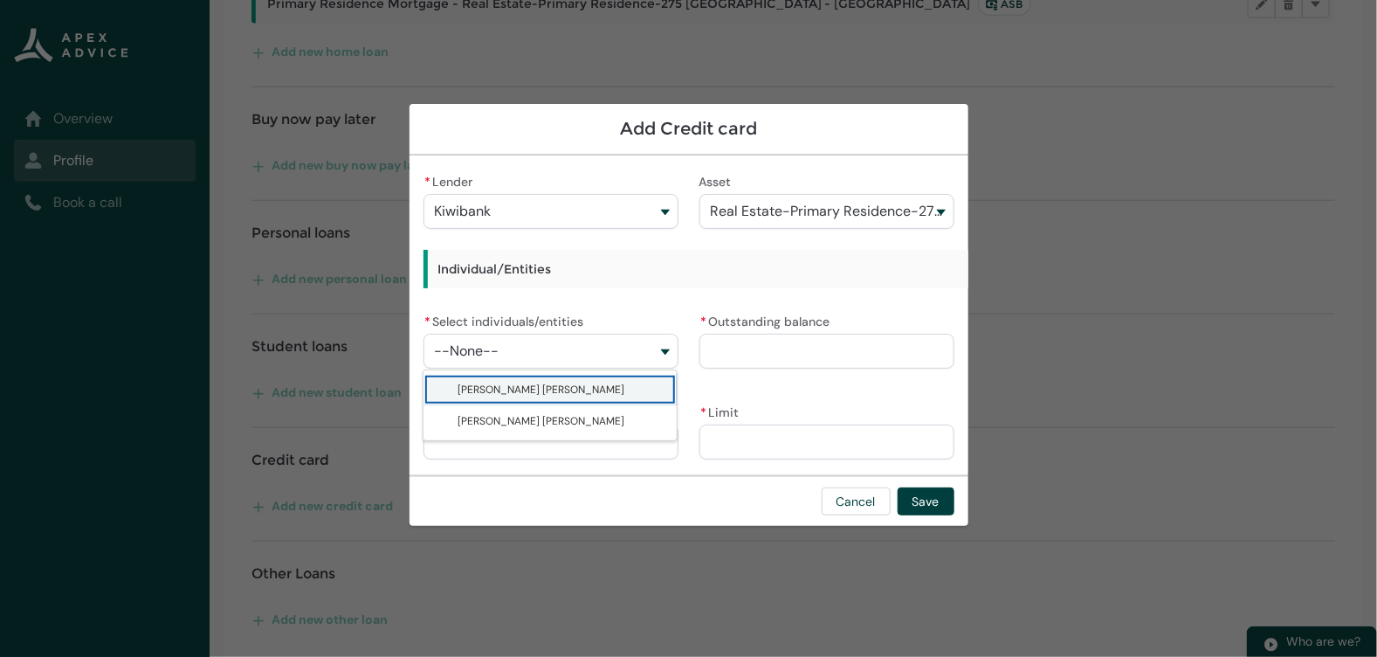
drag, startPoint x: 606, startPoint y: 401, endPoint x: 602, endPoint y: 370, distance: 30.9
click at [606, 400] on lightning-base-combobox-item "[PERSON_NAME] [PERSON_NAME]" at bounding box center [550, 389] width 253 height 31
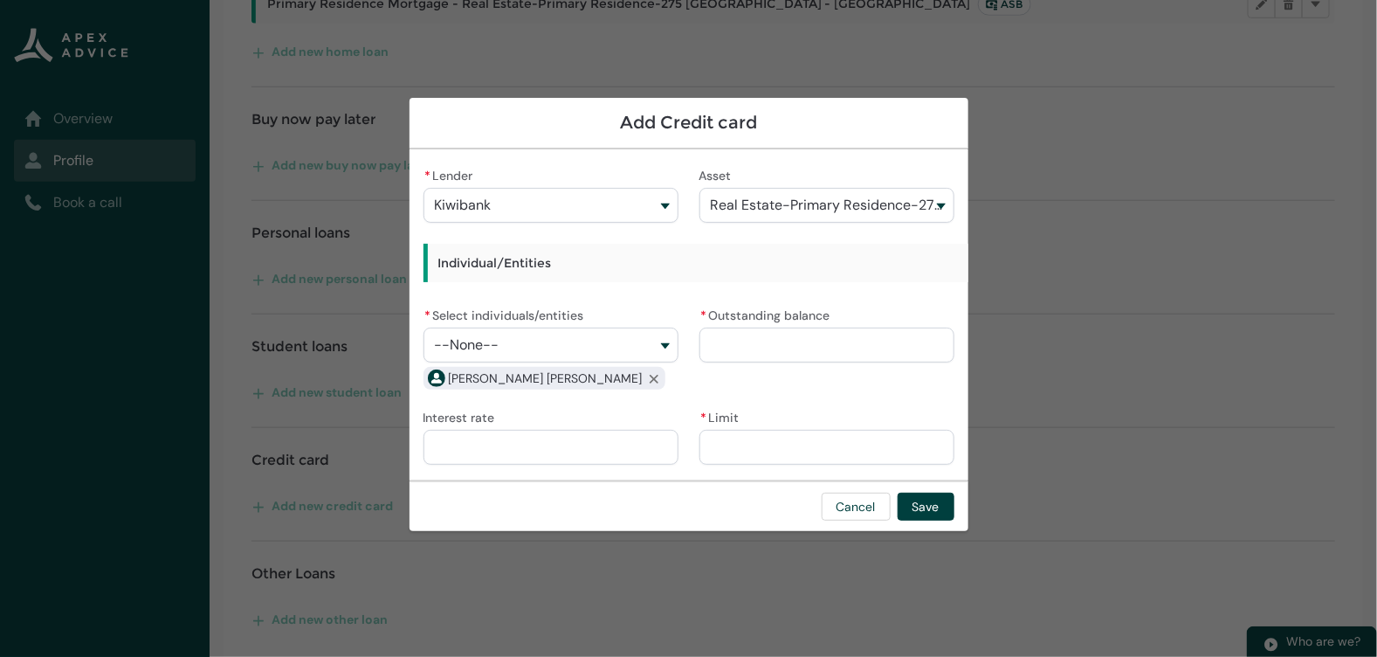
click at [601, 349] on button "--None--" at bounding box center [551, 345] width 255 height 35
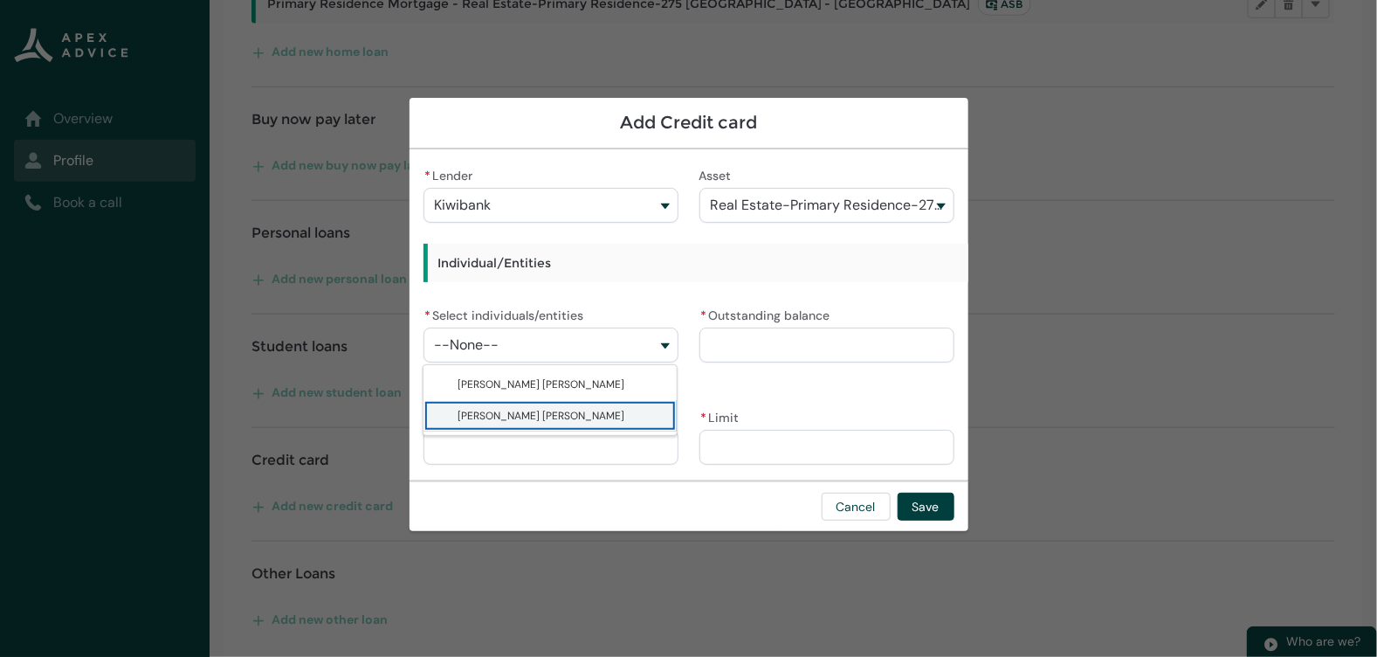
click at [595, 417] on span "[PERSON_NAME] [PERSON_NAME]" at bounding box center [563, 415] width 208 height 17
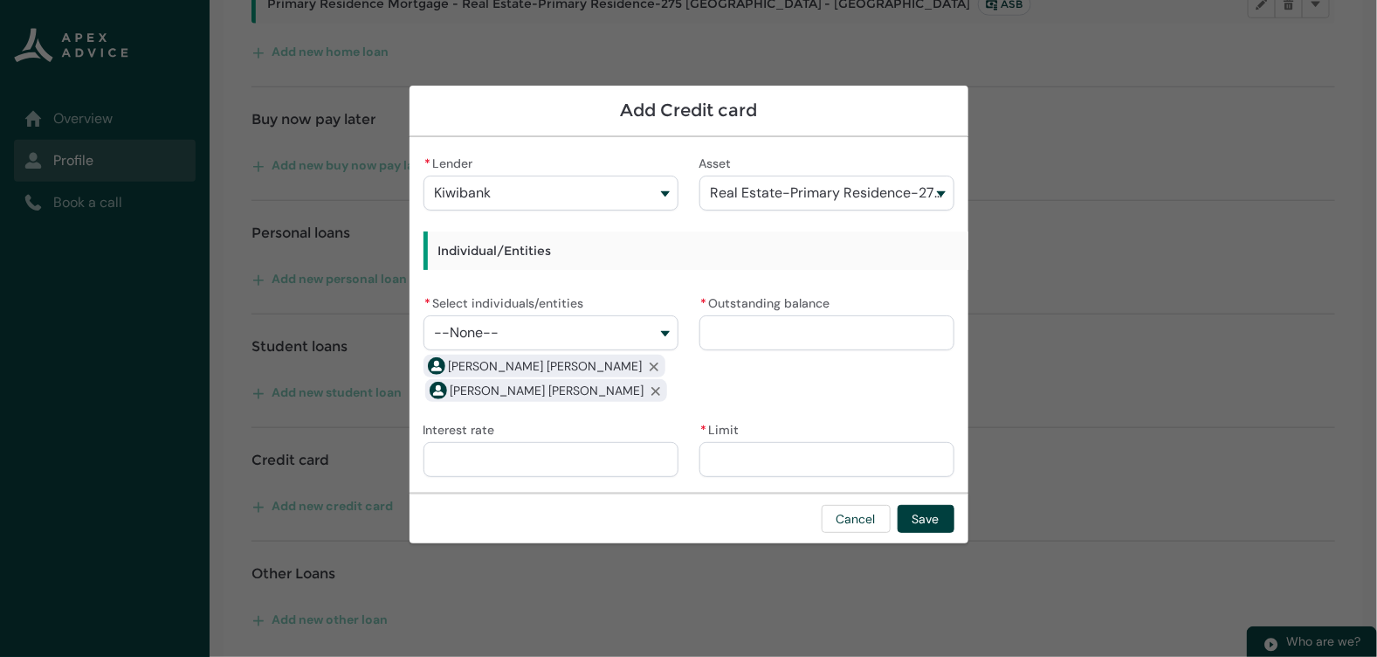
click at [750, 321] on input "* Outstanding balance" at bounding box center [827, 332] width 255 height 35
click at [610, 465] on input "Interest rate" at bounding box center [551, 459] width 255 height 35
click at [748, 466] on input "* Limit" at bounding box center [827, 459] width 255 height 35
click at [925, 512] on button "Save" at bounding box center [926, 519] width 57 height 28
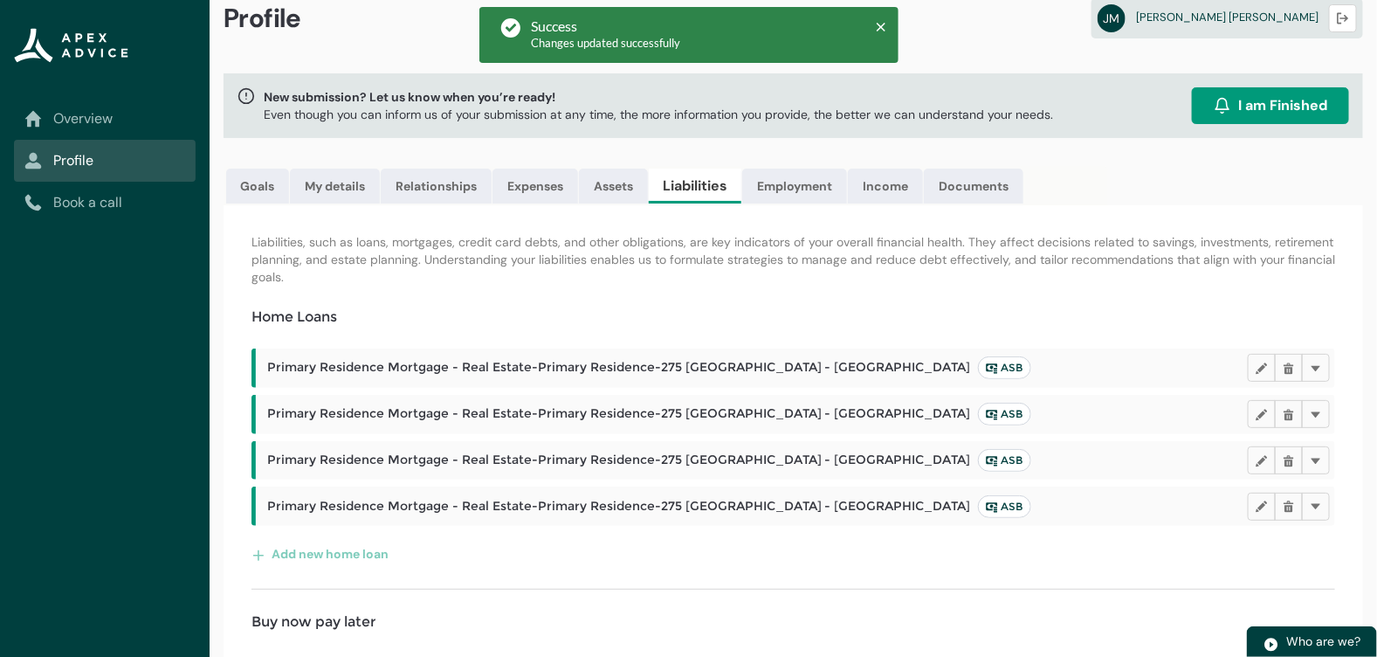
scroll to position [0, 0]
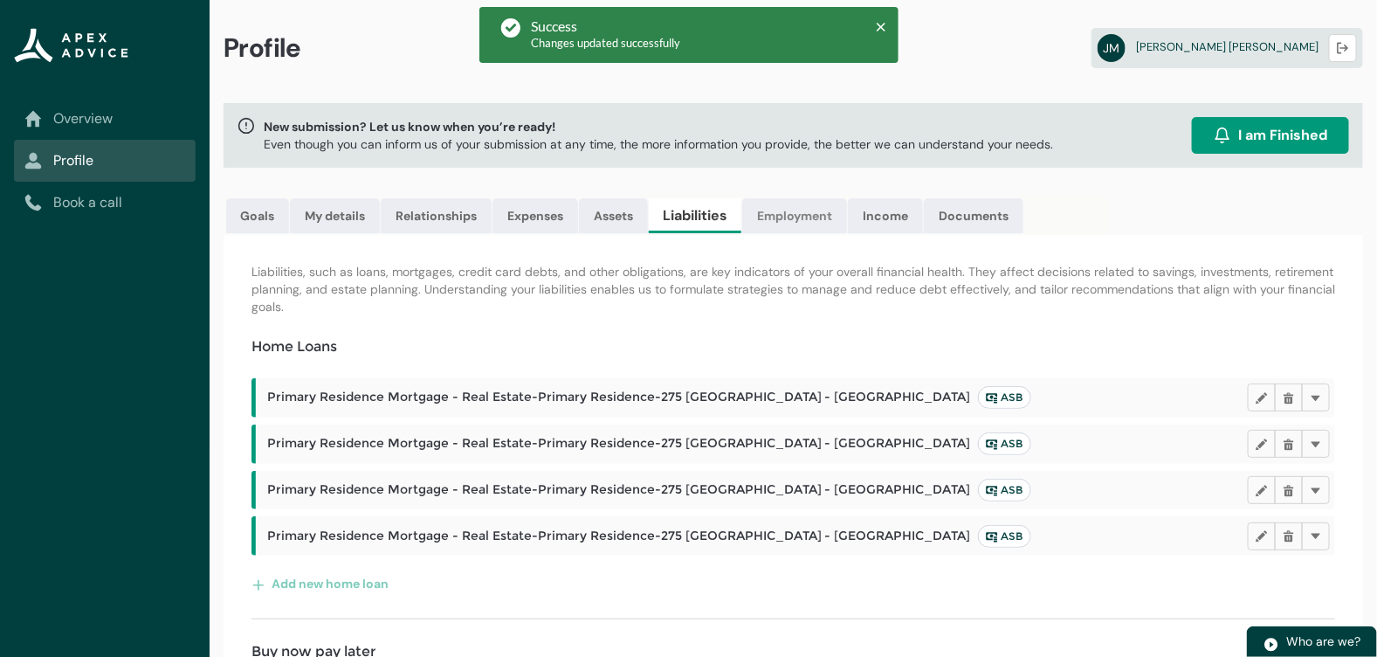
click at [812, 227] on link "Employment" at bounding box center [794, 215] width 105 height 35
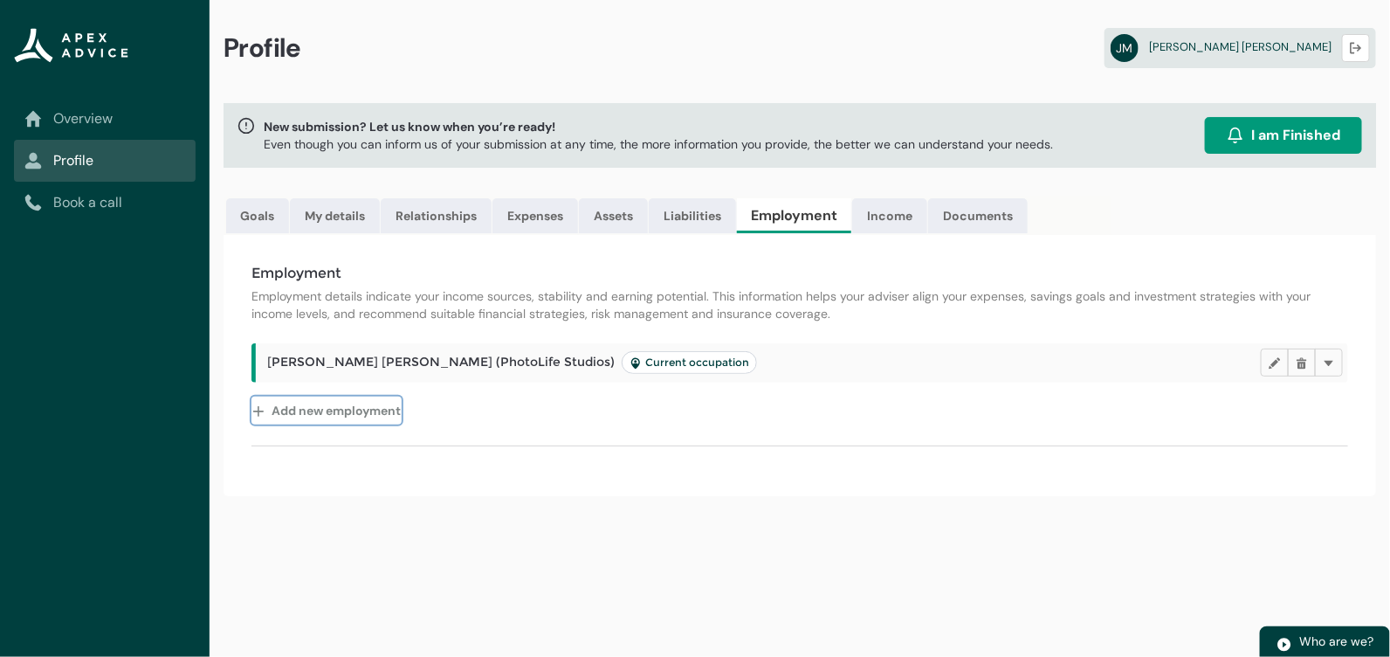
click at [390, 407] on button "Add new employment" at bounding box center [327, 411] width 150 height 28
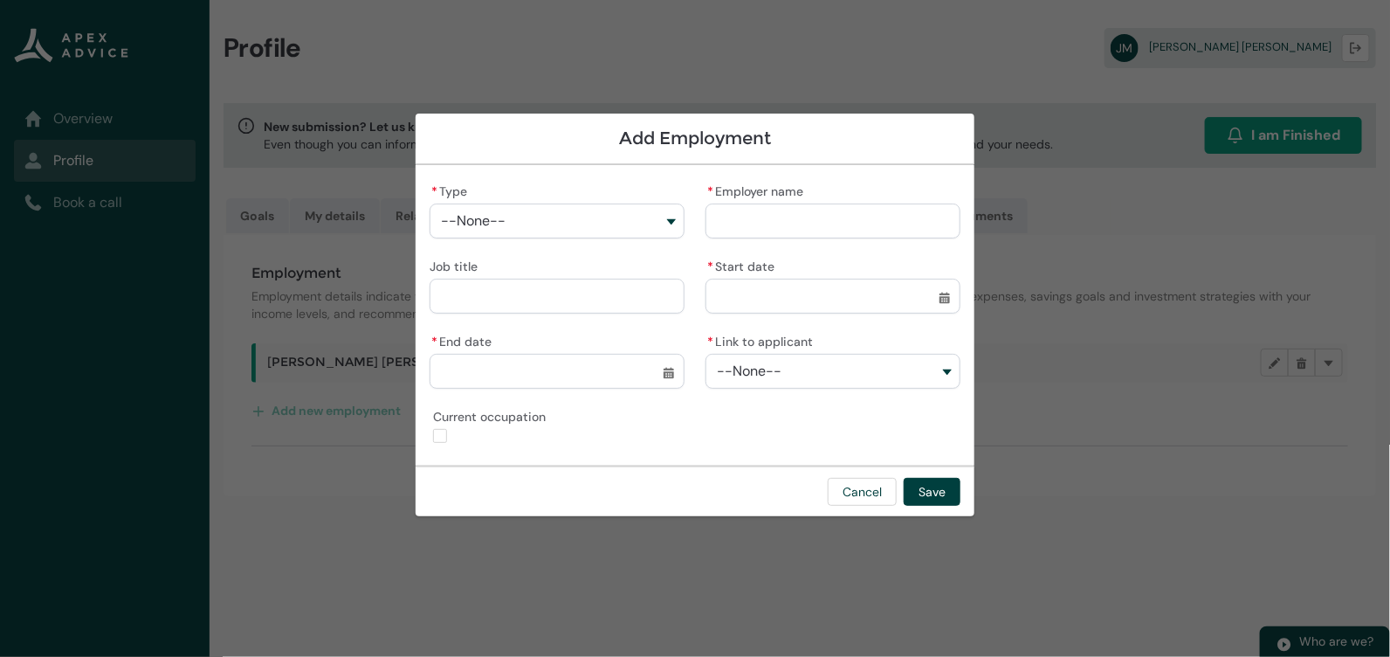
click at [630, 234] on button "--None--" at bounding box center [557, 220] width 255 height 35
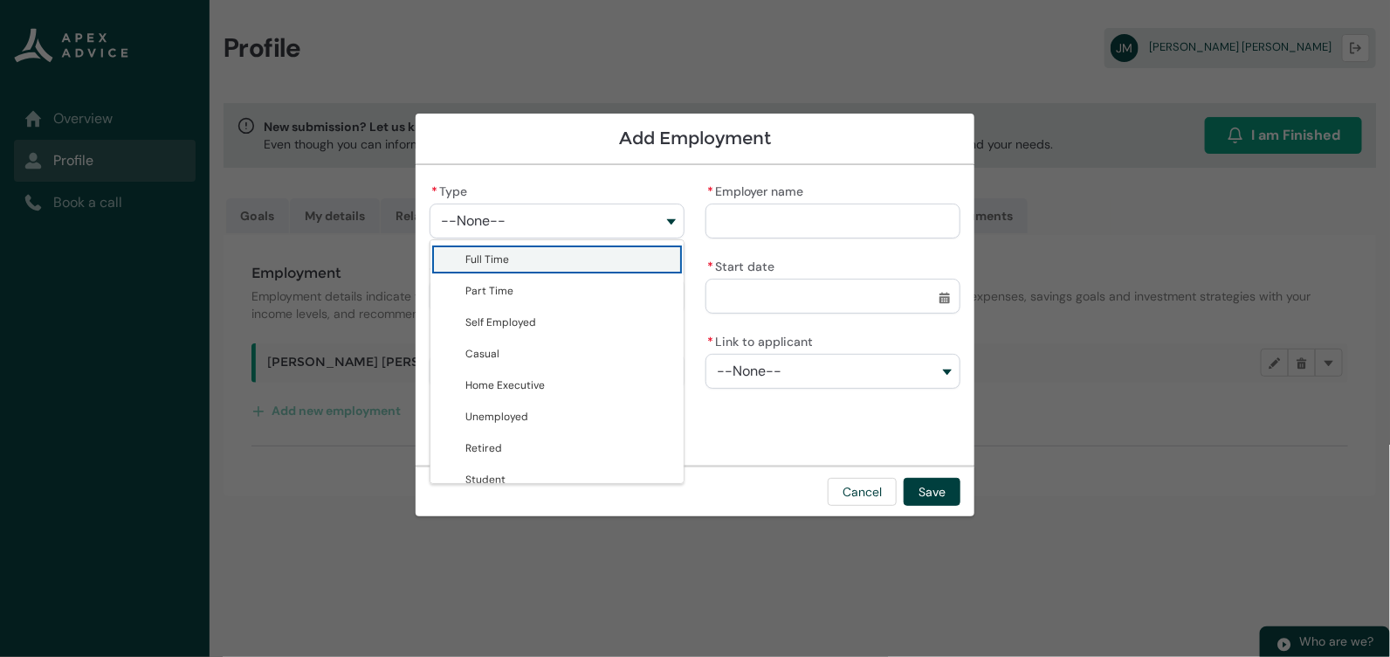
click at [630, 269] on lightning-base-combobox-item "Full Time" at bounding box center [557, 259] width 253 height 31
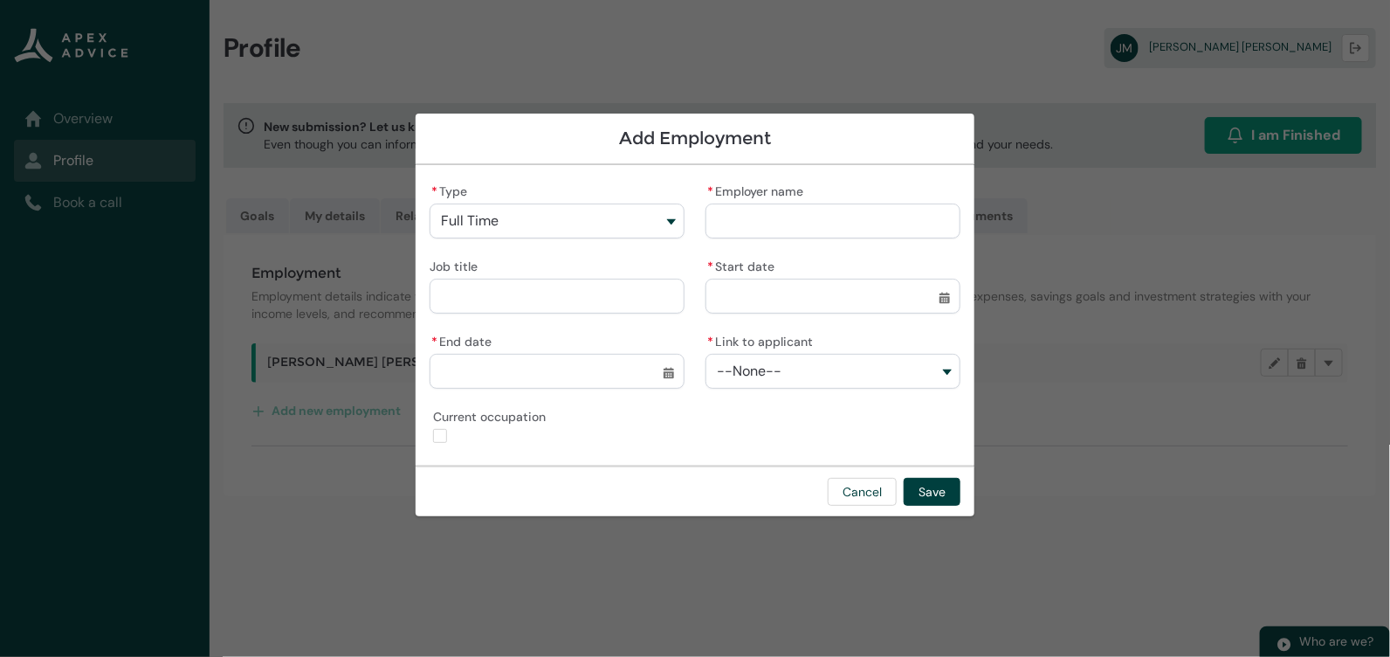
click at [772, 224] on input "* Employer name" at bounding box center [833, 220] width 255 height 35
click at [866, 500] on button "Cancel" at bounding box center [862, 492] width 69 height 28
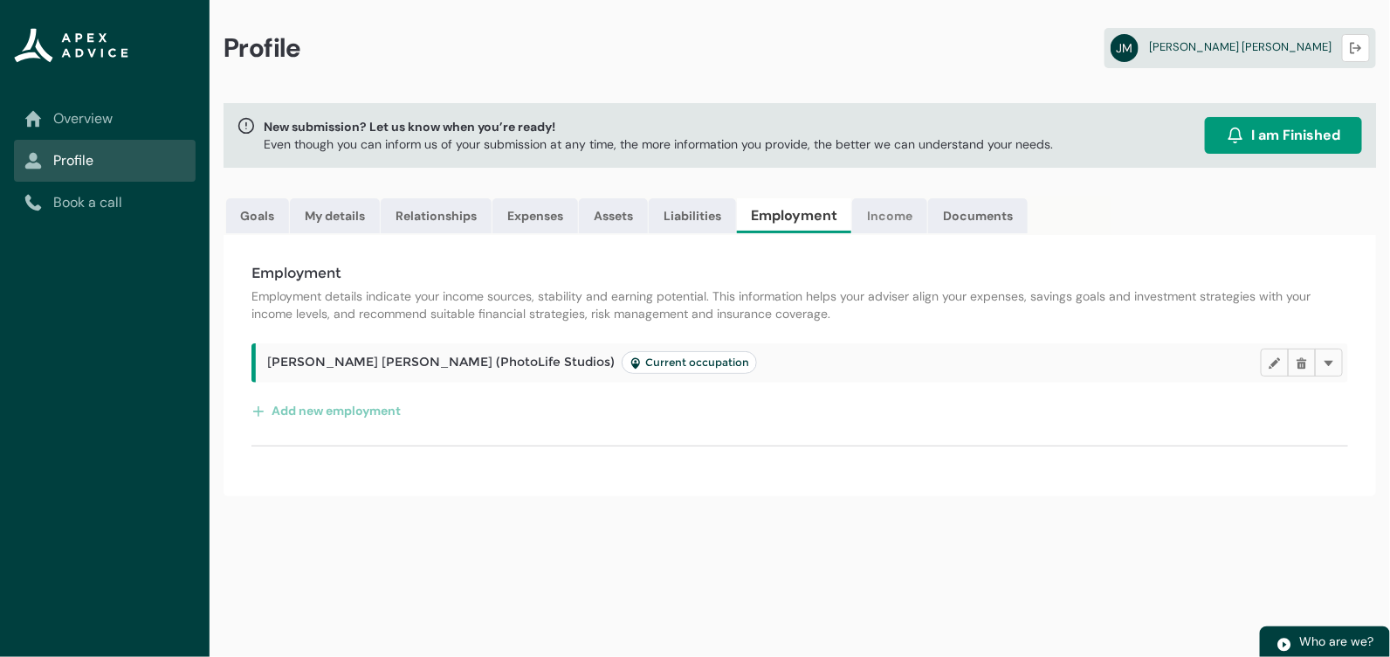
click at [882, 232] on link "Income" at bounding box center [889, 215] width 75 height 35
click at [1005, 210] on link "Documents" at bounding box center [973, 215] width 100 height 35
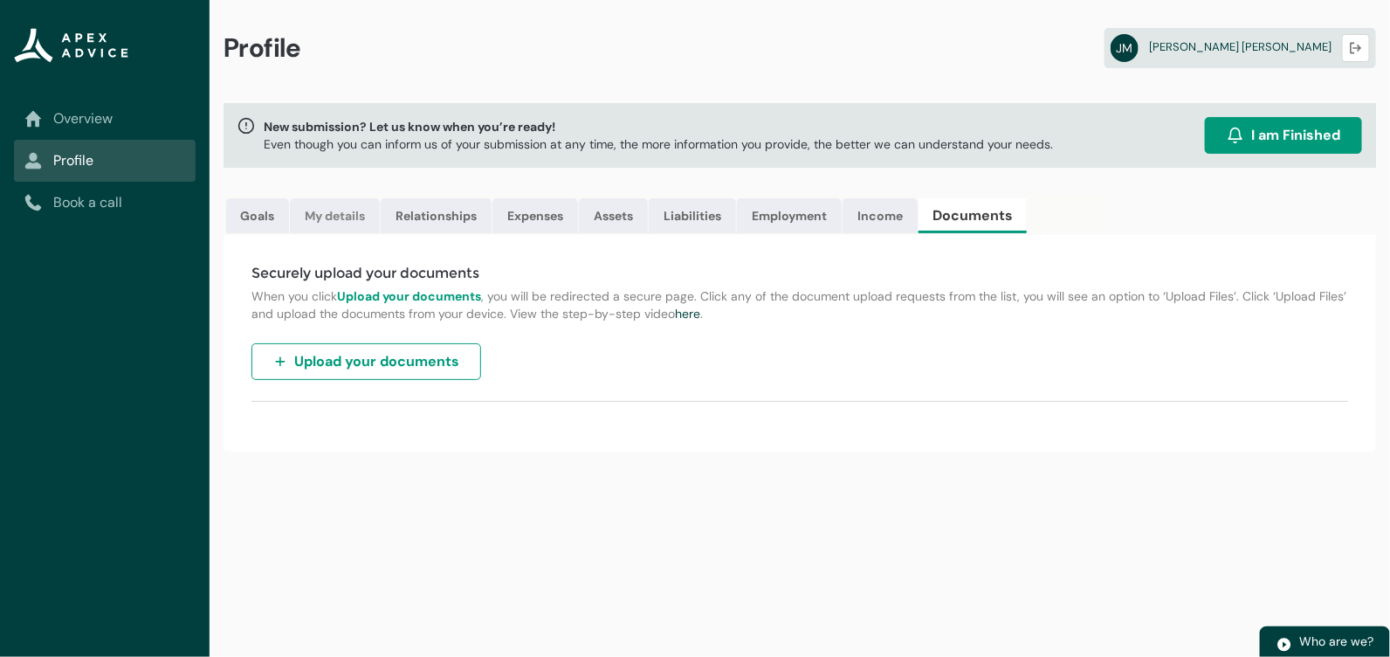
click at [337, 219] on link "My details" at bounding box center [335, 215] width 90 height 35
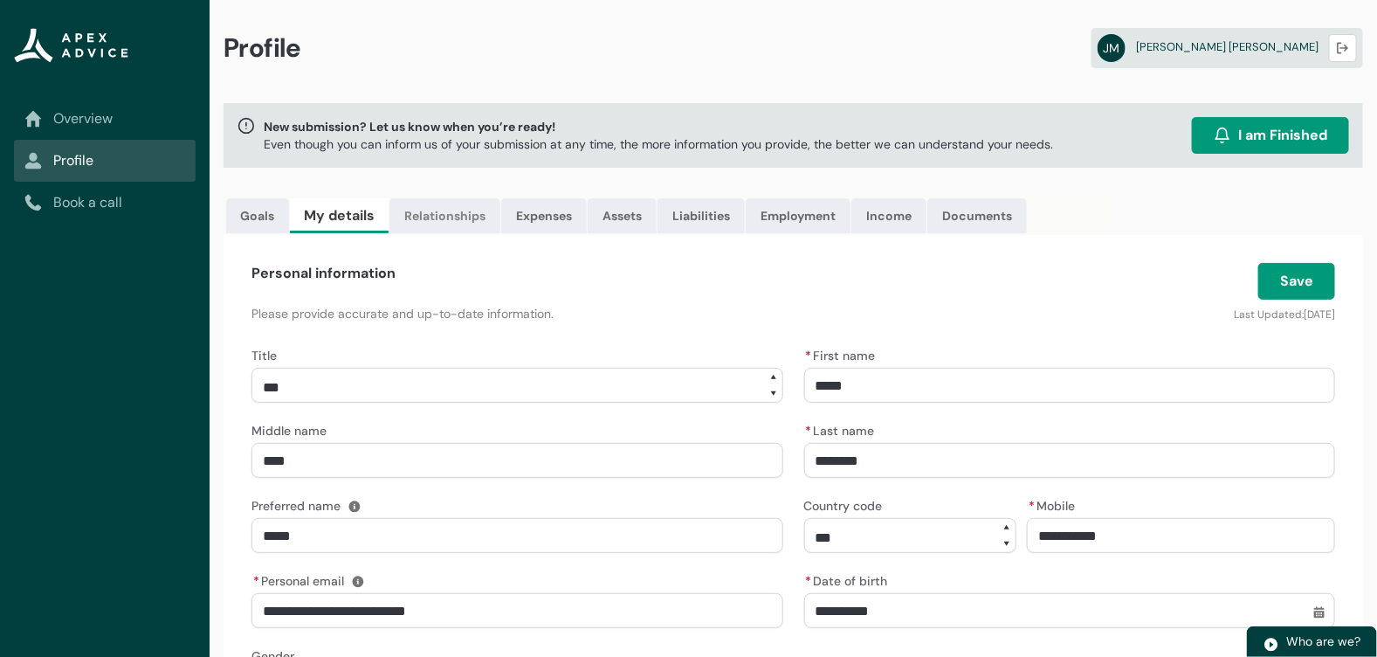
click at [433, 214] on link "Relationships" at bounding box center [445, 215] width 111 height 35
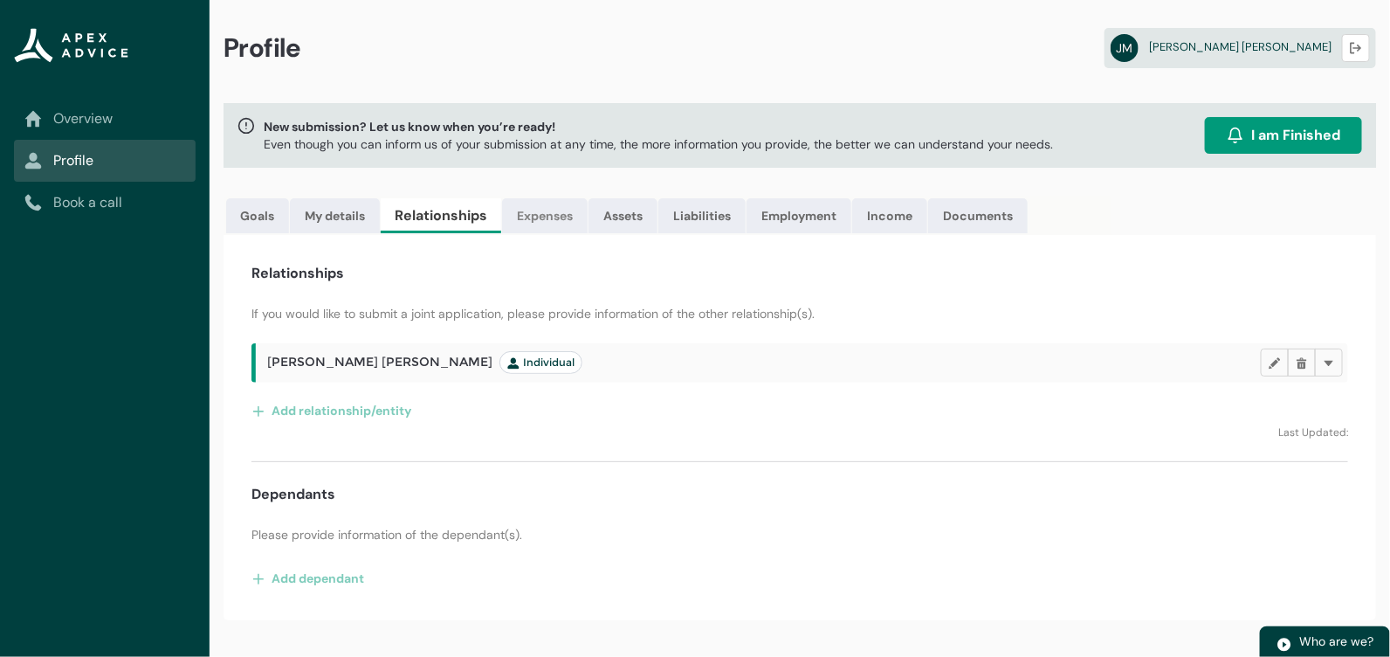
click at [534, 215] on link "Expenses" at bounding box center [545, 215] width 86 height 35
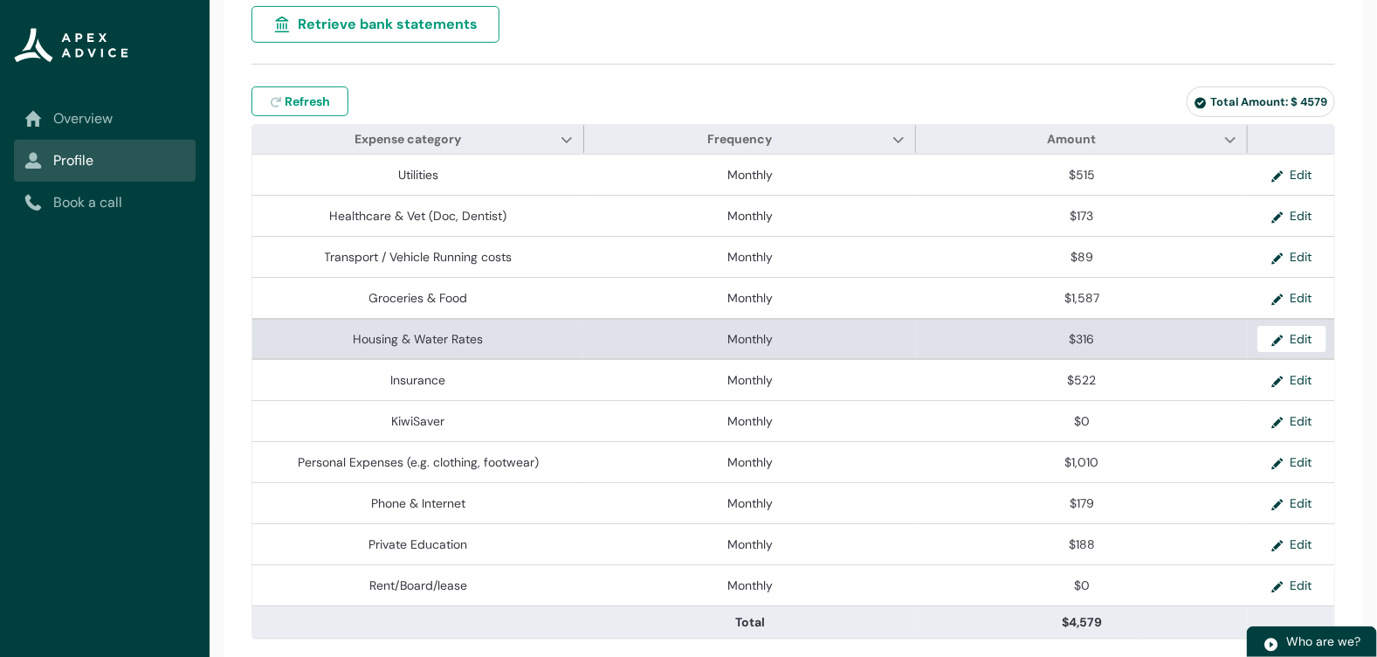
scroll to position [341, 0]
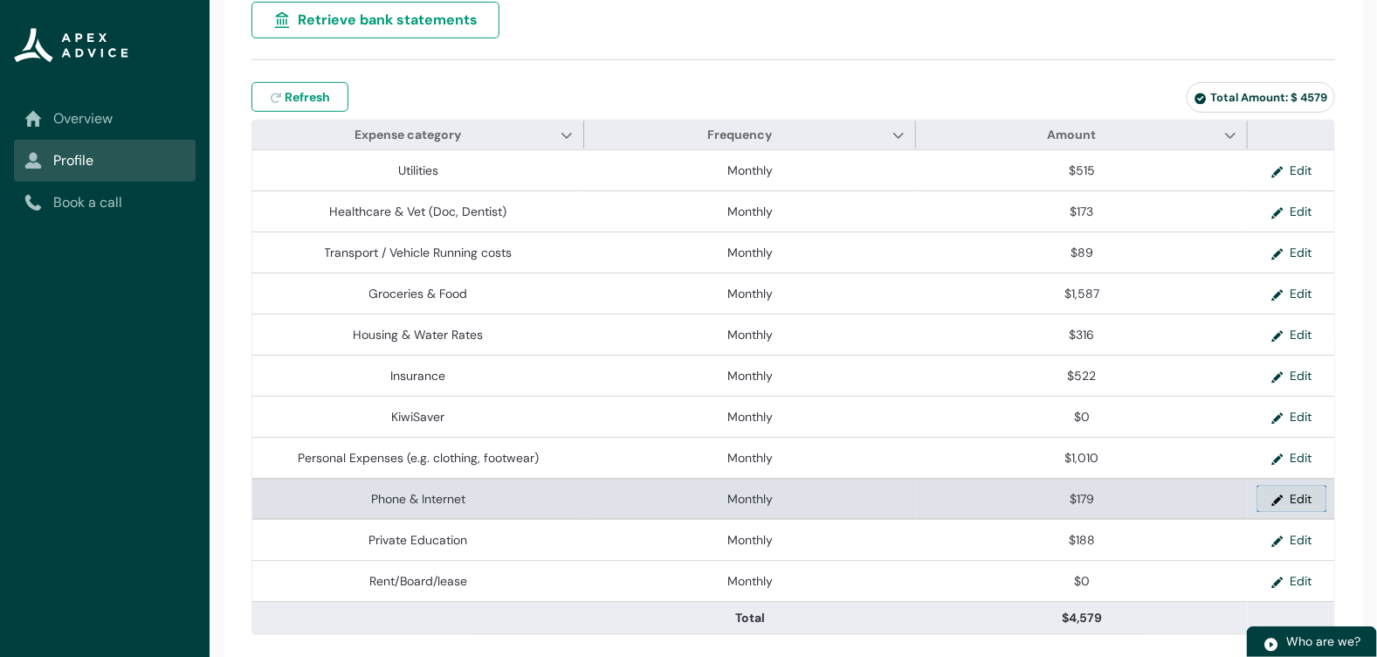
click at [1267, 494] on button "Edit" at bounding box center [1292, 499] width 69 height 26
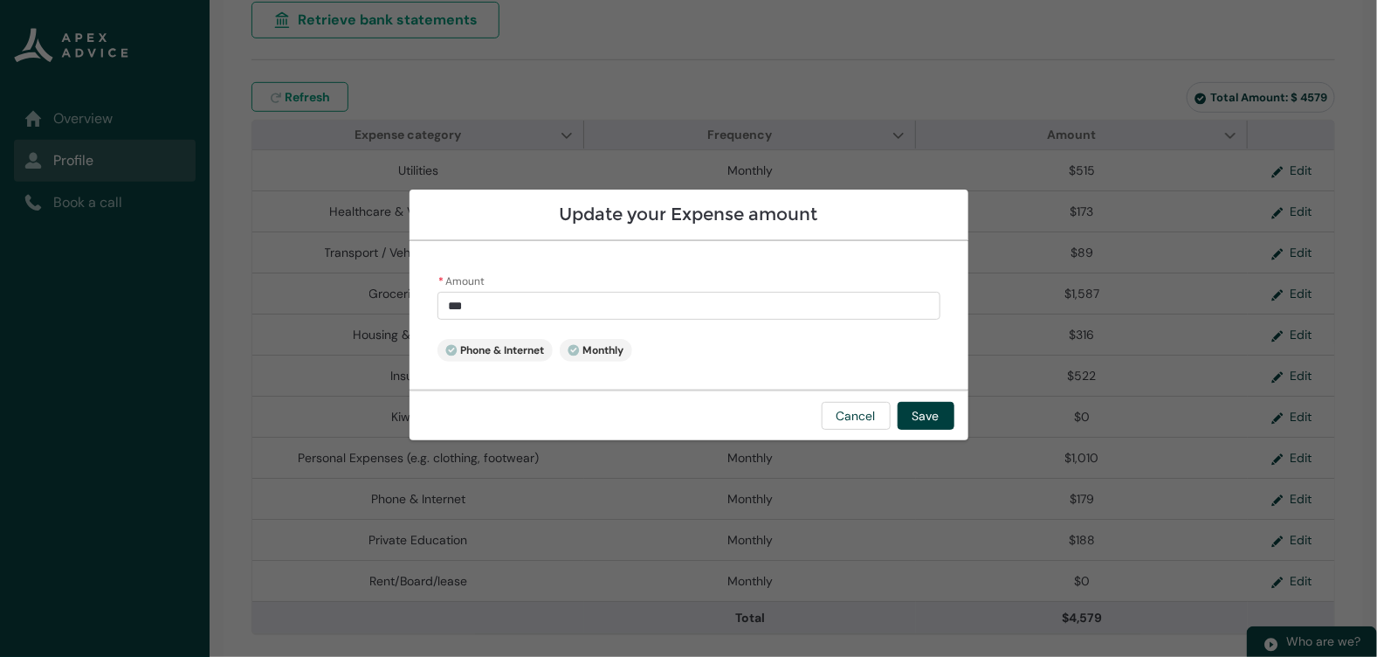
drag, startPoint x: 538, startPoint y: 307, endPoint x: 420, endPoint y: 311, distance: 118.0
click at [420, 311] on div "* Amount *** Phone & Internet Monthly" at bounding box center [689, 315] width 559 height 148
click at [911, 417] on button "Save" at bounding box center [926, 416] width 57 height 28
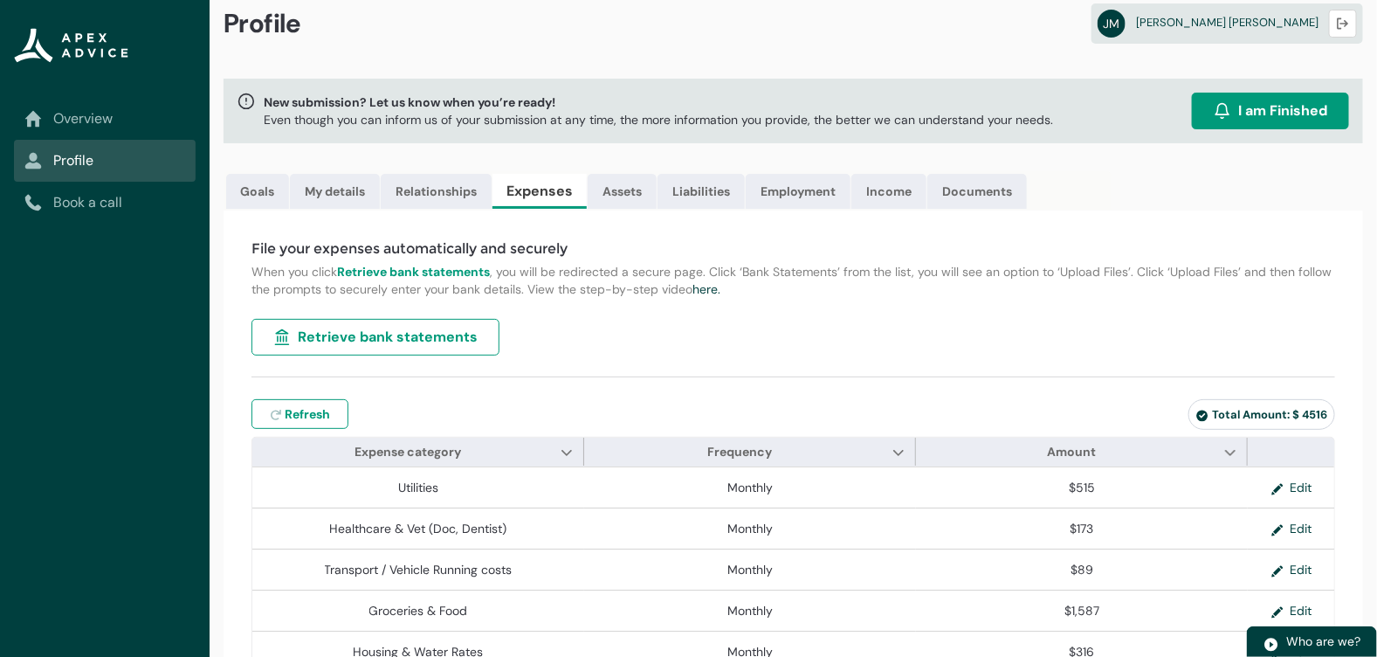
scroll to position [0, 0]
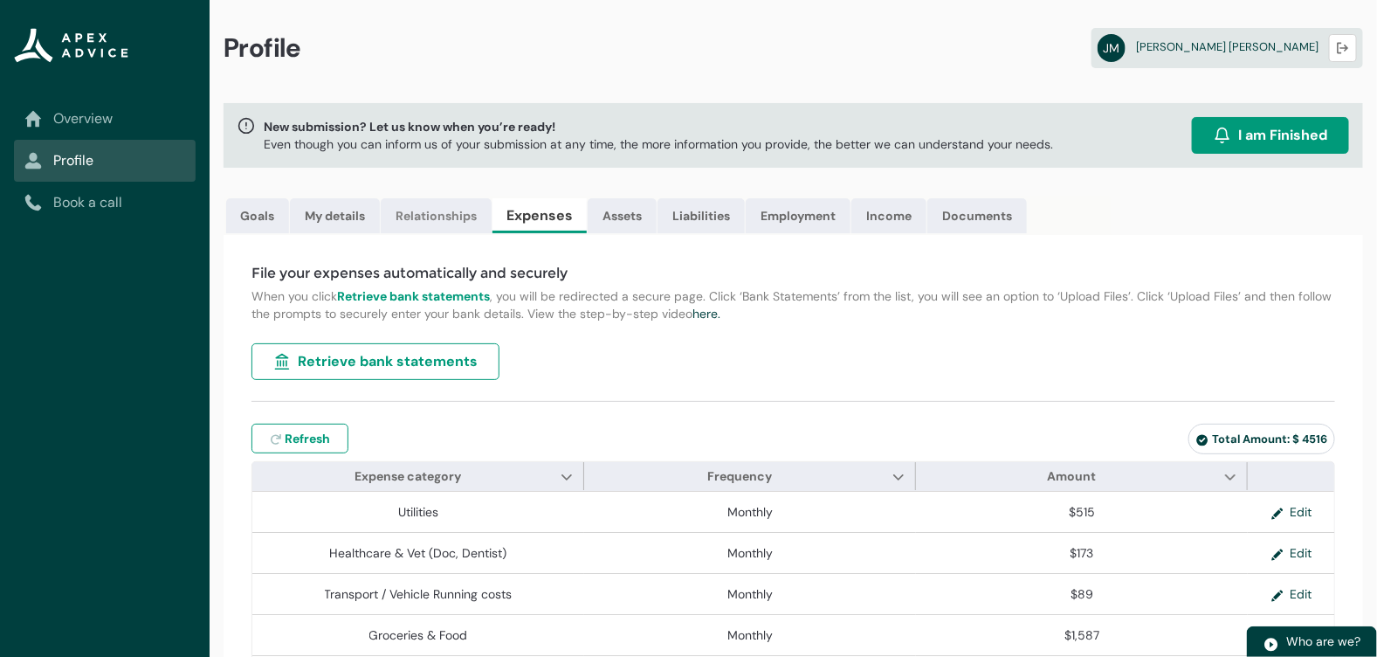
click at [417, 220] on link "Relationships" at bounding box center [436, 215] width 111 height 35
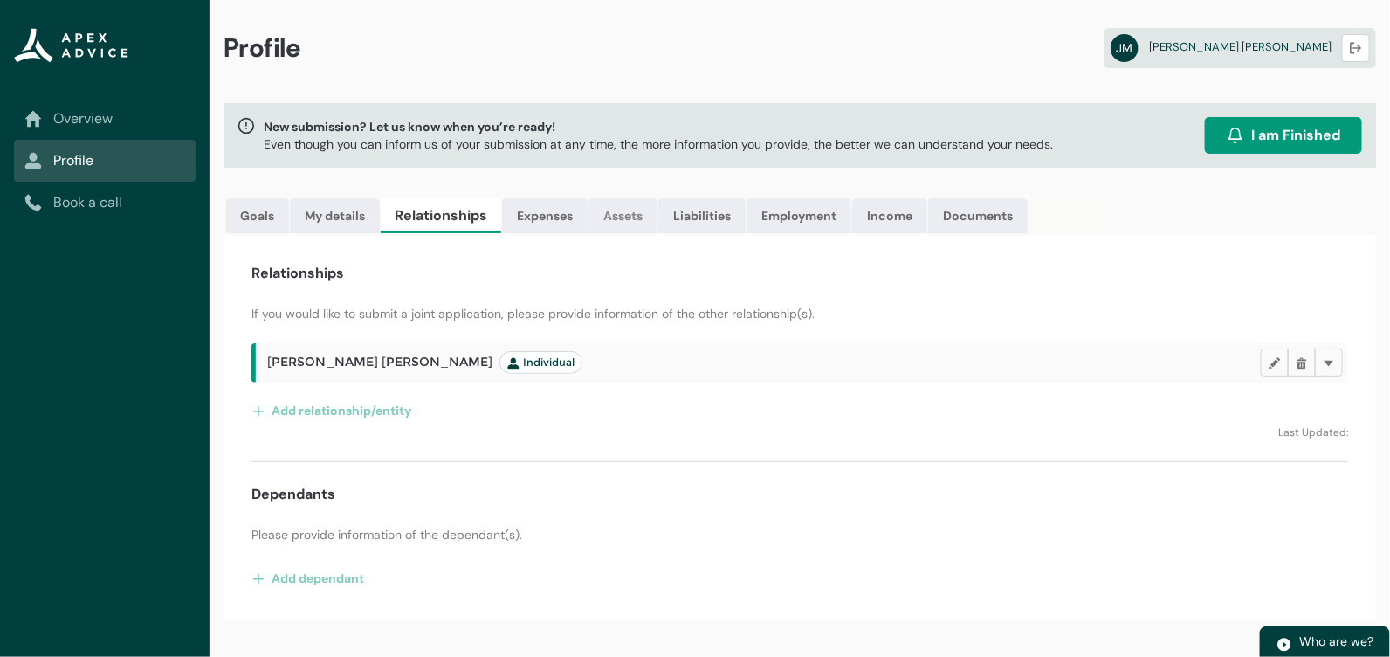
click at [620, 226] on link "Assets" at bounding box center [623, 215] width 69 height 35
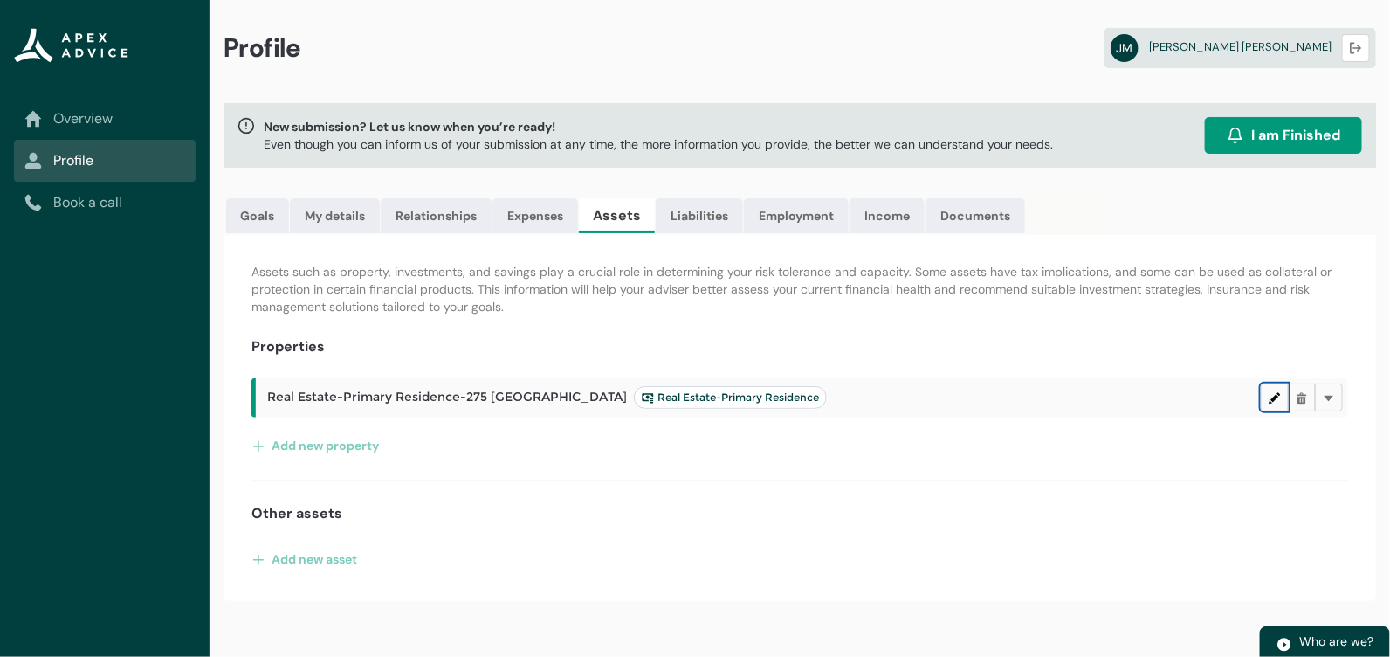
click at [1274, 392] on lightning-primitive-icon "button" at bounding box center [1275, 397] width 12 height 13
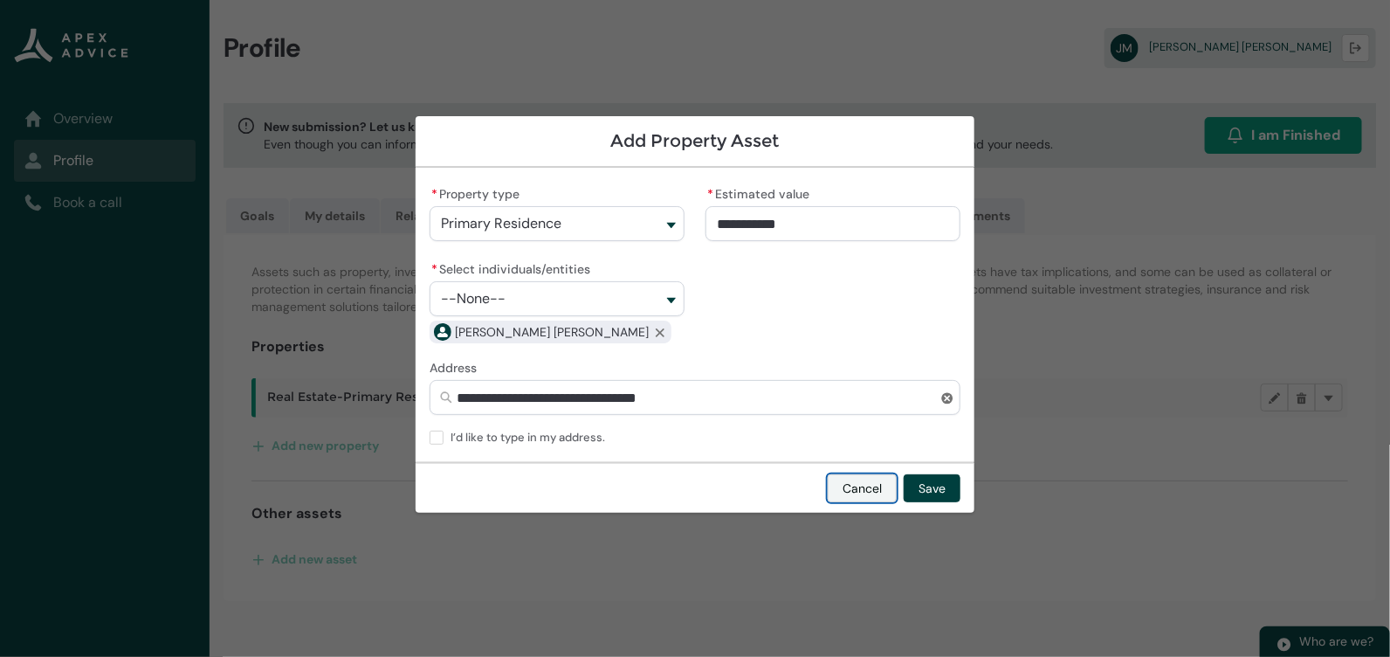
click at [886, 495] on button "Cancel" at bounding box center [862, 488] width 69 height 28
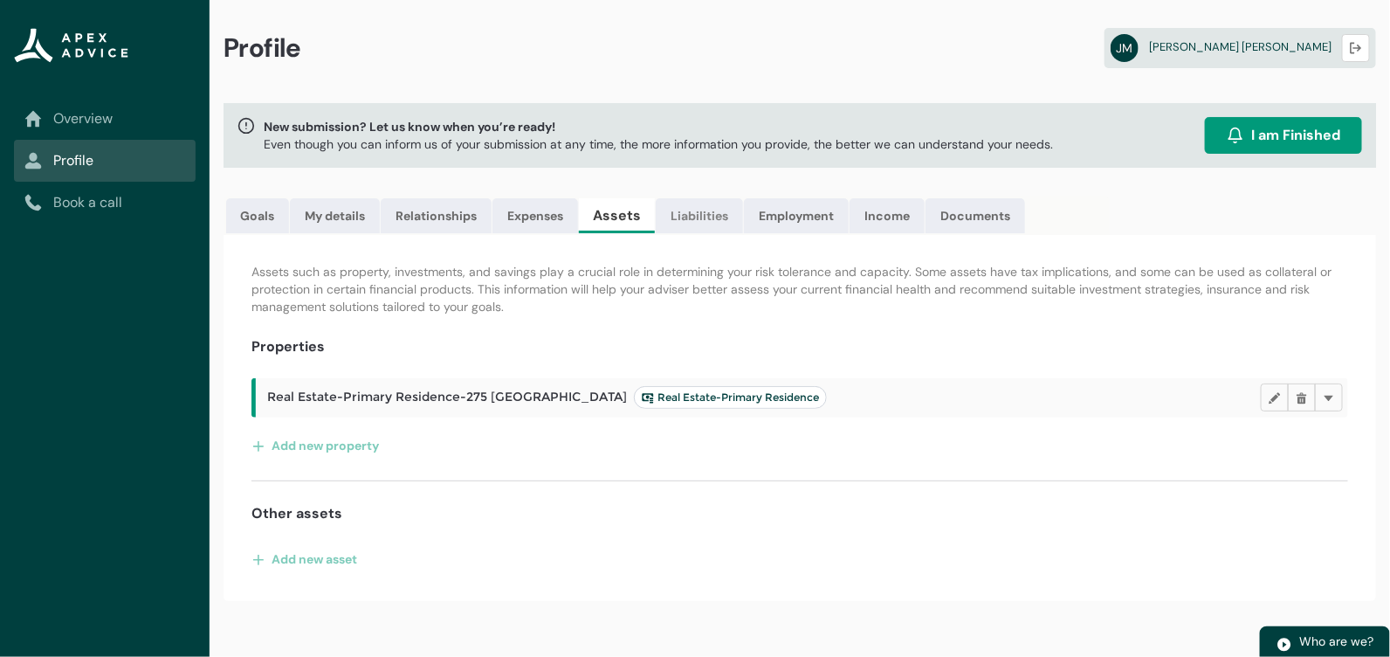
click at [708, 221] on link "Liabilities" at bounding box center [699, 215] width 87 height 35
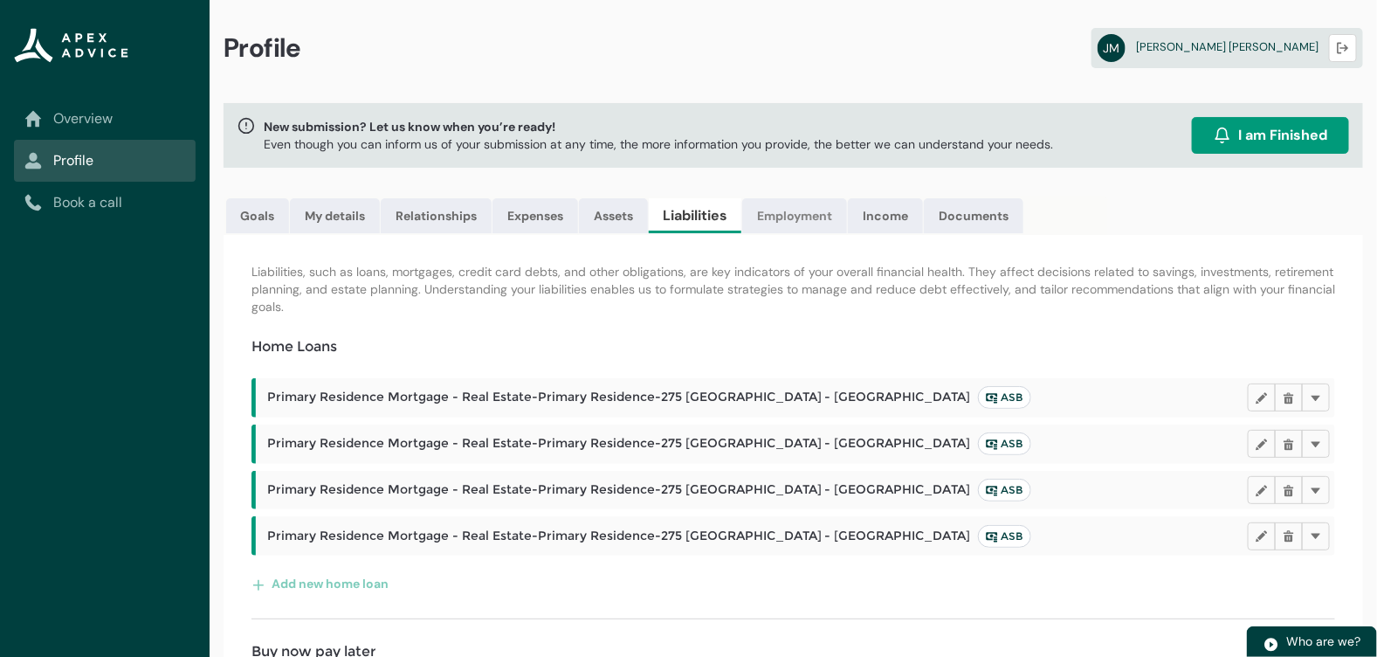
click at [801, 220] on link "Employment" at bounding box center [794, 215] width 105 height 35
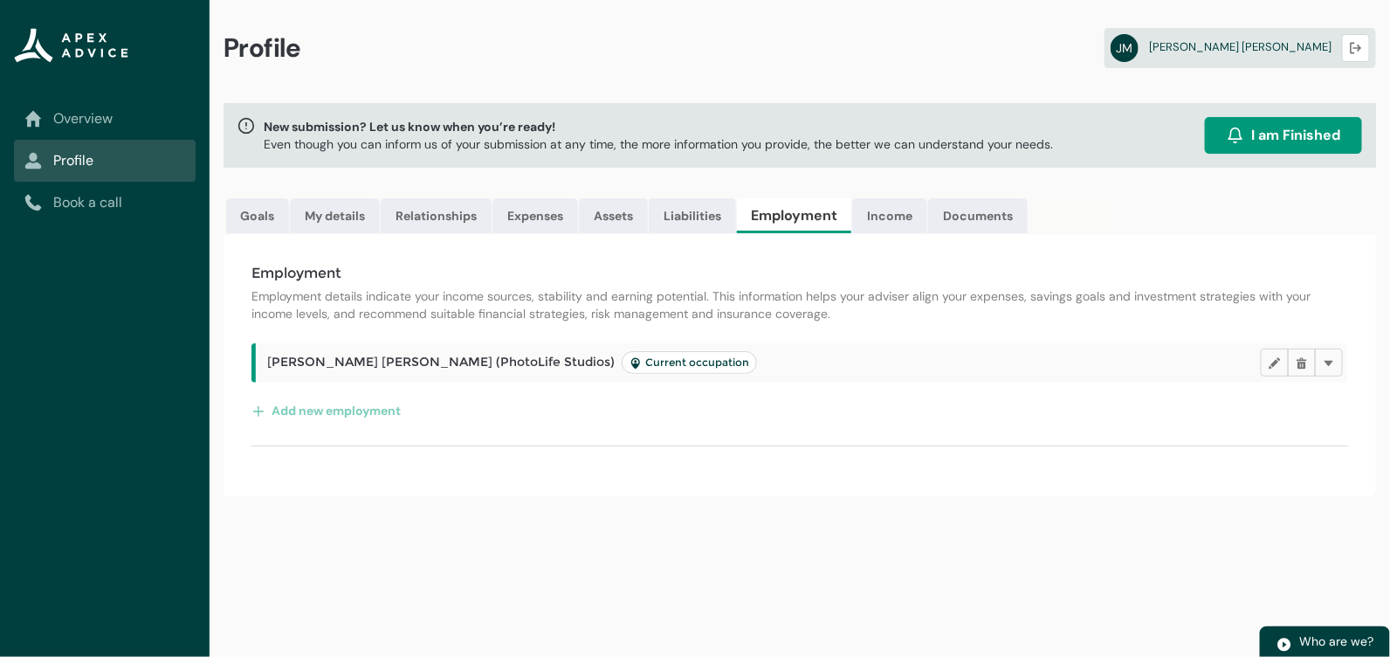
click at [630, 366] on span "Current occupation" at bounding box center [690, 362] width 120 height 14
click at [1272, 363] on lightning-primitive-icon "button" at bounding box center [1275, 362] width 12 height 13
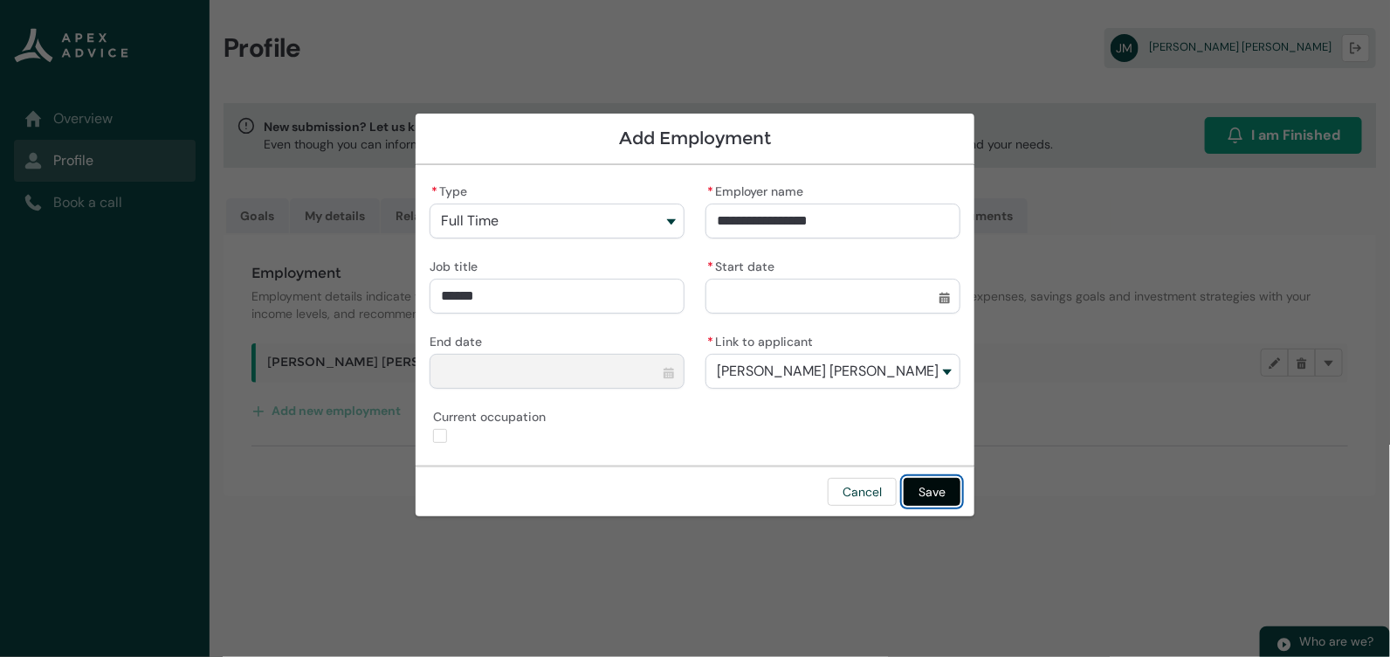
click at [918, 486] on button "Save" at bounding box center [932, 492] width 57 height 28
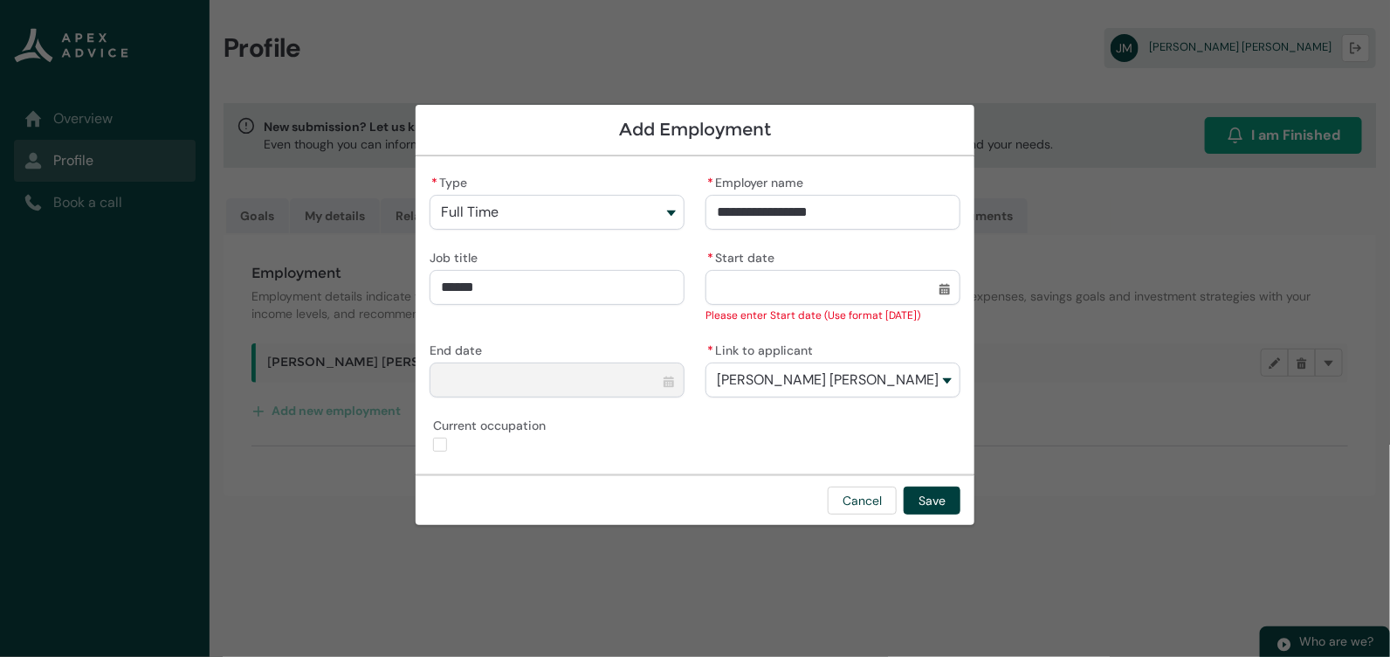
click at [826, 293] on input "* Start date" at bounding box center [833, 287] width 255 height 35
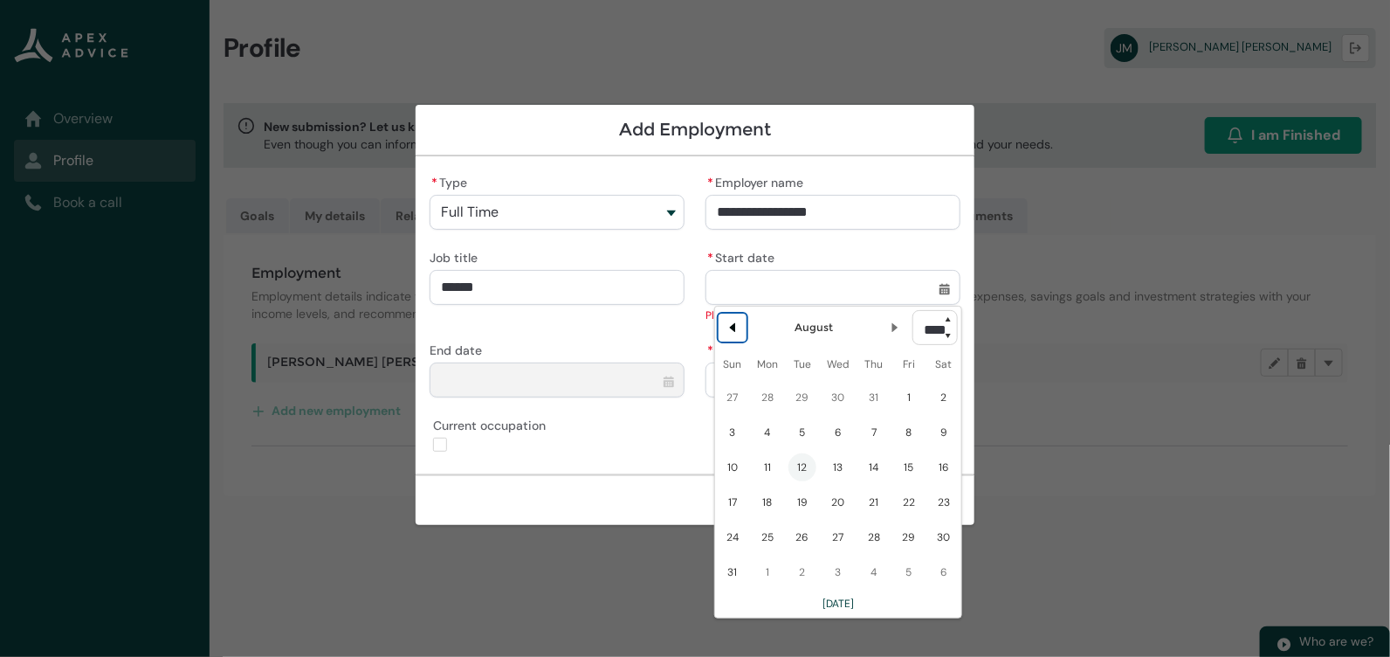
click at [735, 328] on lightning-primitive-icon "Date picker: August" at bounding box center [733, 327] width 12 height 12
click at [735, 328] on lightning-primitive-icon "Date picker: July" at bounding box center [733, 327] width 12 height 12
click at [735, 328] on lightning-primitive-icon "Date picker: June" at bounding box center [733, 327] width 12 height 12
click at [735, 328] on lightning-primitive-icon "Date picker: May" at bounding box center [733, 327] width 12 height 12
click at [881, 333] on button "Next Month" at bounding box center [895, 328] width 28 height 28
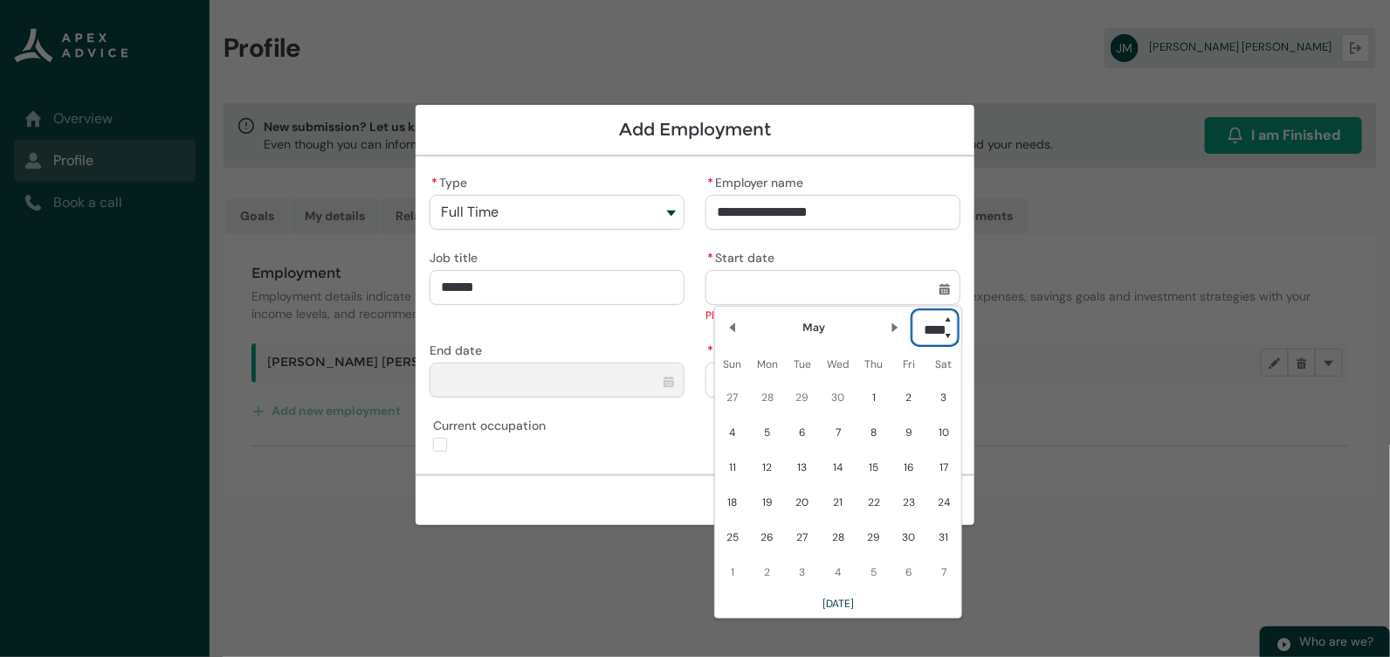
click at [946, 320] on select "**** **** **** **** **** **** **** **** **** **** **** **** **** **** **** ****…" at bounding box center [935, 327] width 45 height 35
click at [913, 310] on select "**** **** **** **** **** **** **** **** **** **** **** **** **** **** **** ****…" at bounding box center [935, 327] width 45 height 35
click at [845, 472] on span "14" at bounding box center [838, 467] width 28 height 28
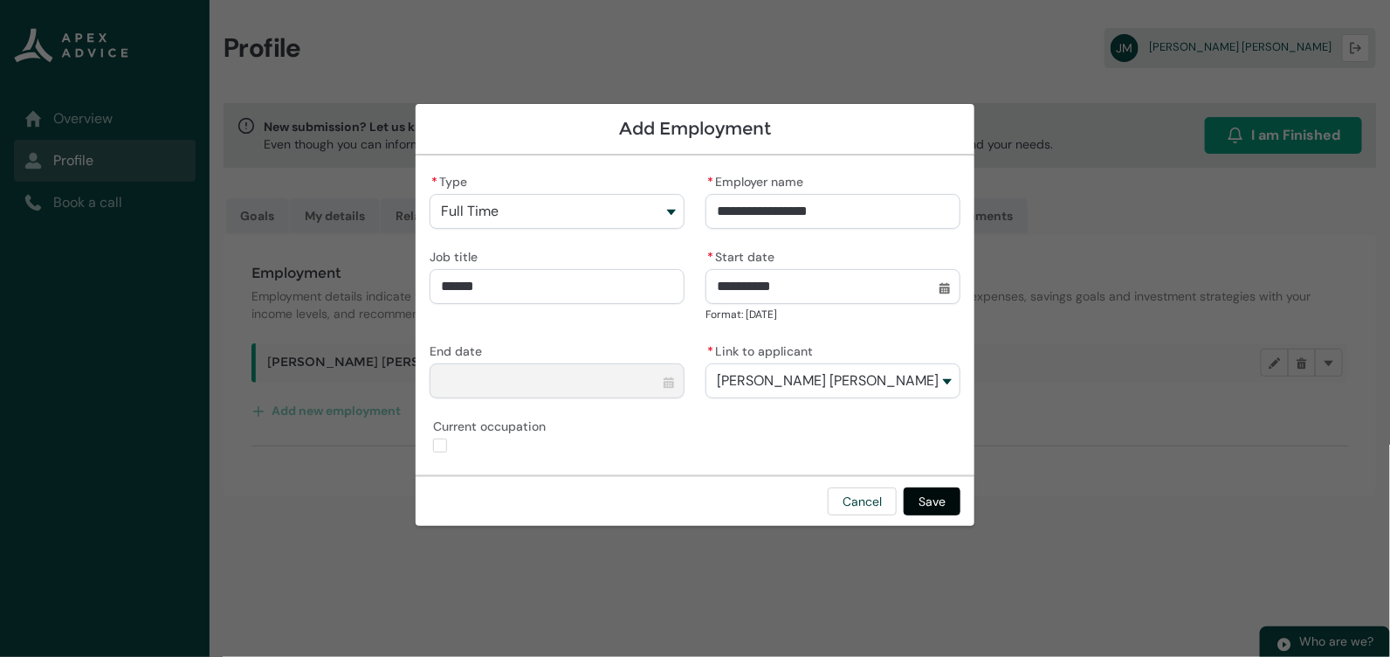
click at [940, 493] on button "Save" at bounding box center [932, 501] width 57 height 28
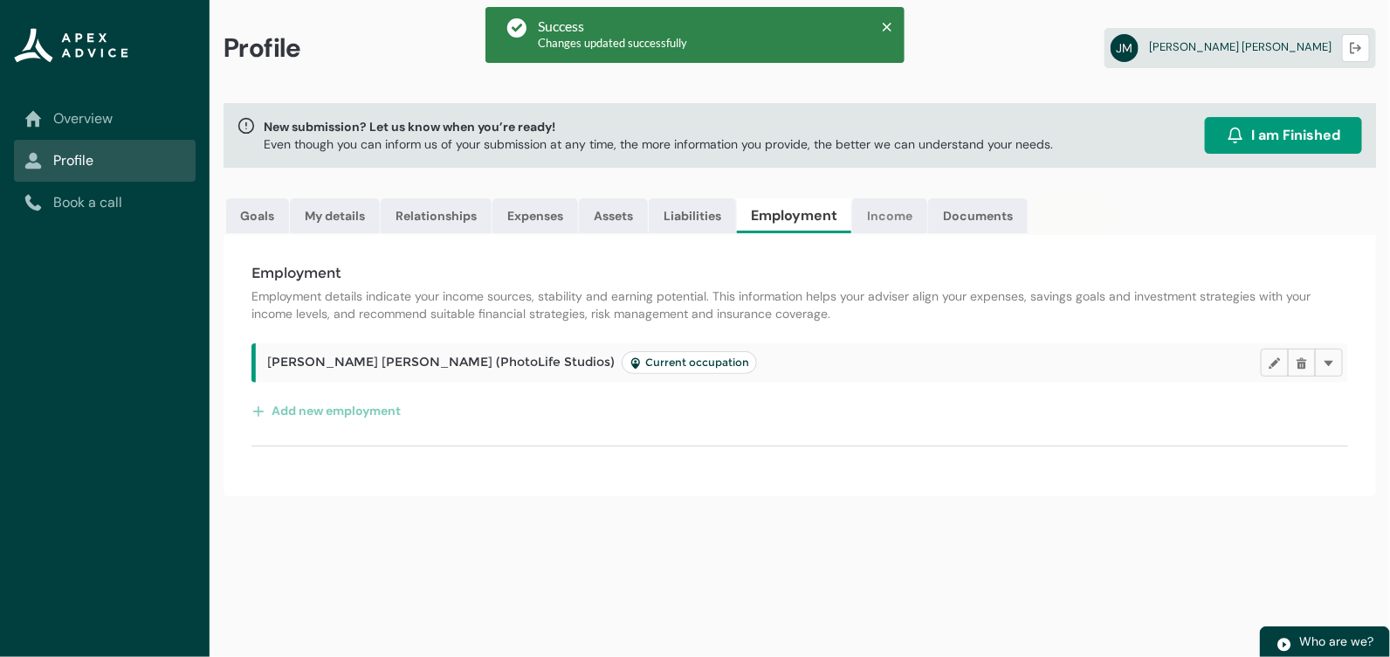
click at [884, 215] on link "Income" at bounding box center [889, 215] width 75 height 35
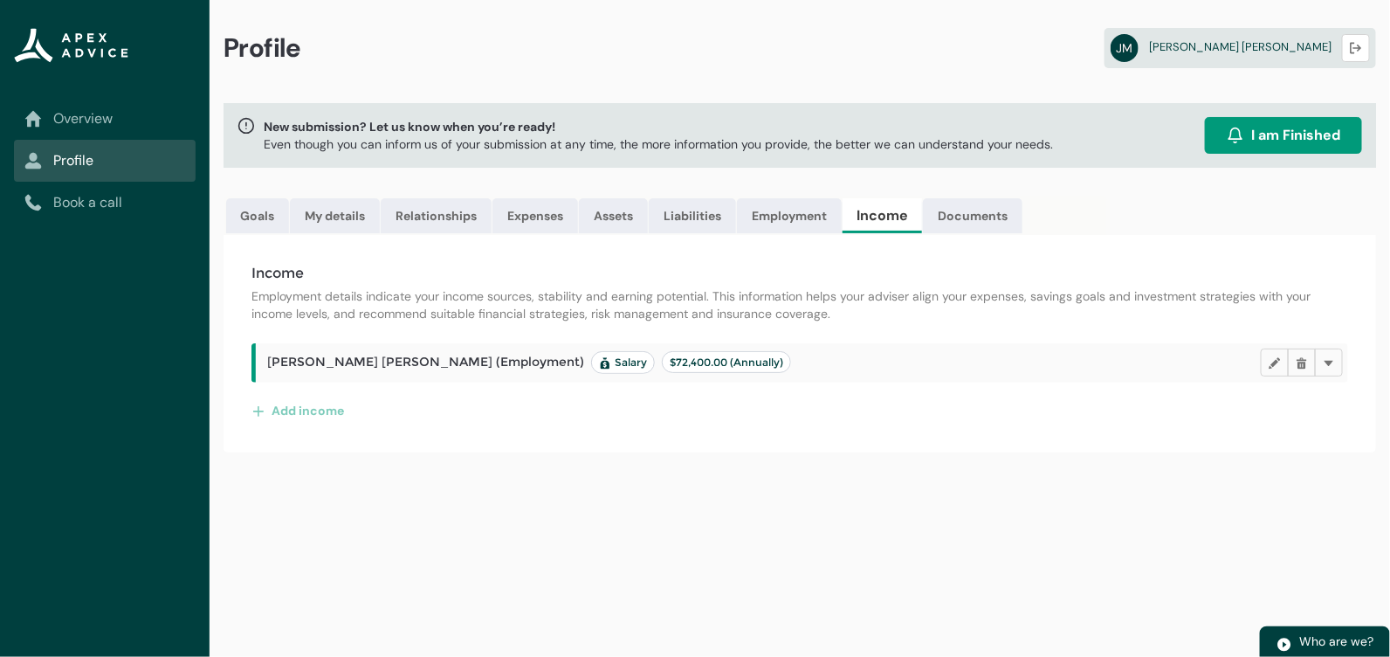
click at [670, 362] on span "$72,400.00 (Annually)" at bounding box center [727, 361] width 114 height 13
click at [1280, 356] on lightning-primitive-icon "button" at bounding box center [1275, 362] width 12 height 13
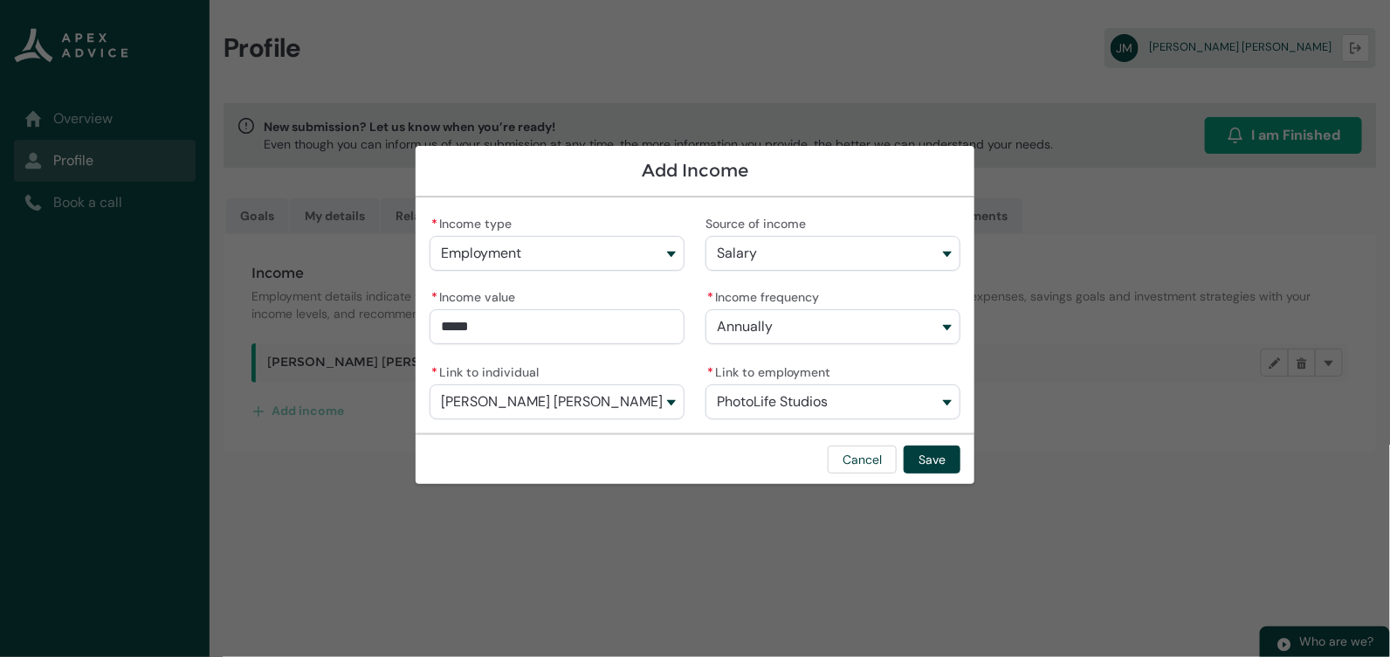
drag, startPoint x: 577, startPoint y: 328, endPoint x: 412, endPoint y: 330, distance: 165.1
click at [412, 330] on section "Add Income * Income type Employment Source of income Salary * Income value ****…" at bounding box center [695, 328] width 1390 height 657
click at [848, 451] on button "Cancel" at bounding box center [862, 459] width 69 height 28
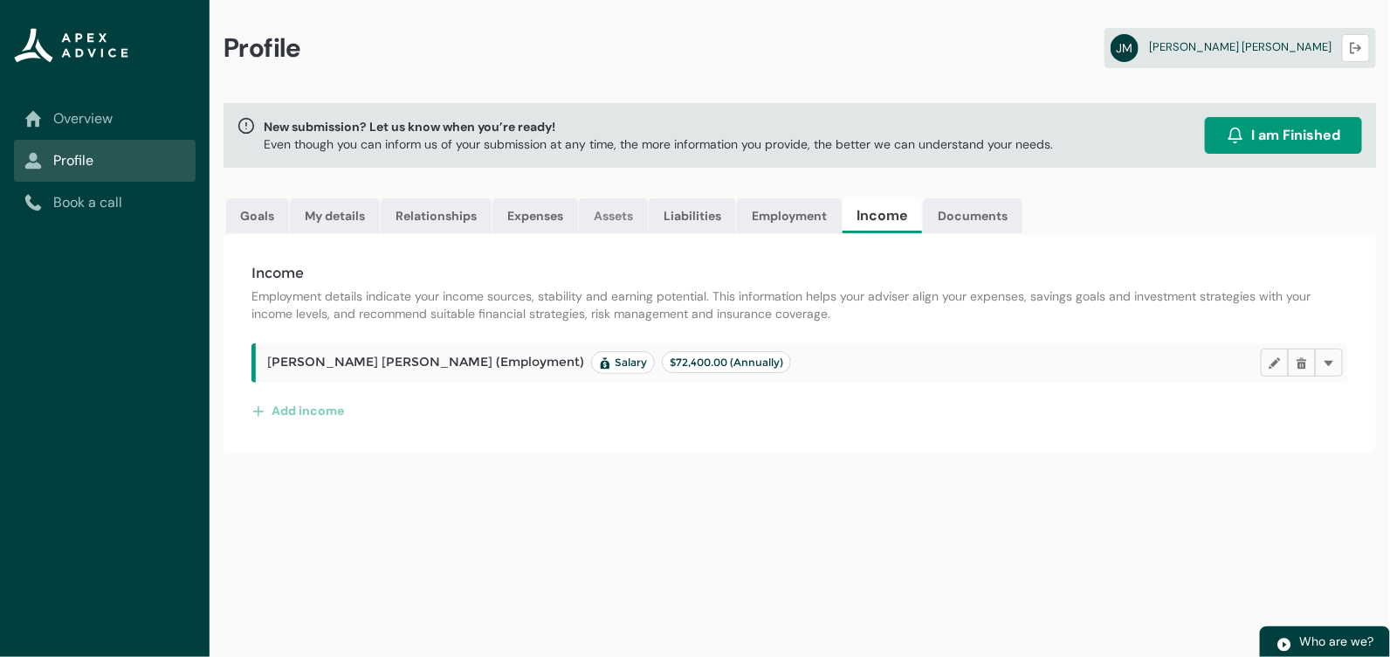
click at [617, 219] on link "Assets" at bounding box center [613, 215] width 69 height 35
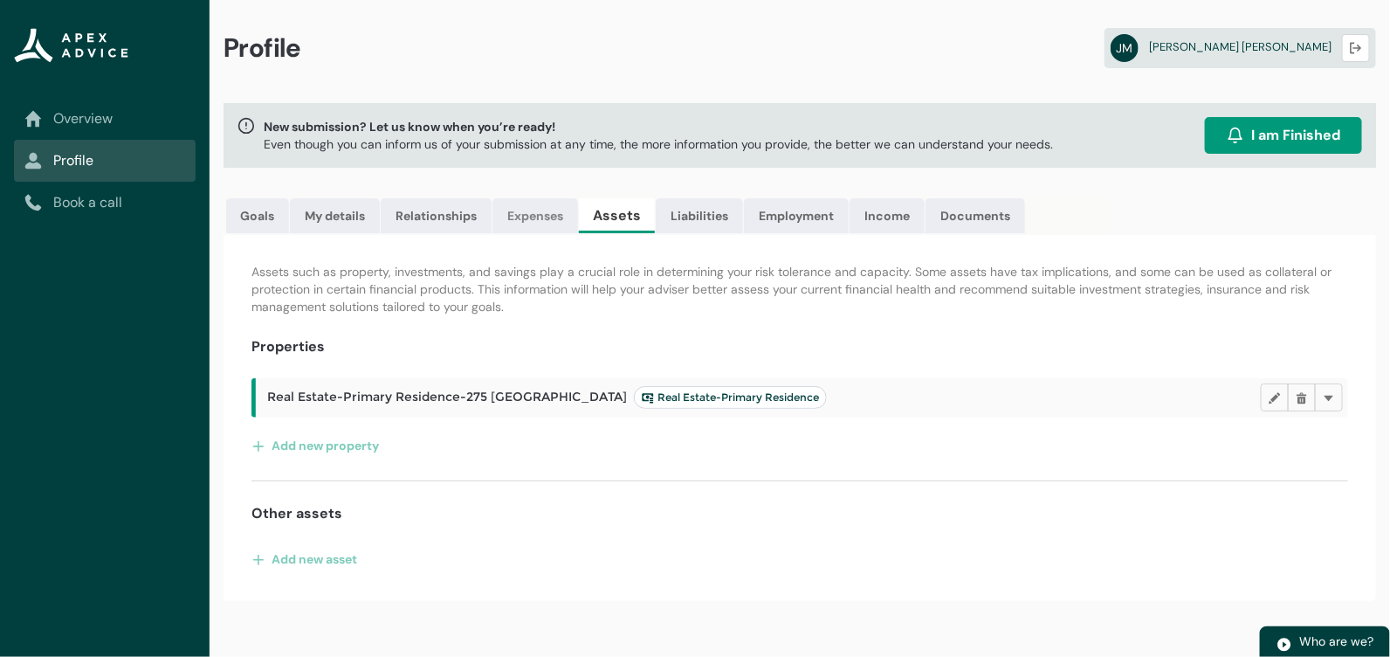
click at [520, 218] on link "Expenses" at bounding box center [536, 215] width 86 height 35
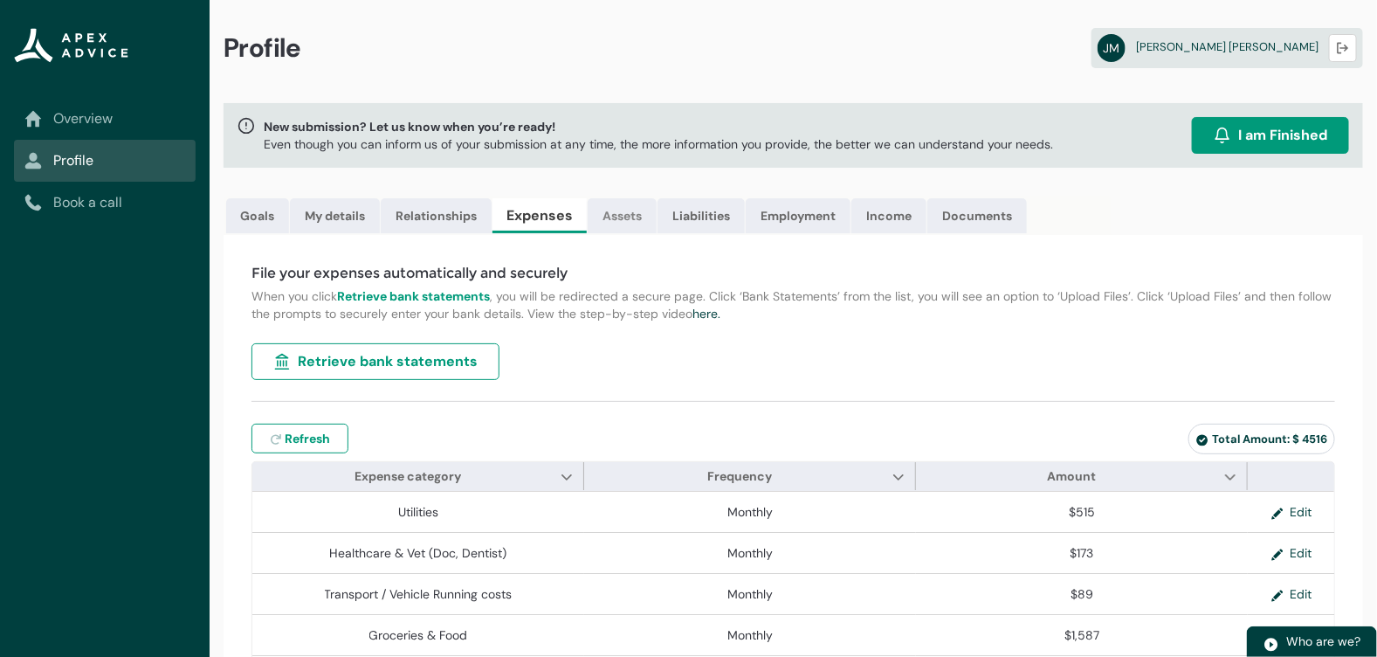
click at [617, 198] on link "Assets" at bounding box center [622, 215] width 69 height 35
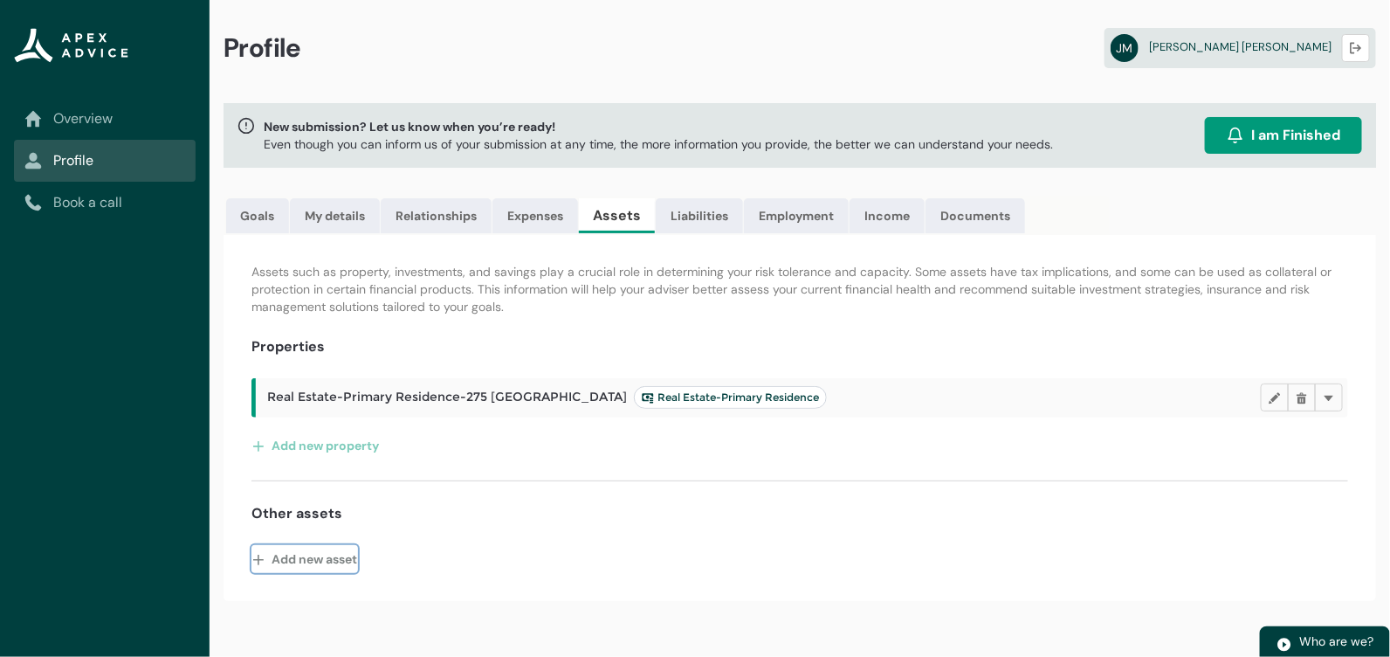
click at [346, 556] on button "Add new asset" at bounding box center [305, 559] width 107 height 28
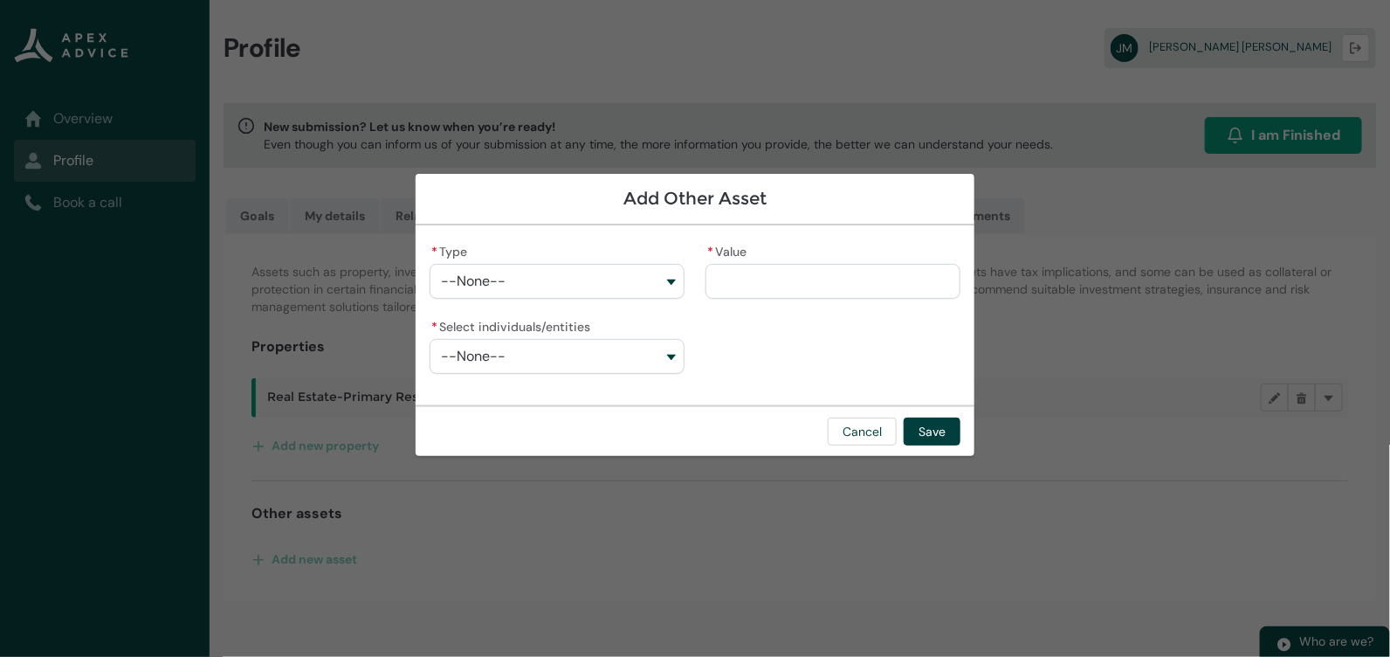
click at [567, 277] on button "--None--" at bounding box center [557, 281] width 255 height 35
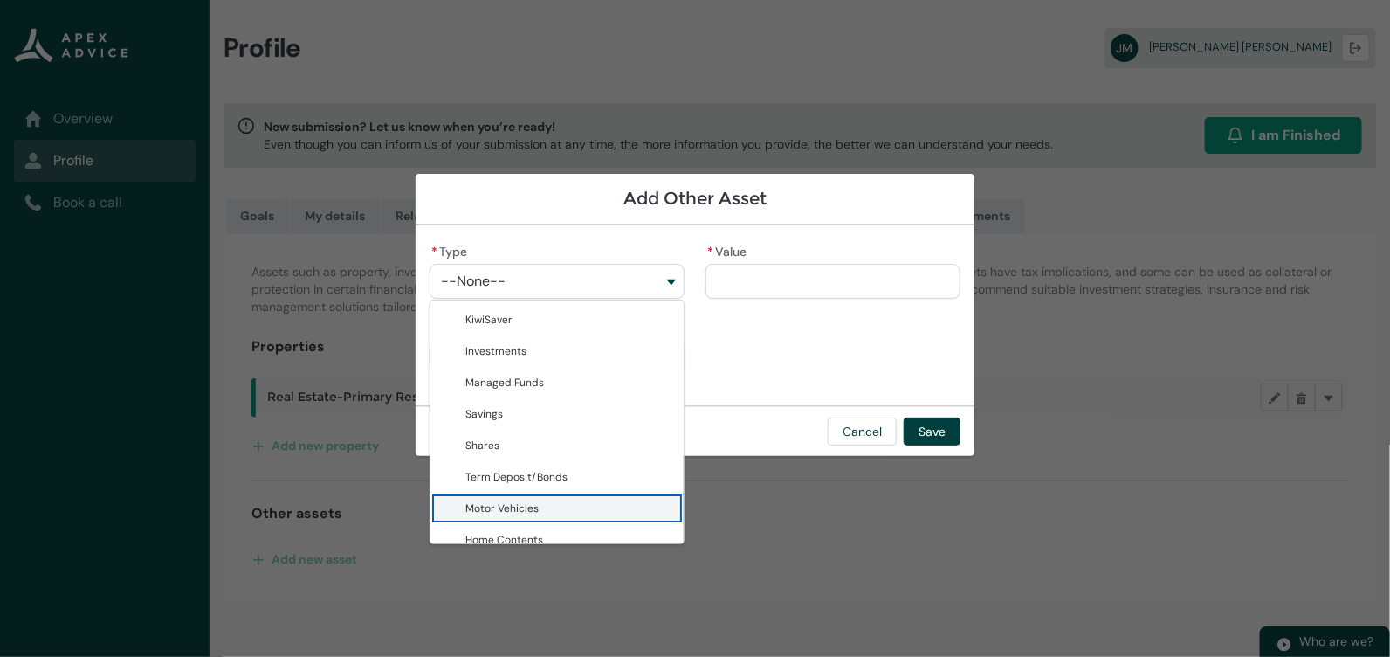
click at [559, 504] on span "Motor Vehicles" at bounding box center [569, 508] width 208 height 17
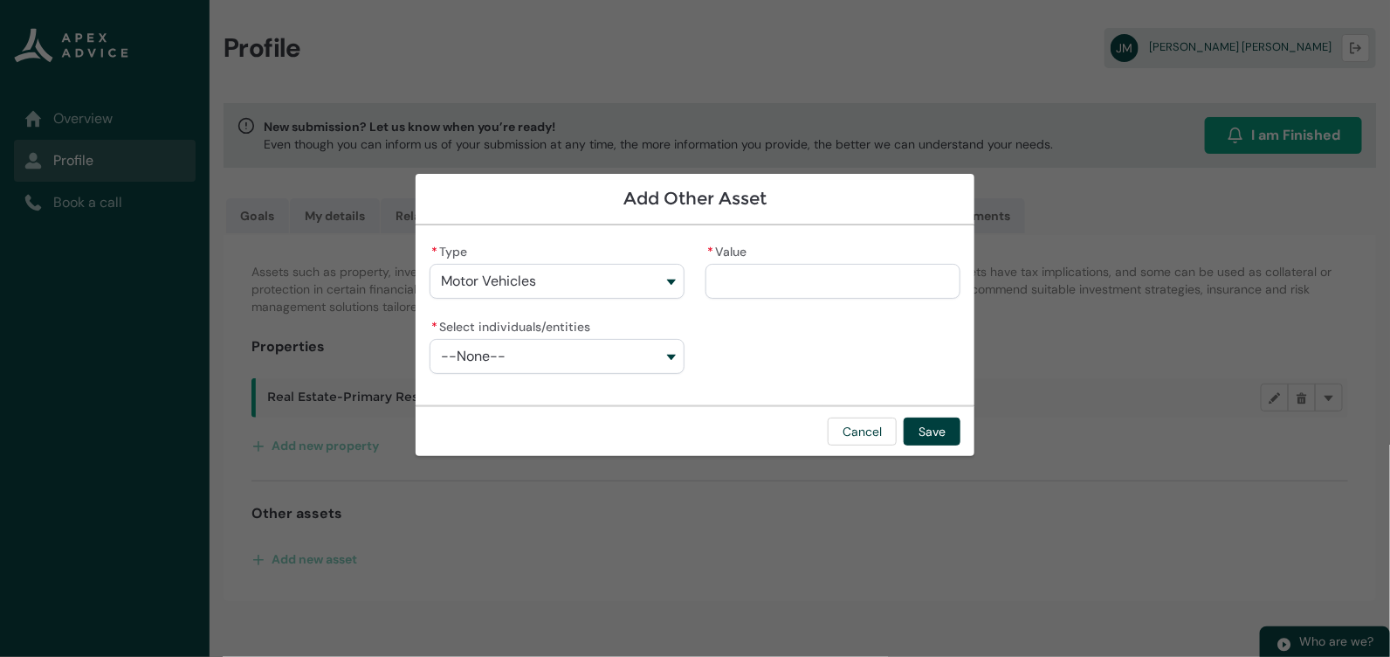
click at [748, 273] on input "* Value" at bounding box center [833, 281] width 255 height 35
click at [620, 346] on button "--None--" at bounding box center [557, 356] width 255 height 35
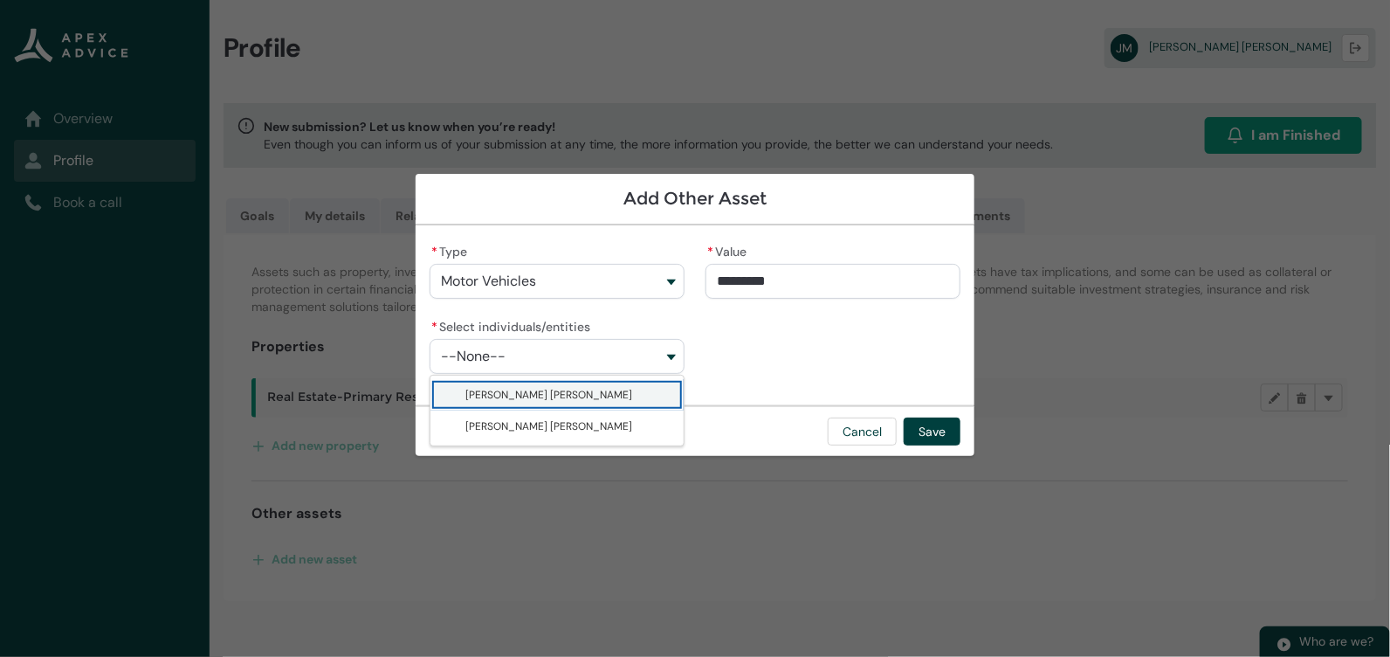
click at [620, 346] on button "--None--" at bounding box center [557, 356] width 255 height 35
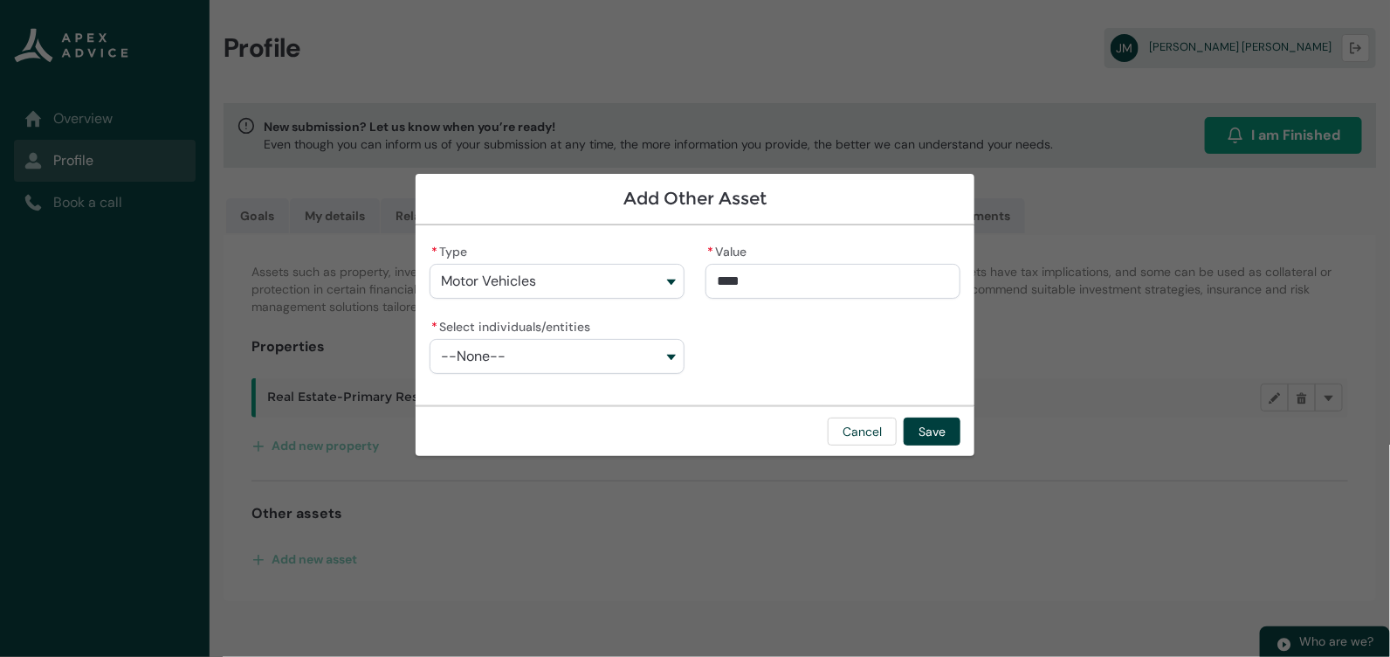
click at [741, 286] on input "****" at bounding box center [833, 281] width 255 height 35
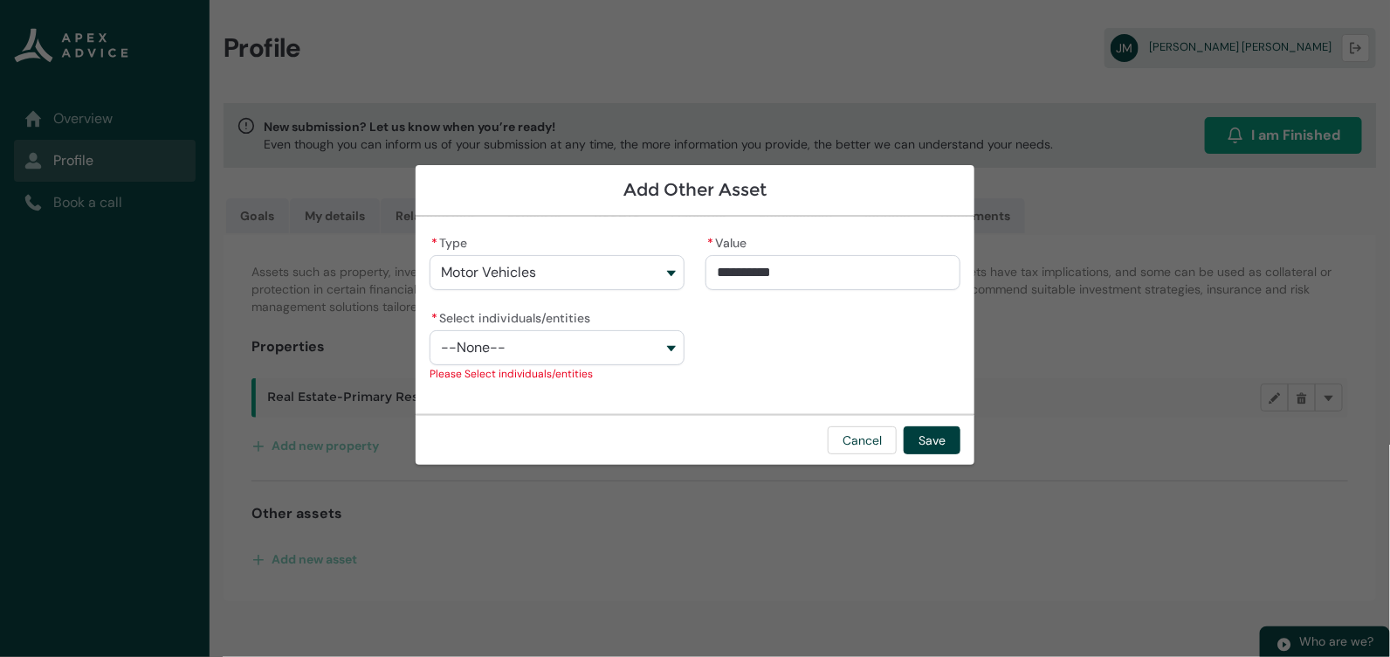
click at [597, 353] on button "--None--" at bounding box center [557, 347] width 255 height 35
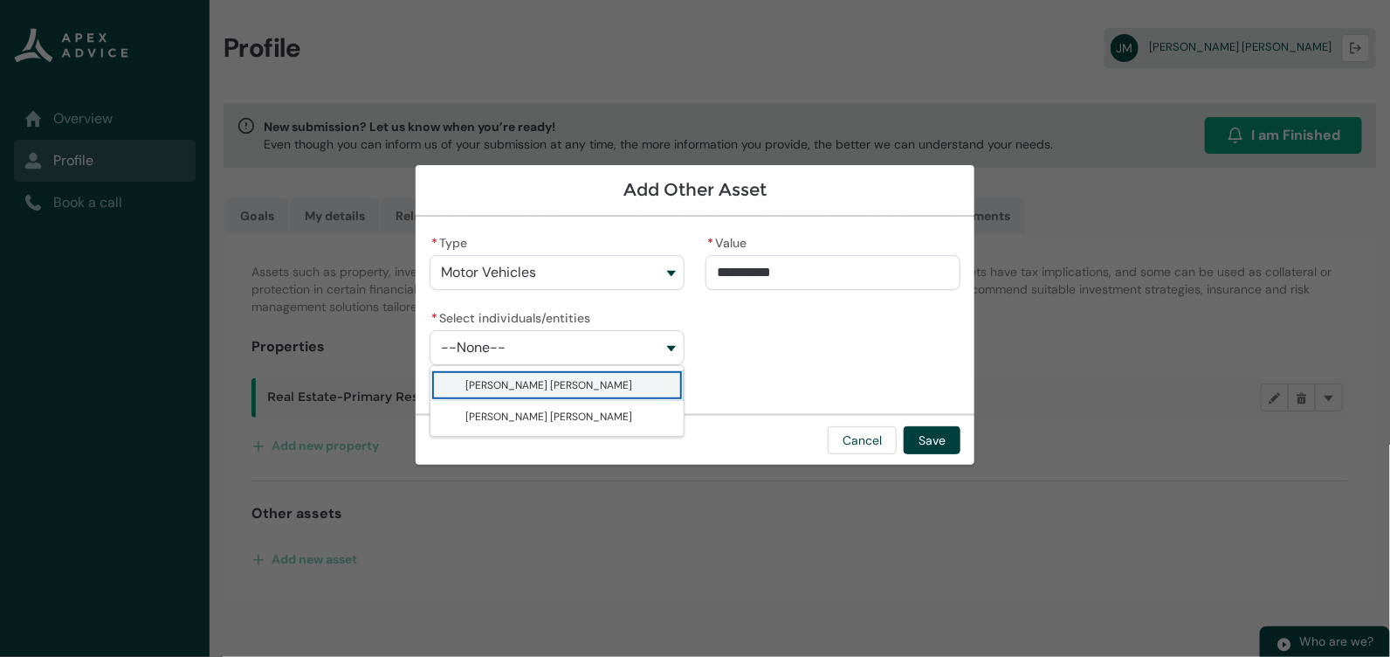
click at [595, 393] on span "[PERSON_NAME] [PERSON_NAME]" at bounding box center [569, 384] width 208 height 17
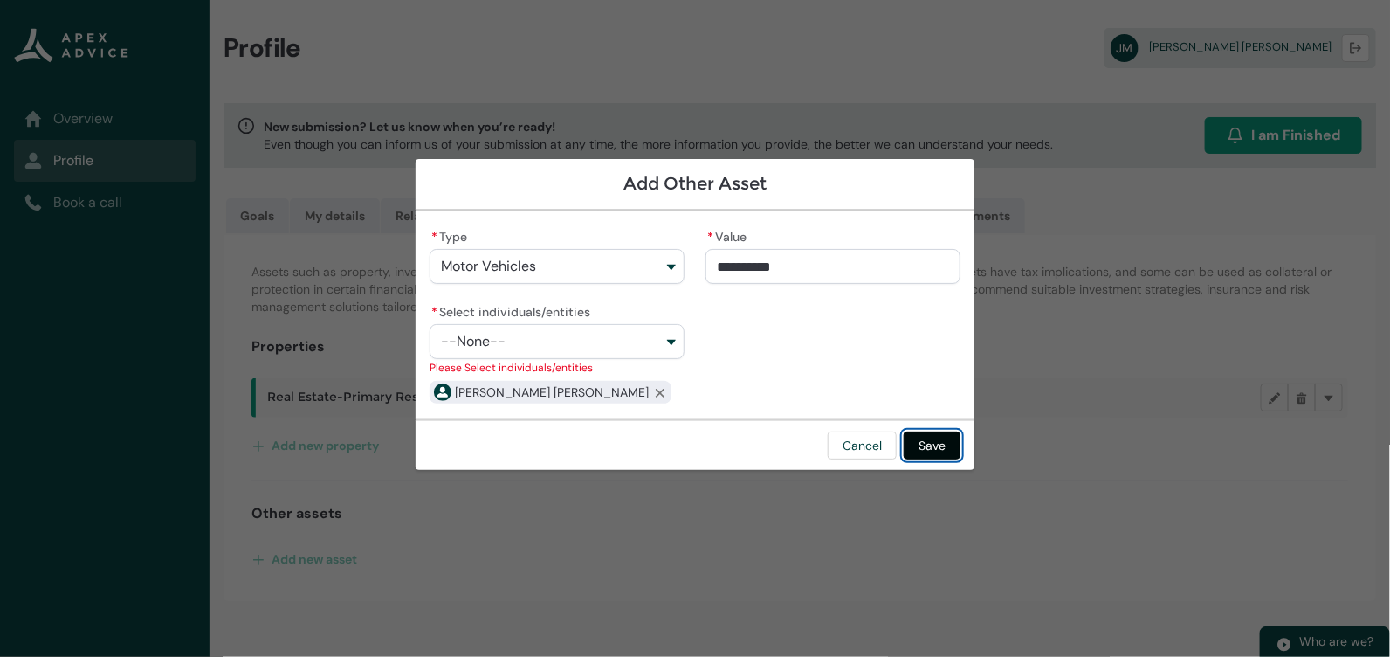
click at [918, 455] on div "Cancel Save" at bounding box center [695, 444] width 559 height 51
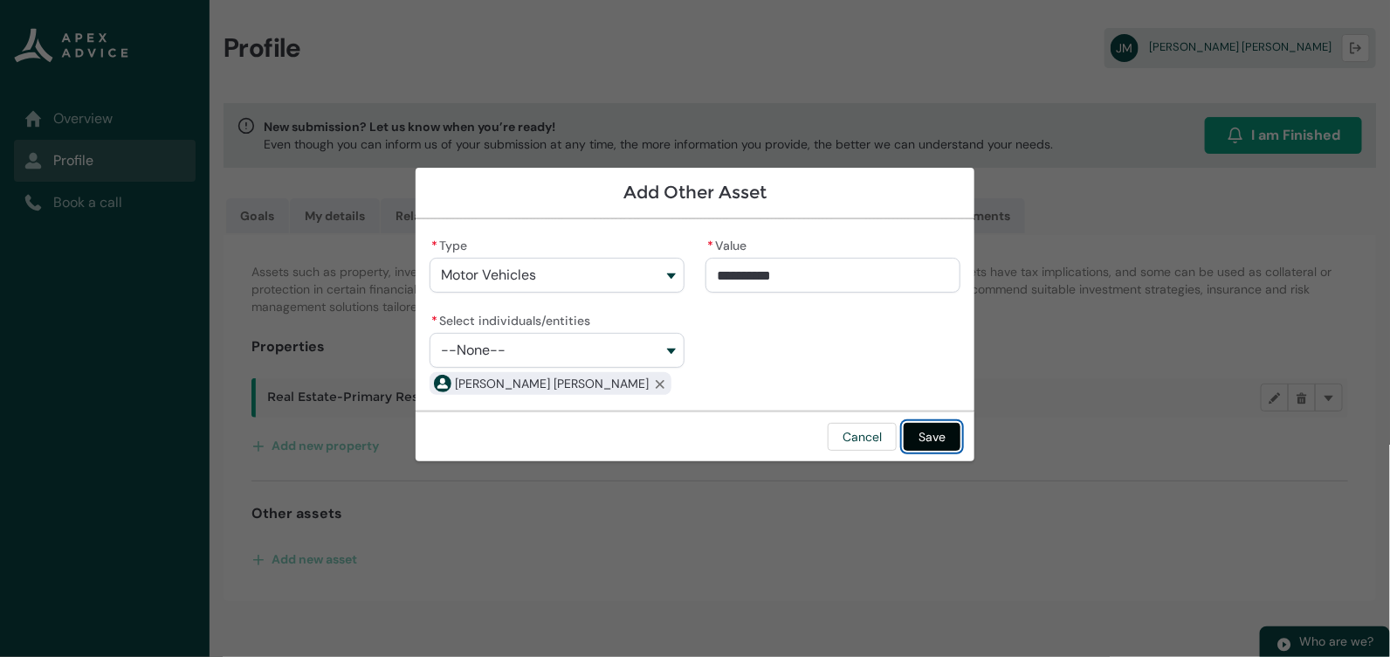
click at [920, 441] on button "Save" at bounding box center [932, 437] width 57 height 28
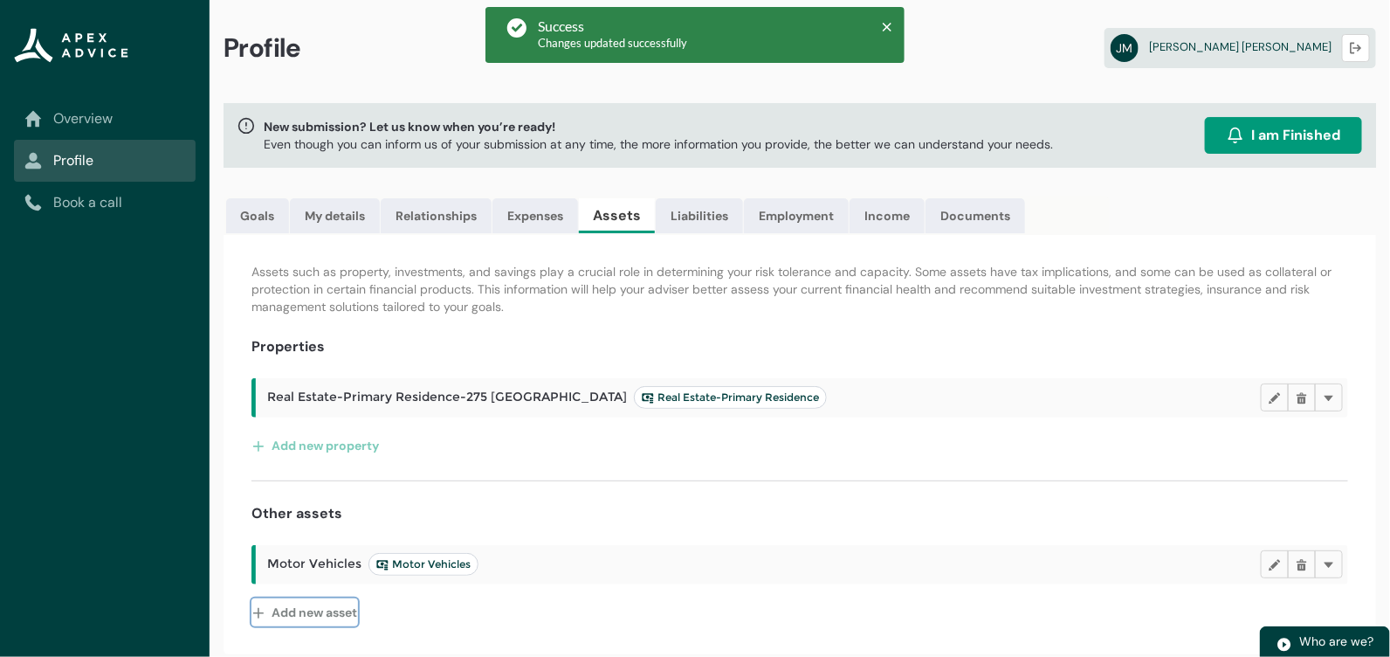
click at [322, 604] on button "Add new asset" at bounding box center [305, 612] width 107 height 28
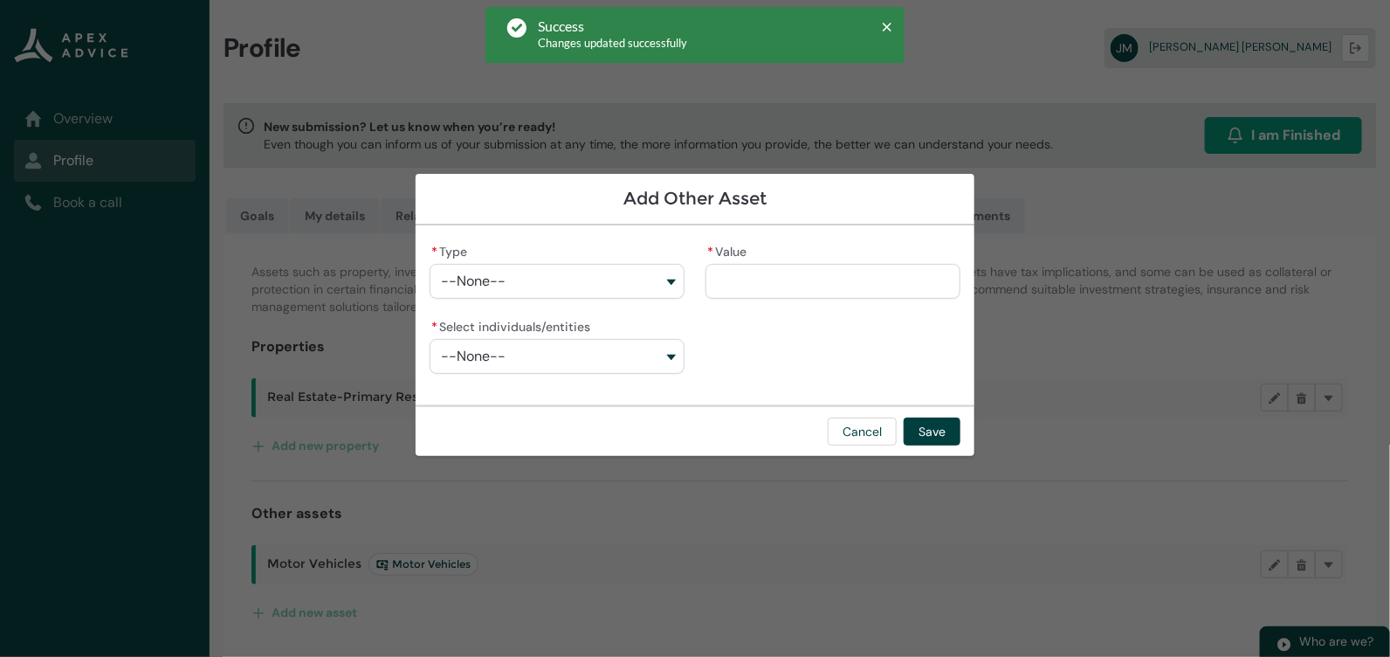
click at [564, 282] on button "--None--" at bounding box center [557, 281] width 255 height 35
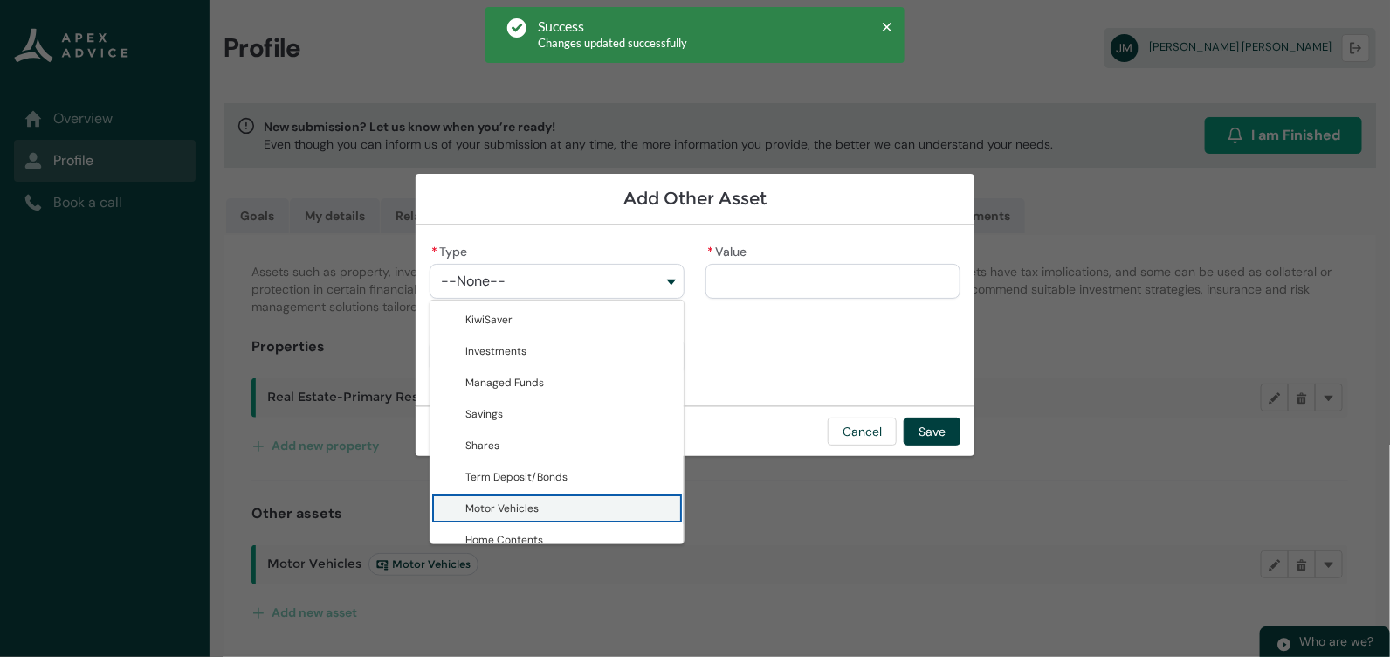
click at [555, 498] on lightning-base-combobox-item "Motor Vehicles" at bounding box center [557, 508] width 253 height 31
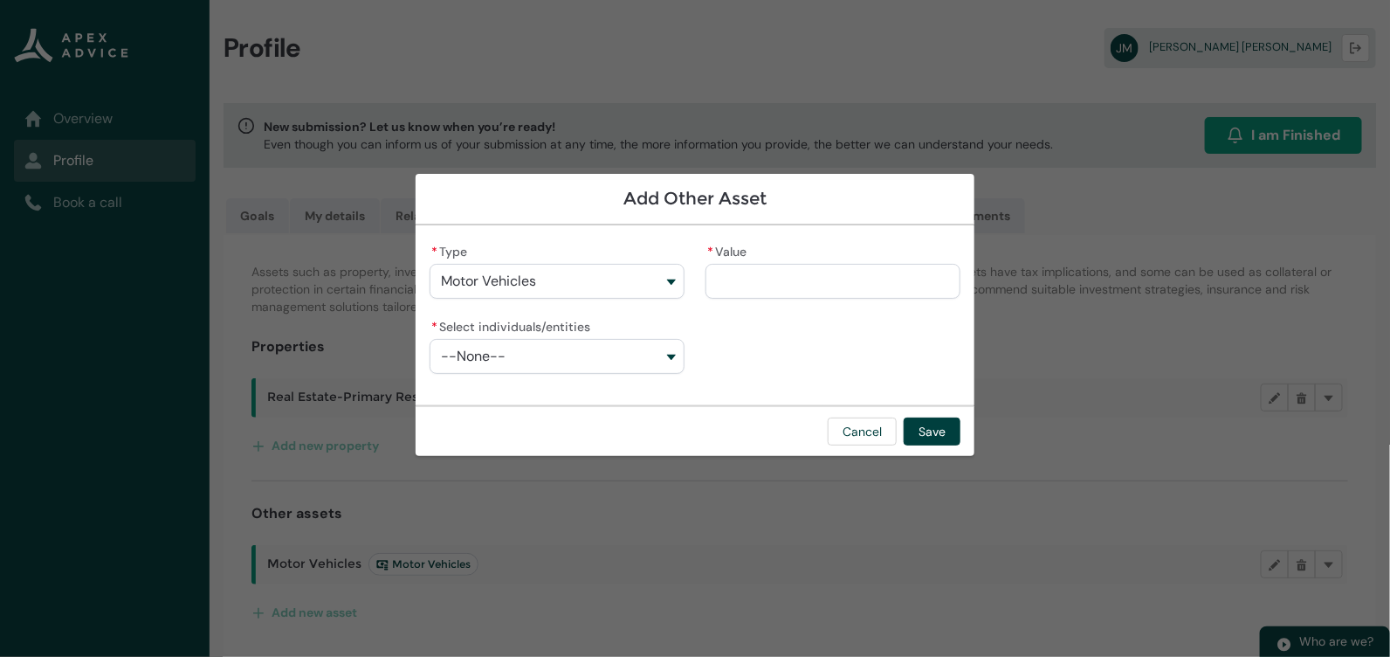
click at [783, 268] on input "* Value" at bounding box center [833, 281] width 255 height 35
click at [534, 370] on button "--None--" at bounding box center [557, 356] width 255 height 35
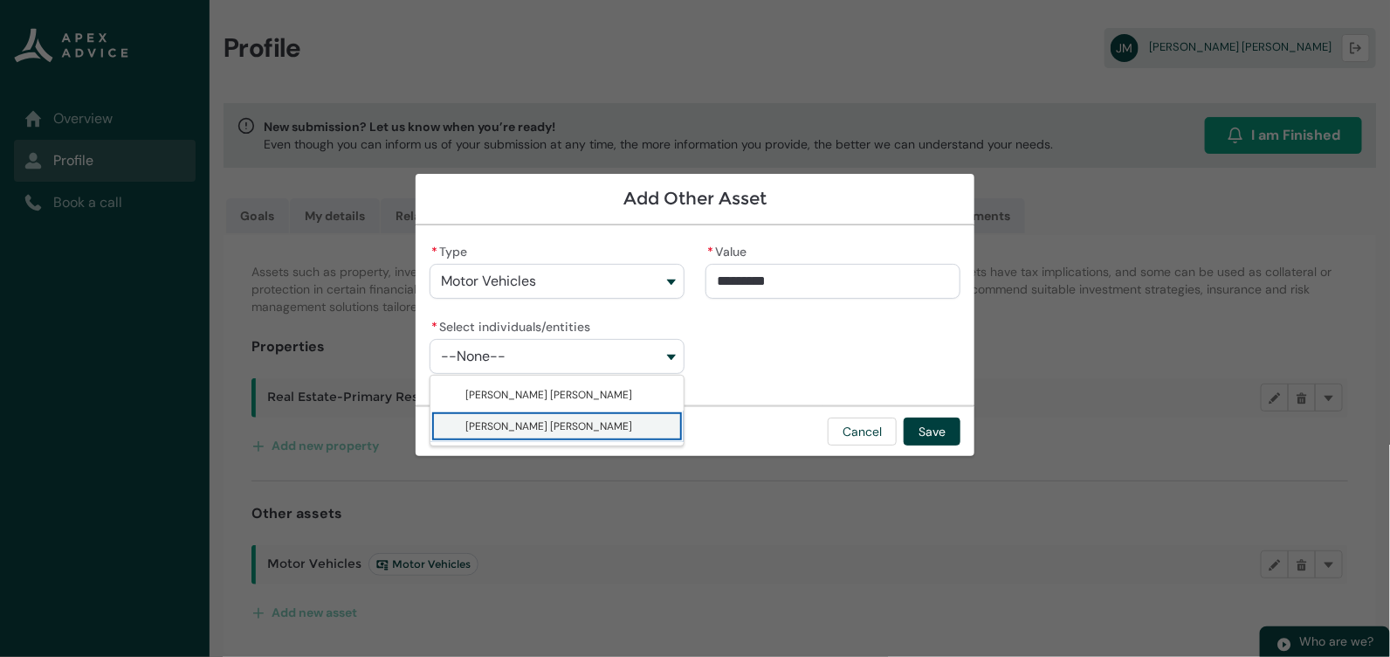
click at [534, 418] on span "[PERSON_NAME] [PERSON_NAME]" at bounding box center [569, 425] width 208 height 17
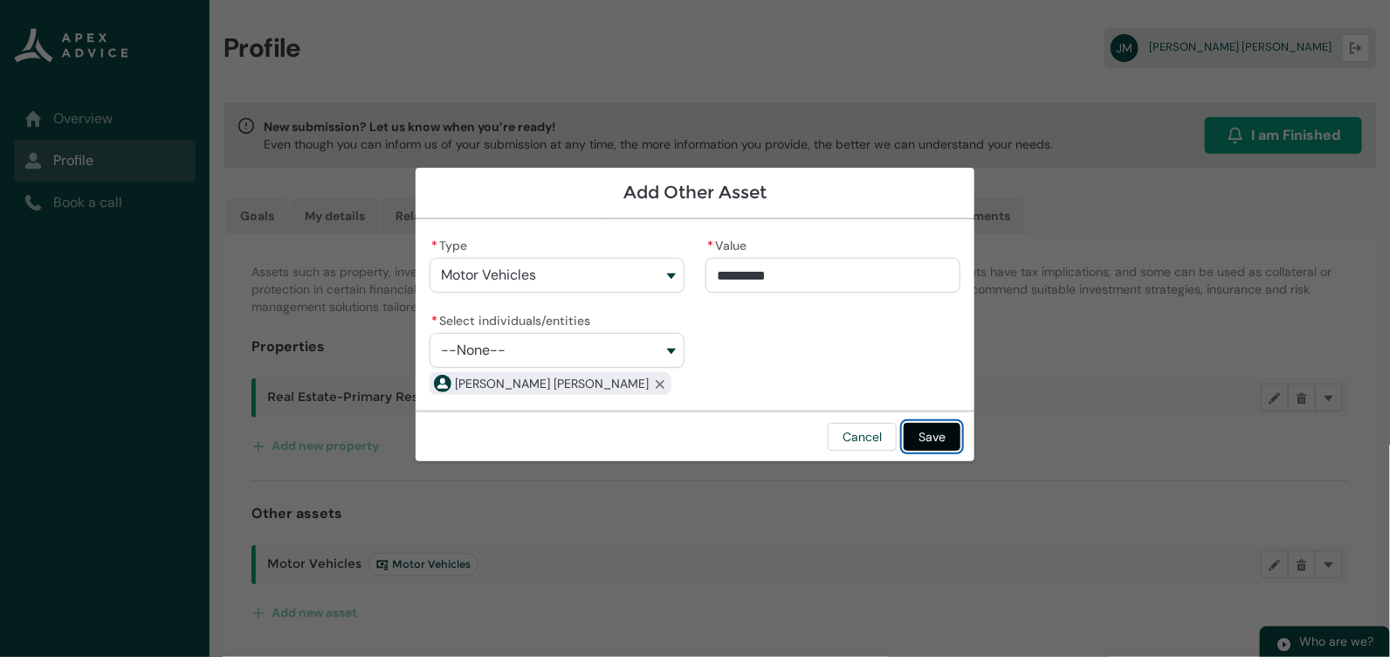
click at [931, 435] on button "Save" at bounding box center [932, 437] width 57 height 28
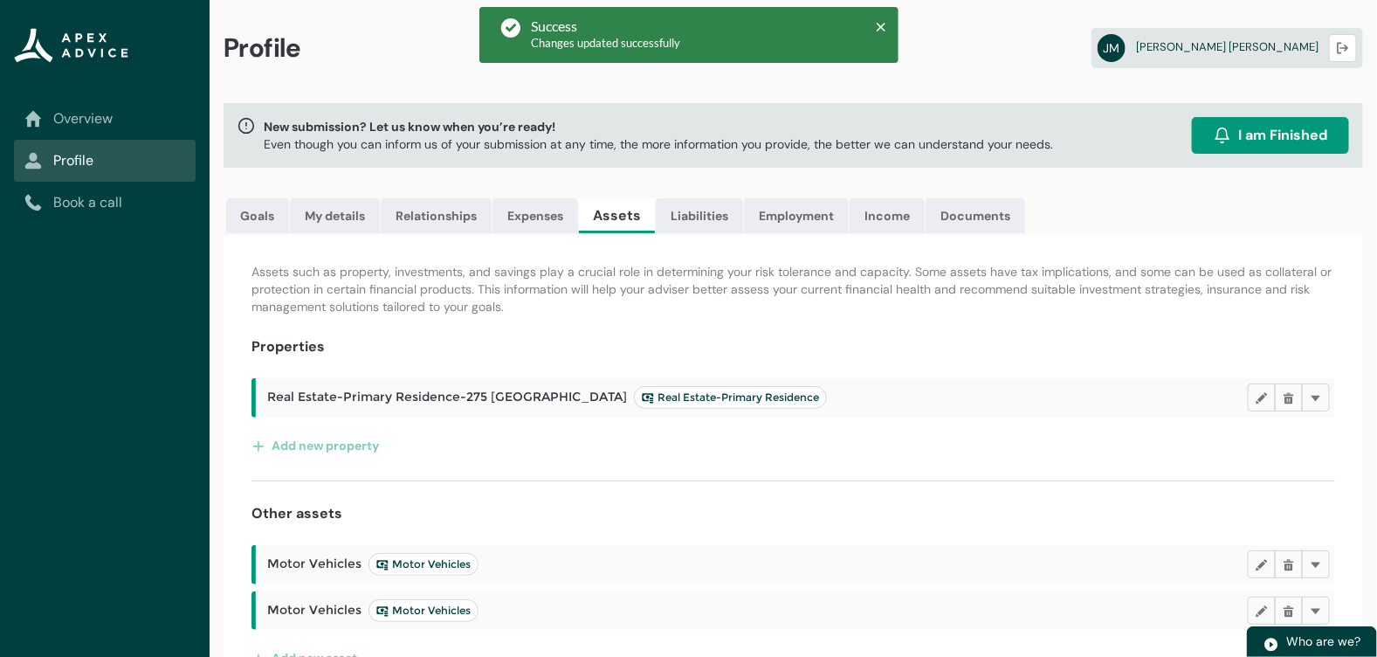
scroll to position [40, 0]
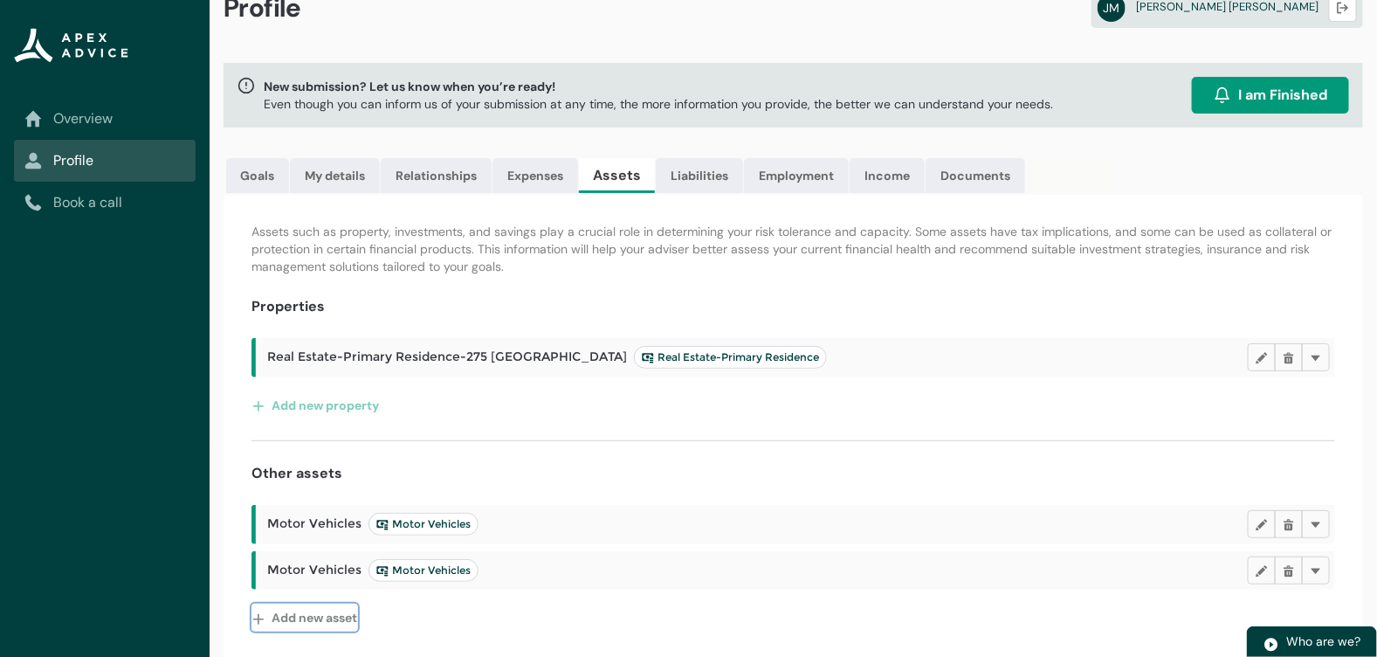
click at [333, 615] on button "Add new asset" at bounding box center [305, 617] width 107 height 28
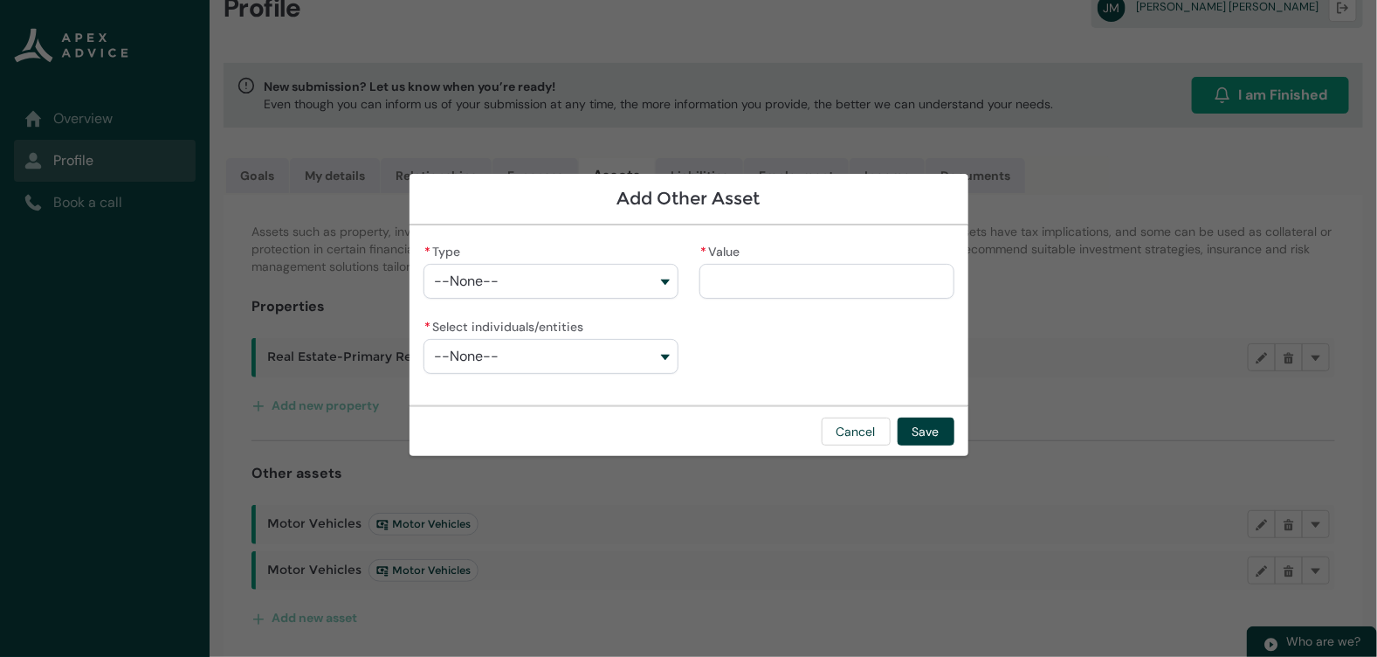
click at [564, 275] on button "--None--" at bounding box center [551, 281] width 255 height 35
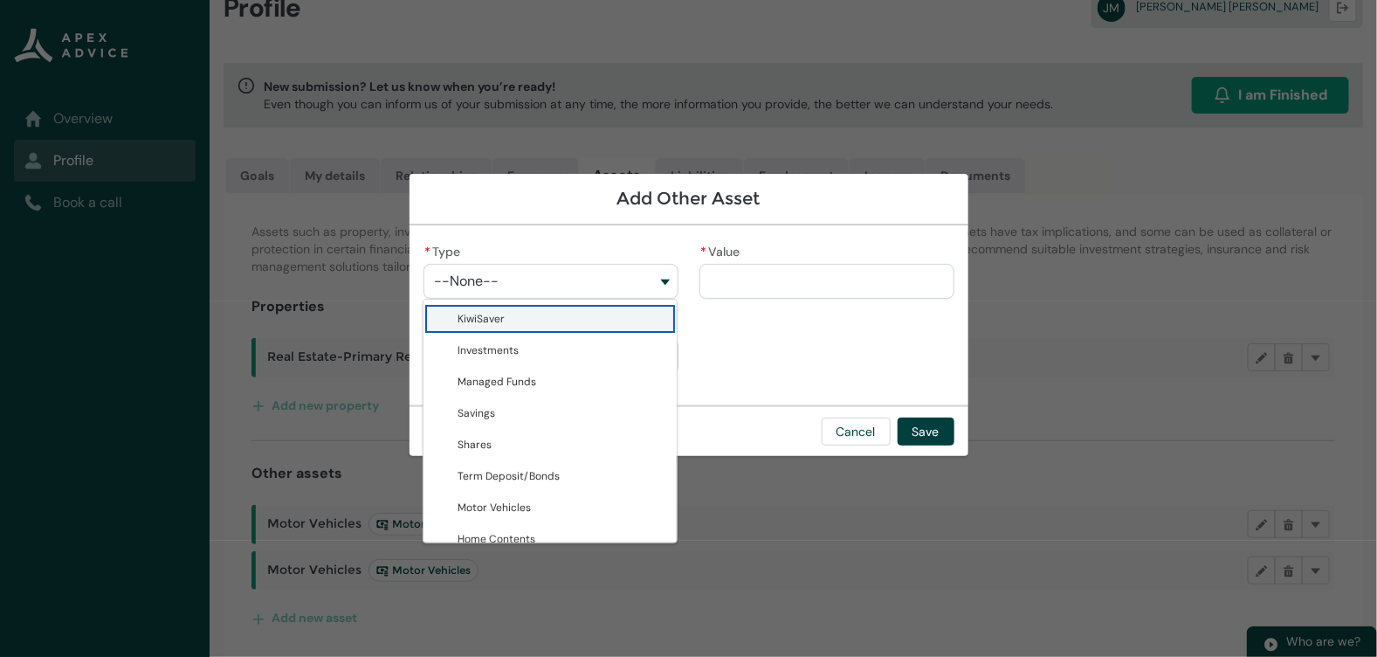
click at [578, 317] on span "KiwiSaver" at bounding box center [563, 318] width 208 height 17
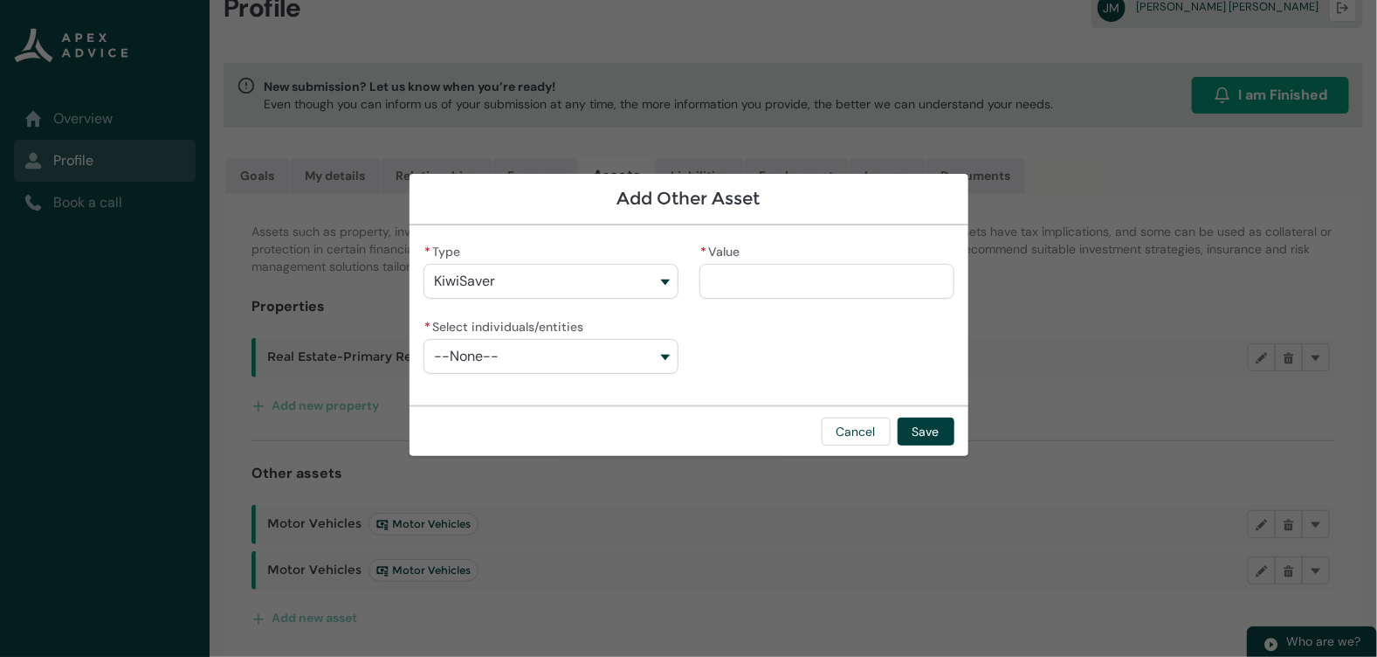
click at [748, 281] on input "* Value" at bounding box center [827, 281] width 255 height 35
click at [615, 373] on div "--None--" at bounding box center [551, 356] width 255 height 35
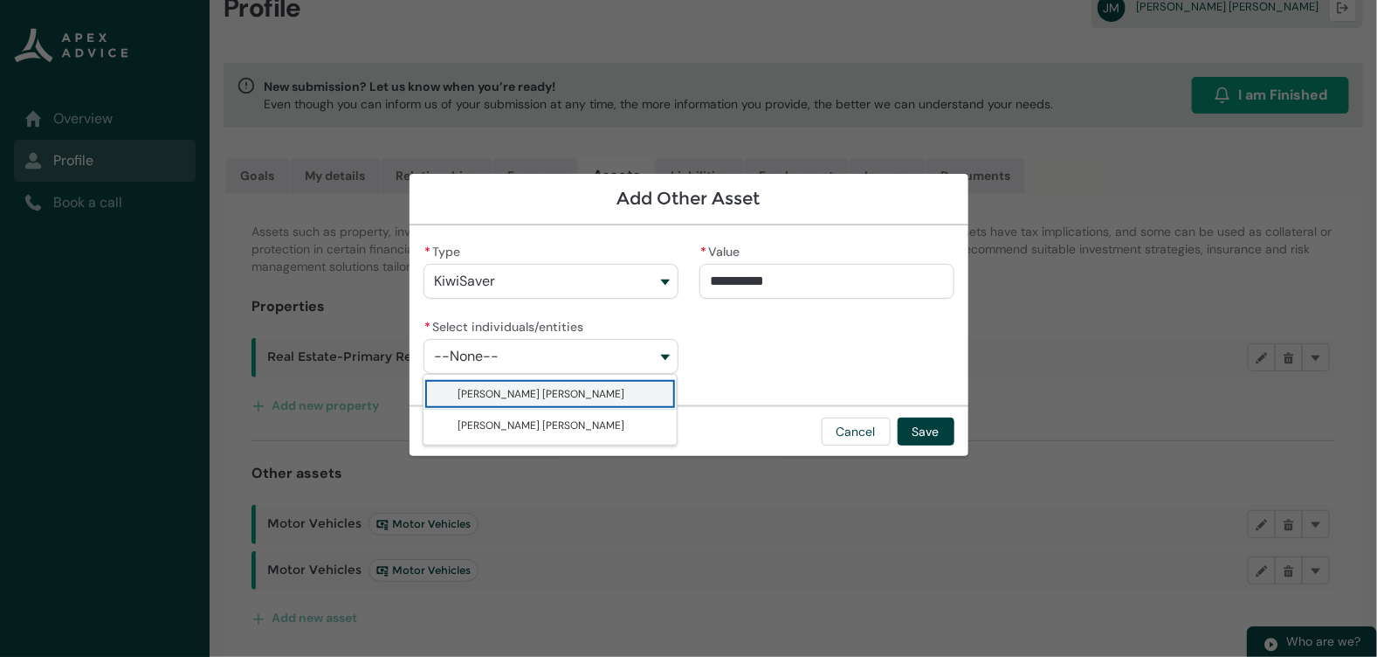
click at [609, 403] on lightning-base-combobox-item "[PERSON_NAME] [PERSON_NAME]" at bounding box center [550, 393] width 253 height 31
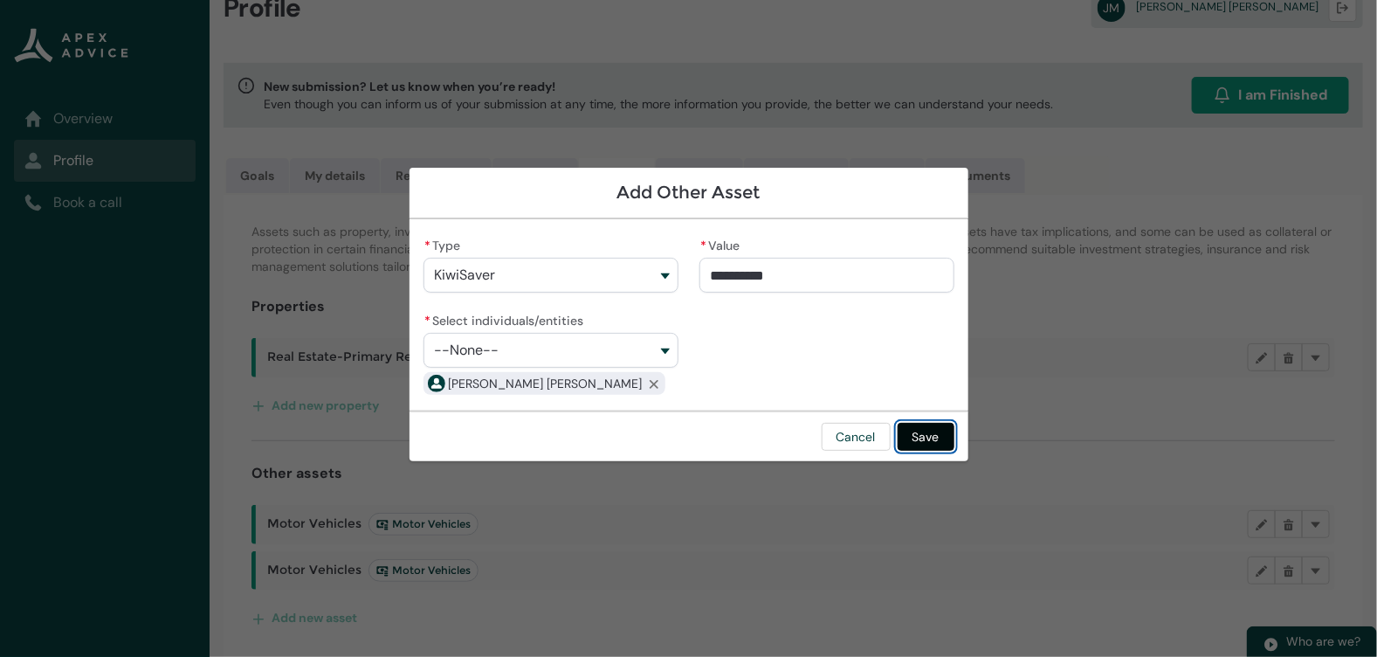
click at [917, 440] on button "Save" at bounding box center [926, 437] width 57 height 28
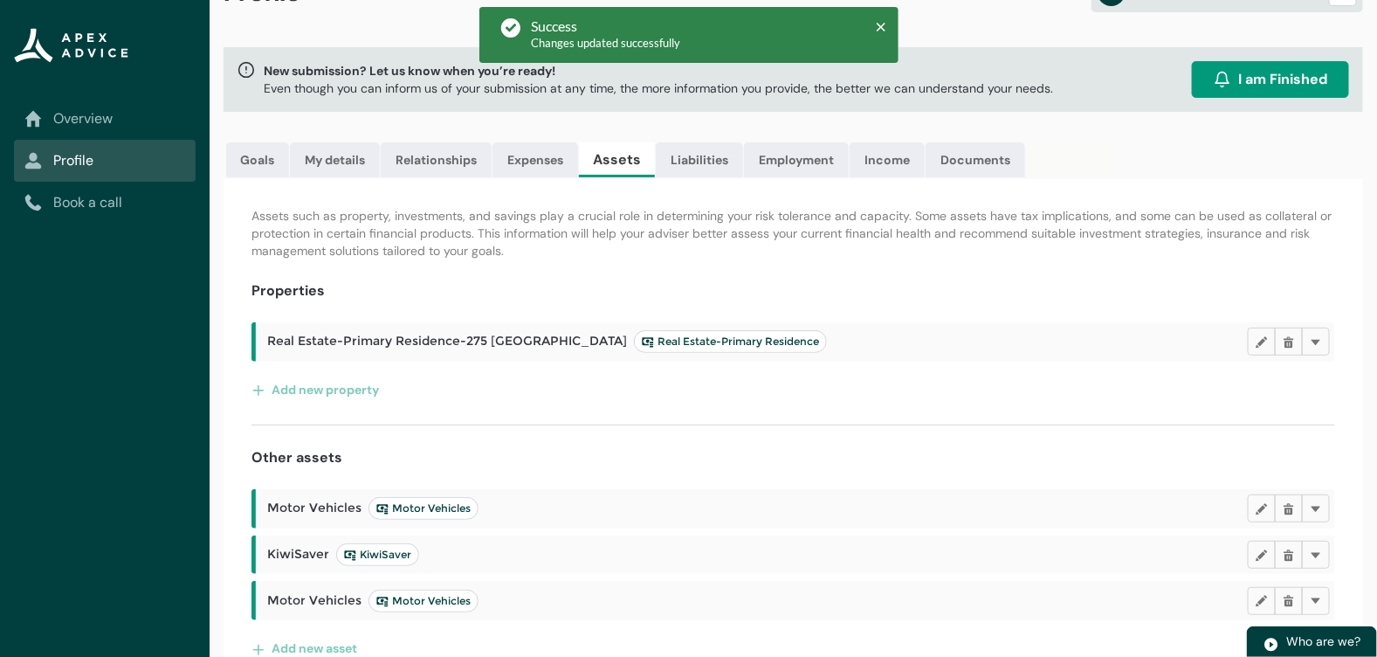
scroll to position [86, 0]
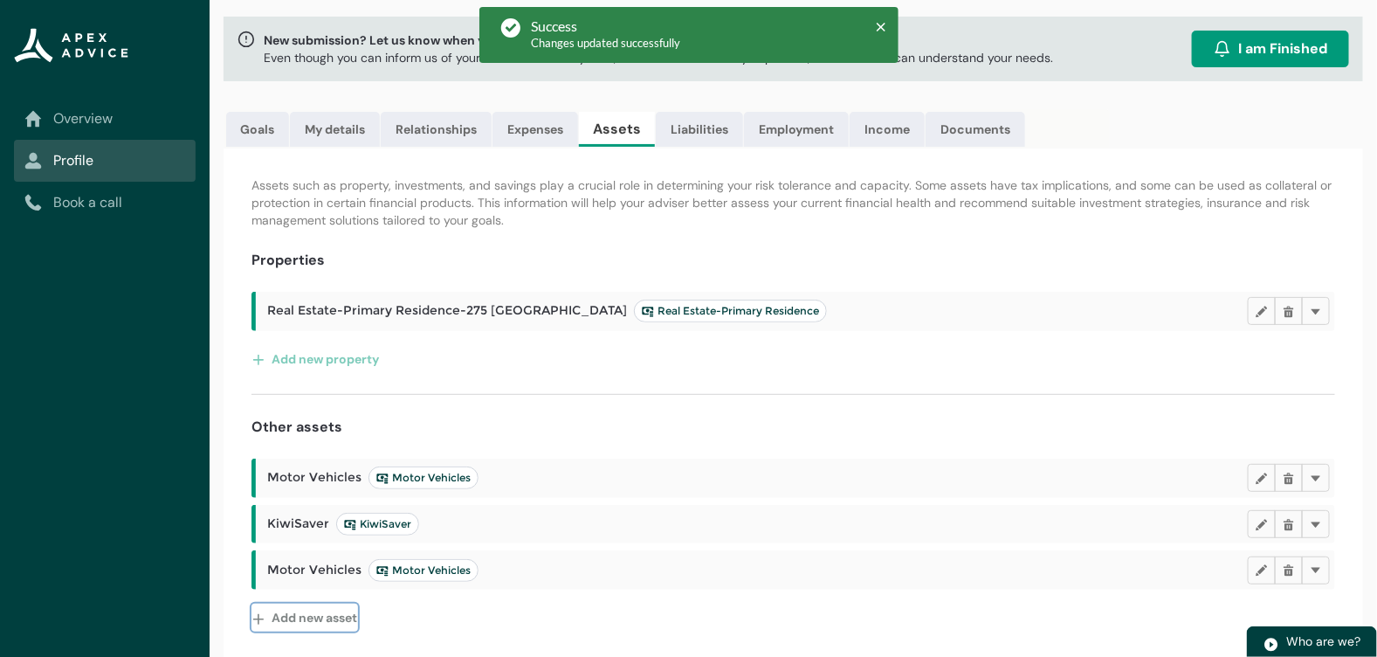
click at [349, 608] on button "Add new asset" at bounding box center [305, 617] width 107 height 28
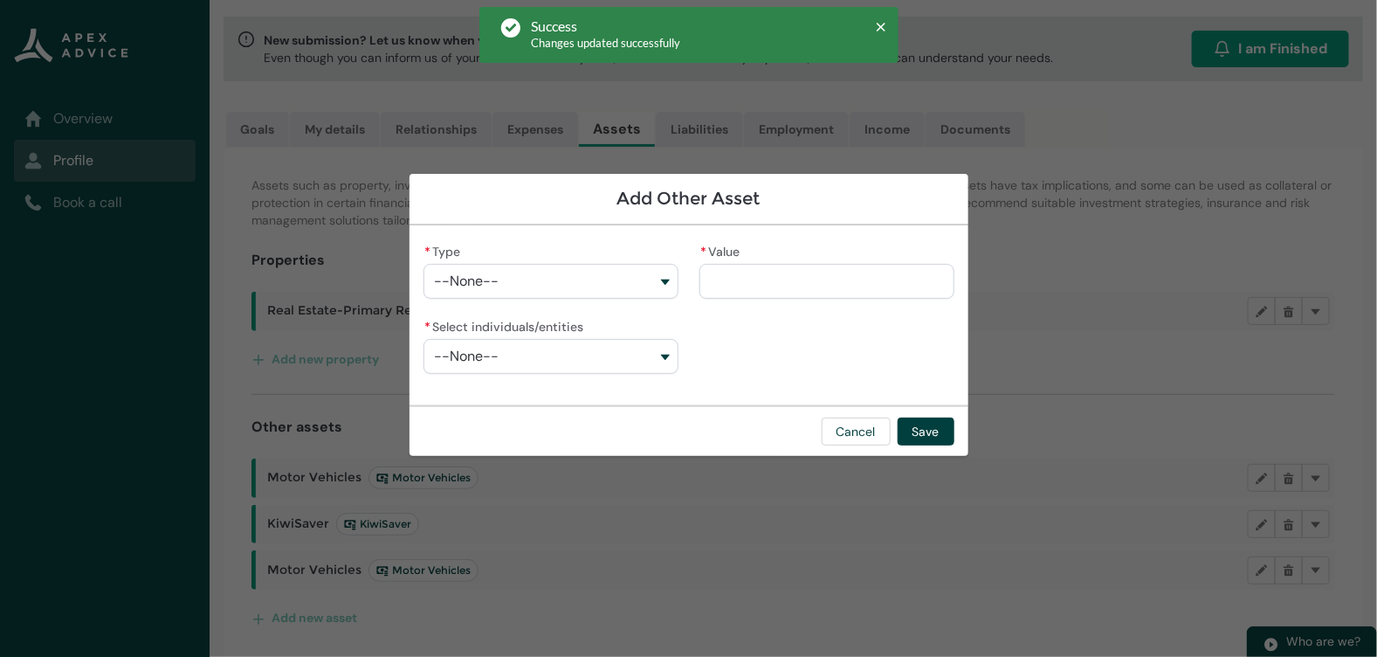
click at [562, 272] on button "--None--" at bounding box center [551, 281] width 255 height 35
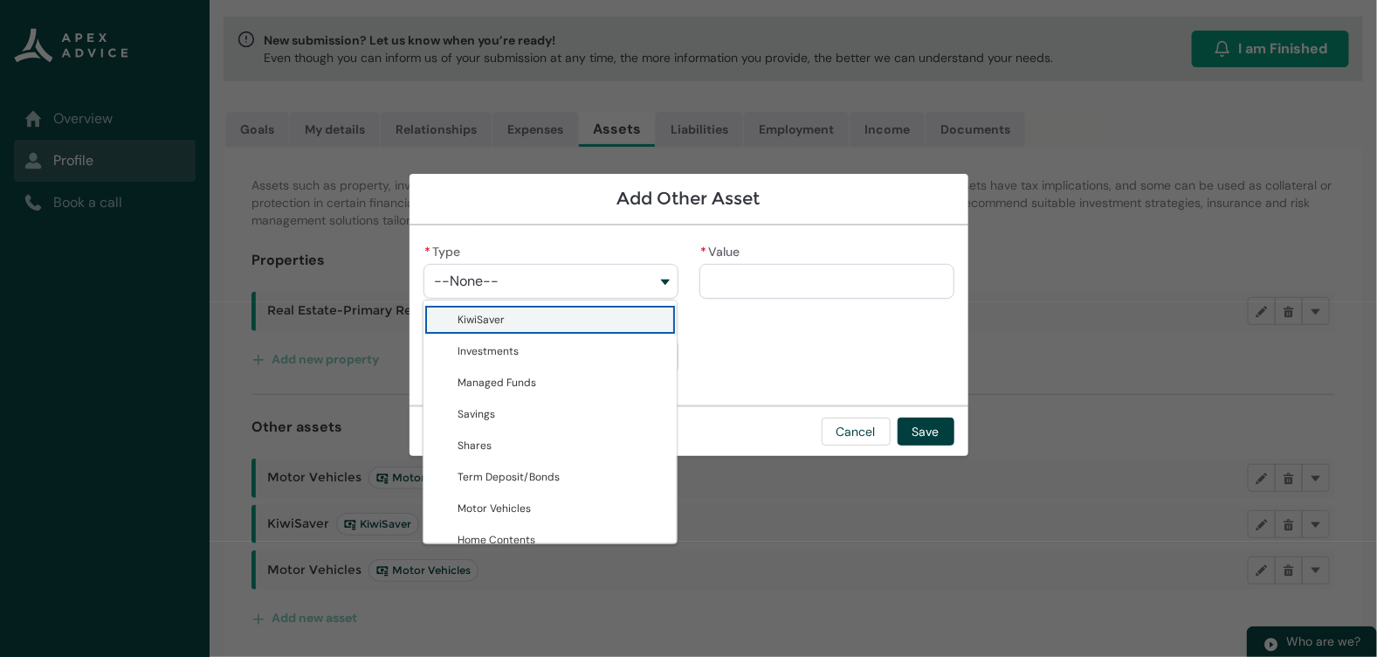
click at [559, 320] on span "KiwiSaver" at bounding box center [563, 319] width 208 height 17
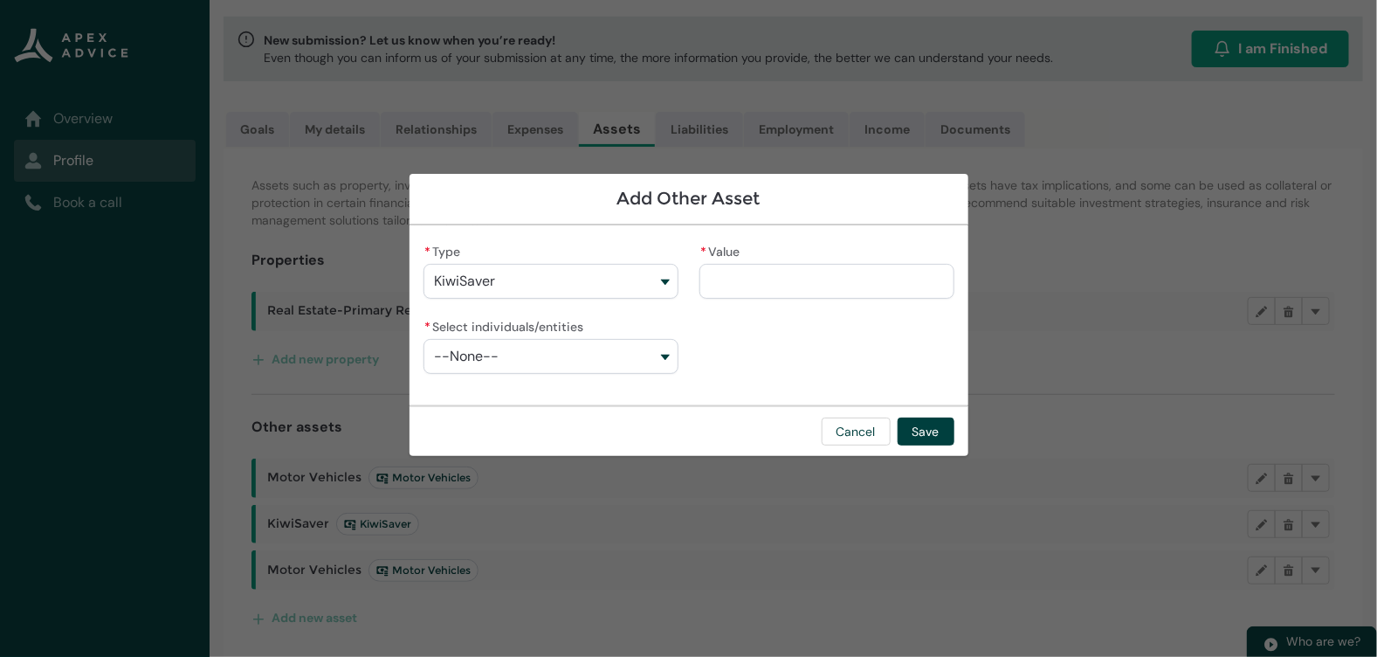
click at [749, 286] on input "* Value" at bounding box center [827, 281] width 255 height 35
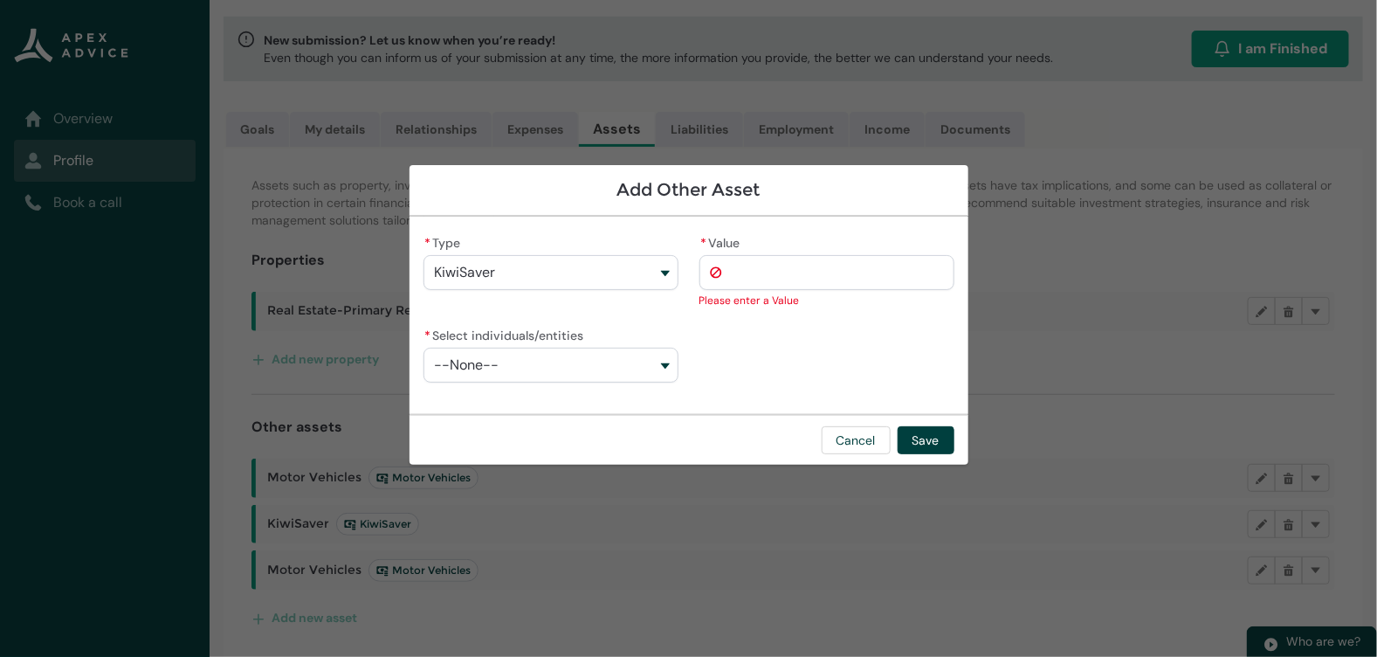
click at [516, 360] on button "--None--" at bounding box center [551, 365] width 255 height 35
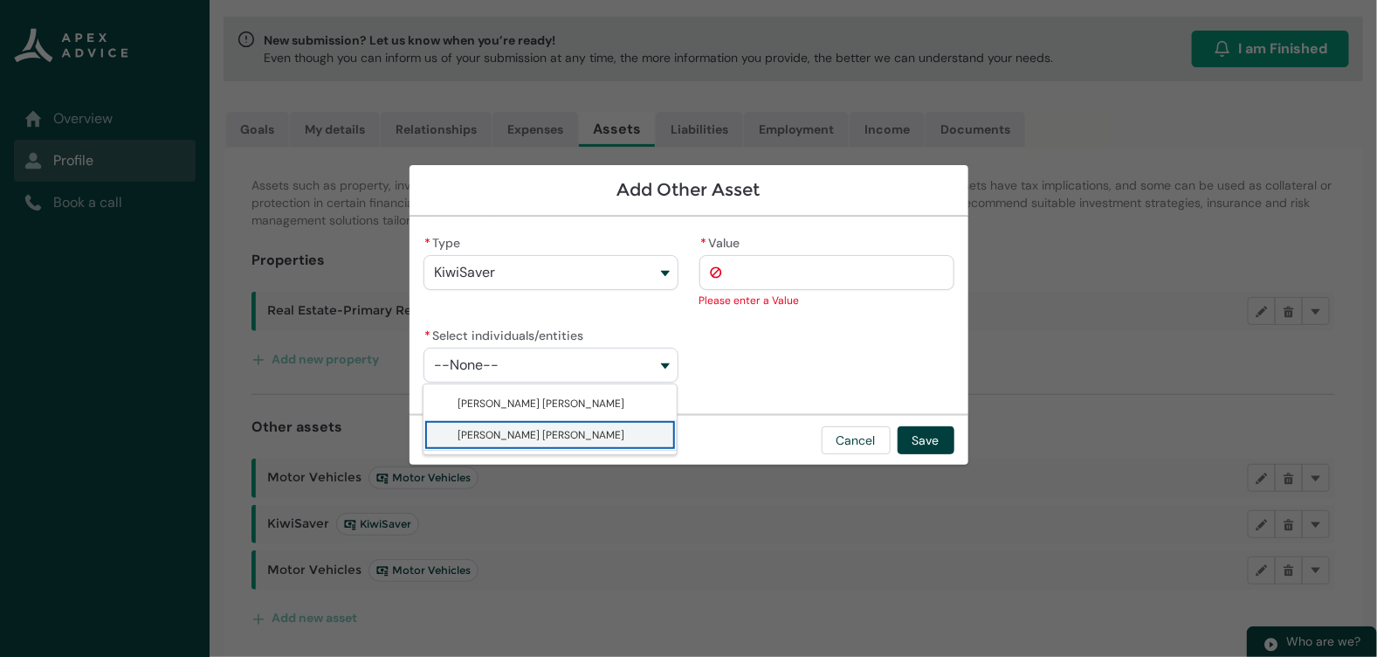
click at [518, 437] on span "[PERSON_NAME] [PERSON_NAME]" at bounding box center [542, 435] width 167 height 14
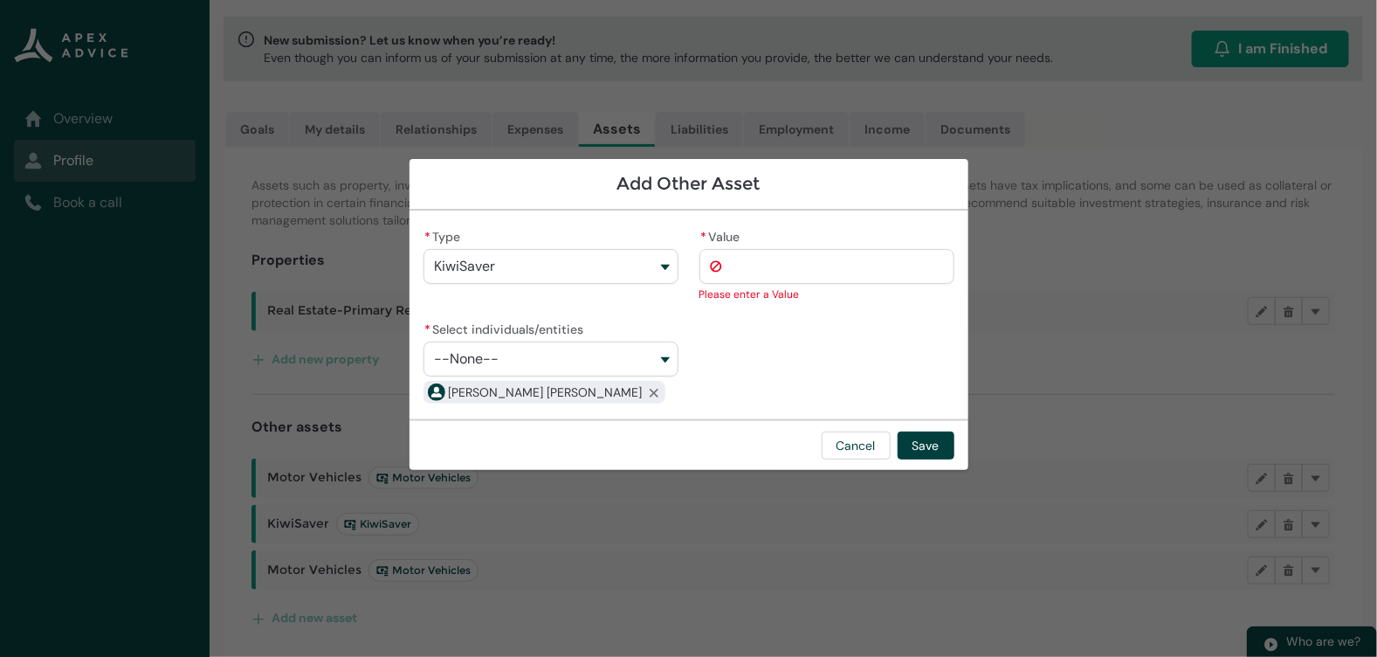
click at [833, 267] on input "* Value" at bounding box center [827, 266] width 255 height 35
click at [845, 437] on button "Cancel" at bounding box center [856, 445] width 69 height 28
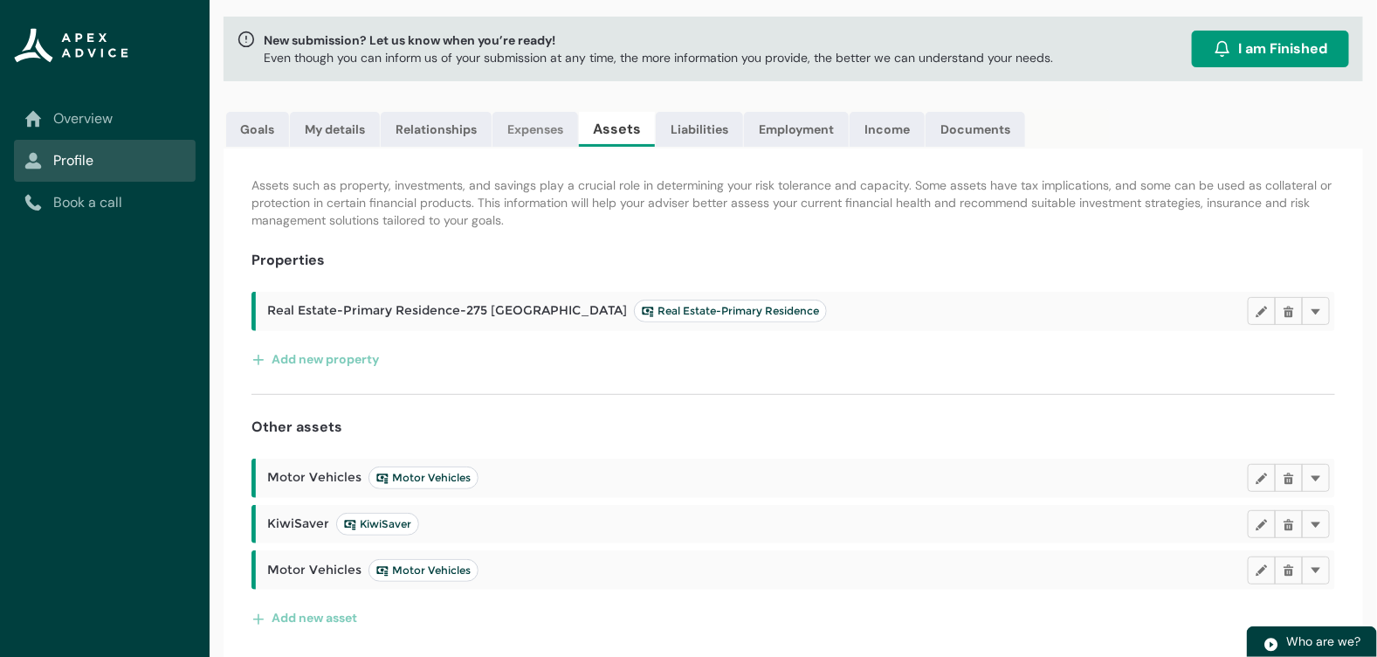
click at [536, 129] on link "Expenses" at bounding box center [536, 129] width 86 height 35
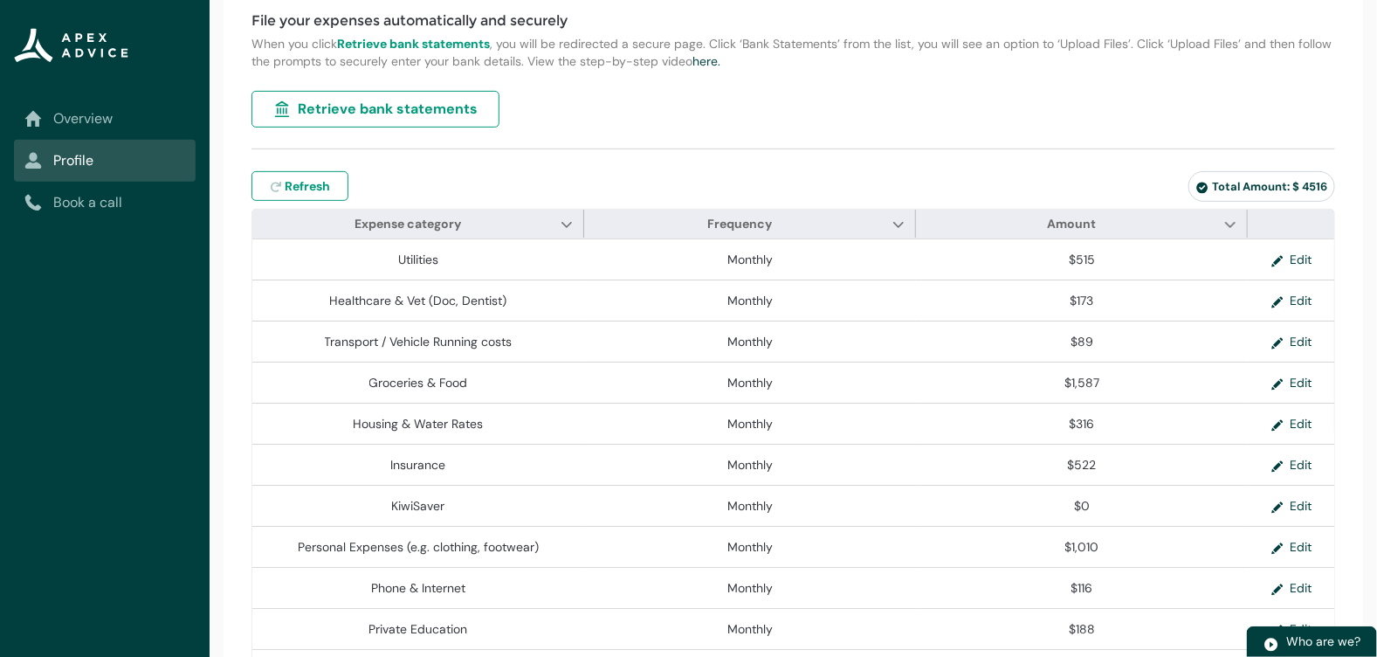
scroll to position [341, 0]
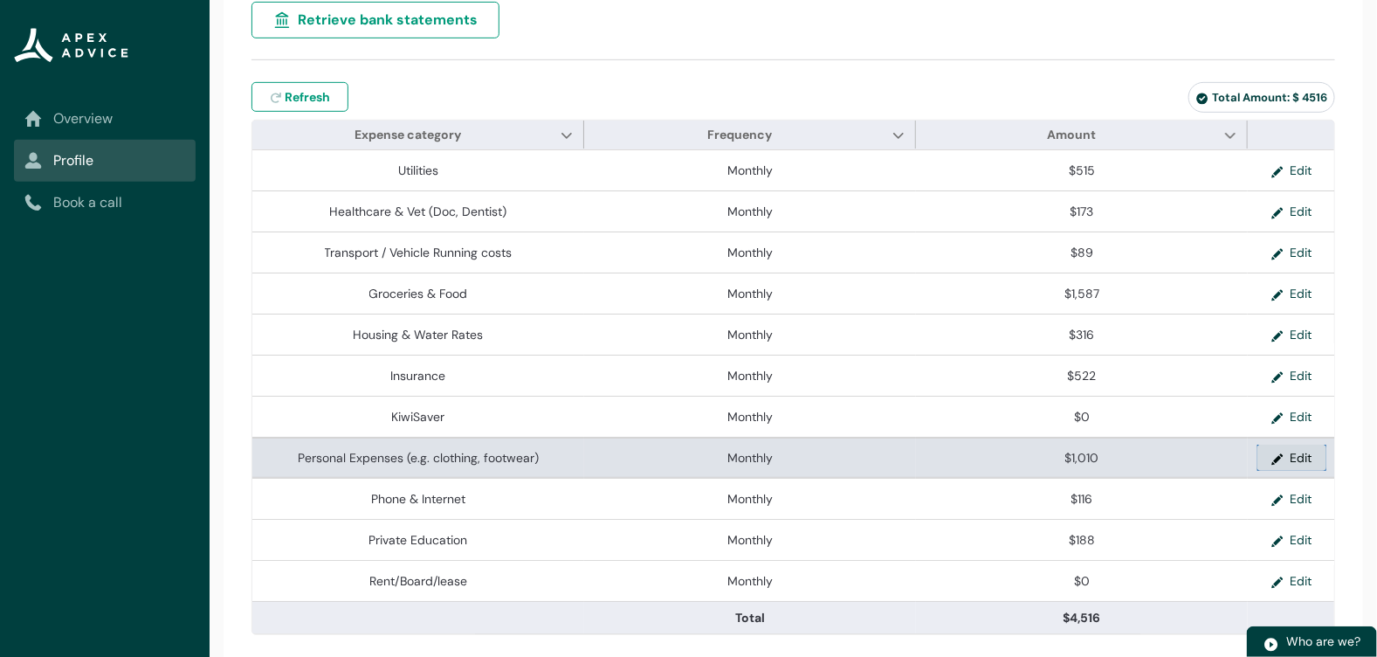
click at [1265, 455] on button "Edit" at bounding box center [1292, 458] width 69 height 26
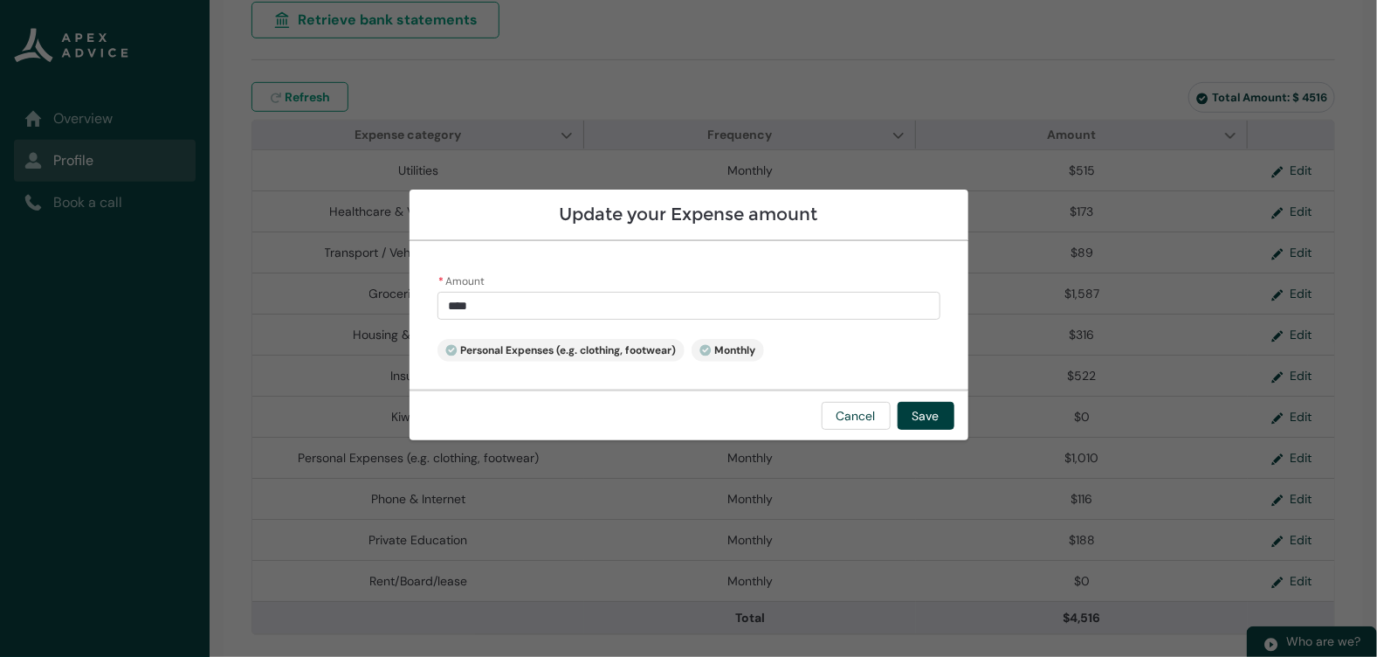
drag, startPoint x: 507, startPoint y: 311, endPoint x: 408, endPoint y: 302, distance: 99.9
click at [407, 302] on section "Update your Expense amount * Amount **** Personal Expenses (e.g. clothing, foot…" at bounding box center [688, 328] width 1377 height 657
click at [929, 416] on button "Save" at bounding box center [926, 416] width 57 height 28
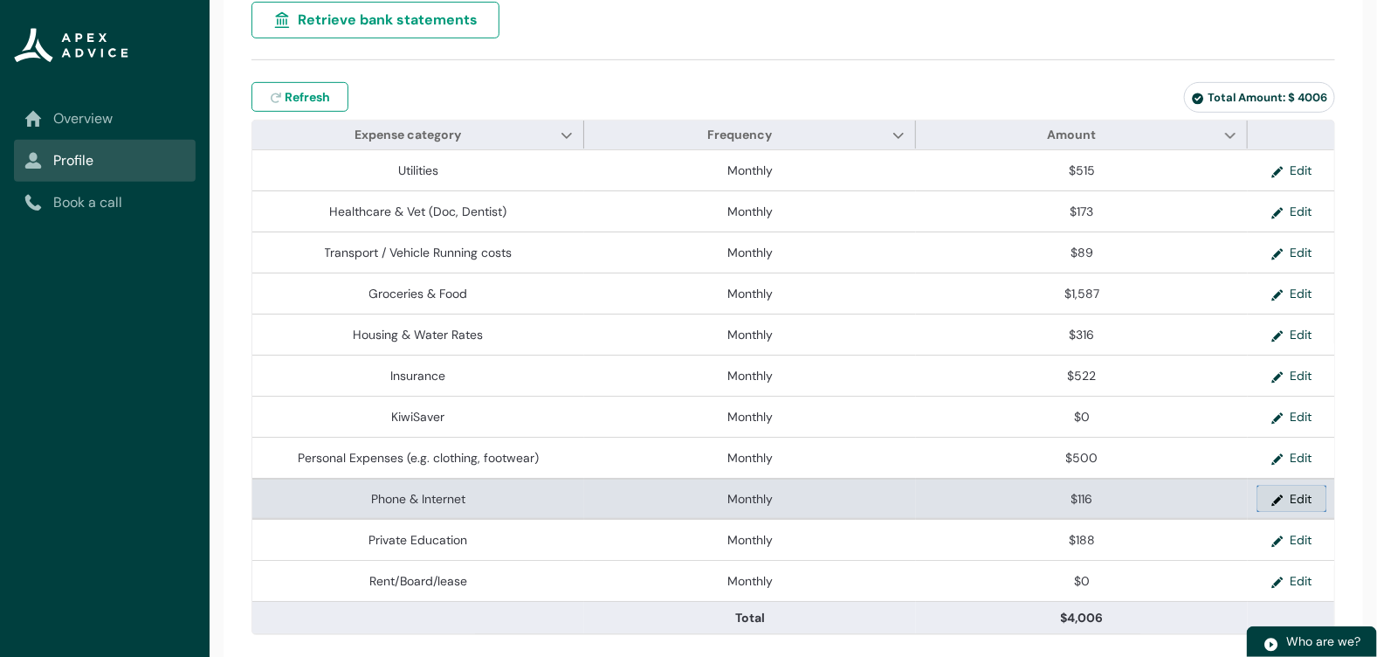
click at [1269, 494] on button "Edit" at bounding box center [1292, 499] width 69 height 26
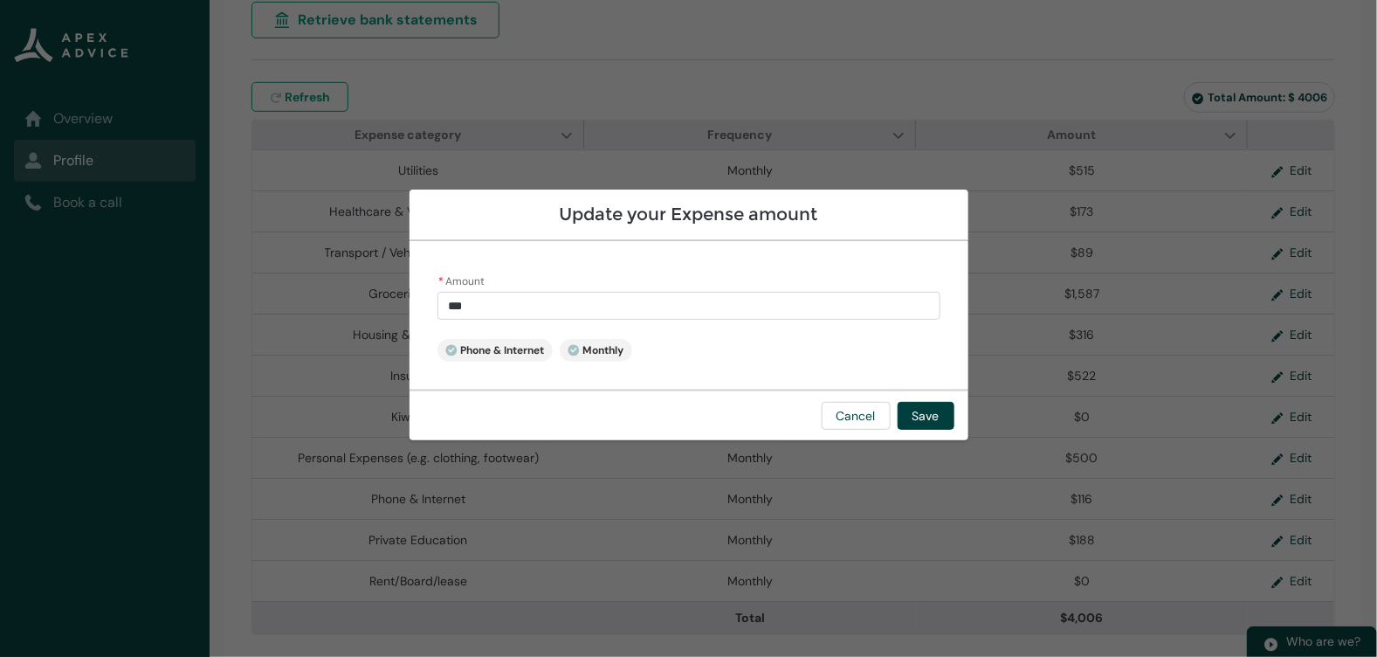
drag, startPoint x: 452, startPoint y: 304, endPoint x: 557, endPoint y: 307, distance: 105.7
click at [557, 307] on input "***" at bounding box center [689, 306] width 503 height 28
click at [923, 416] on button "Save" at bounding box center [926, 416] width 57 height 28
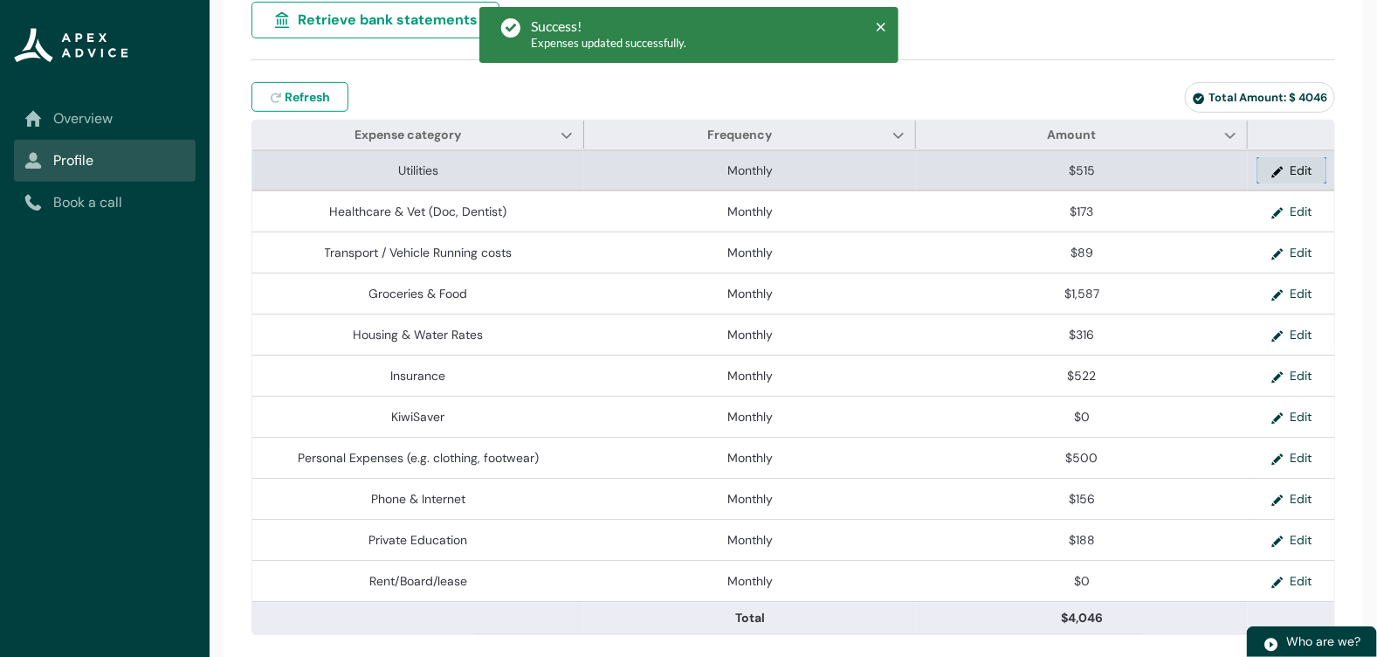
click at [1266, 169] on button "Edit" at bounding box center [1292, 170] width 69 height 26
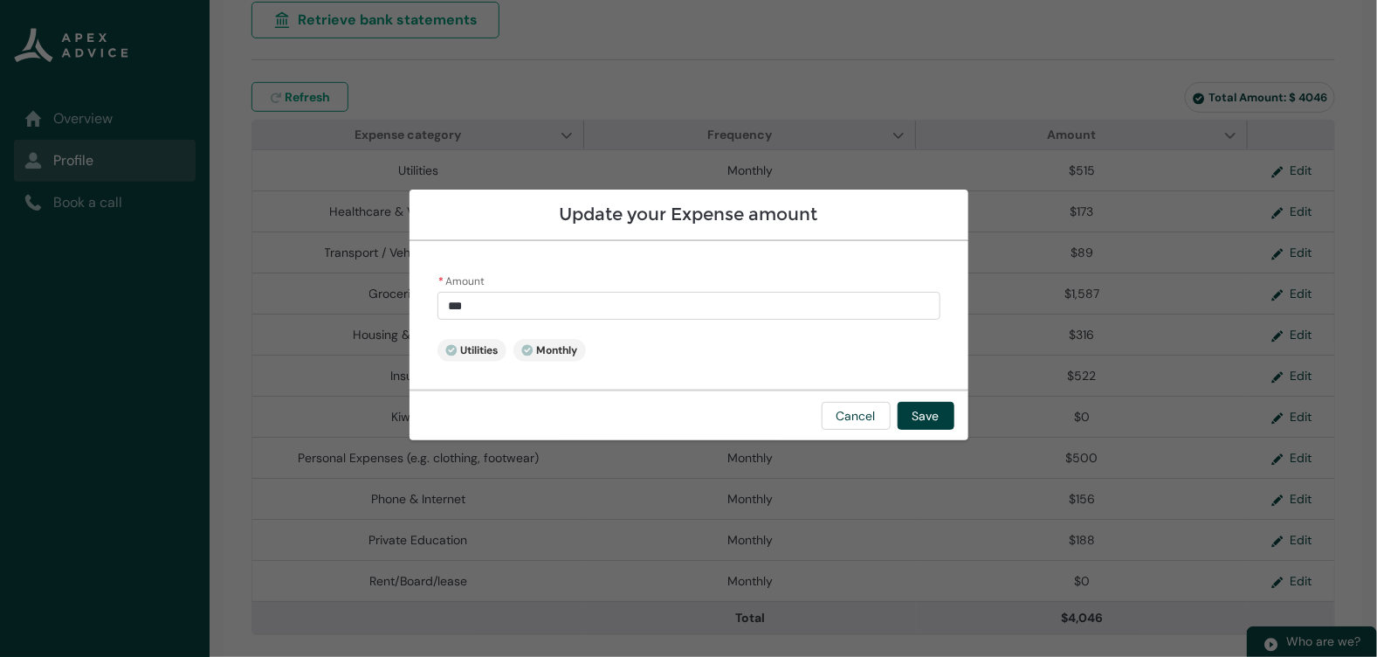
drag, startPoint x: 525, startPoint y: 304, endPoint x: 394, endPoint y: 304, distance: 131.0
click at [394, 305] on section "Update your Expense amount * Amount *** Utilities Monthly Cancel Save" at bounding box center [688, 328] width 1377 height 657
click at [917, 414] on button "Save" at bounding box center [926, 416] width 57 height 28
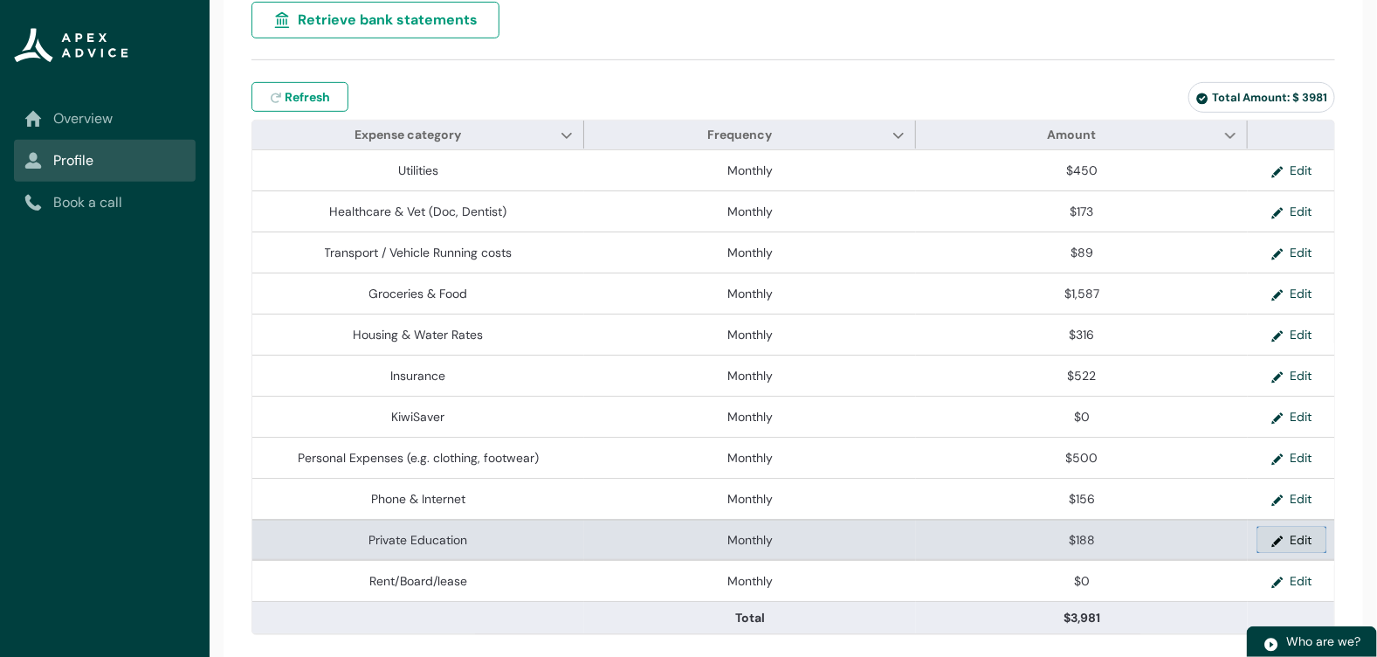
click at [1278, 530] on button "Edit" at bounding box center [1292, 540] width 69 height 26
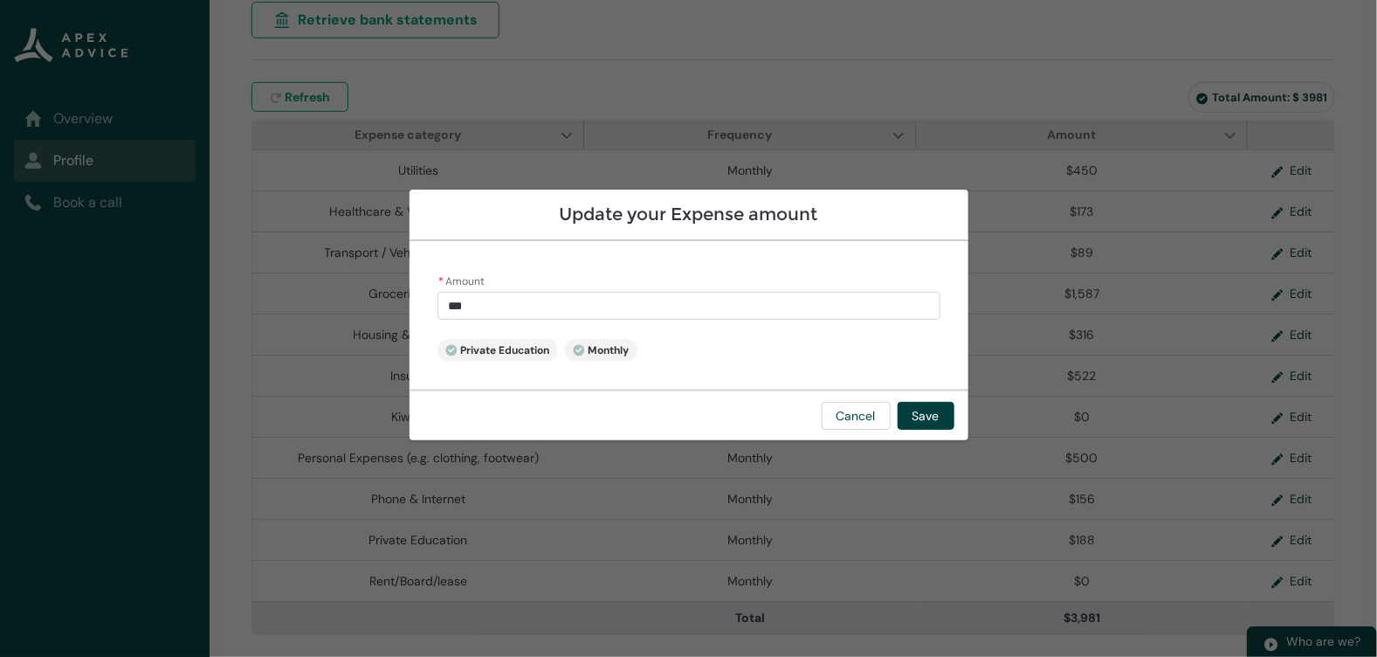
drag, startPoint x: 500, startPoint y: 306, endPoint x: 403, endPoint y: 305, distance: 96.9
click at [403, 305] on section "Update your Expense amount * Amount *** Private Education Monthly Cancel Save" at bounding box center [688, 328] width 1377 height 657
click at [918, 416] on button "Save" at bounding box center [926, 416] width 57 height 28
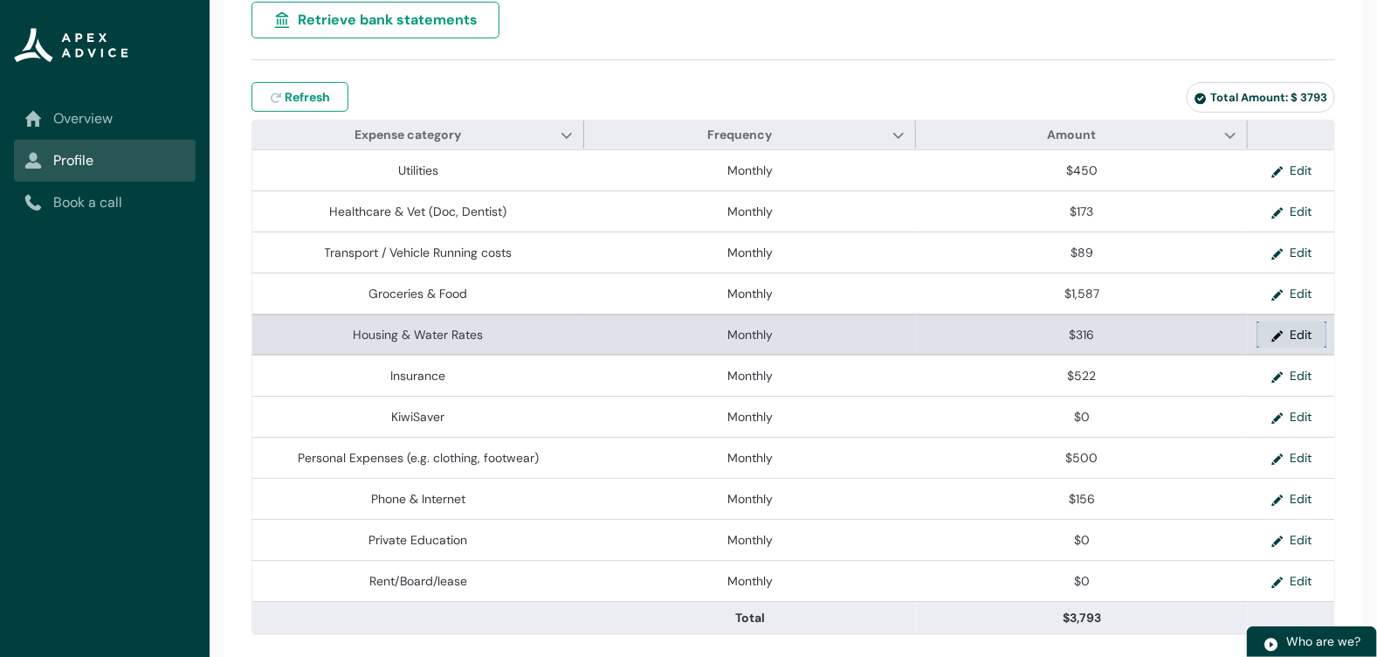
click at [1272, 325] on lightning-primitive-icon "button" at bounding box center [1281, 334] width 19 height 26
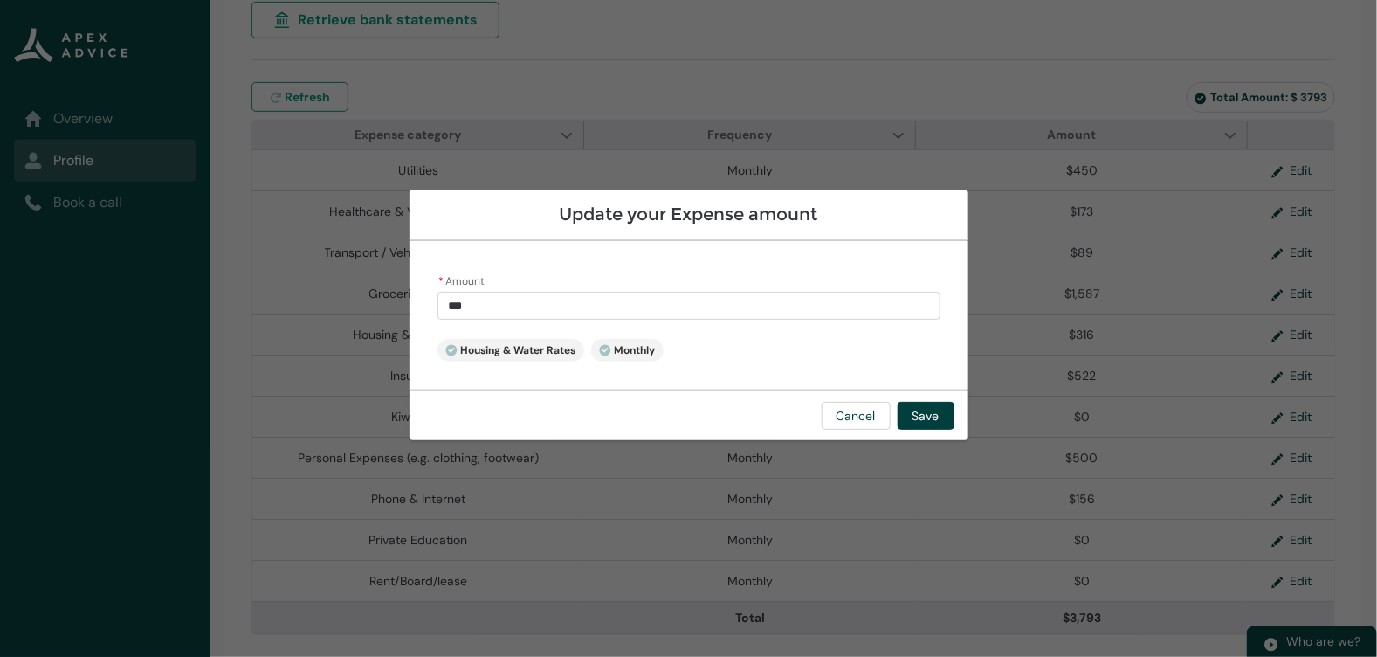
drag, startPoint x: 490, startPoint y: 305, endPoint x: 405, endPoint y: 309, distance: 84.8
click at [405, 309] on section "Update your Expense amount * Amount *** Housing & Water Rates Monthly Cancel Sa…" at bounding box center [688, 328] width 1377 height 657
click at [915, 413] on button "Save" at bounding box center [926, 416] width 57 height 28
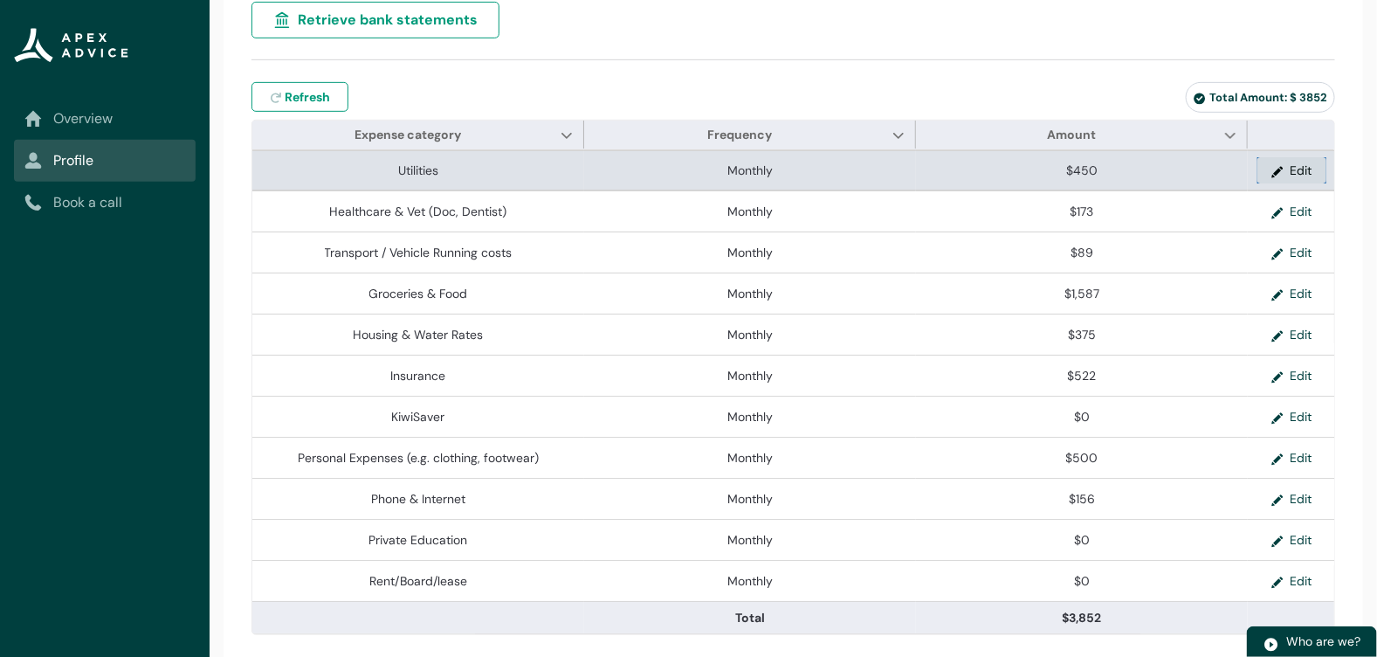
click at [1267, 169] on button "Edit" at bounding box center [1292, 170] width 69 height 26
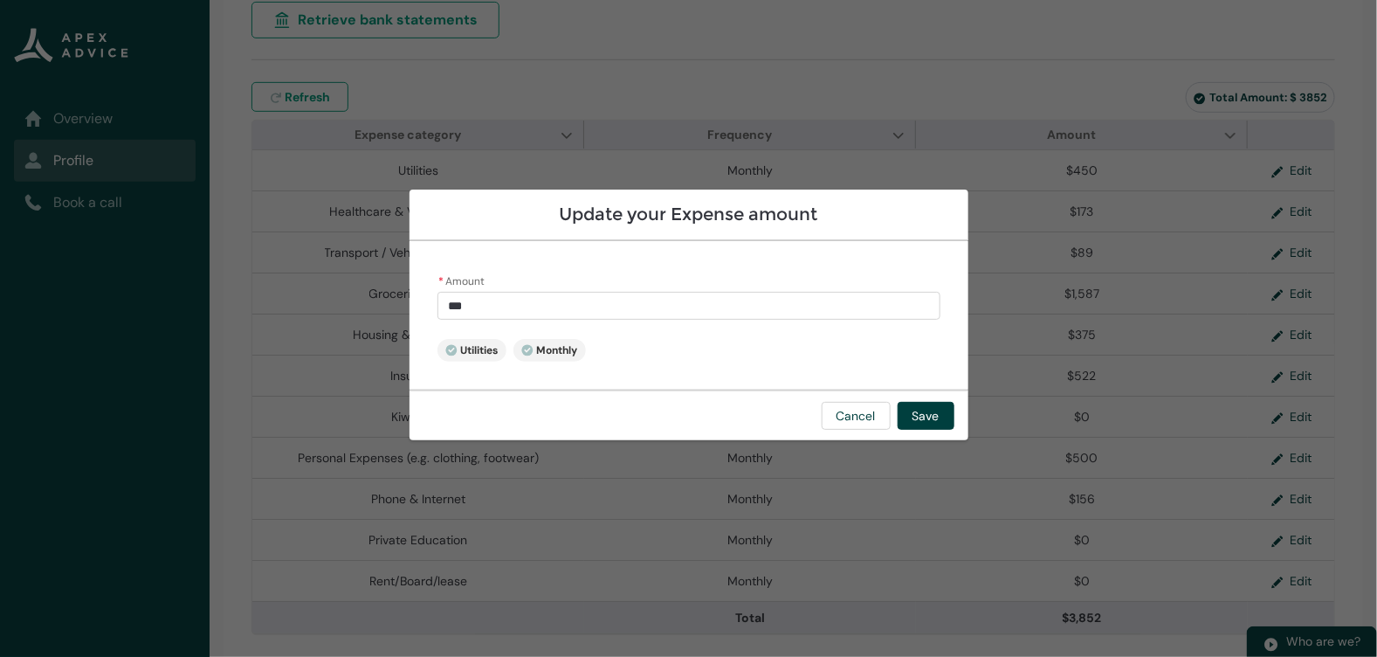
drag, startPoint x: 506, startPoint y: 306, endPoint x: 417, endPoint y: 302, distance: 89.2
click at [417, 303] on div "* Amount *** Utilities Monthly" at bounding box center [689, 315] width 559 height 148
click at [900, 407] on button "Save" at bounding box center [926, 416] width 57 height 28
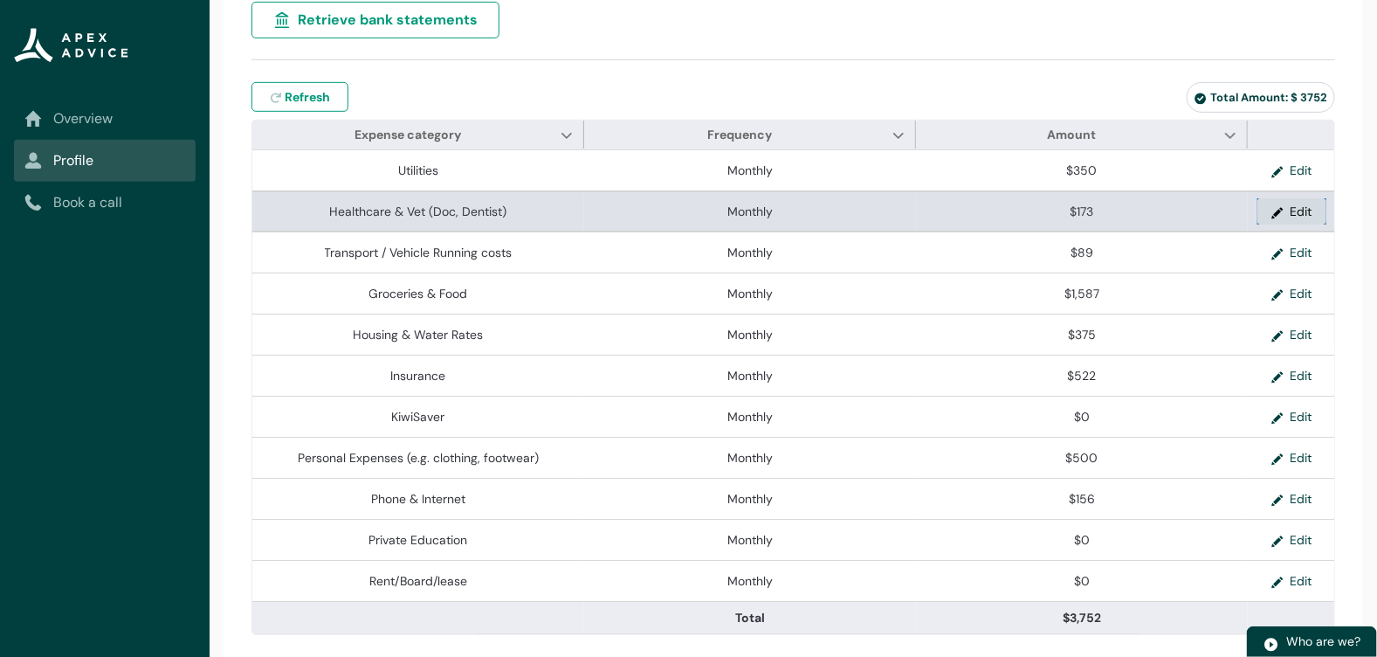
click at [1265, 207] on button "Edit" at bounding box center [1292, 211] width 69 height 26
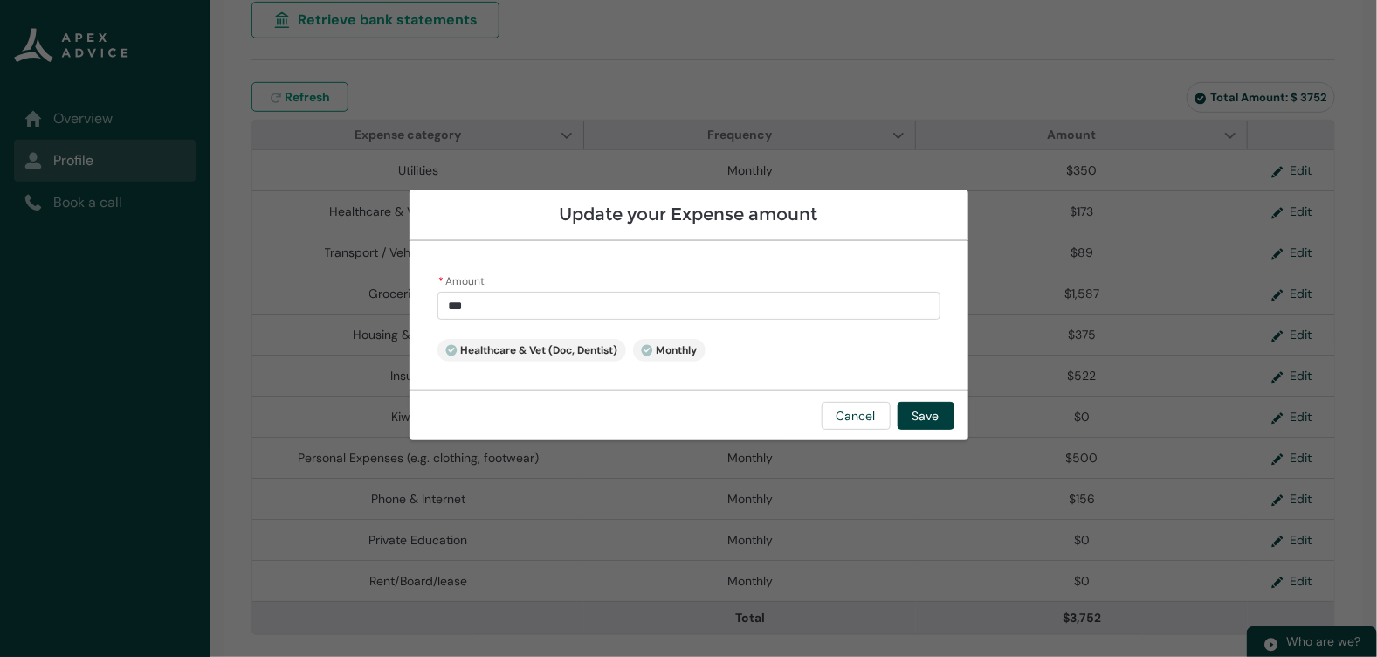
drag, startPoint x: 525, startPoint y: 309, endPoint x: 429, endPoint y: 308, distance: 96.1
click at [429, 309] on div "* Amount *** Healthcare & Vet (Doc, Dentist) Monthly" at bounding box center [689, 315] width 559 height 148
click at [940, 418] on button "Save" at bounding box center [926, 416] width 57 height 28
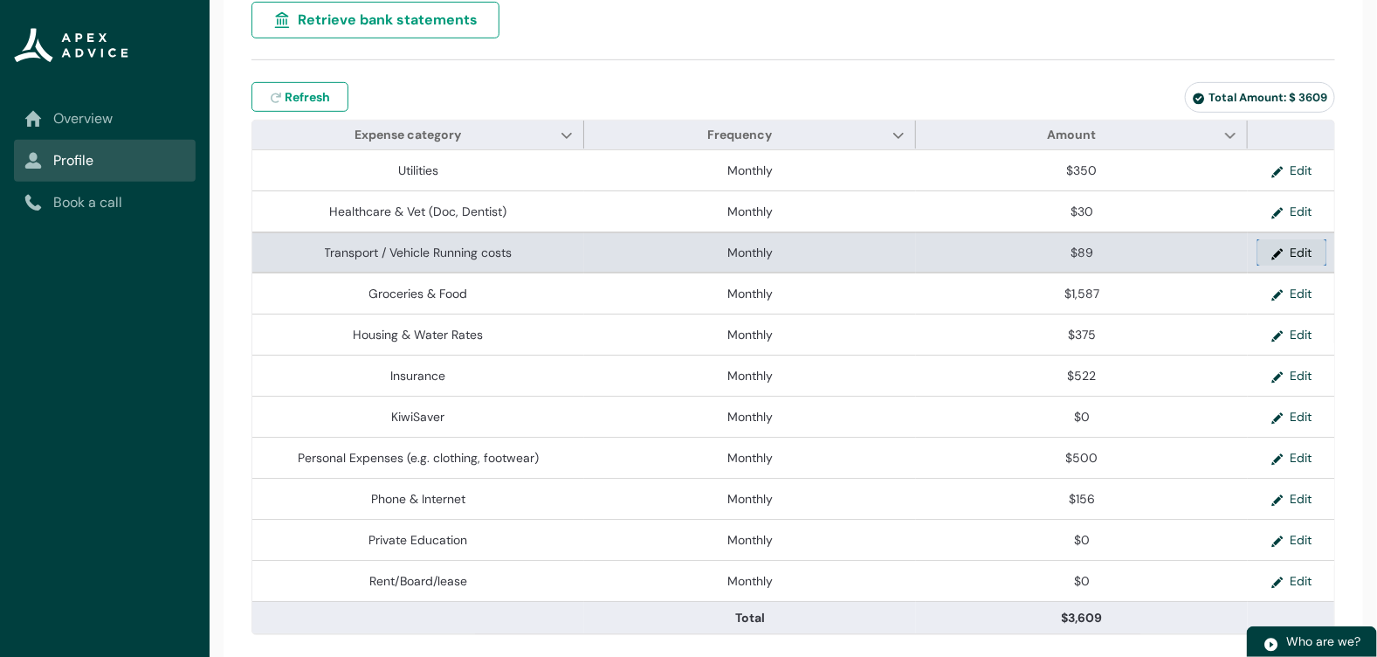
click at [1275, 257] on button "Edit" at bounding box center [1292, 252] width 69 height 26
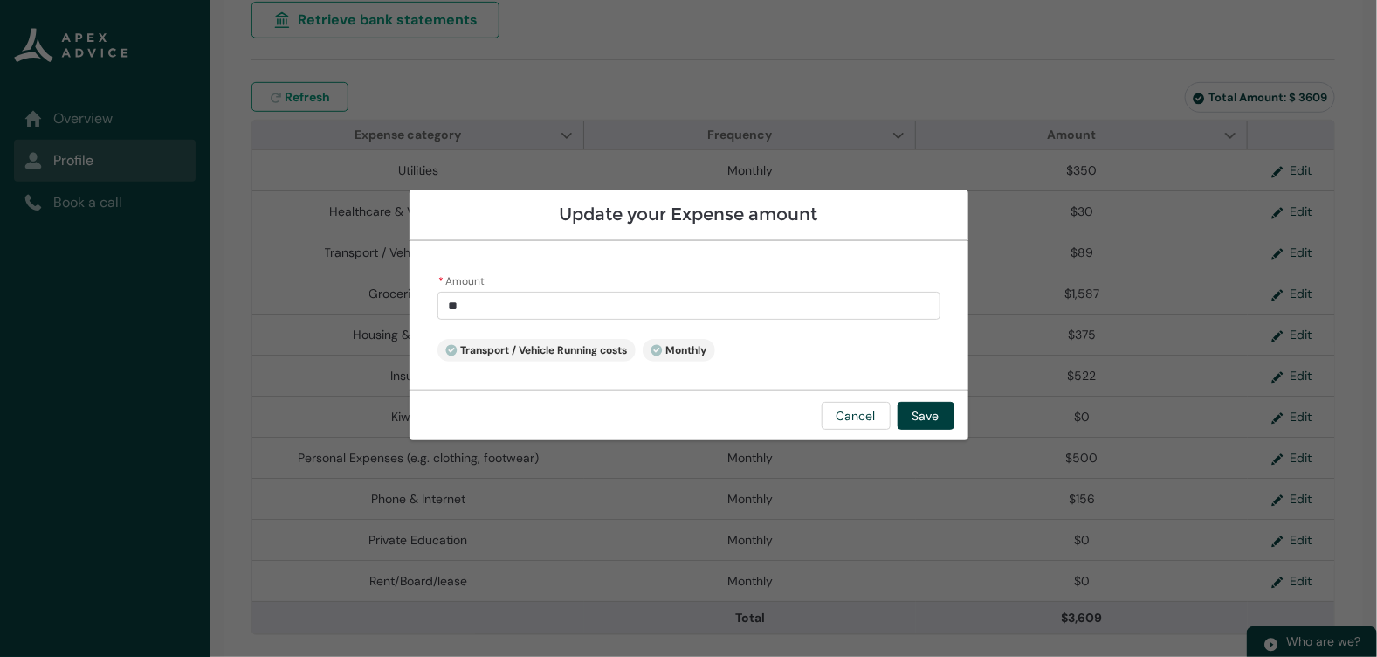
drag, startPoint x: 479, startPoint y: 313, endPoint x: 307, endPoint y: 310, distance: 171.2
click at [312, 311] on section "Update your Expense amount * Amount ** Transport / Vehicle Running costs Monthl…" at bounding box center [688, 328] width 1377 height 657
click at [927, 417] on button "Save" at bounding box center [926, 416] width 57 height 28
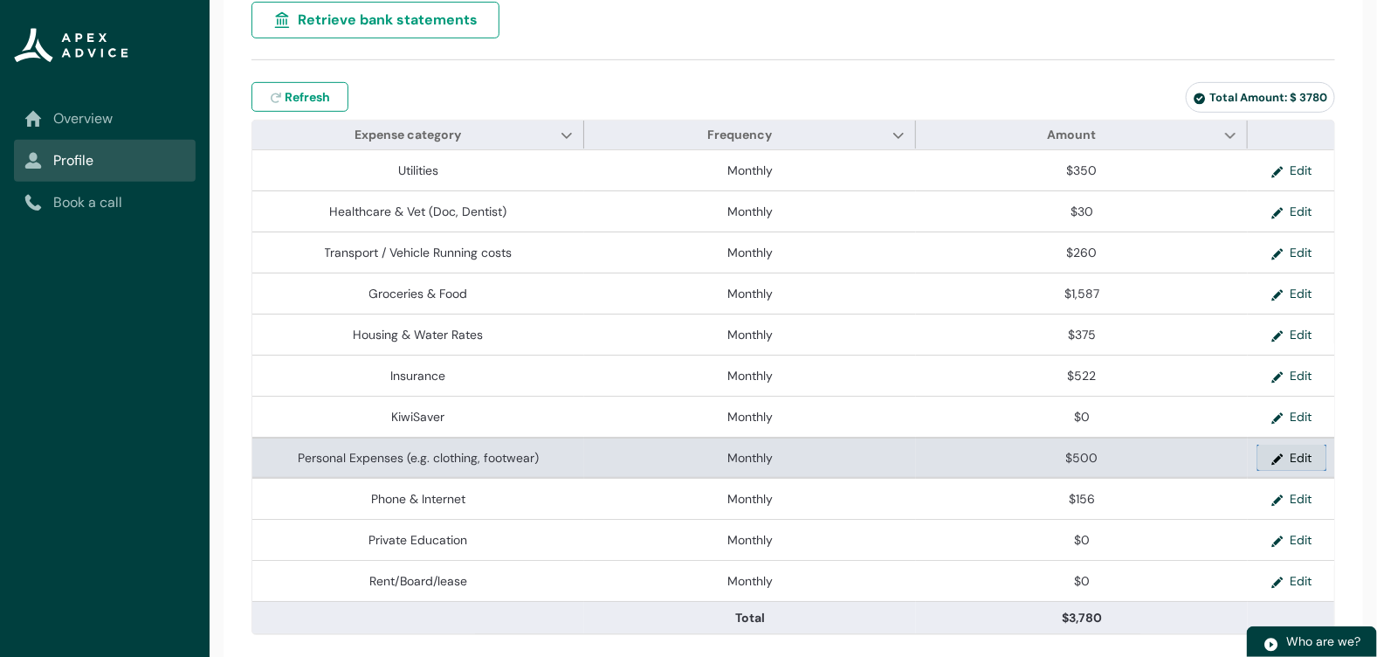
click at [1267, 455] on button "Edit" at bounding box center [1292, 458] width 69 height 26
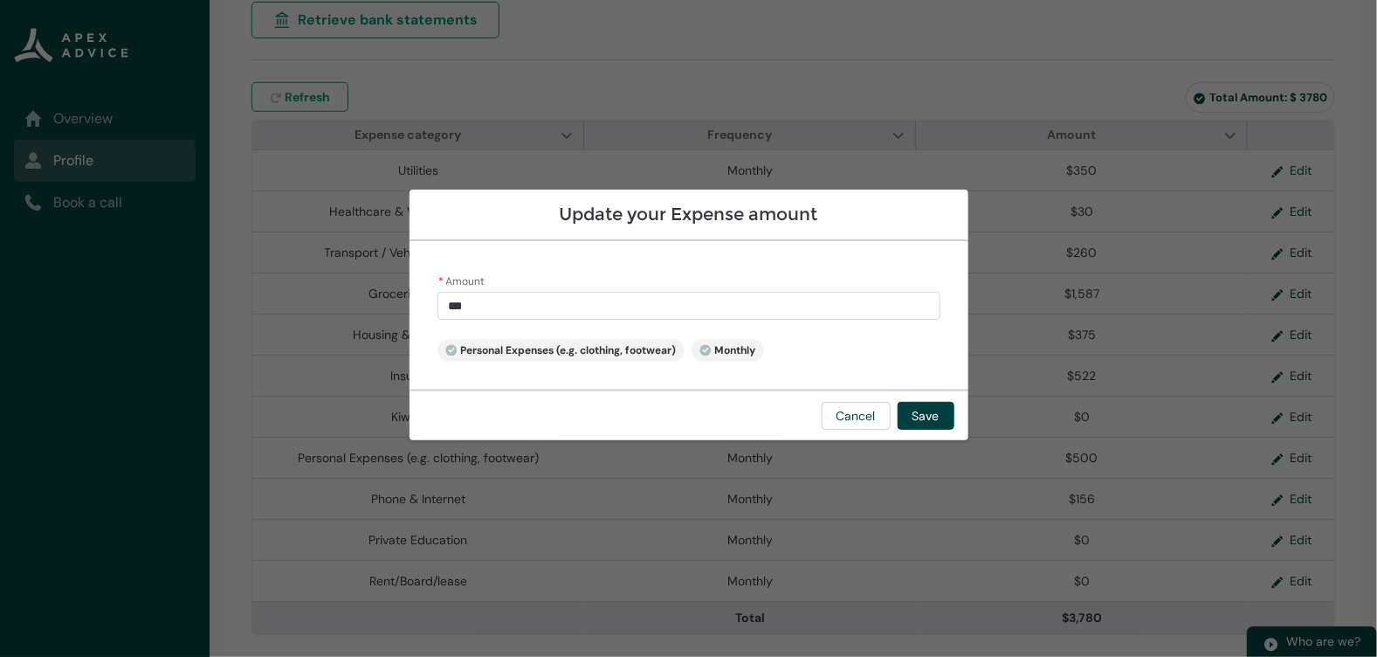
drag, startPoint x: 503, startPoint y: 301, endPoint x: 433, endPoint y: 300, distance: 69.9
click at [433, 300] on div "* Amount *** Personal Expenses (e.g. clothing, footwear) Monthly" at bounding box center [689, 315] width 559 height 148
click at [920, 423] on button "Save" at bounding box center [926, 416] width 57 height 28
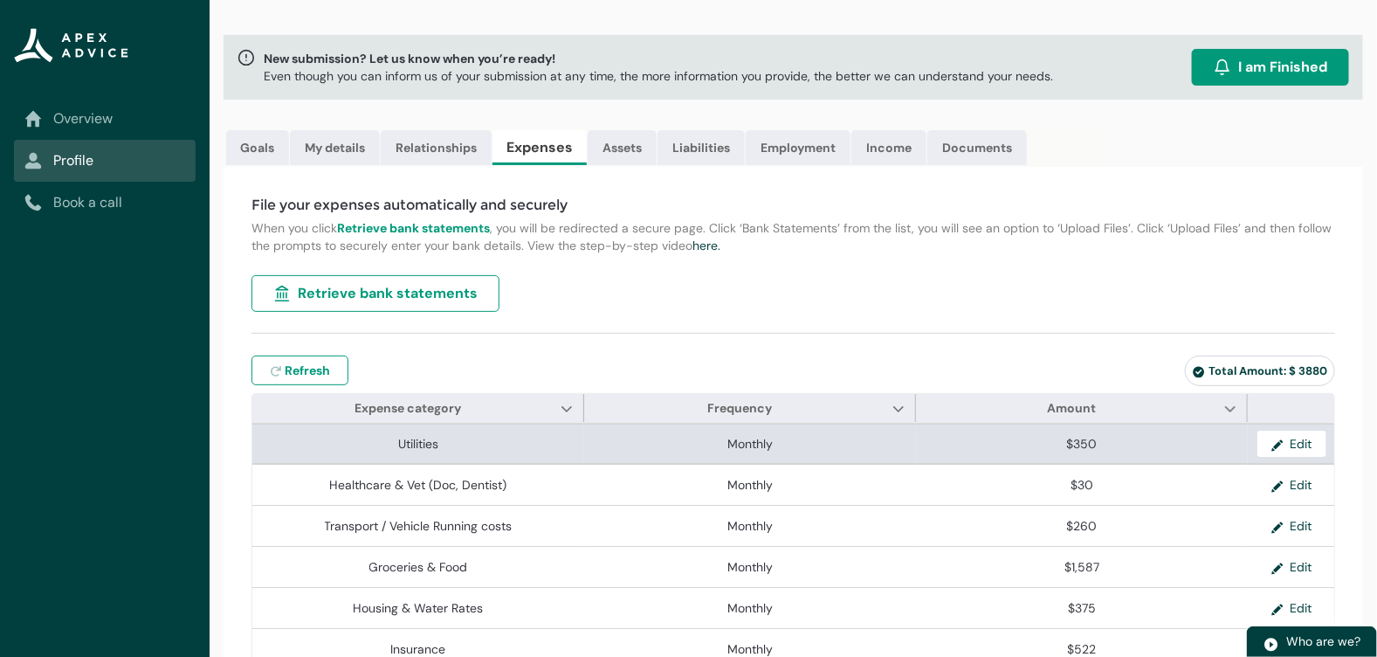
scroll to position [0, 0]
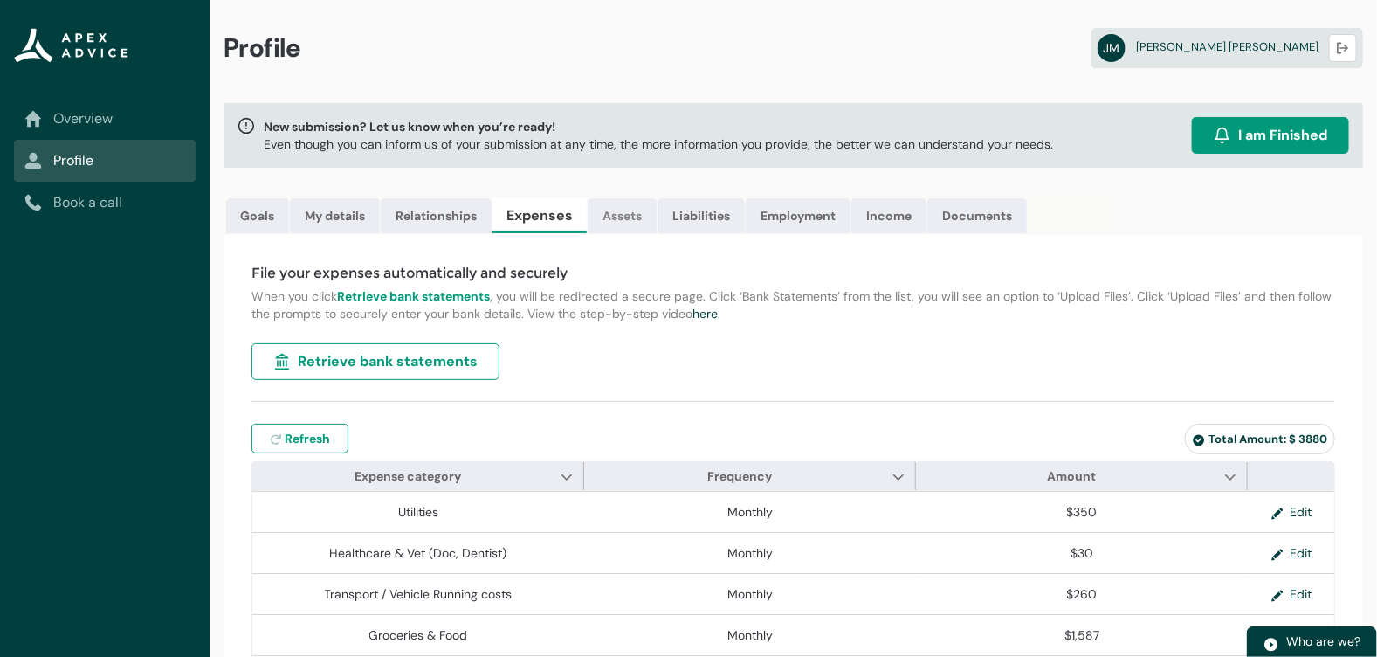
click at [627, 217] on link "Assets" at bounding box center [622, 215] width 69 height 35
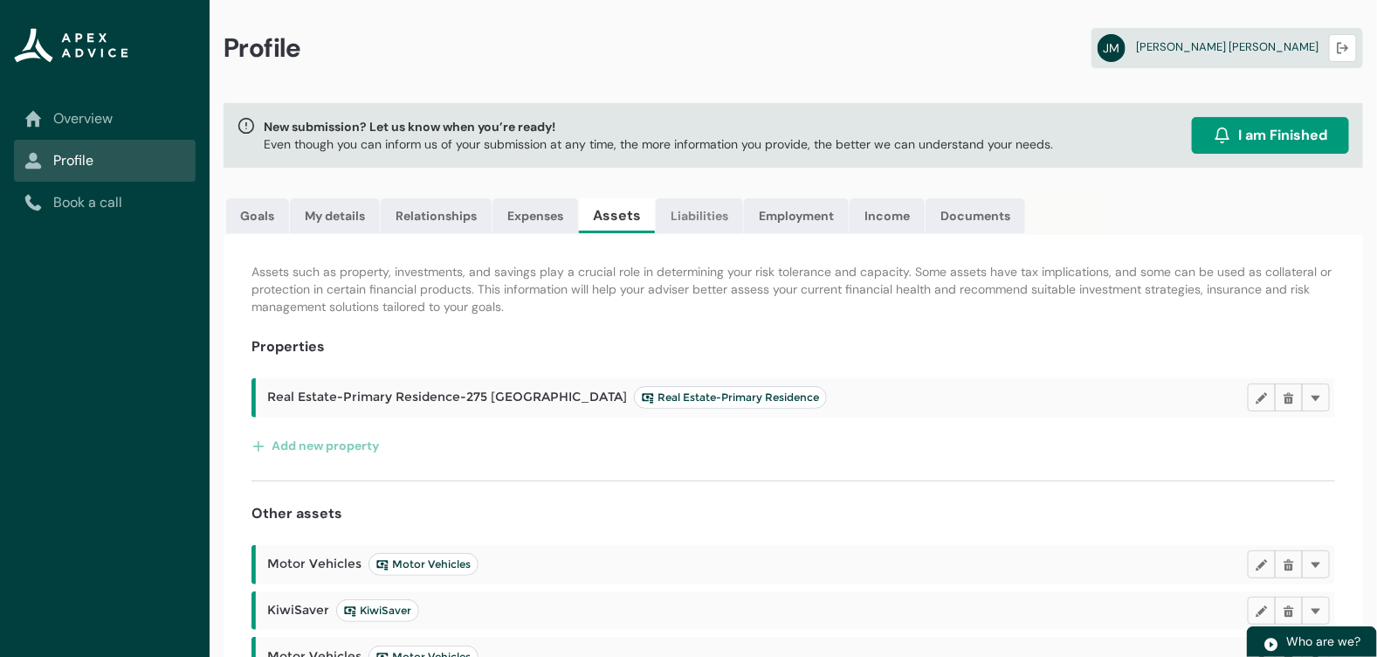
click at [704, 223] on link "Liabilities" at bounding box center [699, 215] width 87 height 35
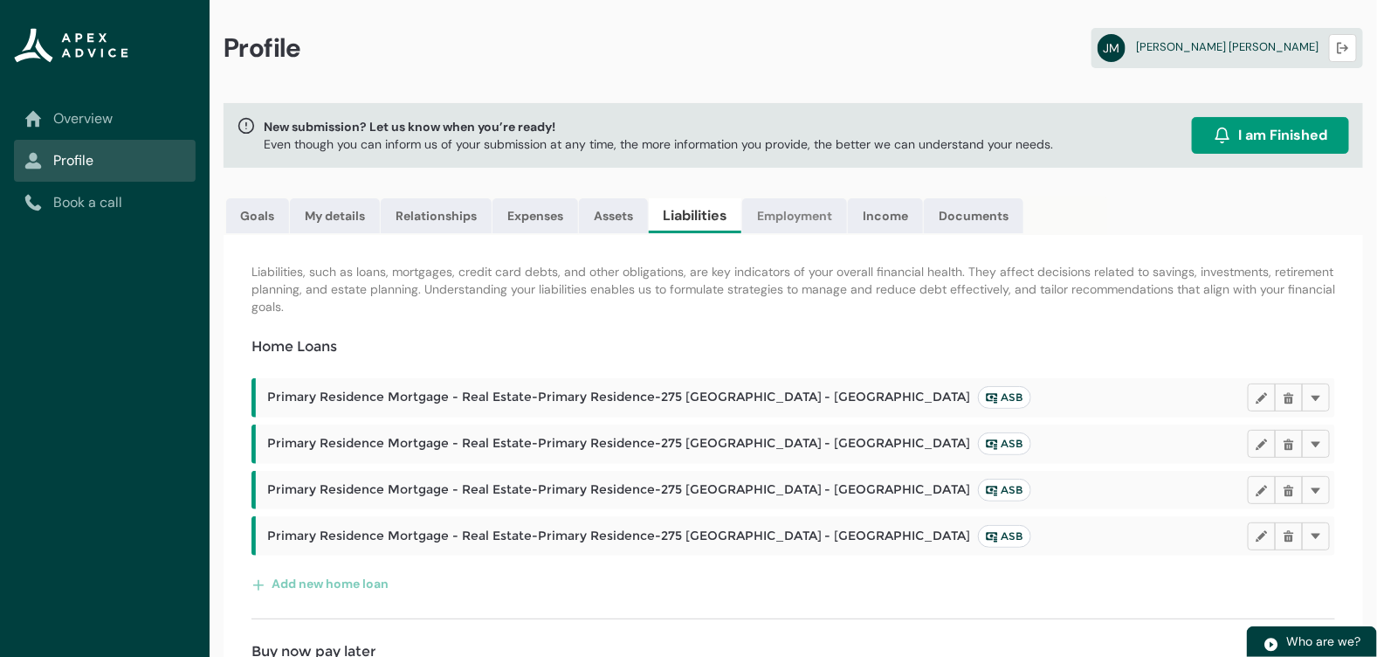
click at [798, 227] on link "Employment" at bounding box center [794, 215] width 105 height 35
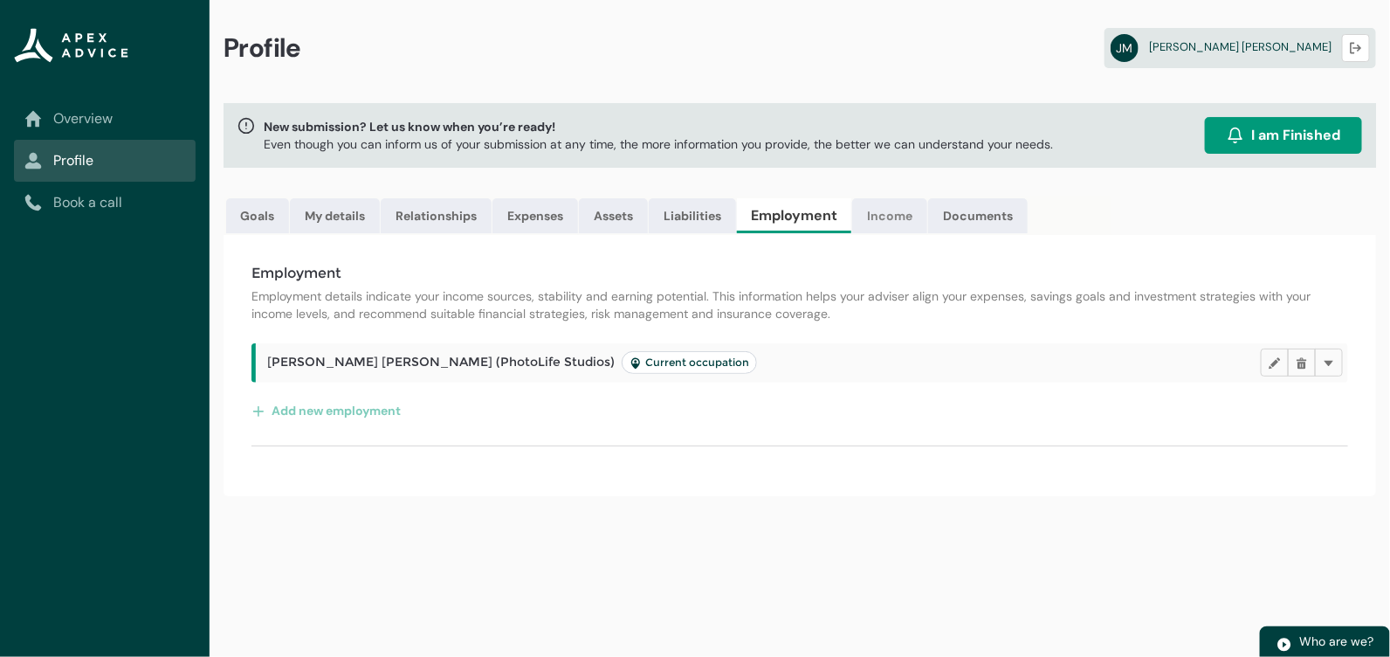
click at [884, 224] on link "Income" at bounding box center [889, 215] width 75 height 35
click at [947, 221] on link "Documents" at bounding box center [973, 215] width 100 height 35
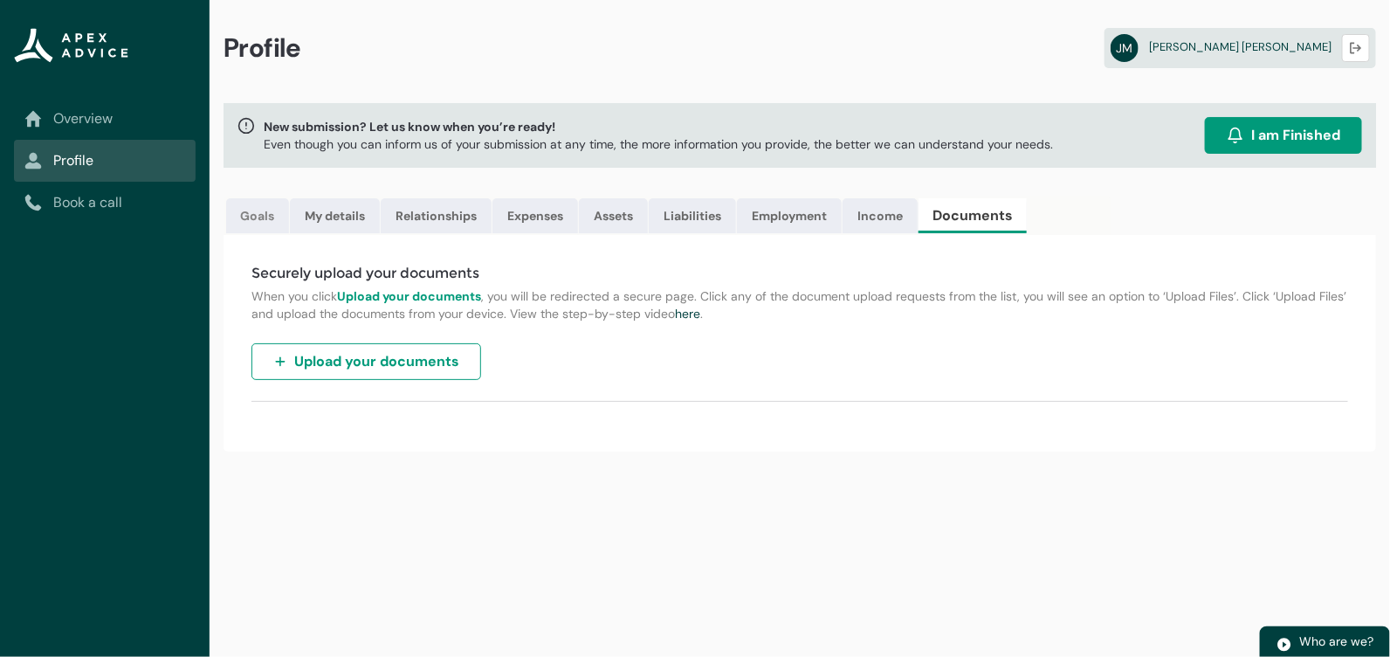
click at [272, 224] on link "Goals" at bounding box center [257, 215] width 63 height 35
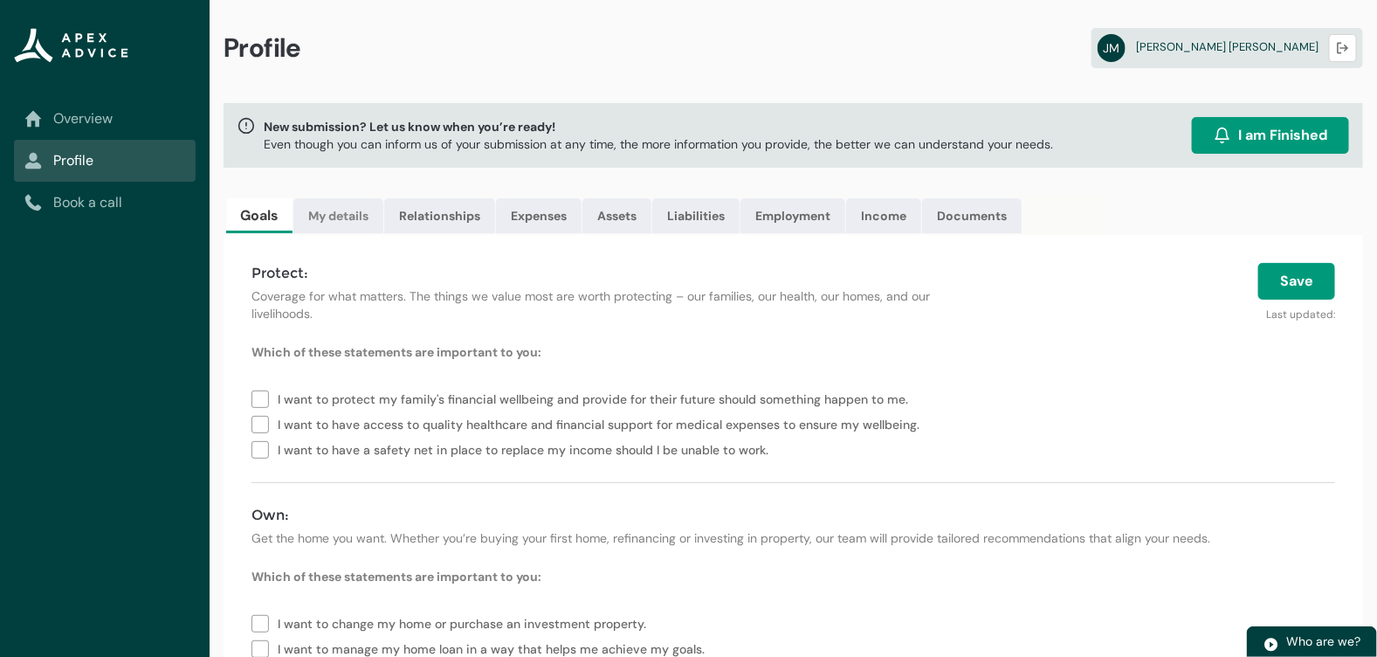
click at [319, 222] on link "My details" at bounding box center [338, 215] width 90 height 35
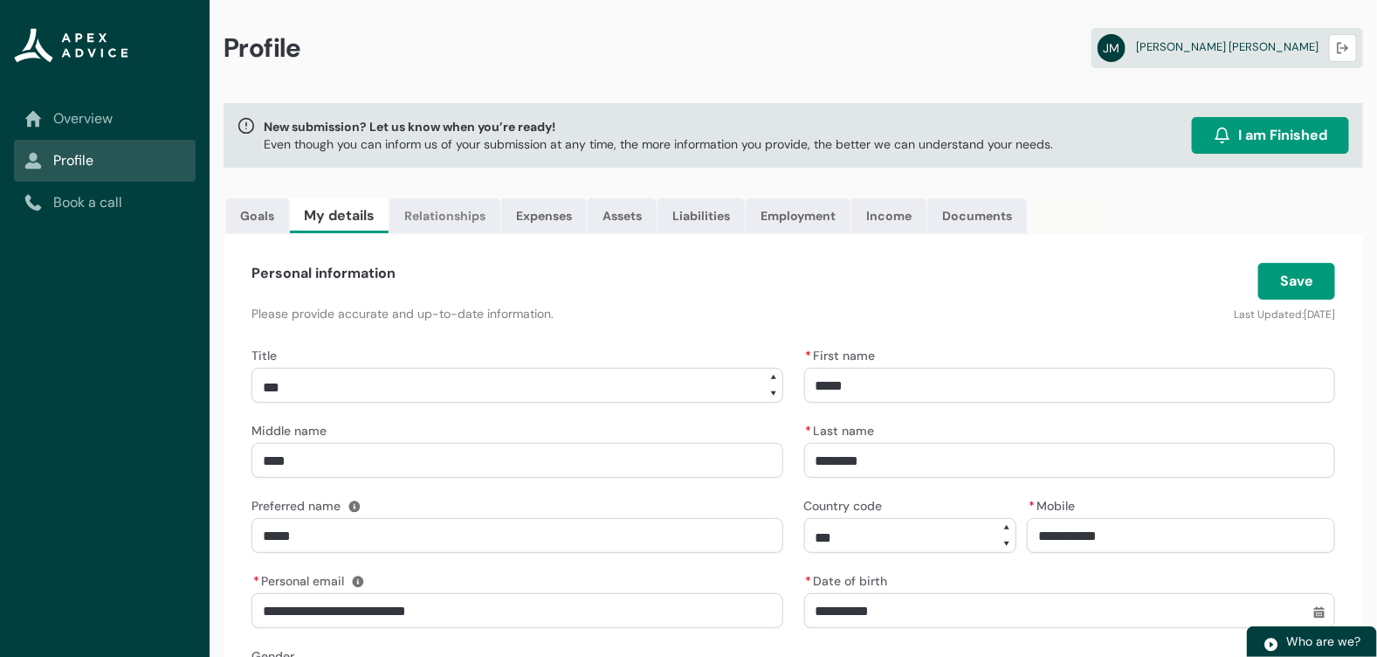
click at [429, 209] on link "Relationships" at bounding box center [445, 215] width 111 height 35
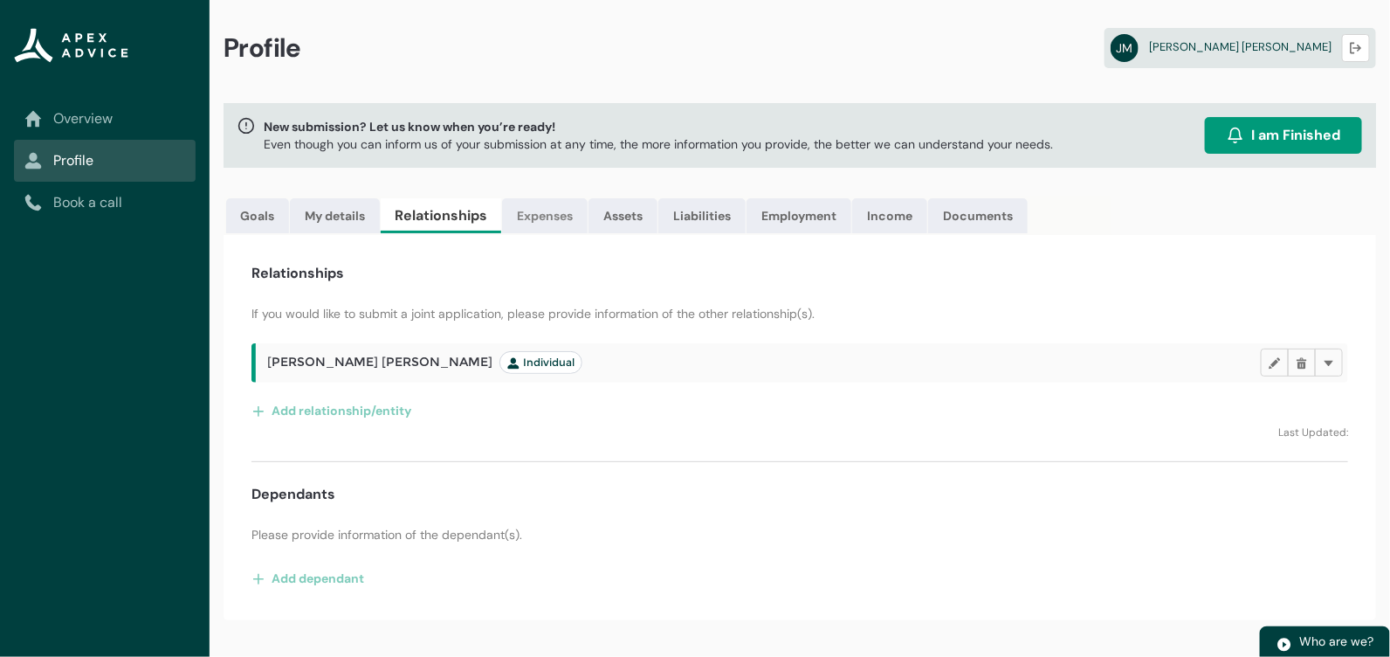
click at [542, 209] on link "Expenses" at bounding box center [545, 215] width 86 height 35
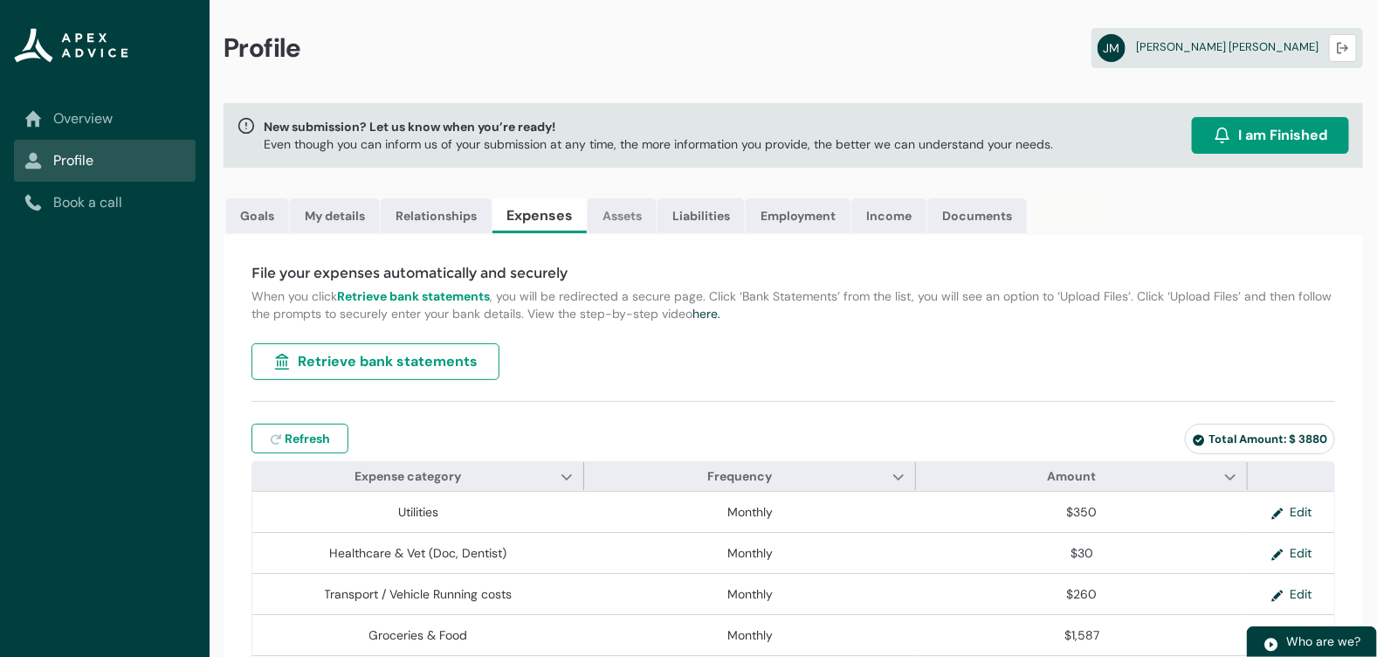
click at [620, 212] on link "Assets" at bounding box center [622, 215] width 69 height 35
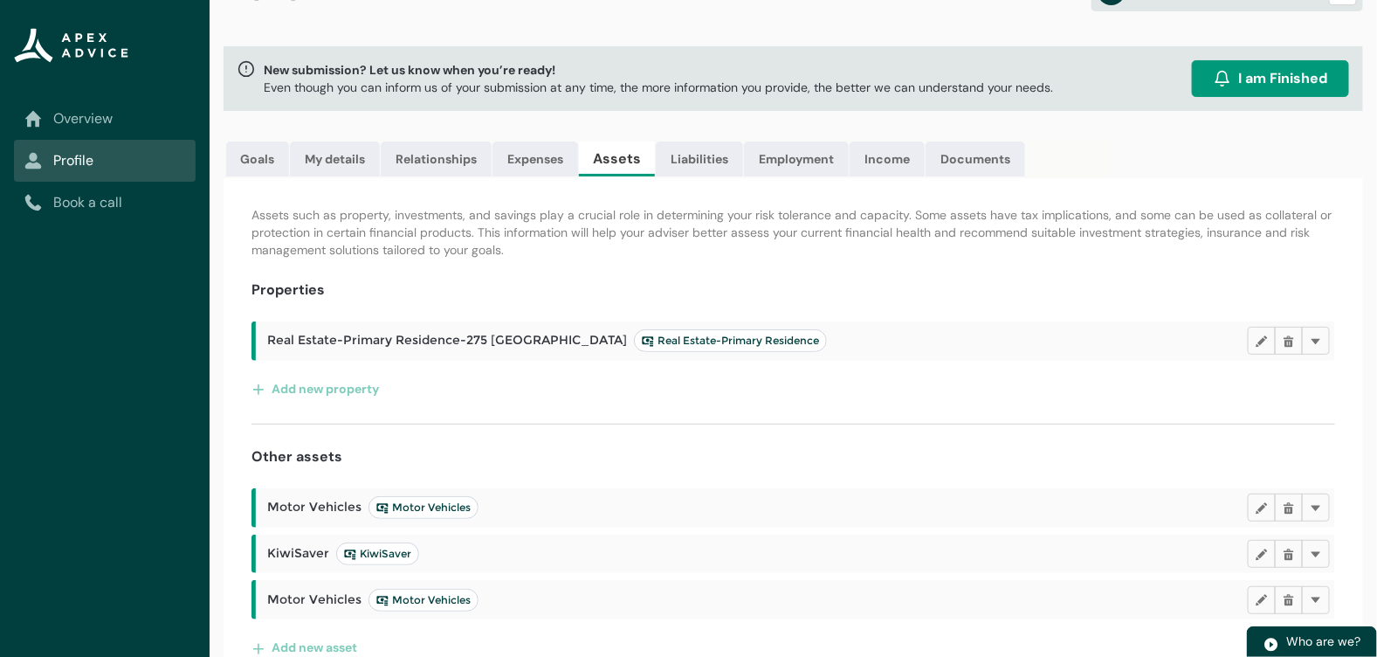
scroll to position [86, 0]
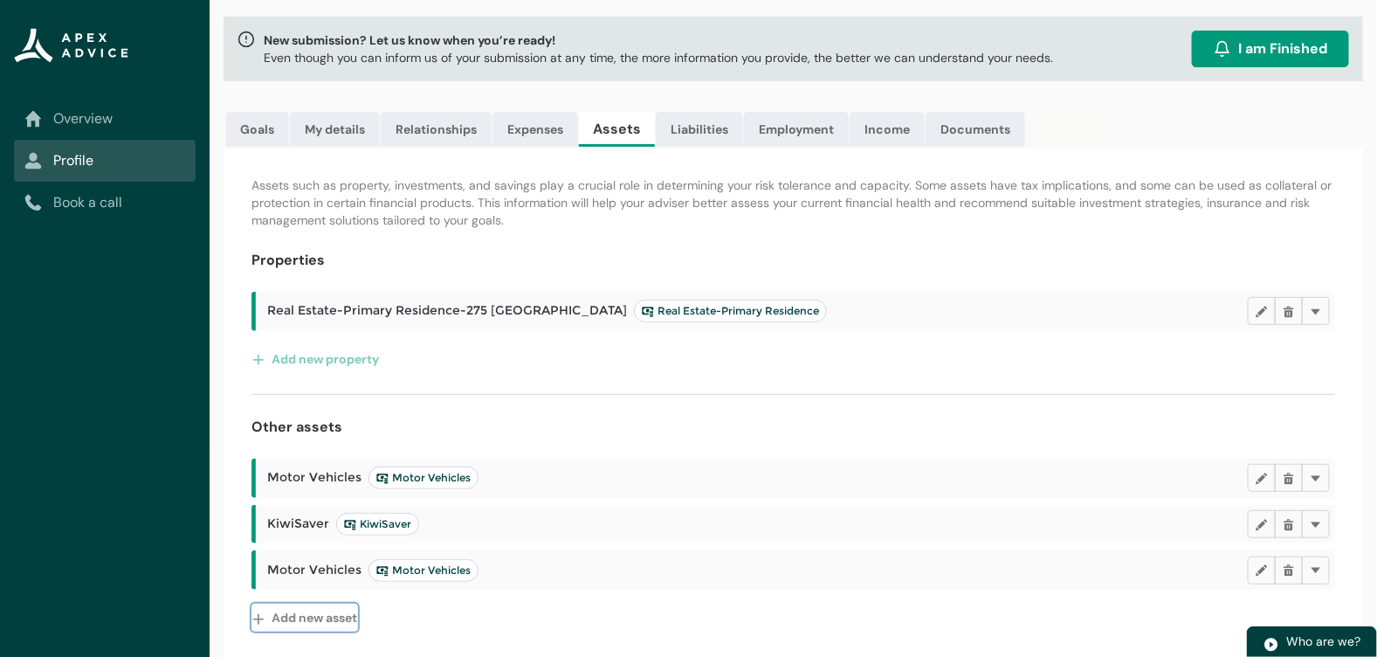
click at [344, 624] on button "Add new asset" at bounding box center [305, 617] width 107 height 28
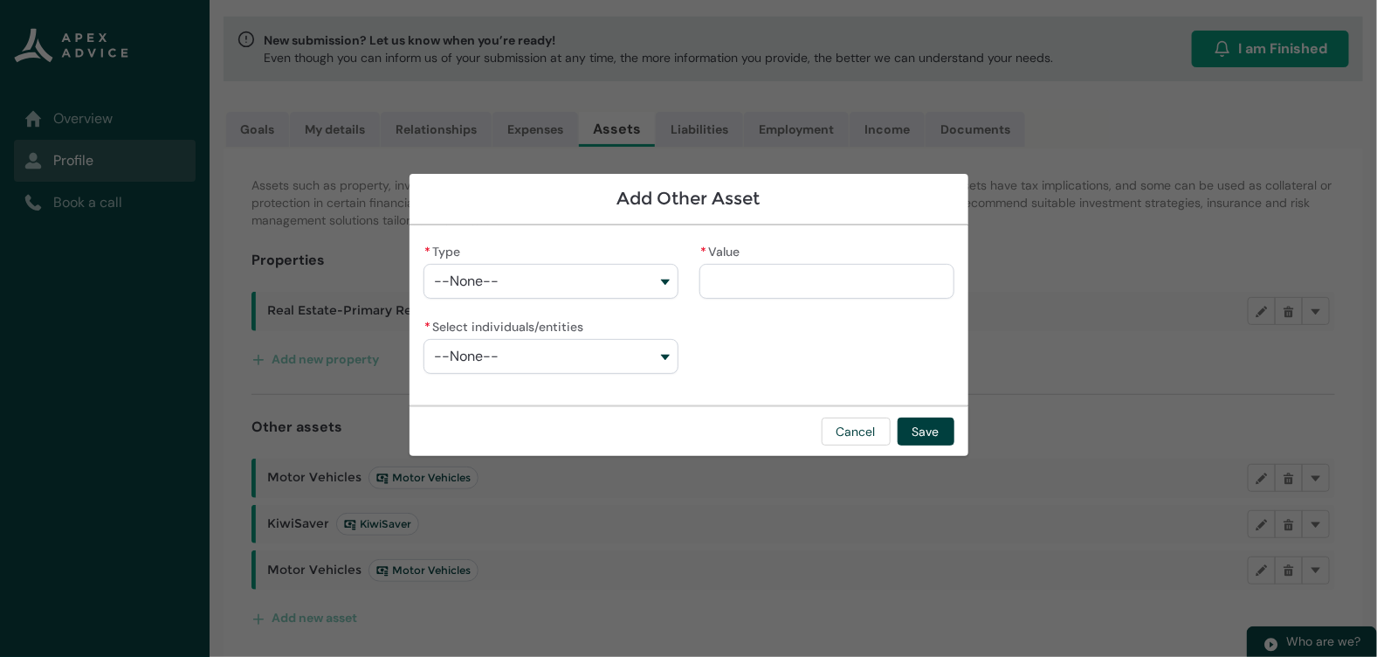
click at [577, 285] on button "--None--" at bounding box center [551, 281] width 255 height 35
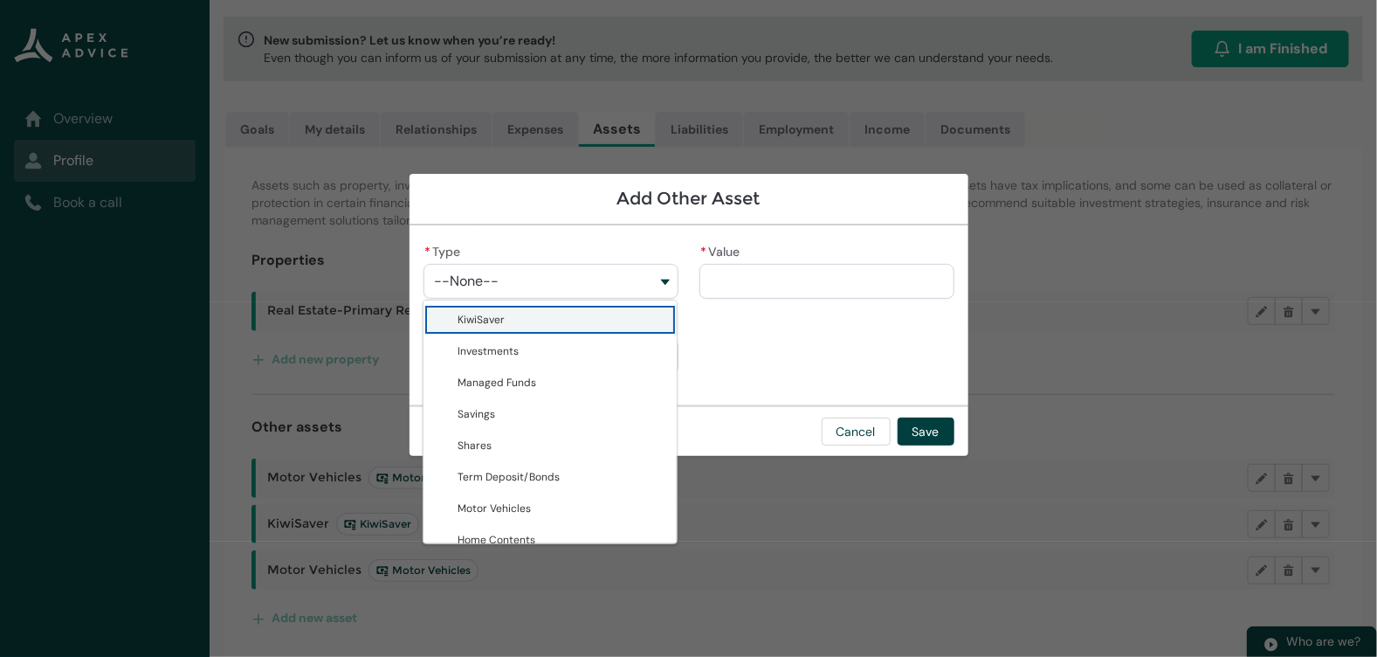
click at [585, 320] on span "KiwiSaver" at bounding box center [563, 319] width 208 height 17
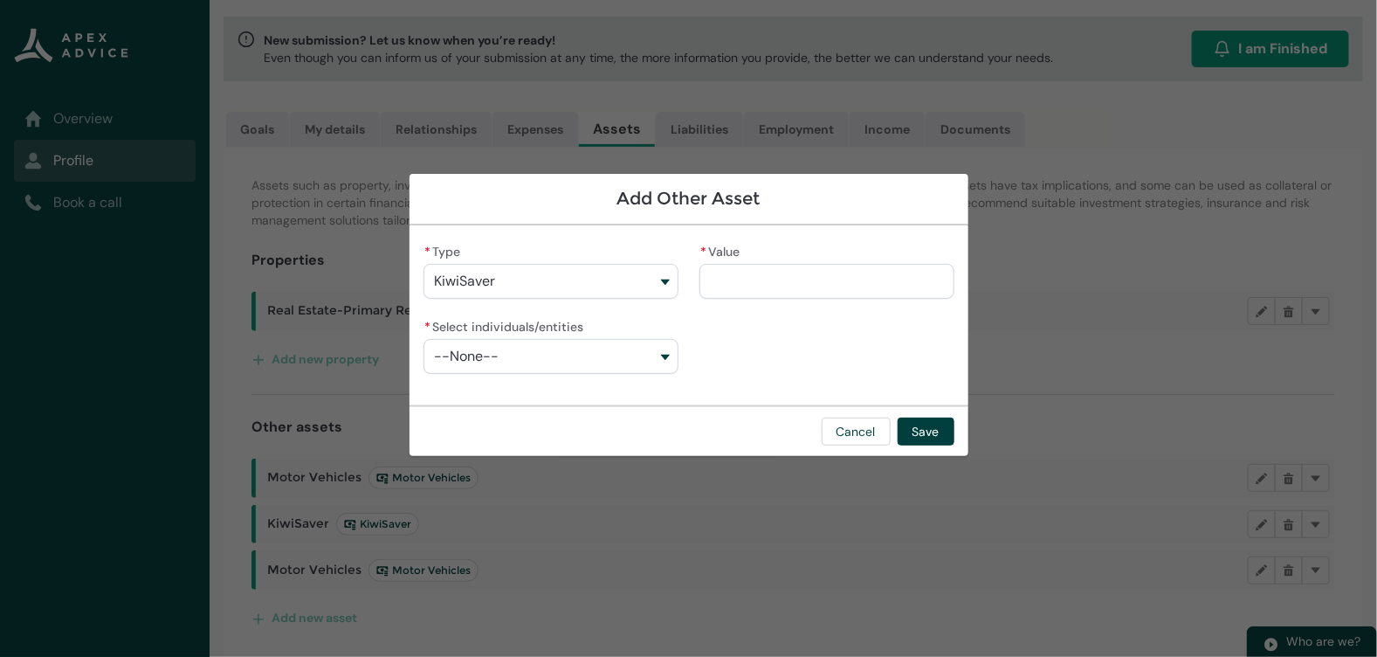
click at [730, 284] on input "* Value" at bounding box center [827, 281] width 255 height 35
click at [562, 341] on button "--None--" at bounding box center [551, 356] width 255 height 35
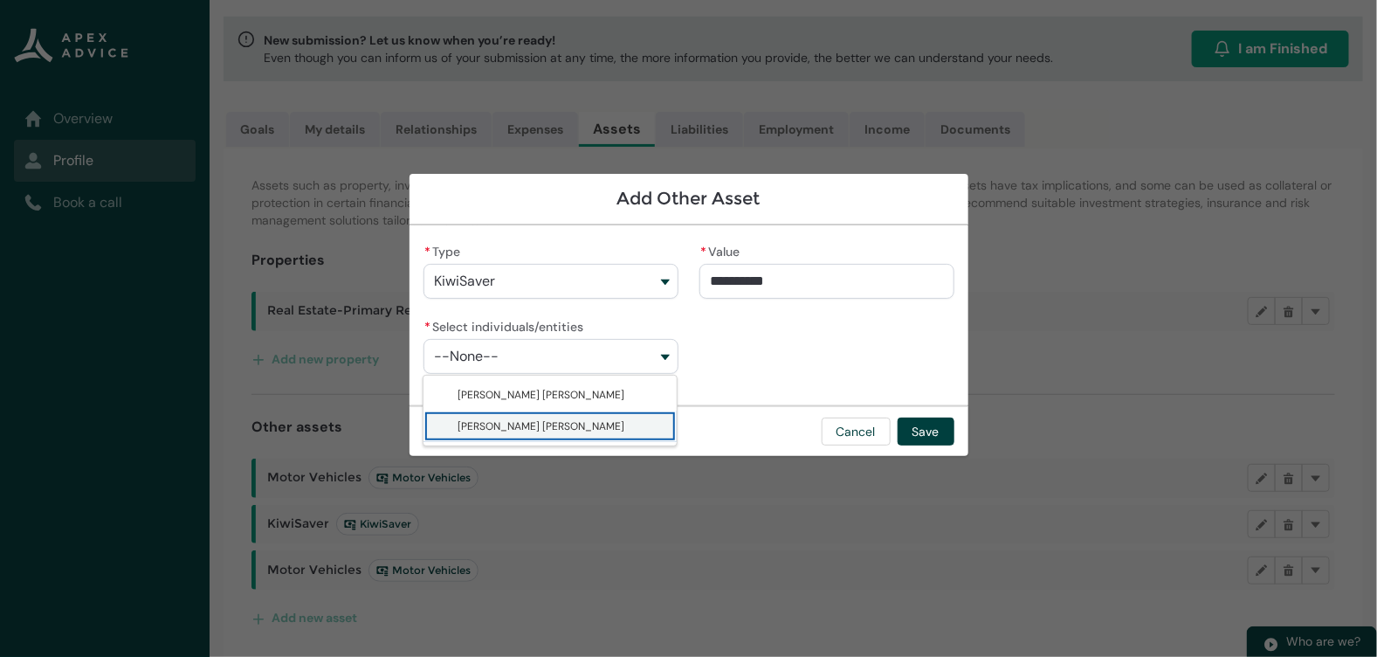
click at [562, 423] on span "[PERSON_NAME] [PERSON_NAME]" at bounding box center [563, 425] width 208 height 17
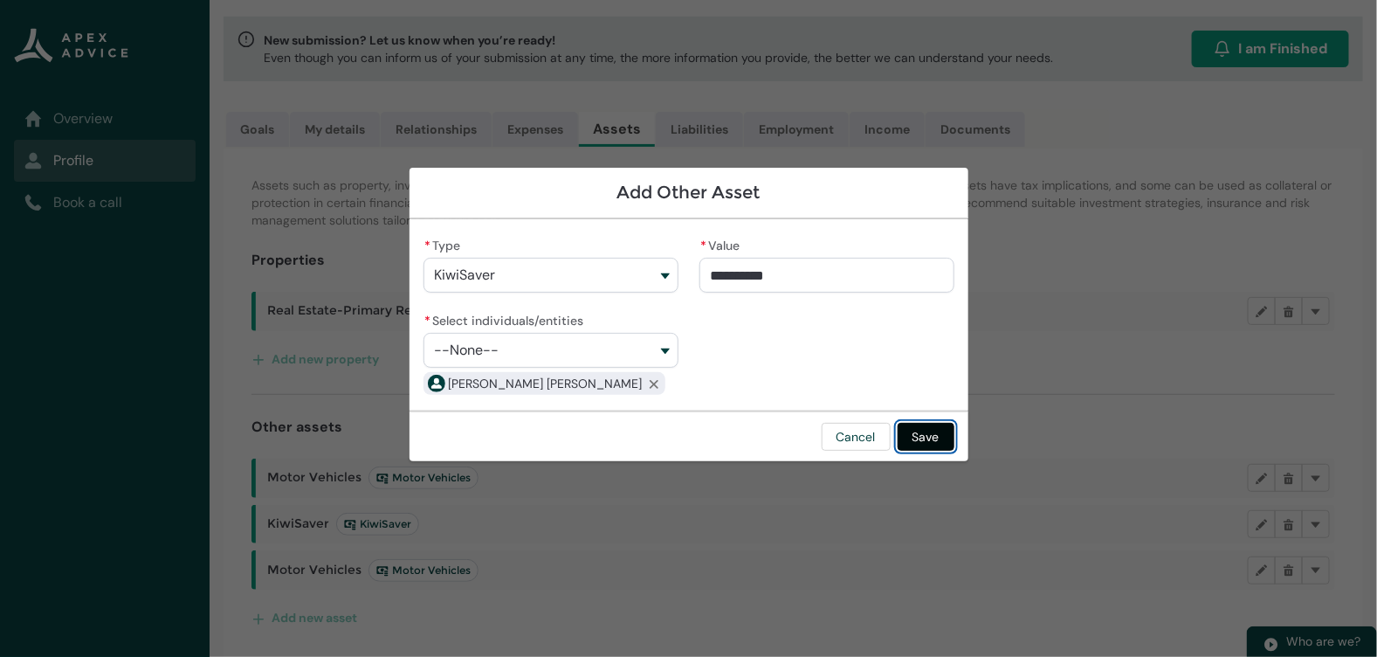
click at [915, 433] on button "Save" at bounding box center [926, 437] width 57 height 28
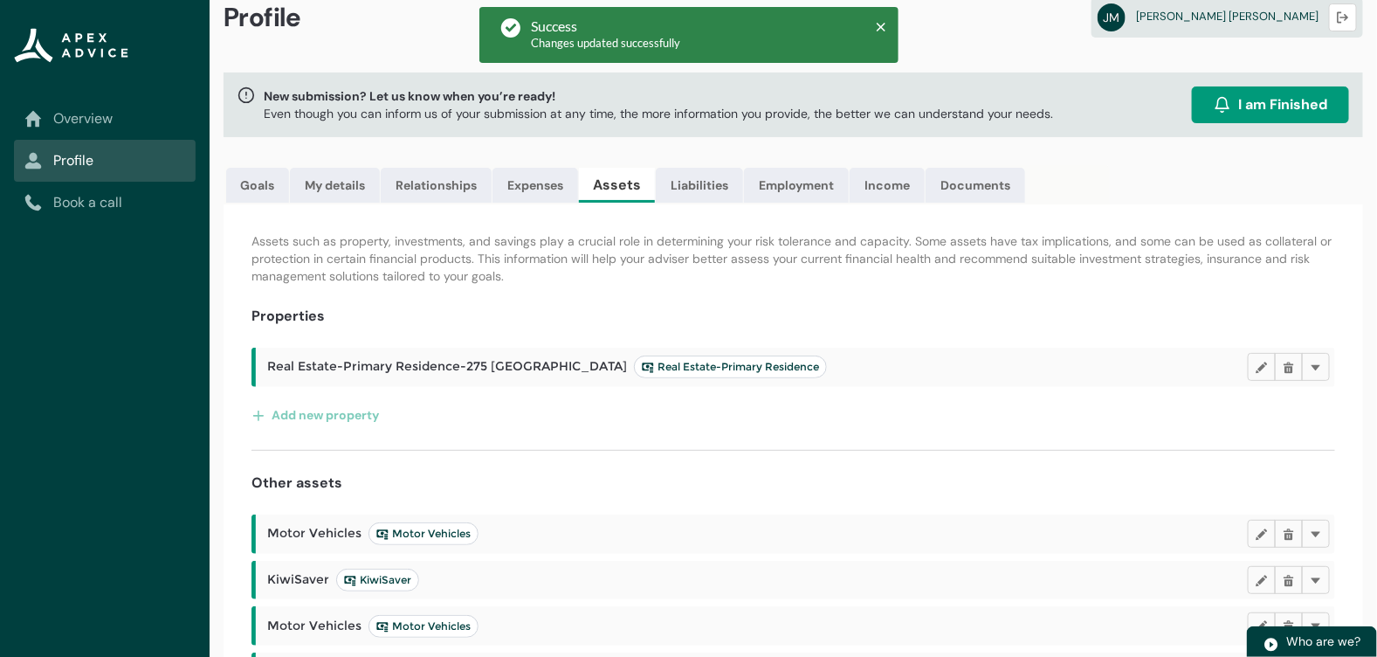
scroll to position [0, 0]
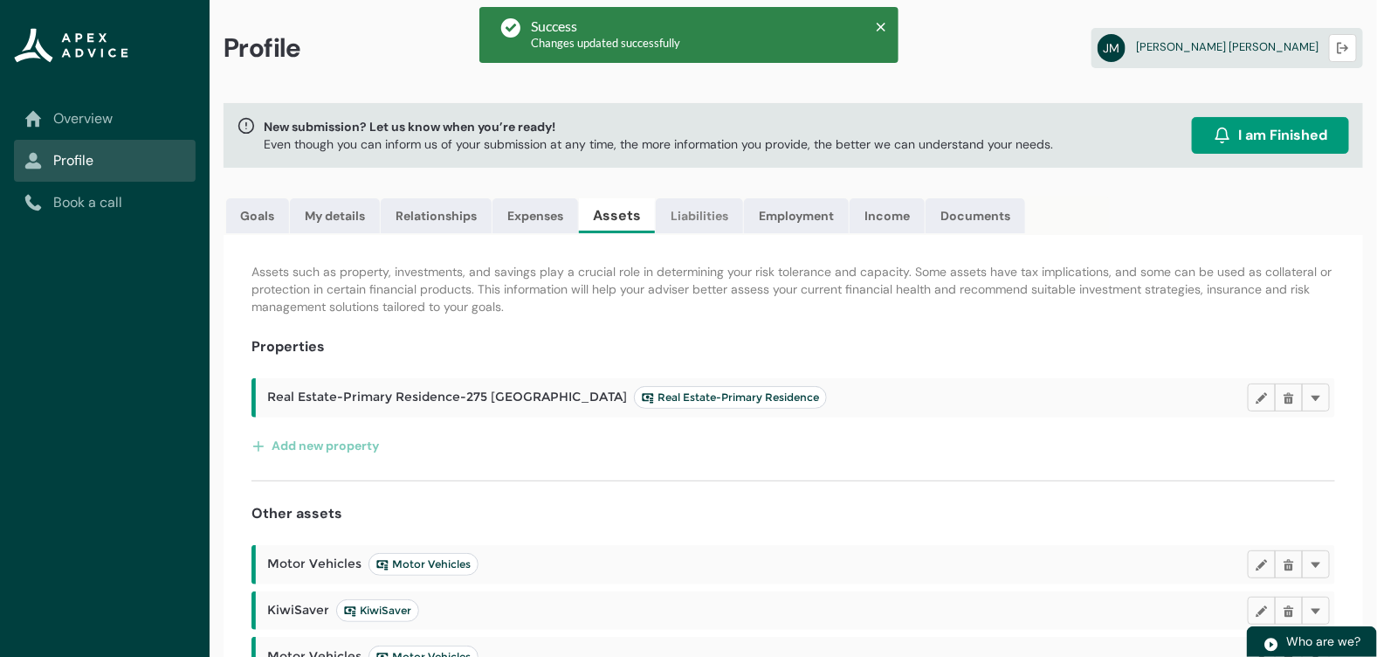
click at [705, 224] on link "Liabilities" at bounding box center [699, 215] width 87 height 35
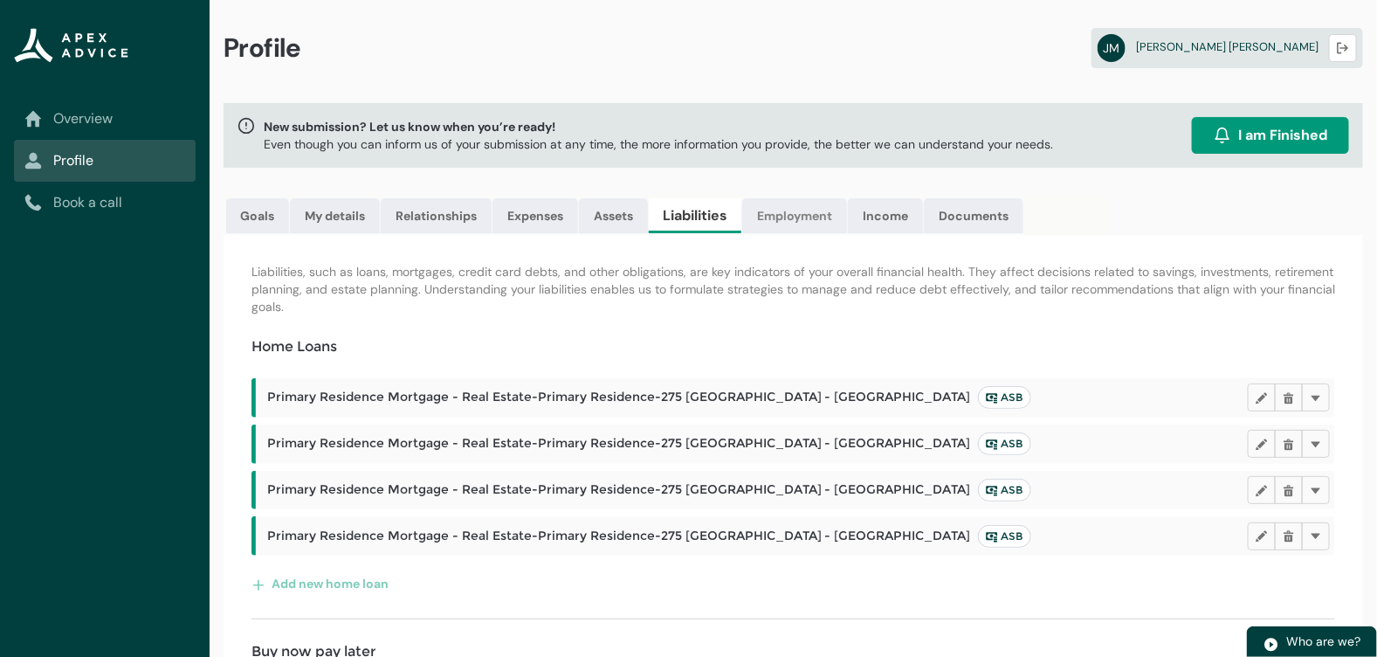
click at [776, 210] on link "Employment" at bounding box center [794, 215] width 105 height 35
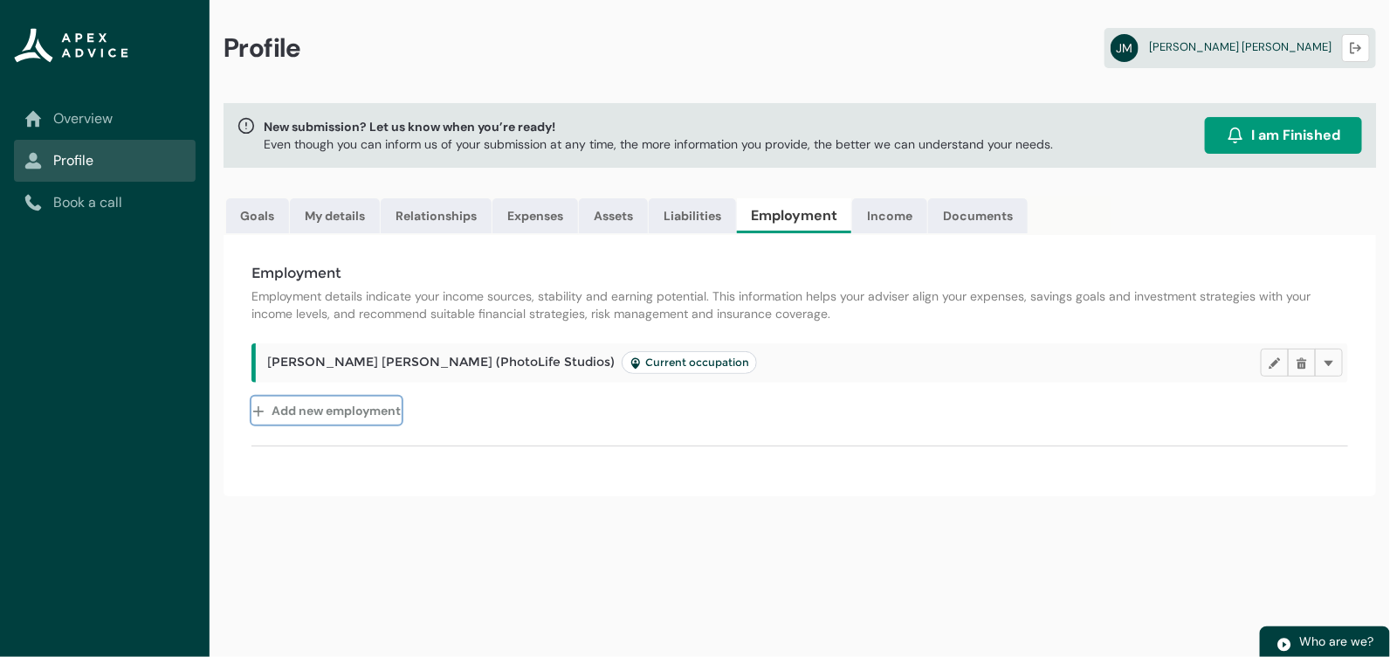
click at [375, 405] on button "Add new employment" at bounding box center [327, 411] width 150 height 28
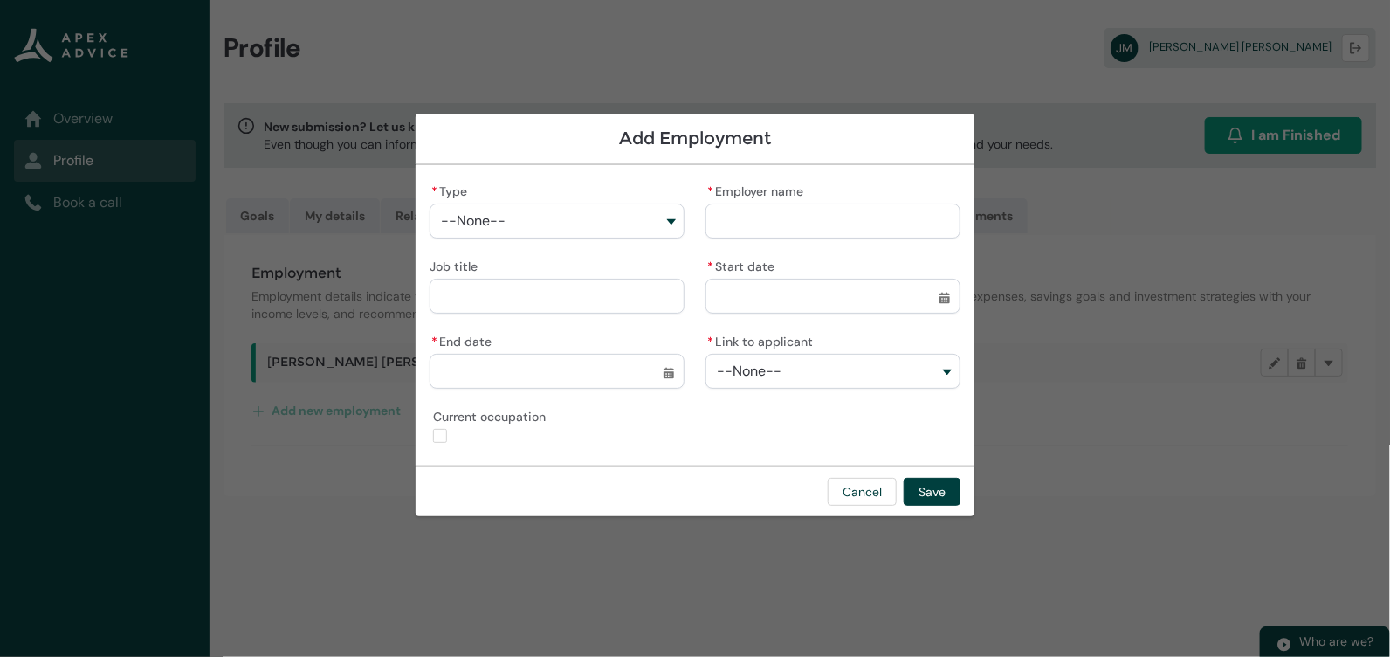
click at [631, 222] on button "--None--" at bounding box center [557, 220] width 255 height 35
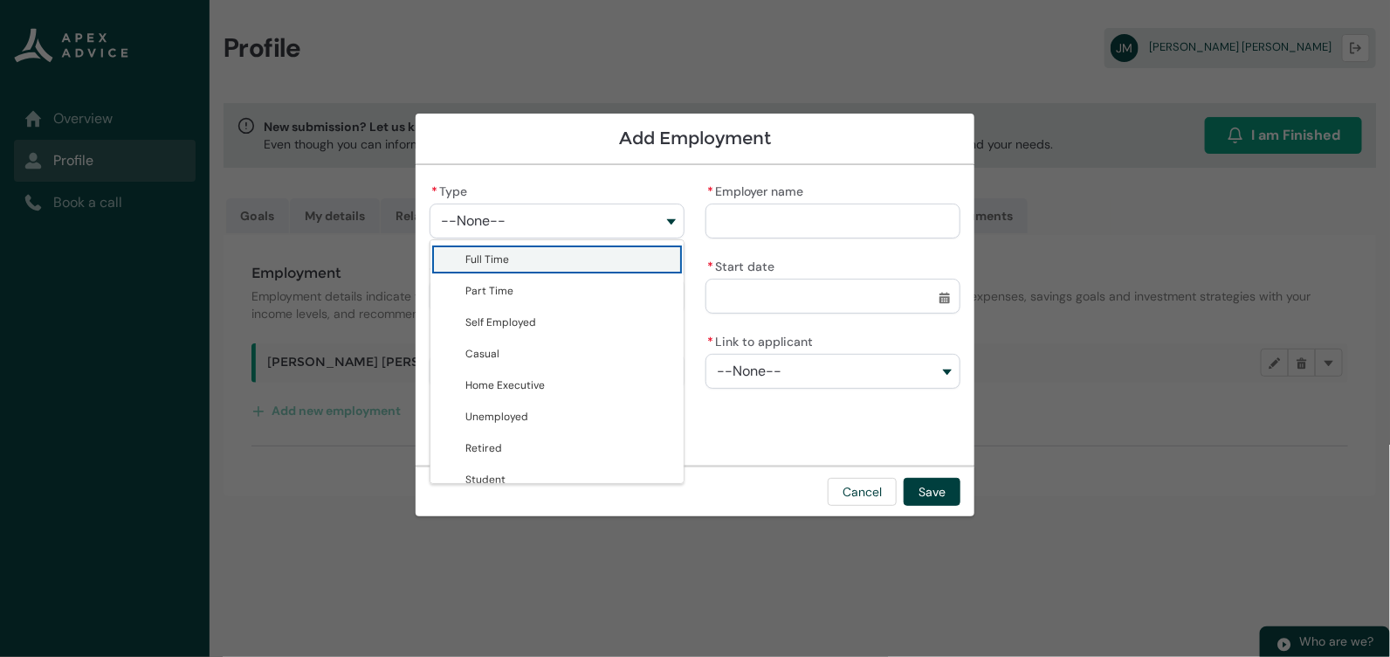
click at [629, 257] on span "Full Time" at bounding box center [569, 259] width 208 height 17
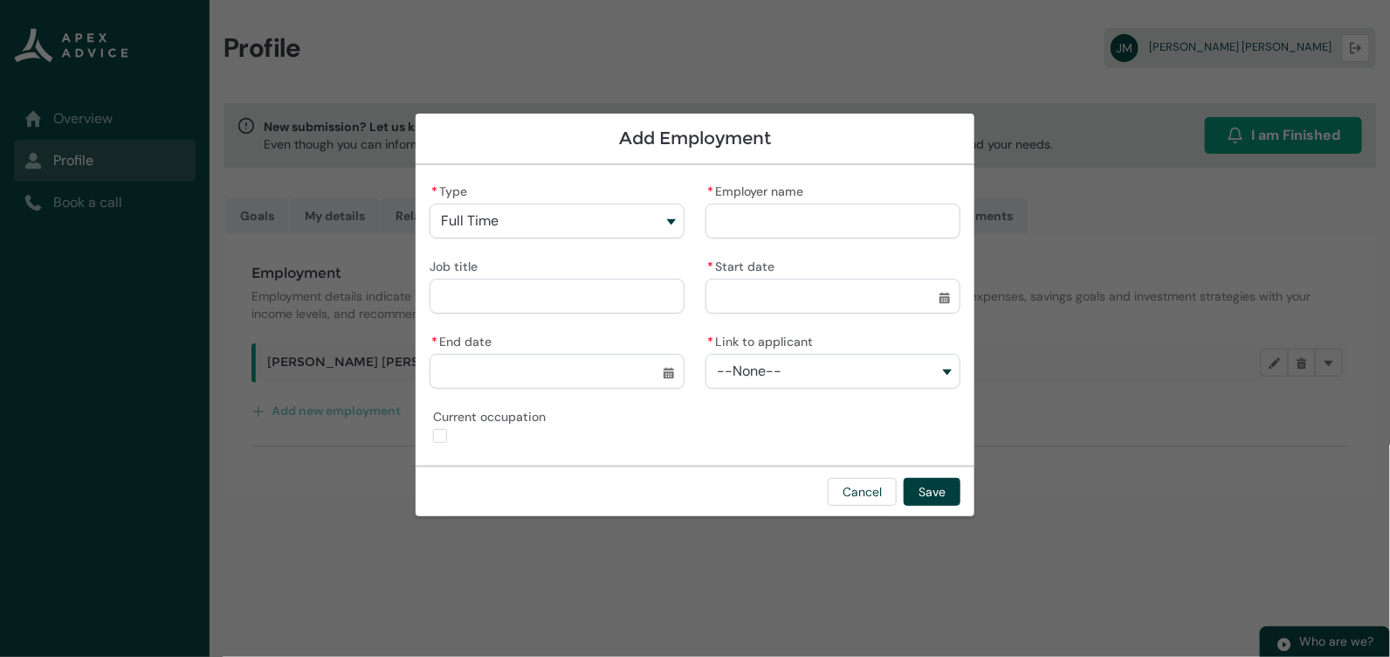
click at [747, 230] on input "* Employer name" at bounding box center [833, 220] width 255 height 35
click at [494, 304] on input "Job title" at bounding box center [557, 296] width 255 height 35
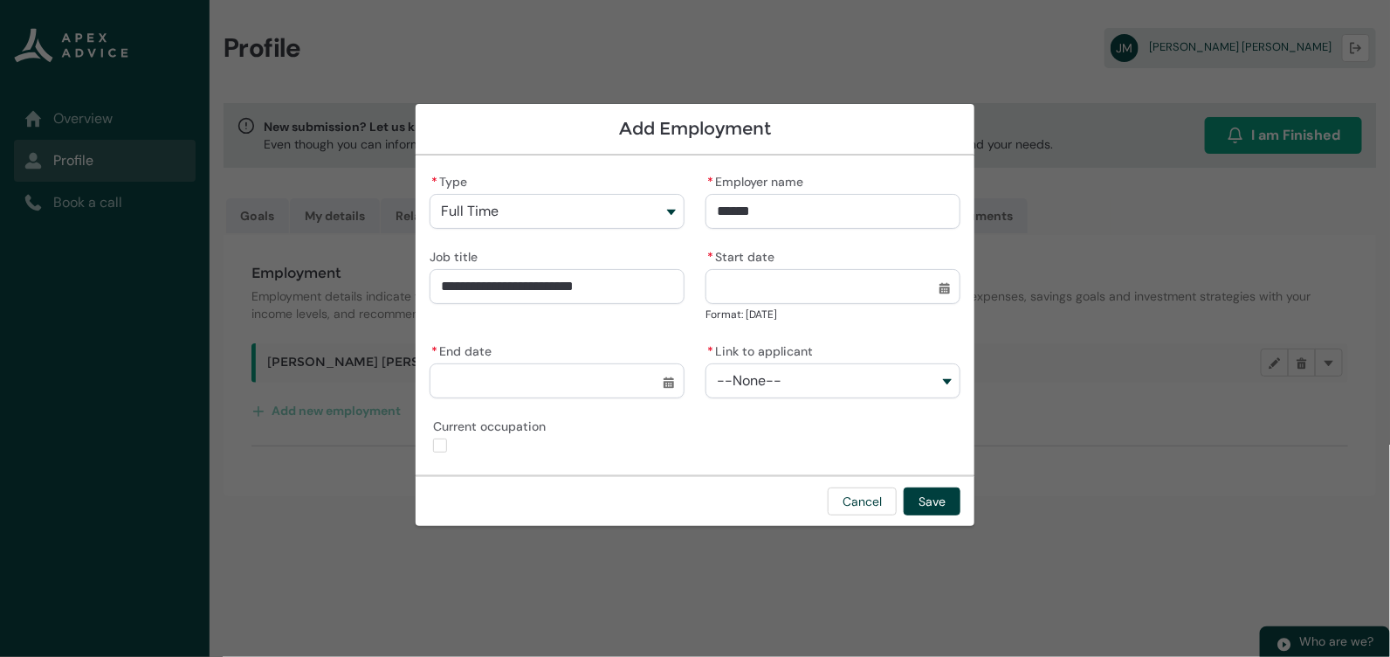
click at [714, 381] on button "--None--" at bounding box center [833, 380] width 255 height 35
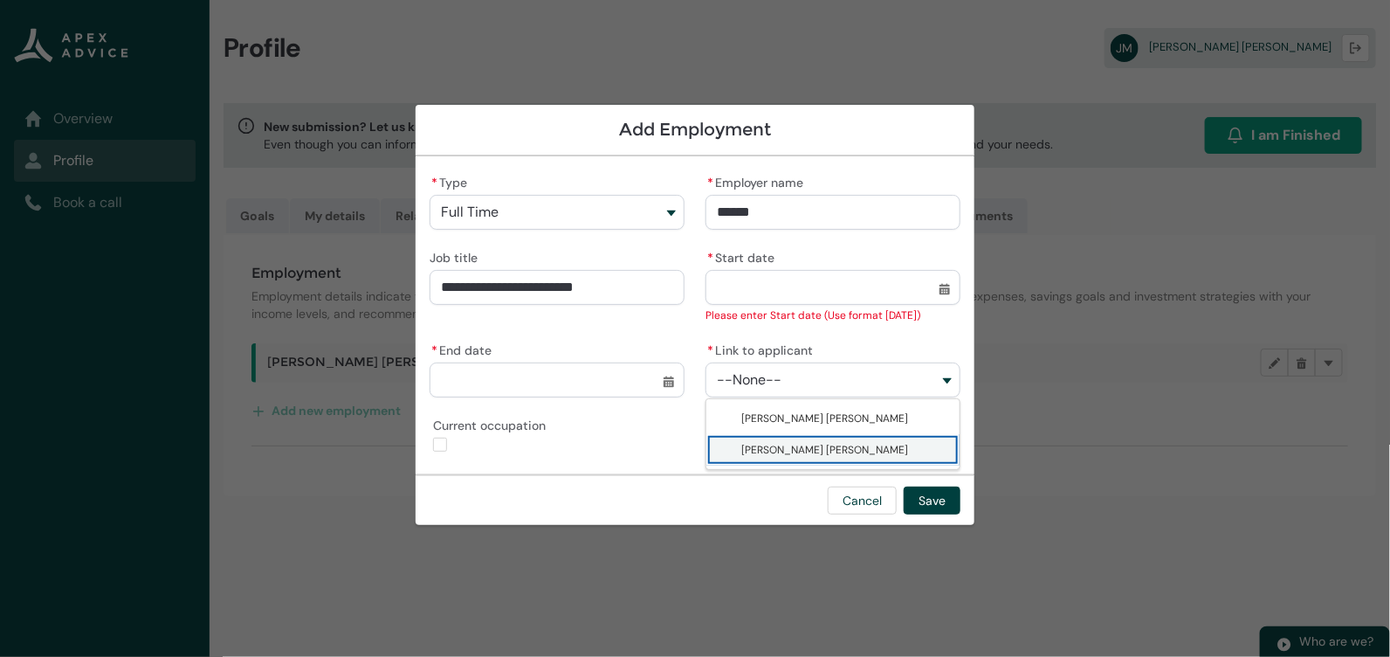
click at [762, 442] on span "[PERSON_NAME] [PERSON_NAME]" at bounding box center [845, 449] width 208 height 17
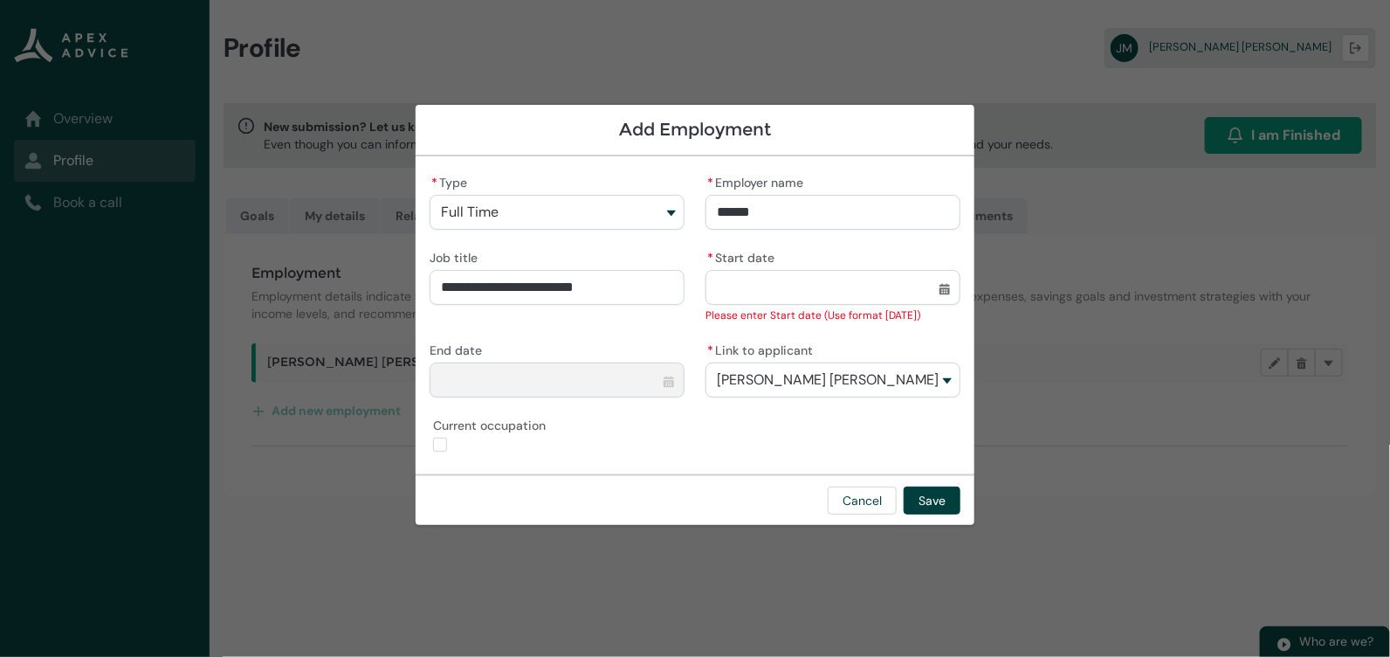
click at [846, 283] on input "* Start date" at bounding box center [833, 287] width 255 height 35
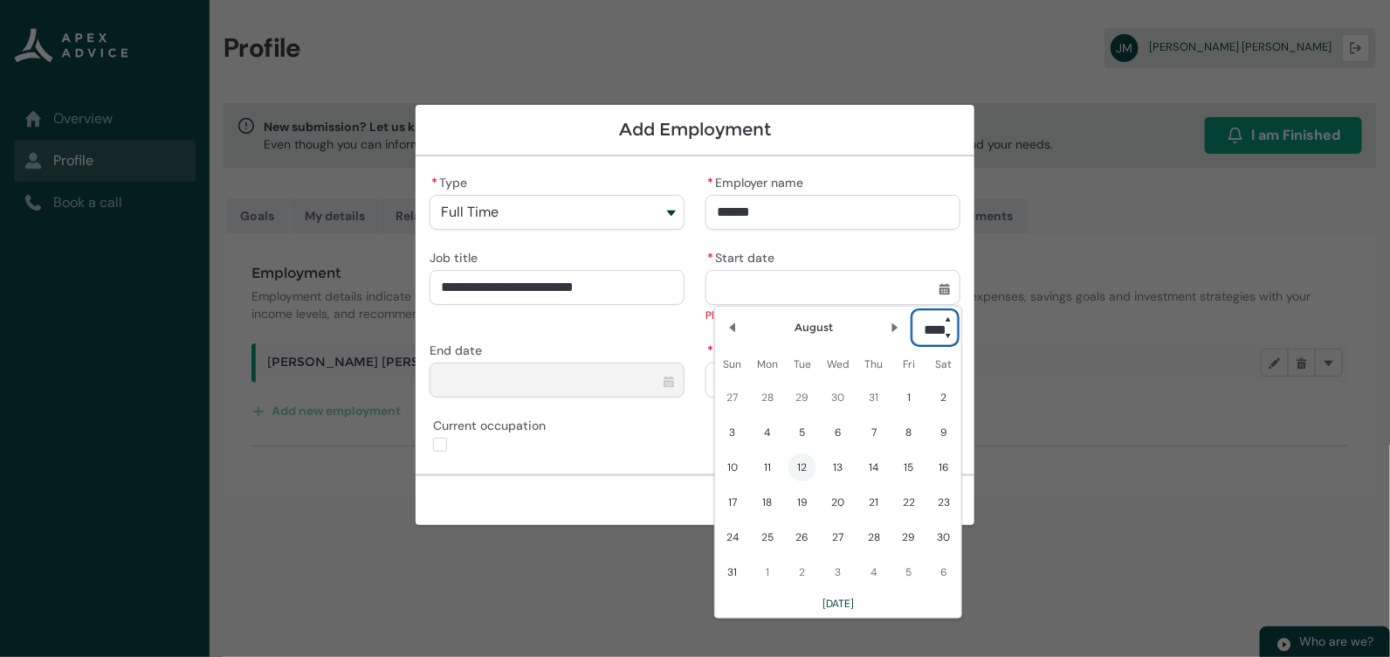
click at [924, 328] on select "**** **** **** **** **** **** **** **** **** **** **** **** **** **** **** ****…" at bounding box center [935, 327] width 45 height 35
click at [913, 310] on select "**** **** **** **** **** **** **** **** **** **** **** **** **** **** **** ****…" at bounding box center [935, 327] width 45 height 35
click at [930, 433] on span "12" at bounding box center [944, 432] width 28 height 28
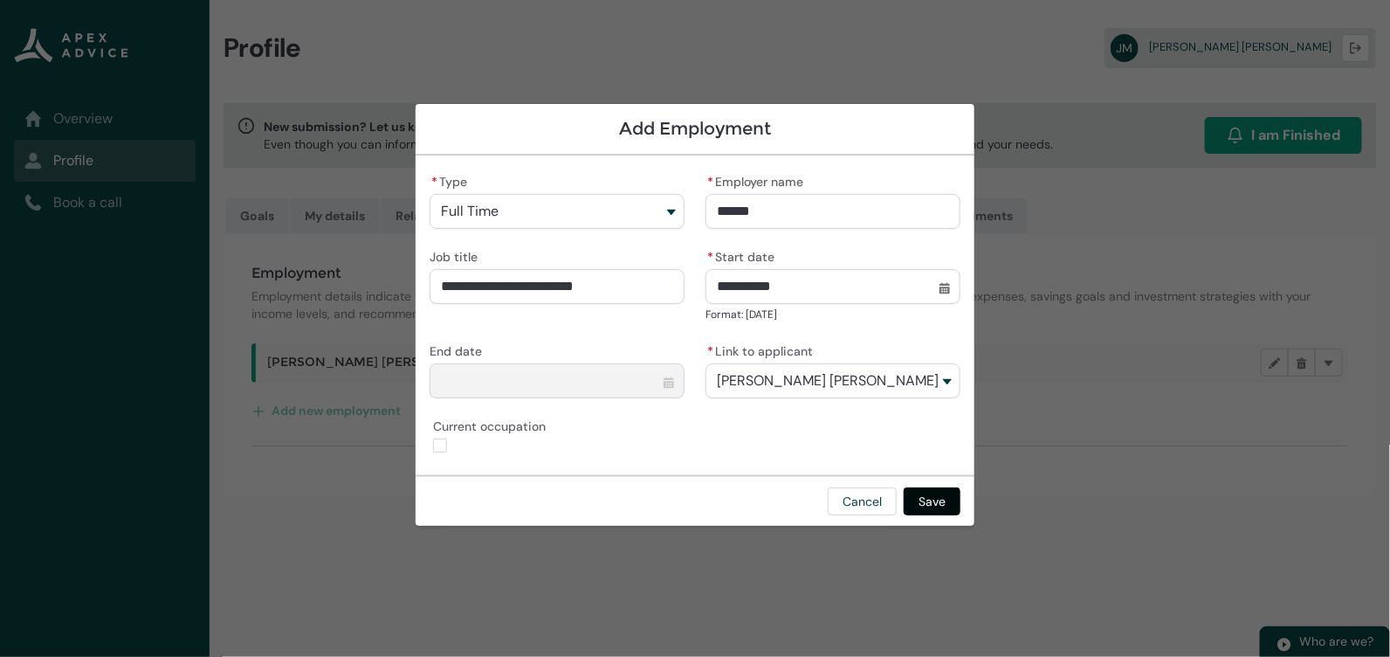
click at [923, 498] on button "Save" at bounding box center [932, 501] width 57 height 28
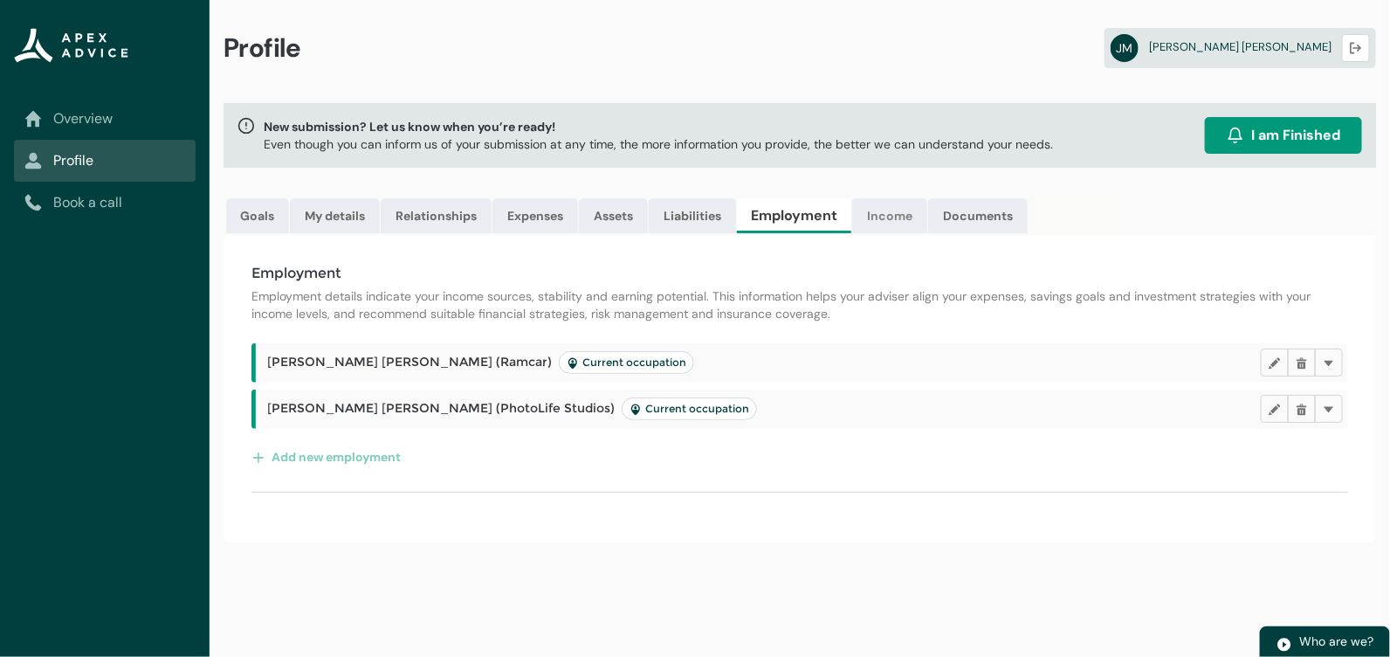
click at [883, 225] on link "Income" at bounding box center [889, 215] width 75 height 35
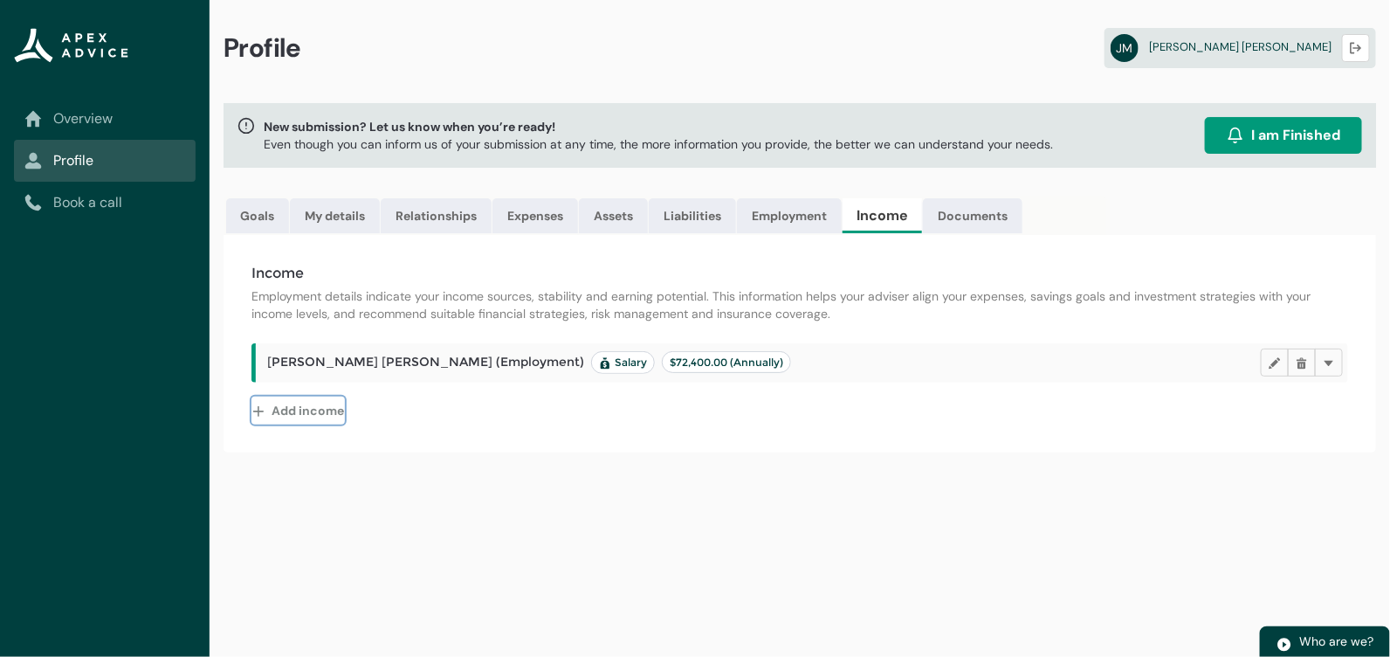
click at [310, 404] on button "Add income" at bounding box center [298, 411] width 93 height 28
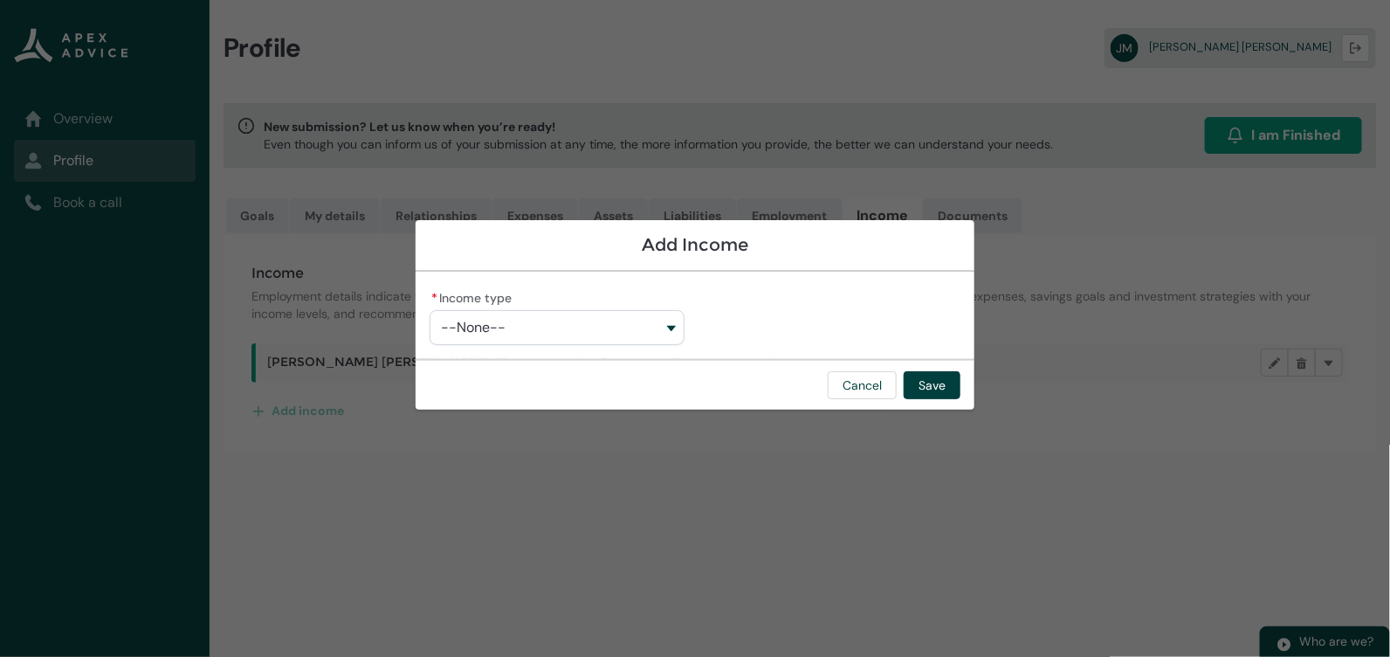
click at [527, 338] on button "--None--" at bounding box center [557, 327] width 255 height 35
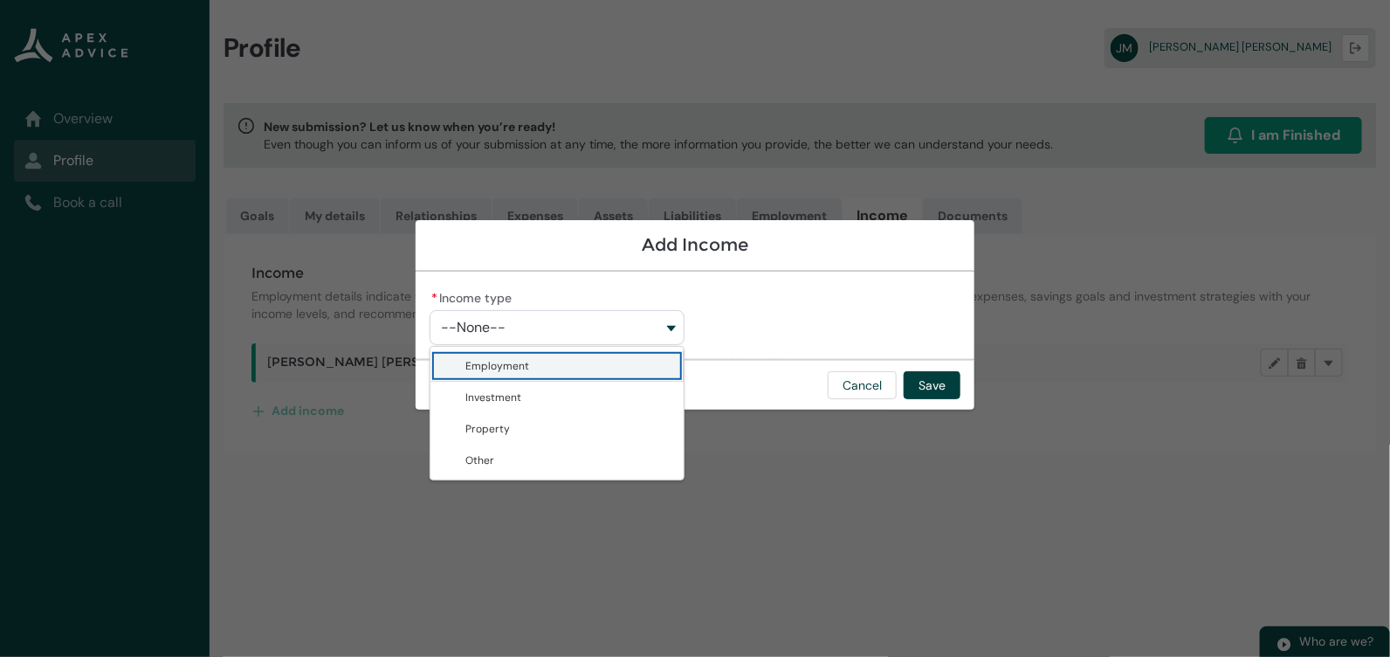
click at [529, 372] on span "Employment" at bounding box center [569, 365] width 208 height 17
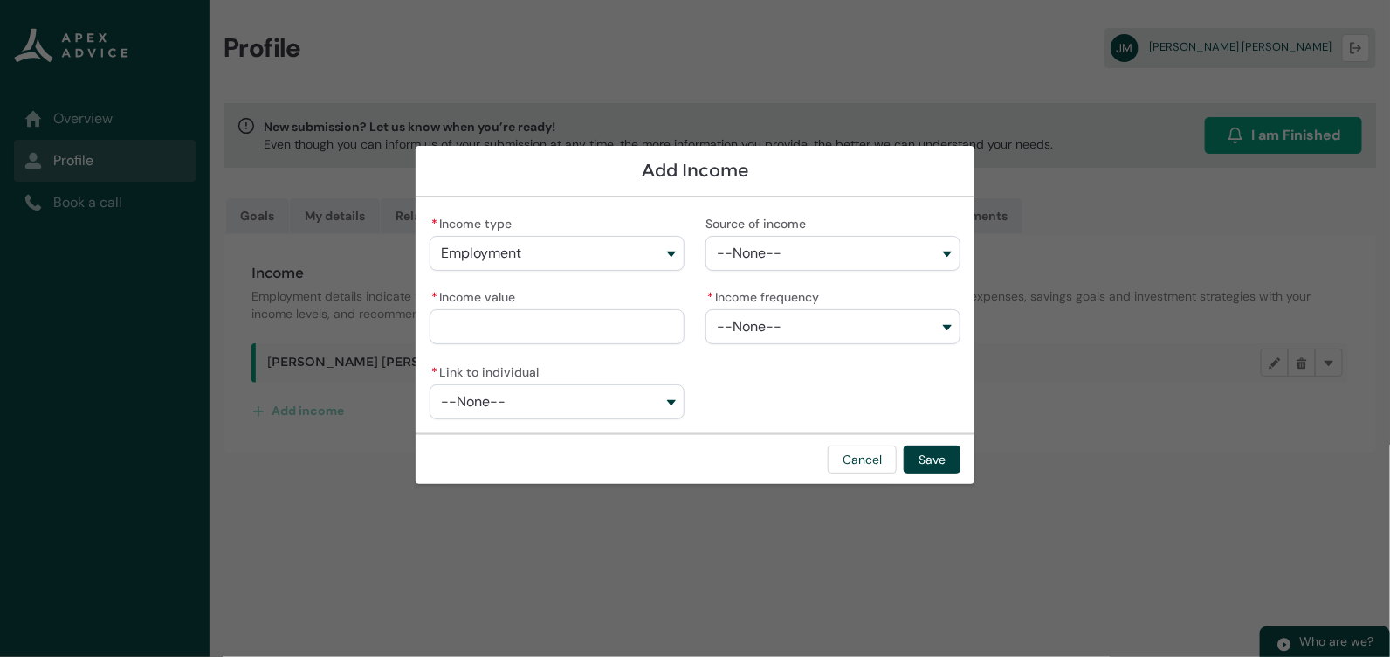
click at [783, 253] on button "--None--" at bounding box center [833, 253] width 255 height 35
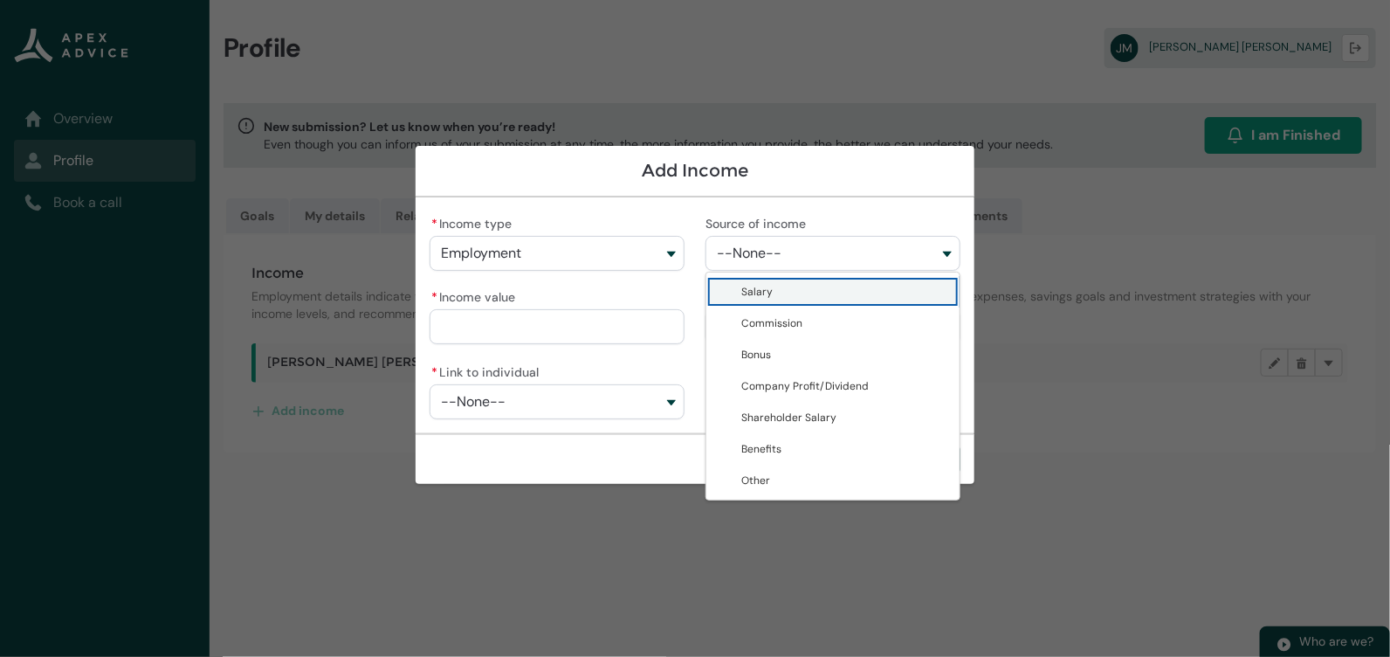
click at [787, 290] on span "Salary" at bounding box center [845, 291] width 208 height 17
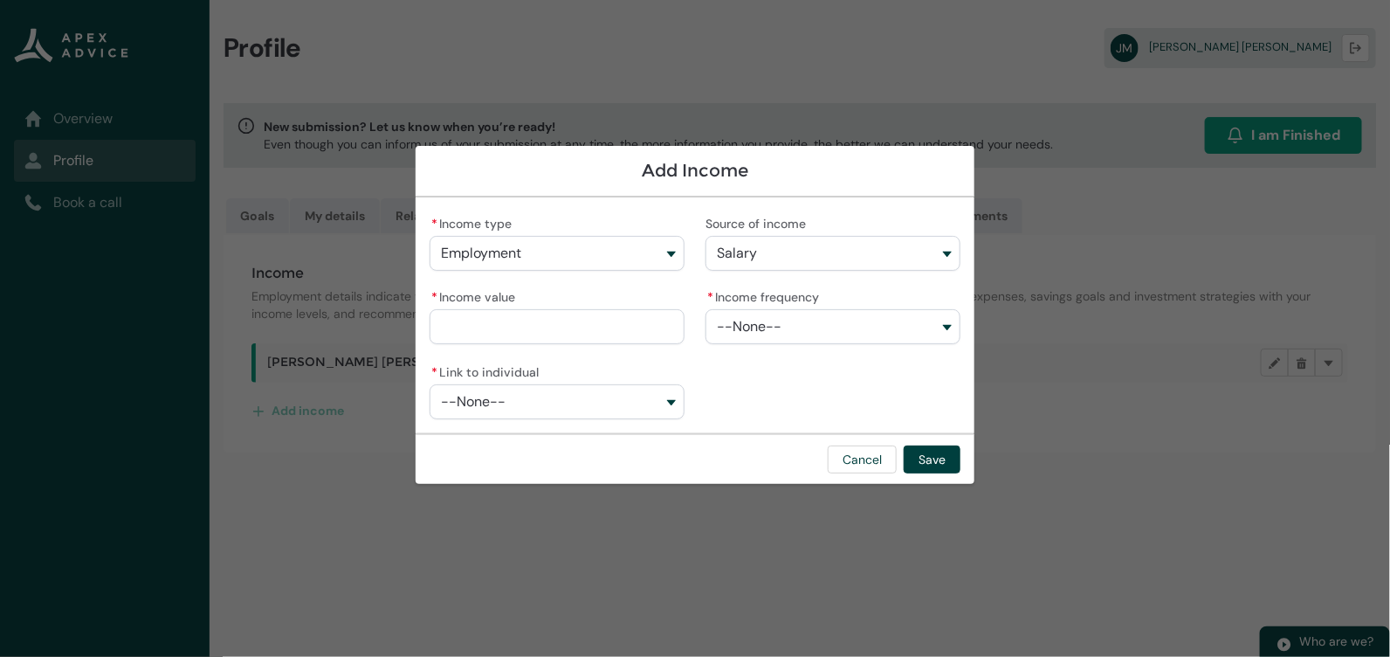
click at [784, 316] on button "--None--" at bounding box center [833, 326] width 255 height 35
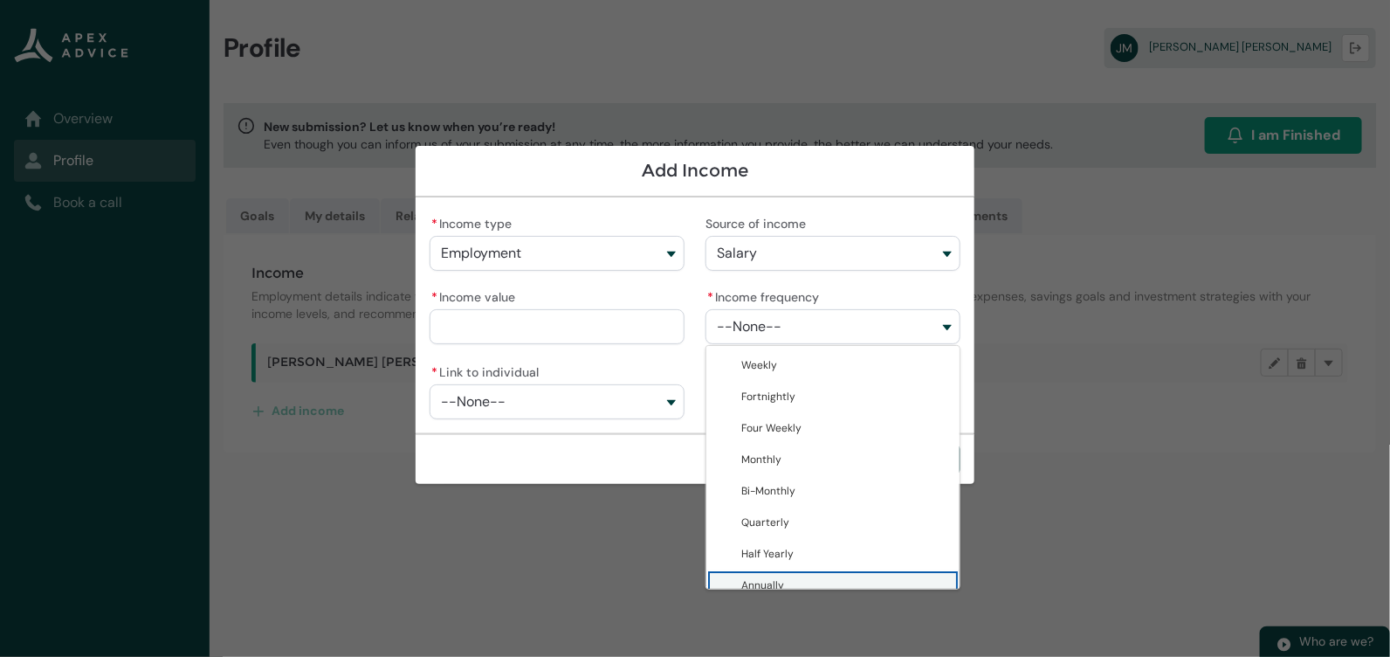
click at [796, 576] on span "Annually" at bounding box center [845, 584] width 208 height 17
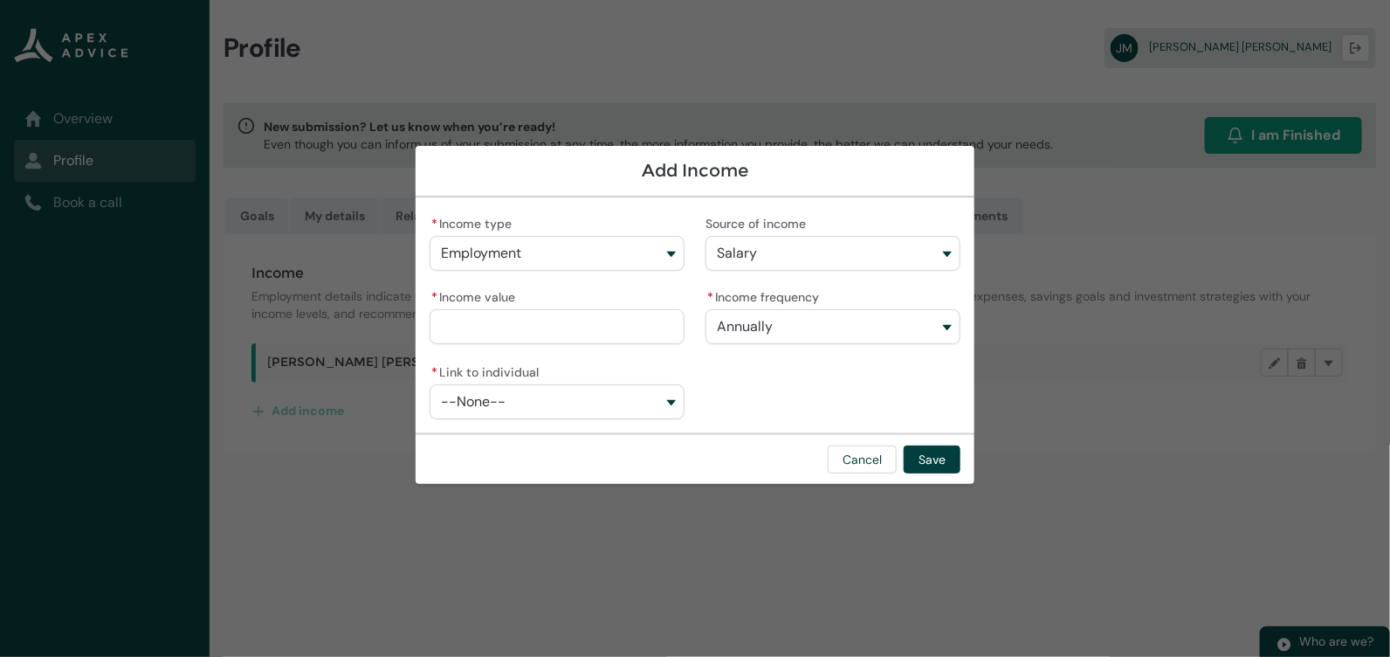
click at [611, 337] on input "* Income value" at bounding box center [557, 326] width 255 height 35
click at [625, 407] on button "--None--" at bounding box center [557, 401] width 255 height 35
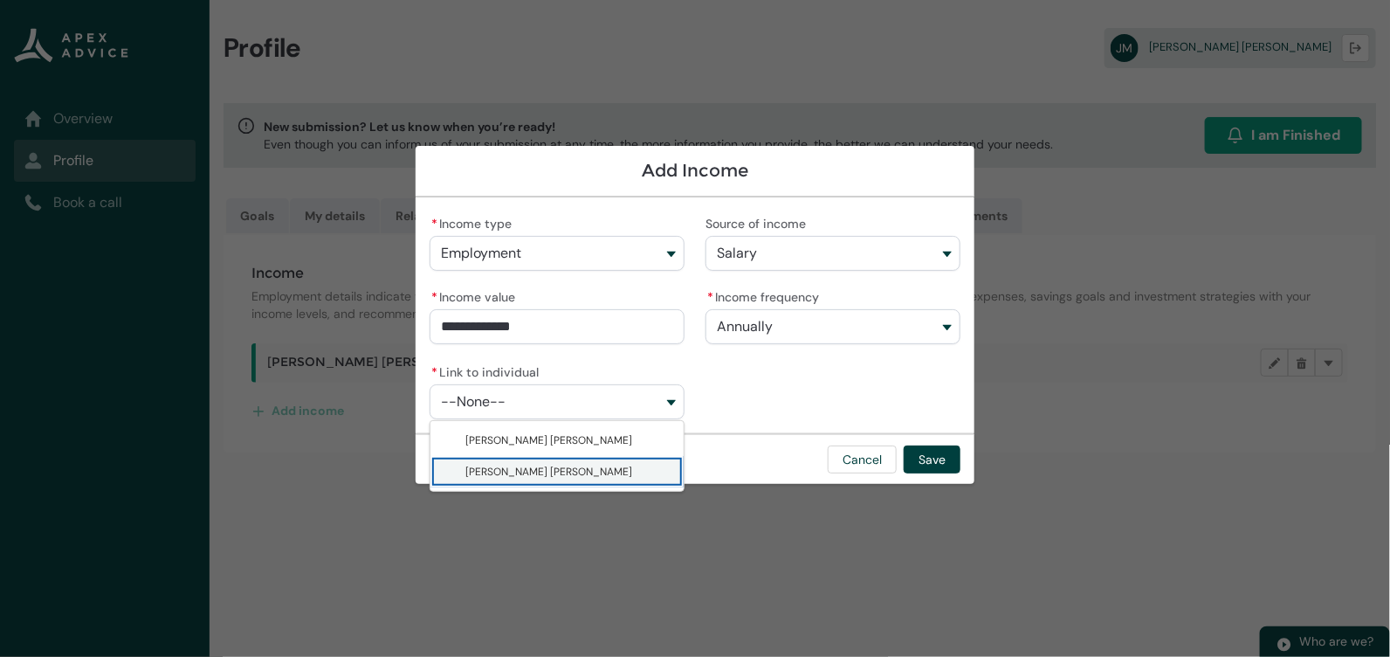
click at [622, 463] on span "[PERSON_NAME] [PERSON_NAME]" at bounding box center [569, 471] width 208 height 17
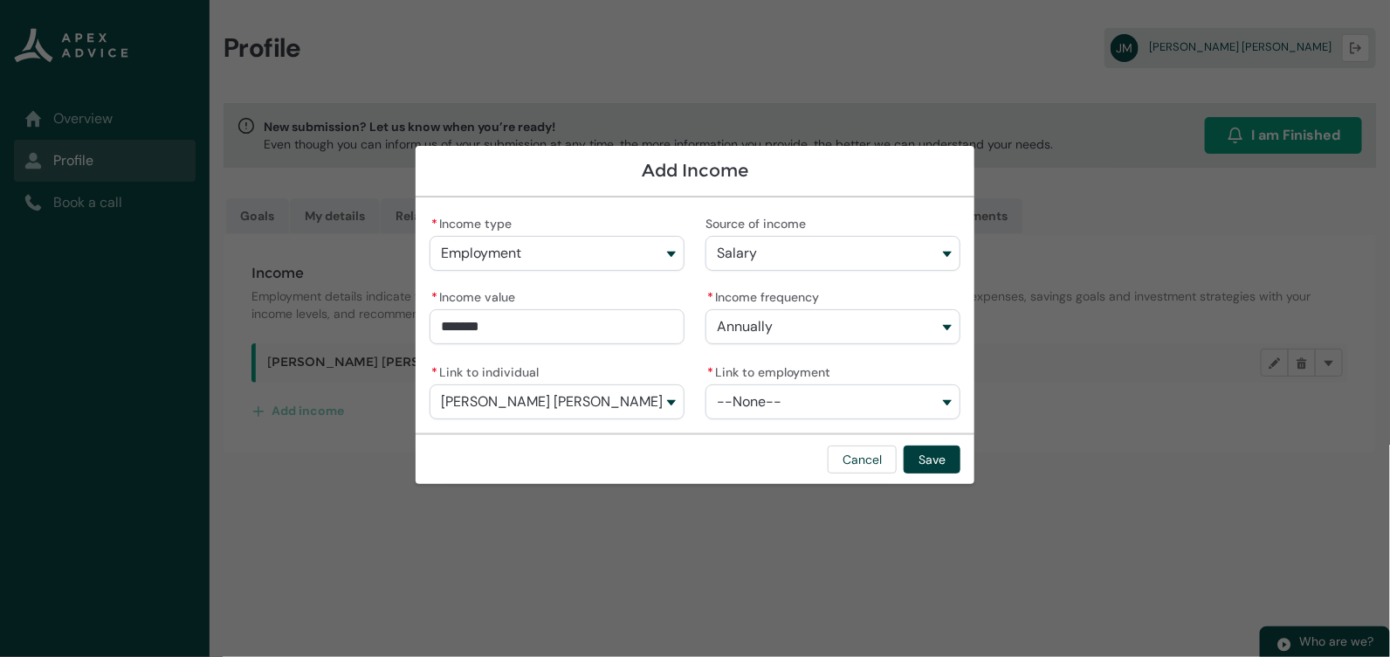
click at [521, 331] on input "*******" at bounding box center [557, 326] width 255 height 35
click at [935, 452] on button "Save" at bounding box center [932, 459] width 57 height 28
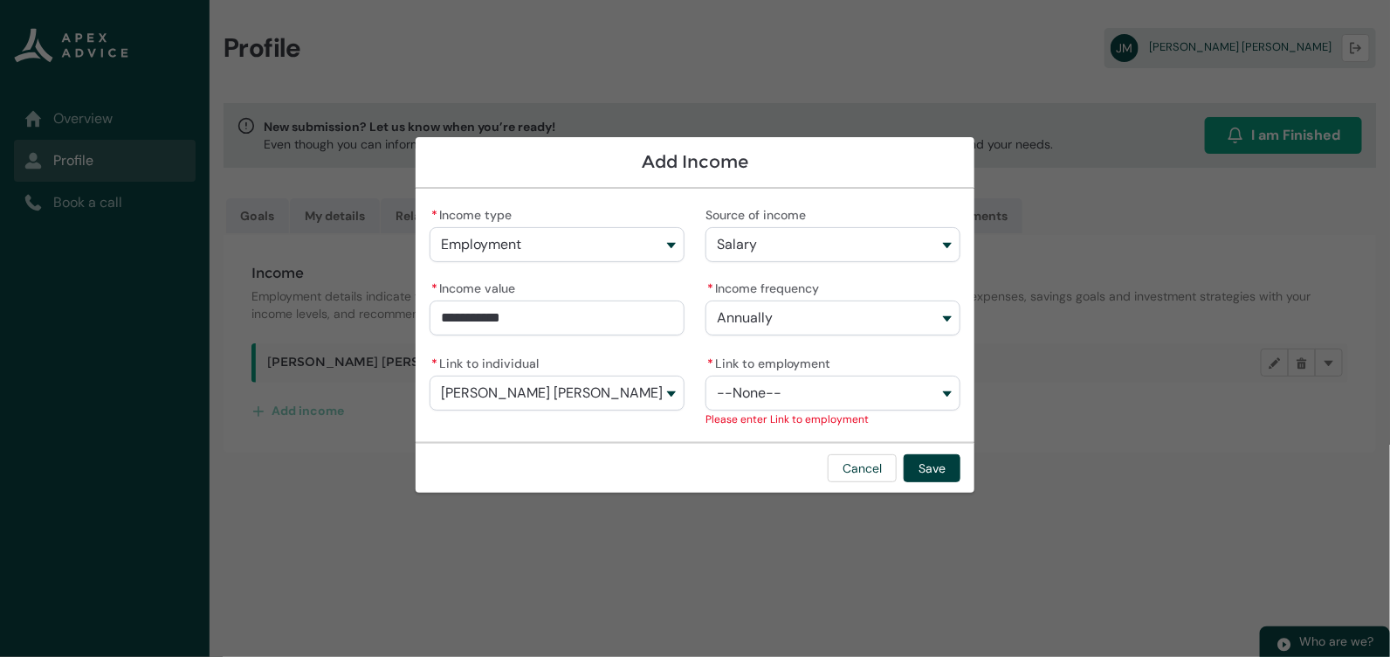
click at [776, 368] on label "* Link to employment" at bounding box center [772, 361] width 132 height 21
click at [776, 376] on button "--None--" at bounding box center [833, 393] width 255 height 35
click at [780, 385] on span "--None--" at bounding box center [749, 393] width 65 height 16
click at [780, 432] on span "Ramcar" at bounding box center [845, 430] width 208 height 17
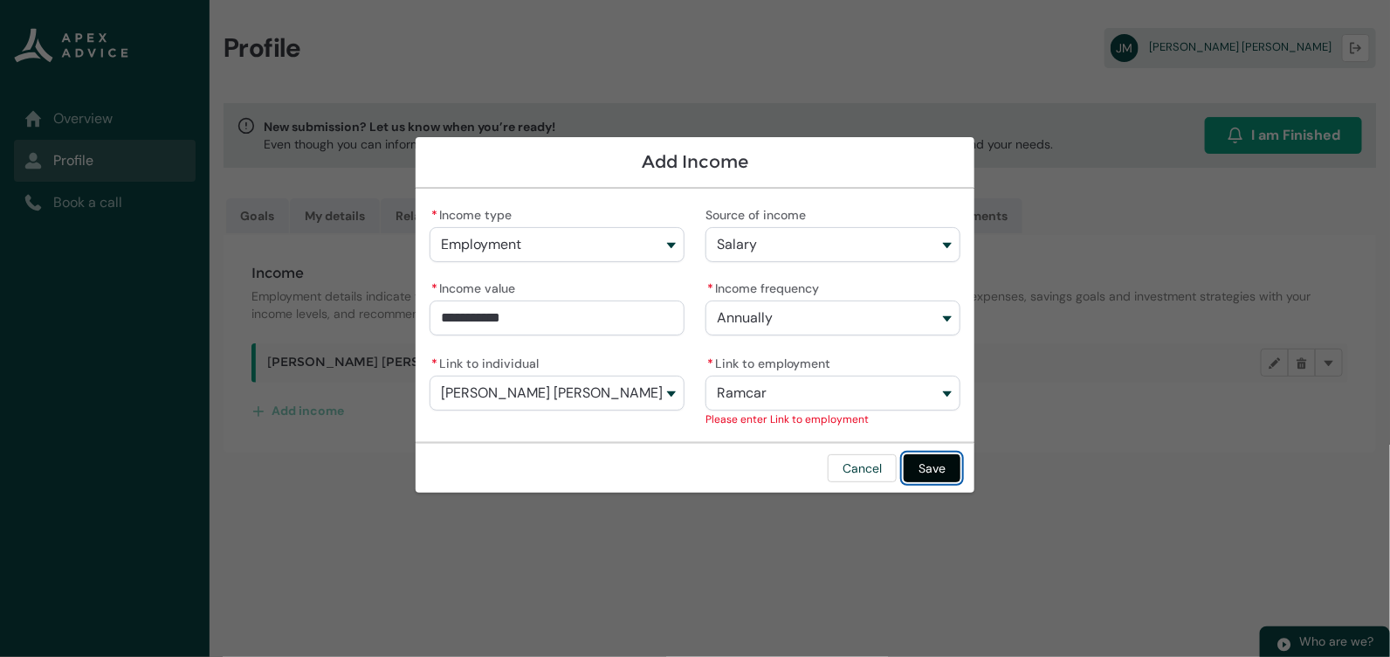
click at [927, 459] on button "Save" at bounding box center [932, 468] width 57 height 28
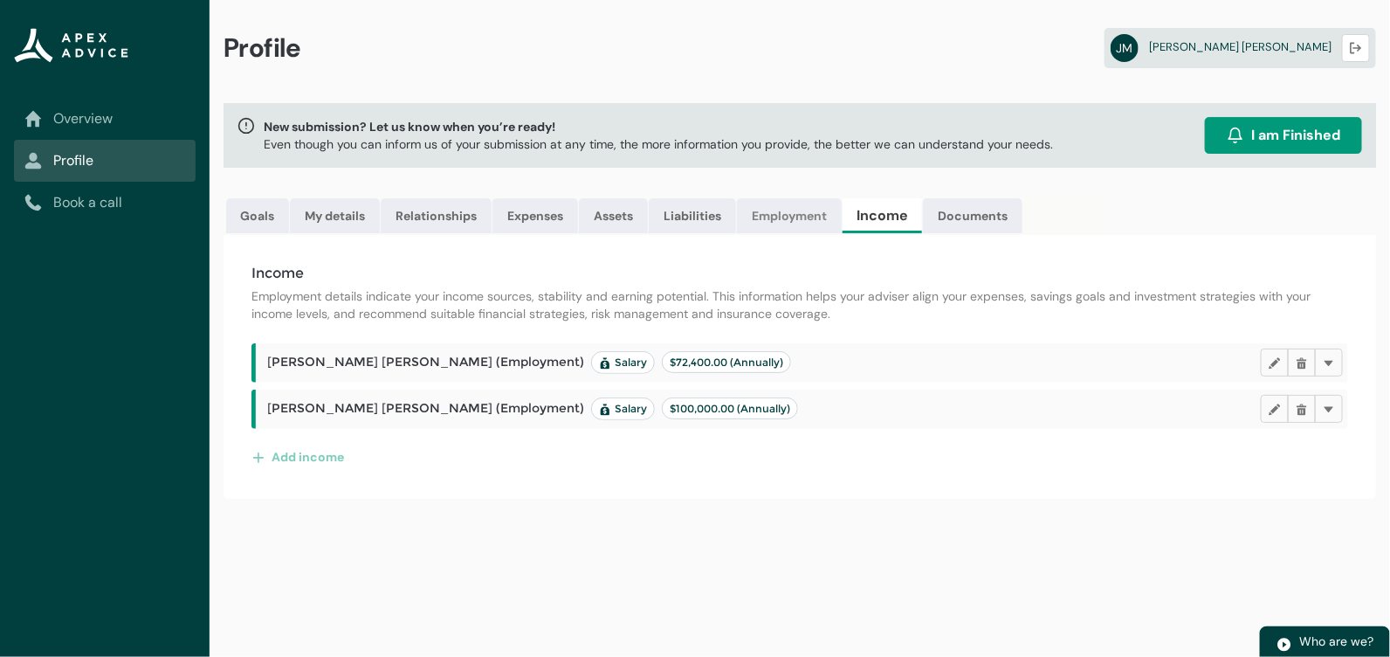
click at [802, 221] on link "Employment" at bounding box center [789, 215] width 105 height 35
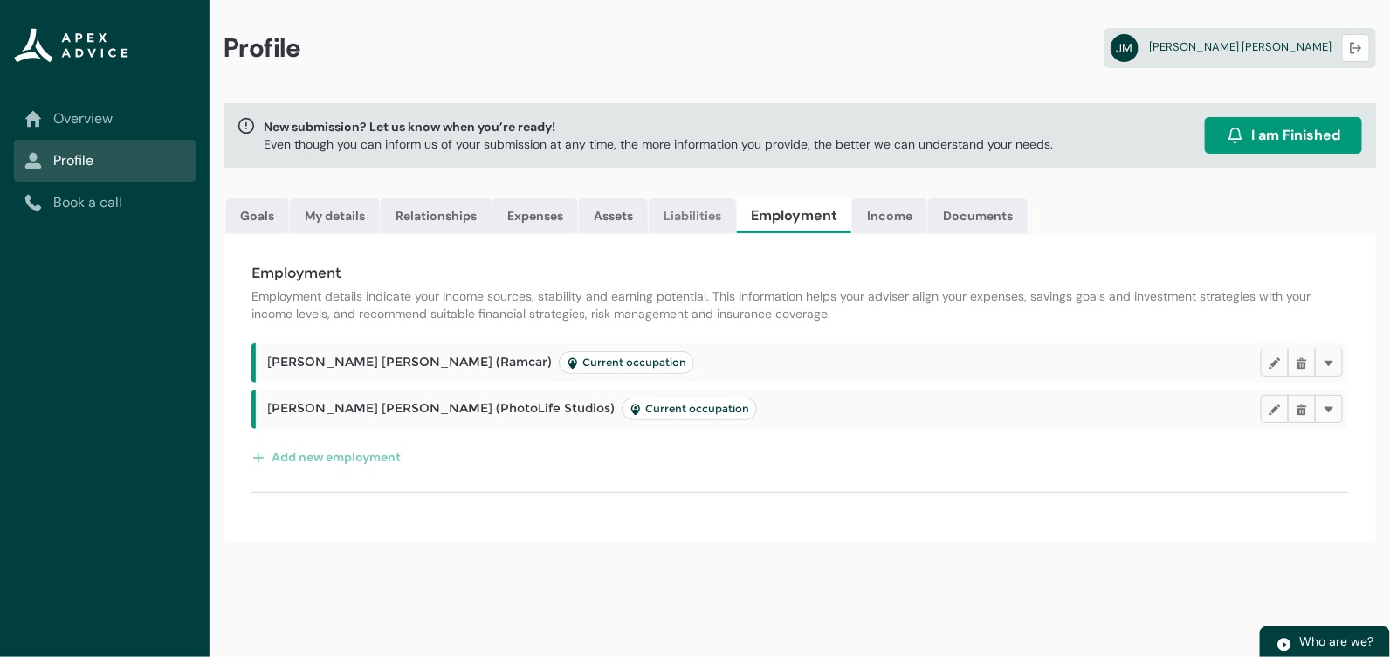
click at [679, 222] on link "Liabilities" at bounding box center [692, 215] width 87 height 35
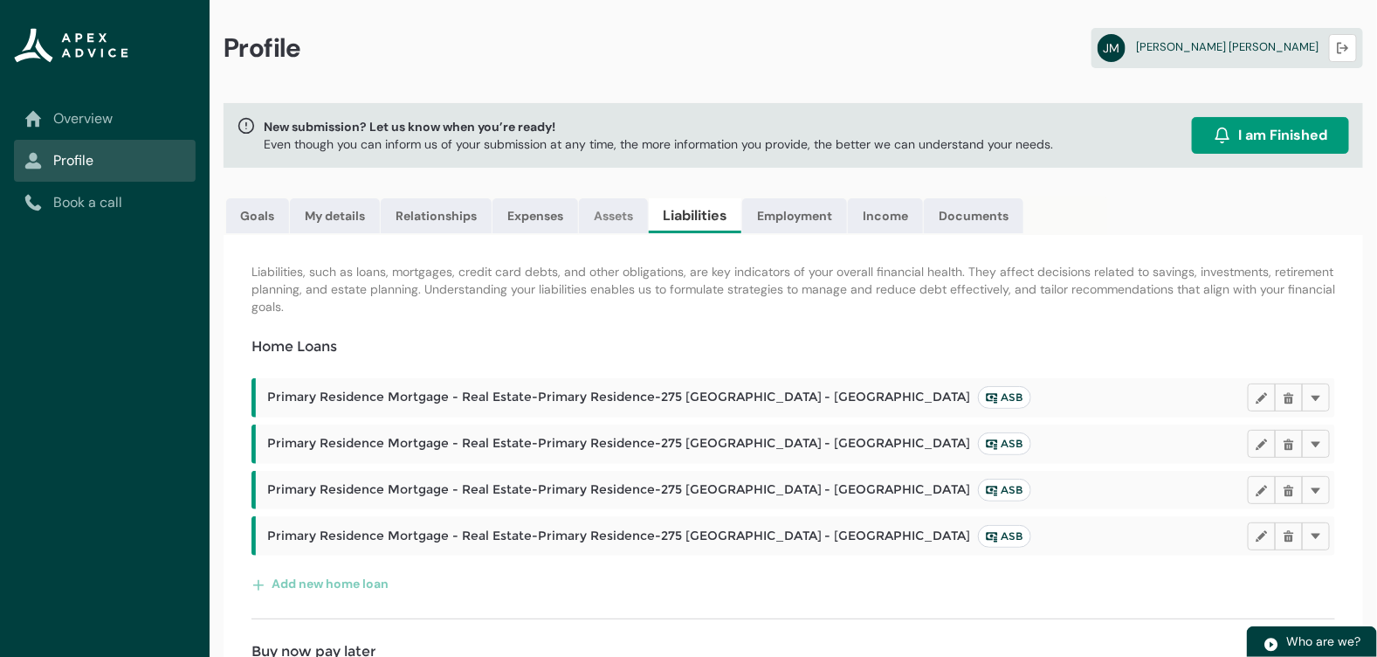
click at [625, 217] on link "Assets" at bounding box center [613, 215] width 69 height 35
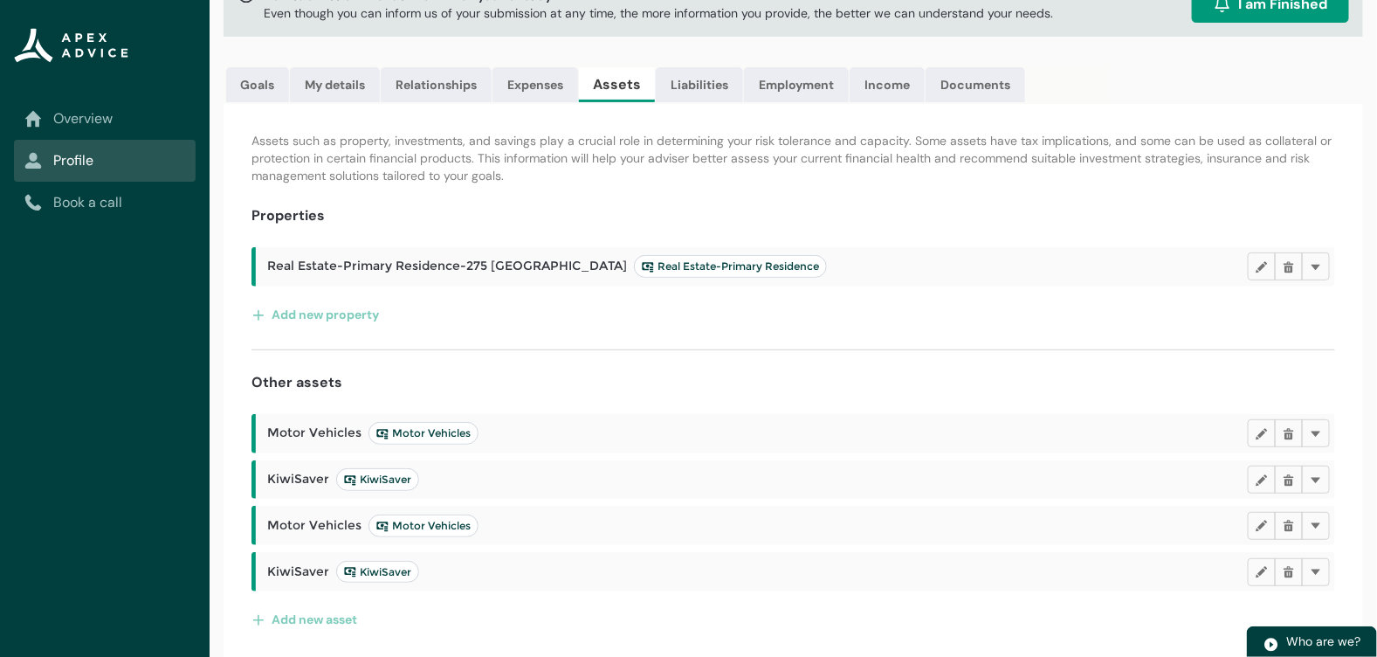
scroll to position [133, 0]
click at [518, 79] on link "Expenses" at bounding box center [536, 83] width 86 height 35
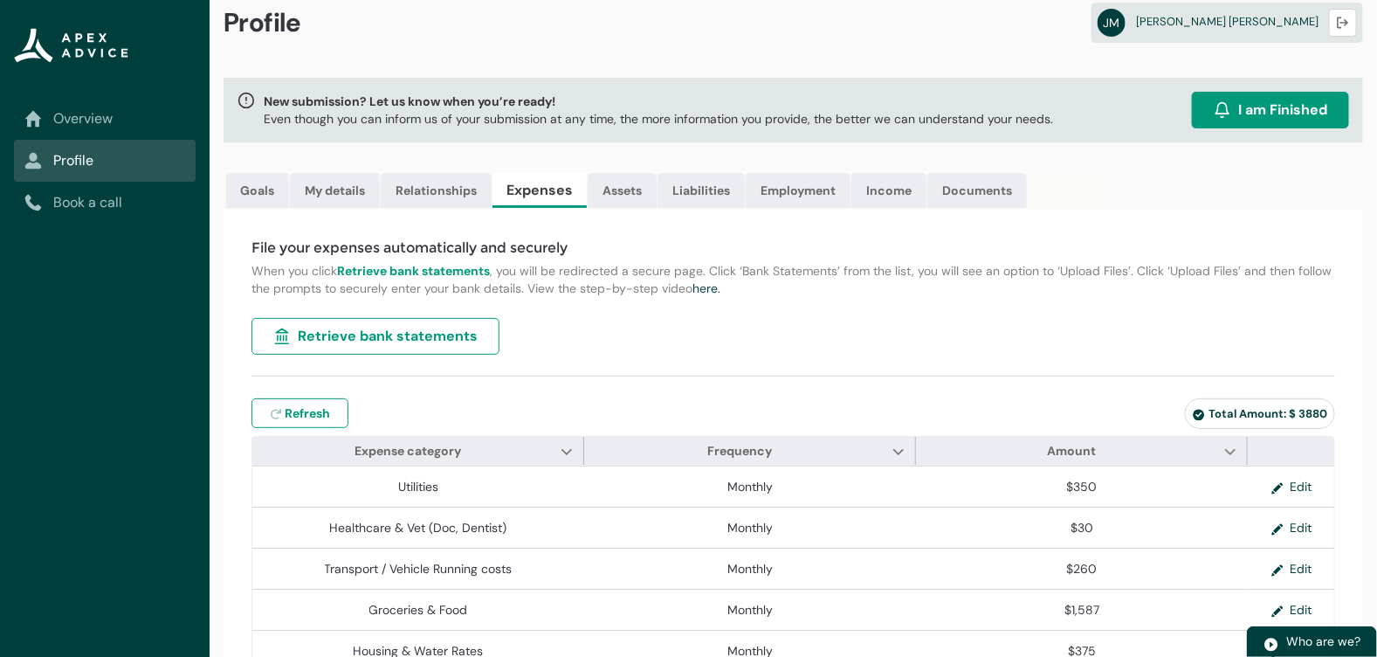
scroll to position [0, 0]
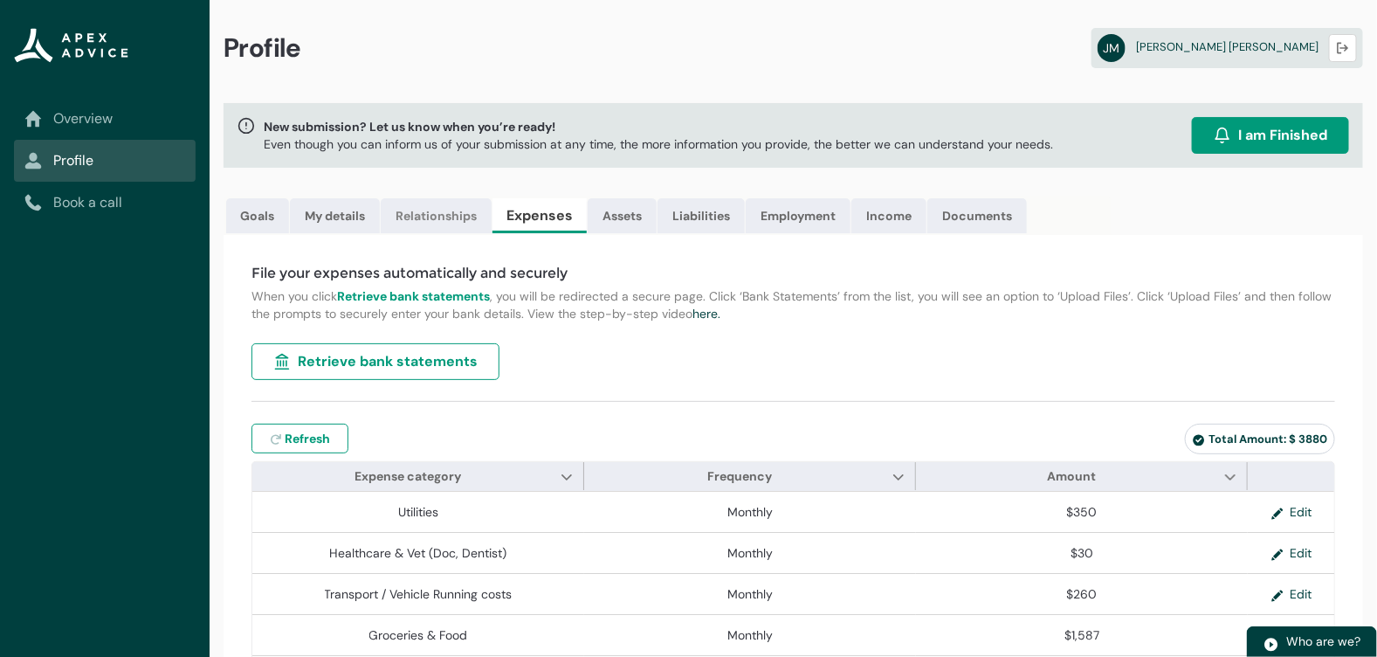
click at [478, 219] on link "Relationships" at bounding box center [436, 215] width 111 height 35
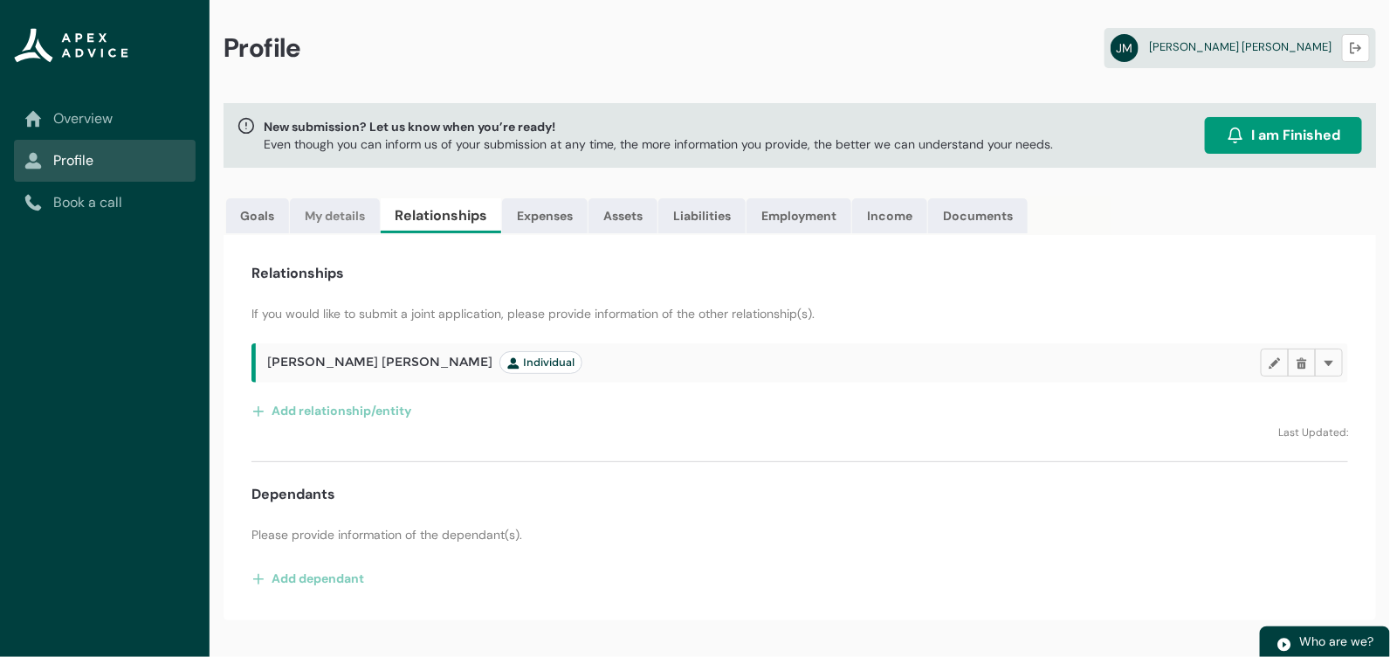
click at [355, 215] on link "My details" at bounding box center [335, 215] width 90 height 35
